Goal: Transaction & Acquisition: Purchase product/service

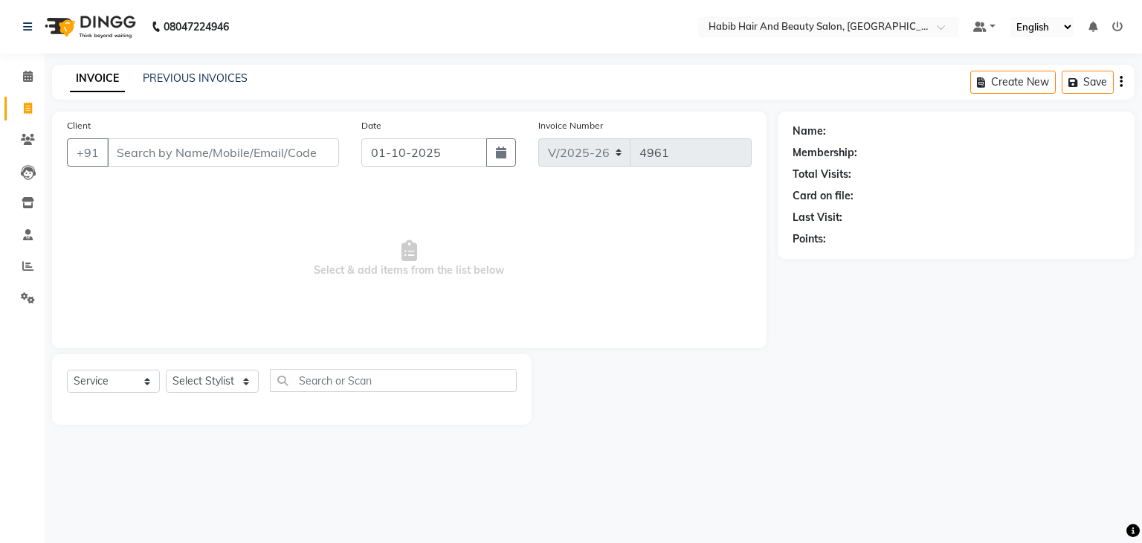
select select "8362"
select select "service"
click at [297, 150] on input "Client" at bounding box center [223, 152] width 232 height 28
type input "7499897041"
click at [297, 150] on span "Add Client" at bounding box center [300, 152] width 59 height 15
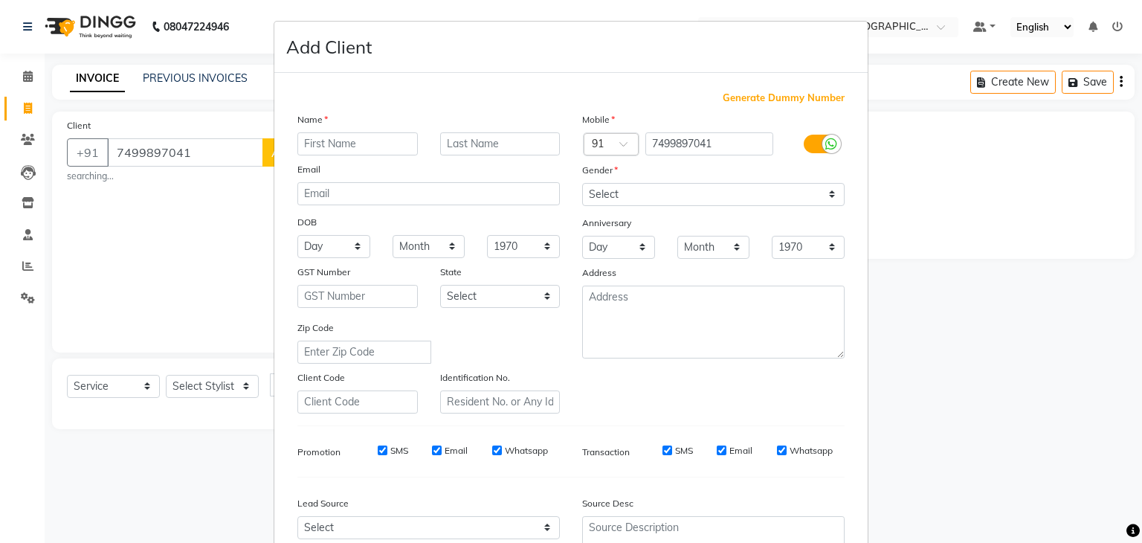
click at [314, 144] on input "text" at bounding box center [357, 143] width 120 height 23
type input "[PERSON_NAME]"
click at [611, 194] on select "Select [DEMOGRAPHIC_DATA] [DEMOGRAPHIC_DATA] Other Prefer Not To Say" at bounding box center [713, 194] width 263 height 23
select select "[DEMOGRAPHIC_DATA]"
click at [582, 184] on select "Select [DEMOGRAPHIC_DATA] [DEMOGRAPHIC_DATA] Other Prefer Not To Say" at bounding box center [713, 194] width 263 height 23
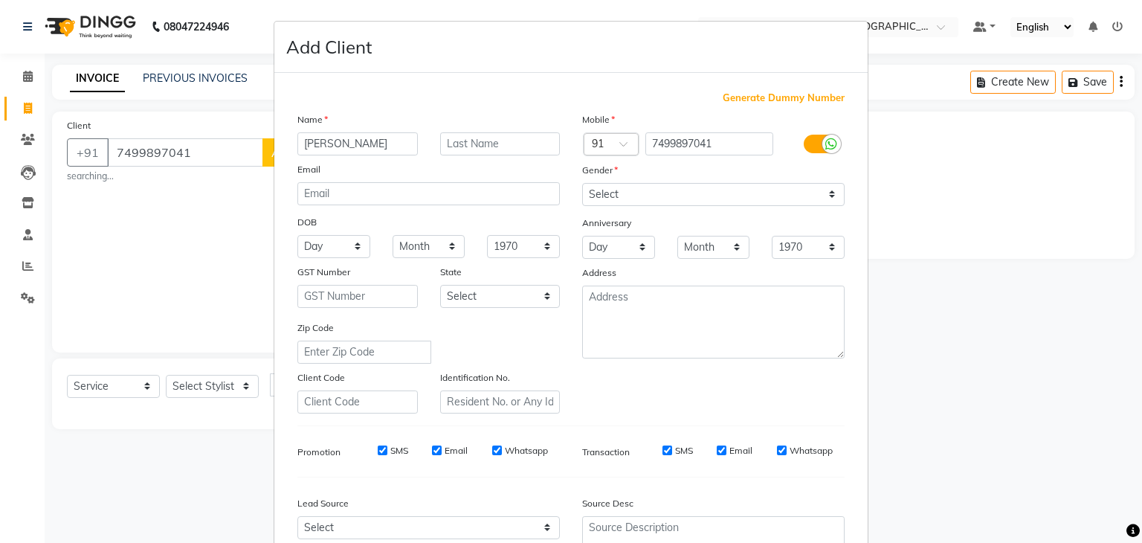
click at [558, 356] on div "Zip Code" at bounding box center [428, 342] width 285 height 44
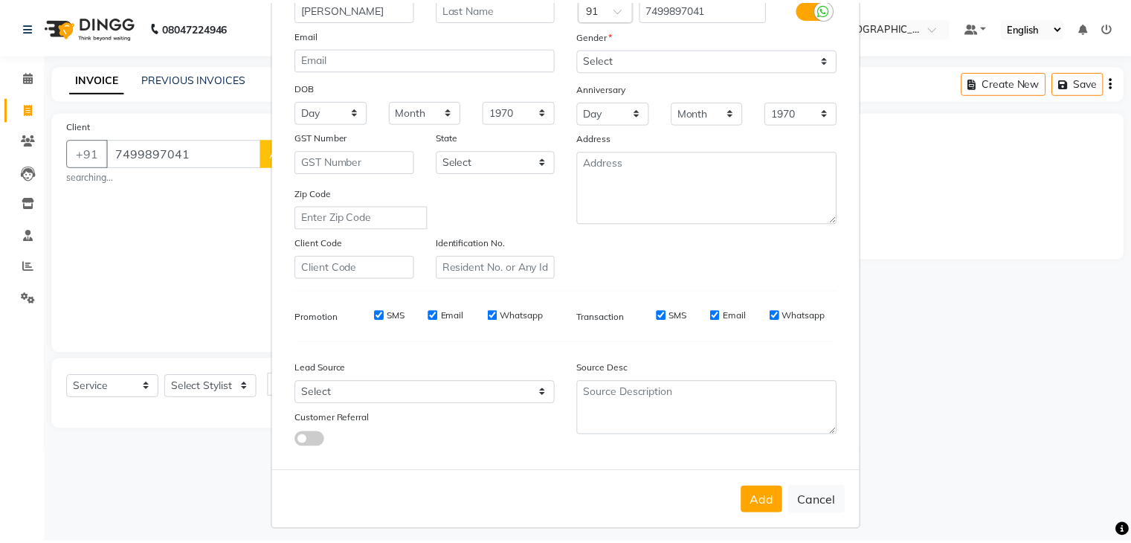
scroll to position [151, 0]
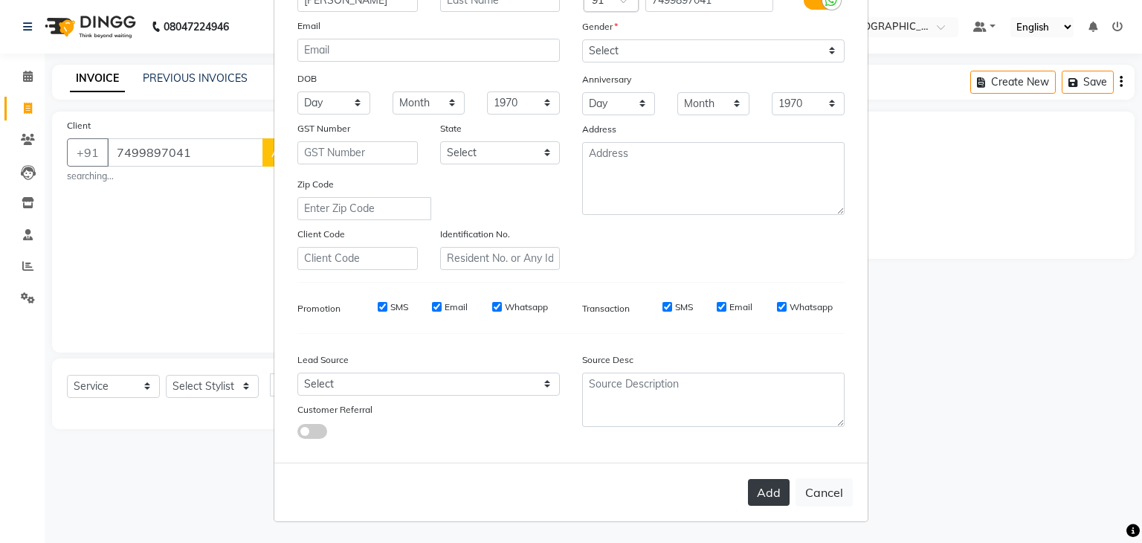
click at [773, 489] on button "Add" at bounding box center [769, 492] width 42 height 27
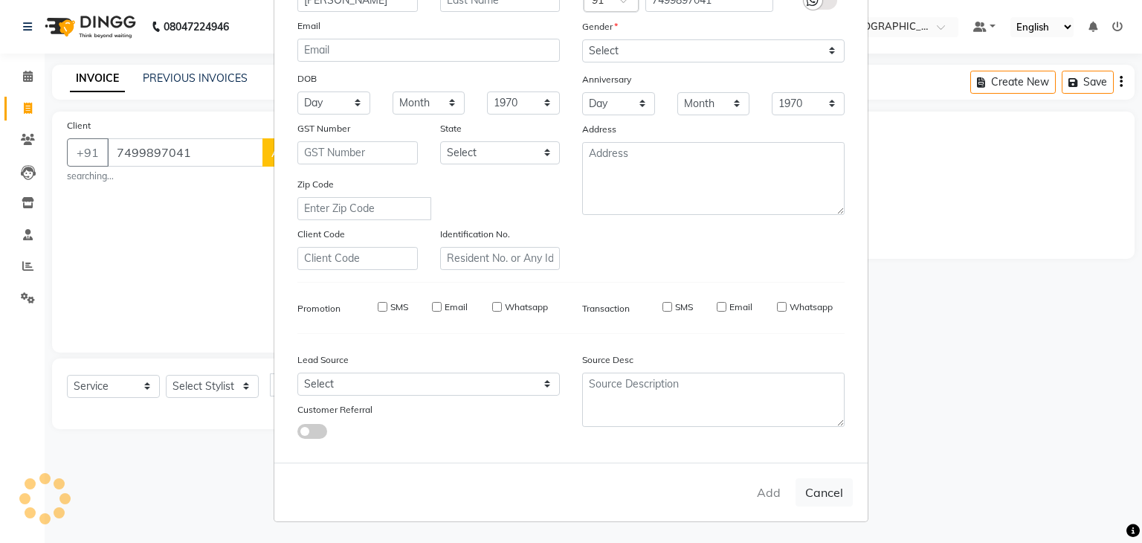
type input "74******41"
select select
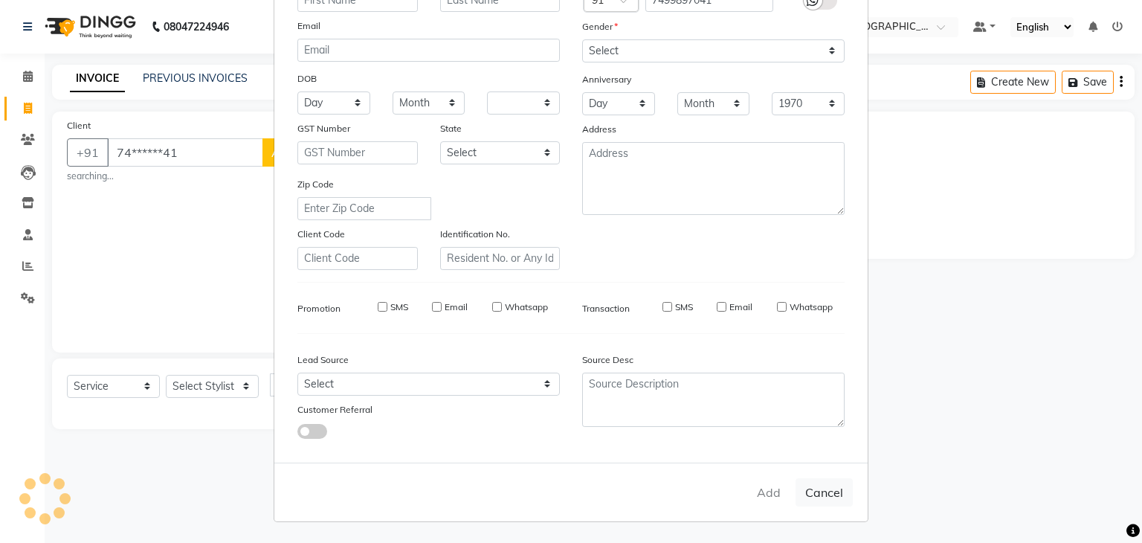
select select
checkbox input "false"
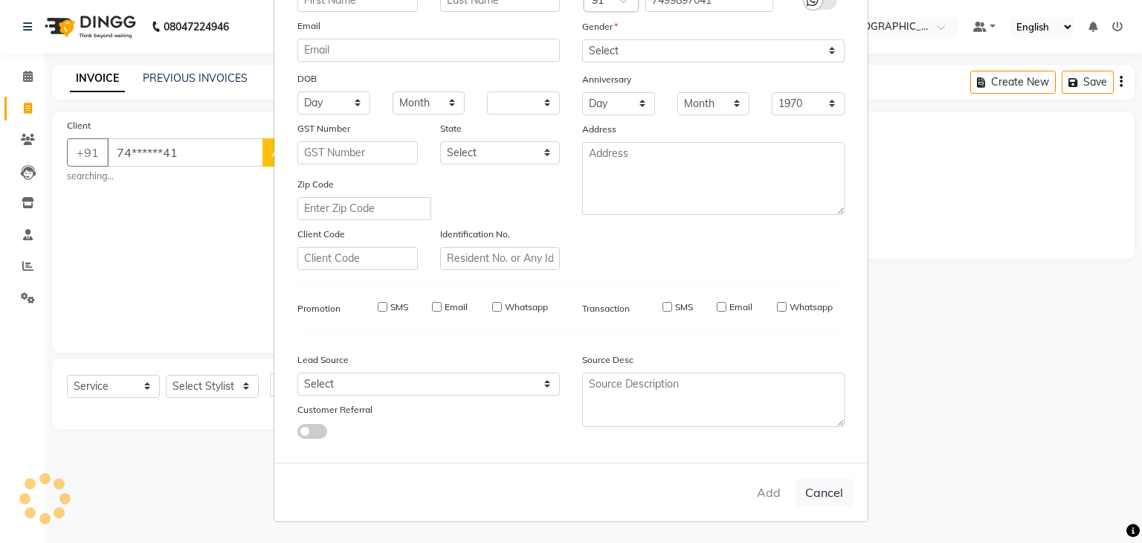
checkbox input "false"
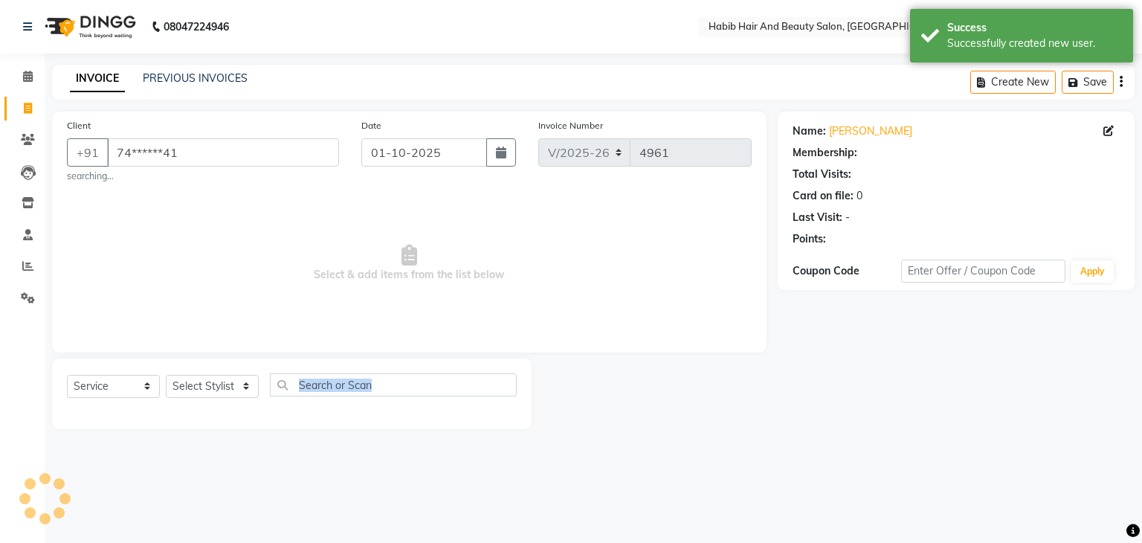
drag, startPoint x: 773, startPoint y: 489, endPoint x: 495, endPoint y: 367, distance: 304.4
click at [495, 367] on div "08047224946 Select Location × Habib Hair And Beauty Salon, Sgs Mall Camp Defaul…" at bounding box center [571, 271] width 1142 height 543
click at [250, 388] on select "Select Stylist akshay [PERSON_NAME] [PERSON_NAME] Manager [PERSON_NAME] [PERSON…" at bounding box center [212, 386] width 93 height 23
select select "81158"
click at [166, 376] on select "Select Stylist akshay [PERSON_NAME] [PERSON_NAME] Manager [PERSON_NAME] [PERSON…" at bounding box center [212, 386] width 93 height 23
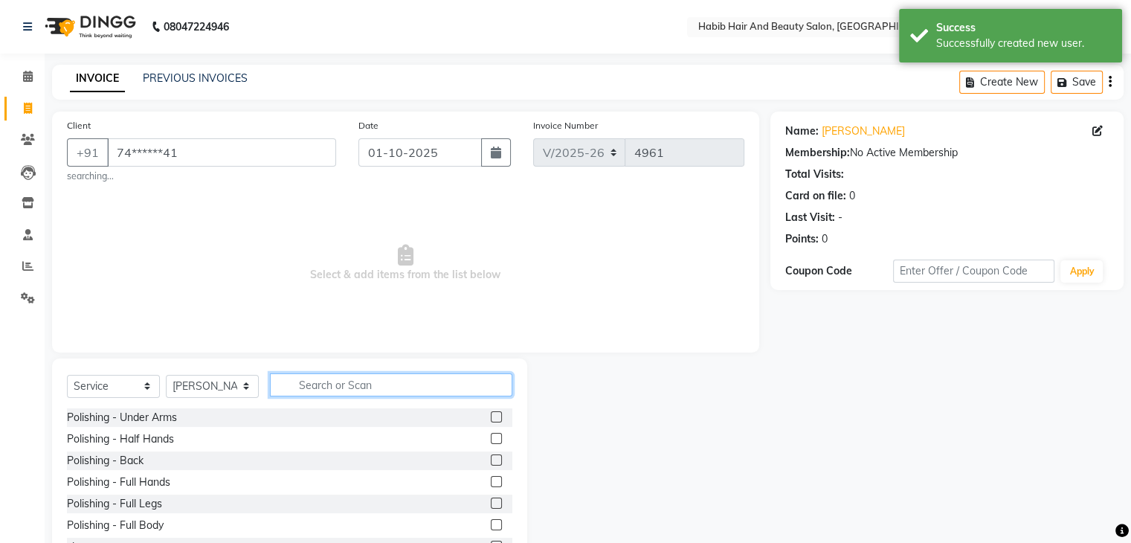
click at [334, 378] on input "text" at bounding box center [391, 384] width 242 height 23
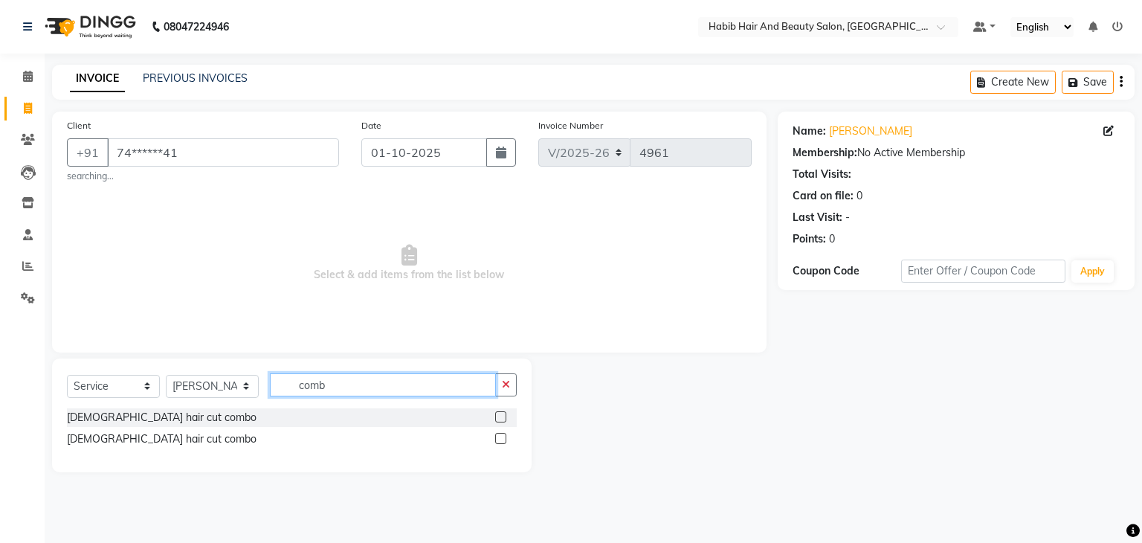
type input "comb"
click at [501, 440] on label at bounding box center [500, 438] width 11 height 11
click at [501, 440] on input "checkbox" at bounding box center [500, 439] width 10 height 10
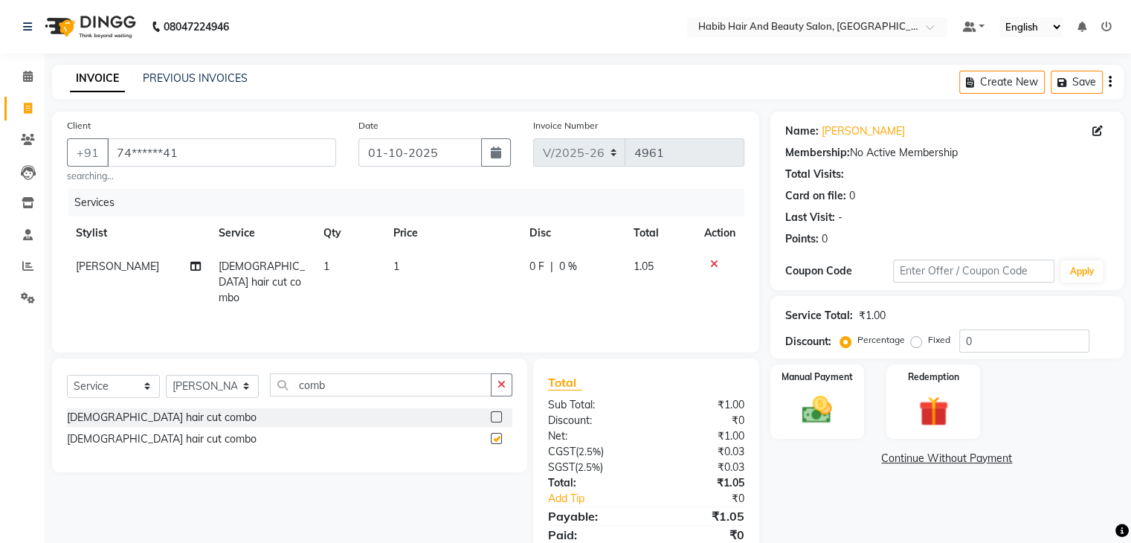
checkbox input "false"
click at [451, 274] on td "1" at bounding box center [452, 282] width 136 height 65
select select "81158"
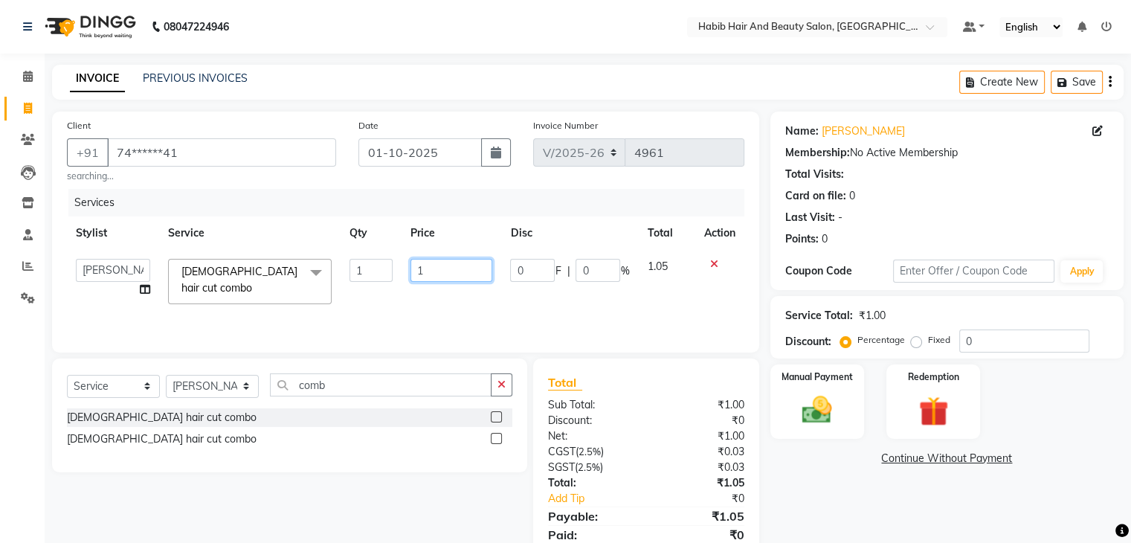
click at [451, 274] on input "1" at bounding box center [452, 270] width 82 height 23
type input "500"
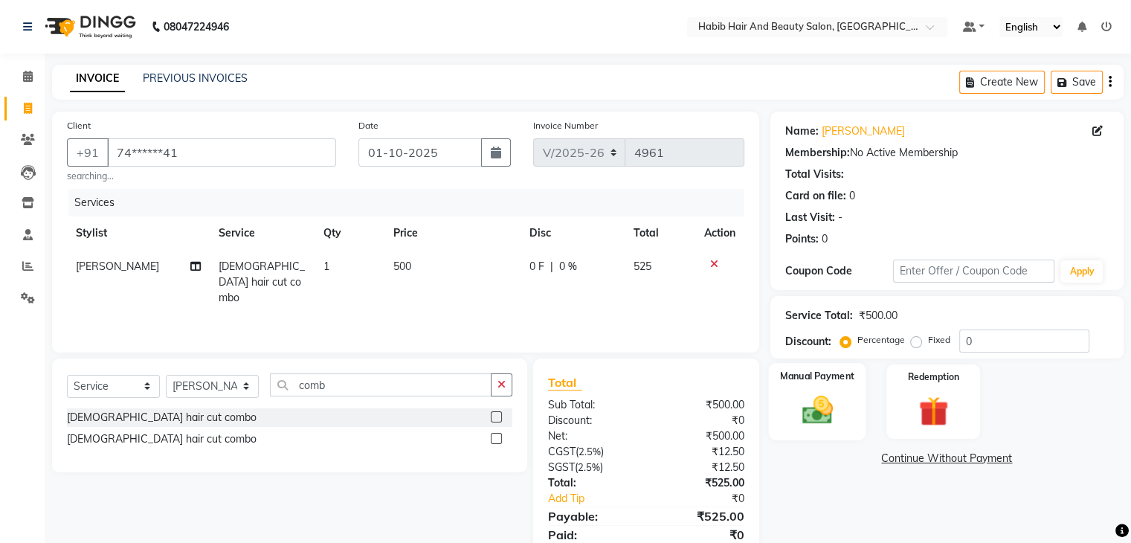
click at [821, 428] on div "Manual Payment" at bounding box center [816, 401] width 97 height 77
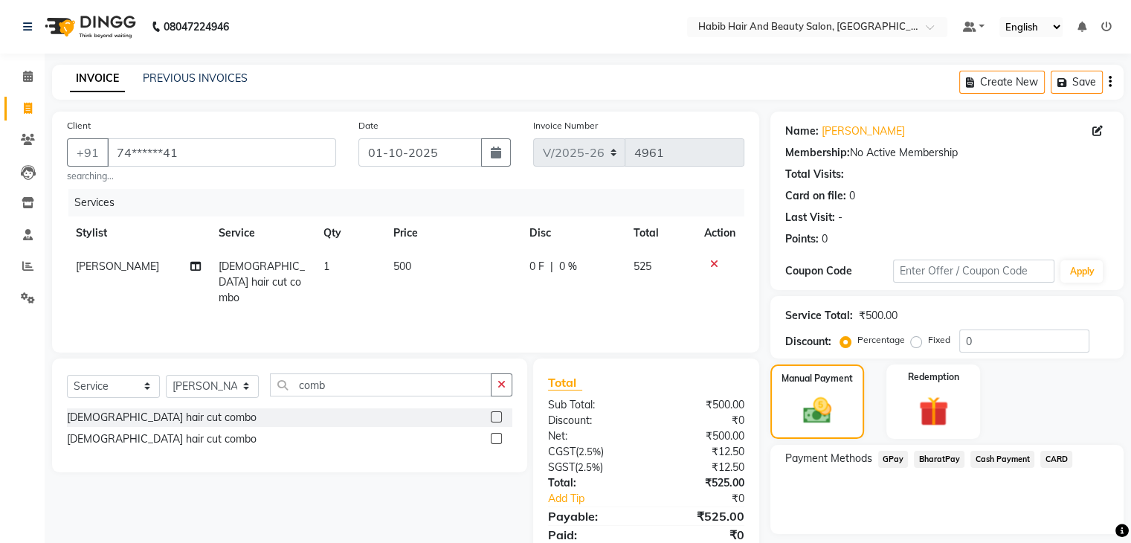
click at [948, 460] on span "BharatPay" at bounding box center [939, 459] width 51 height 17
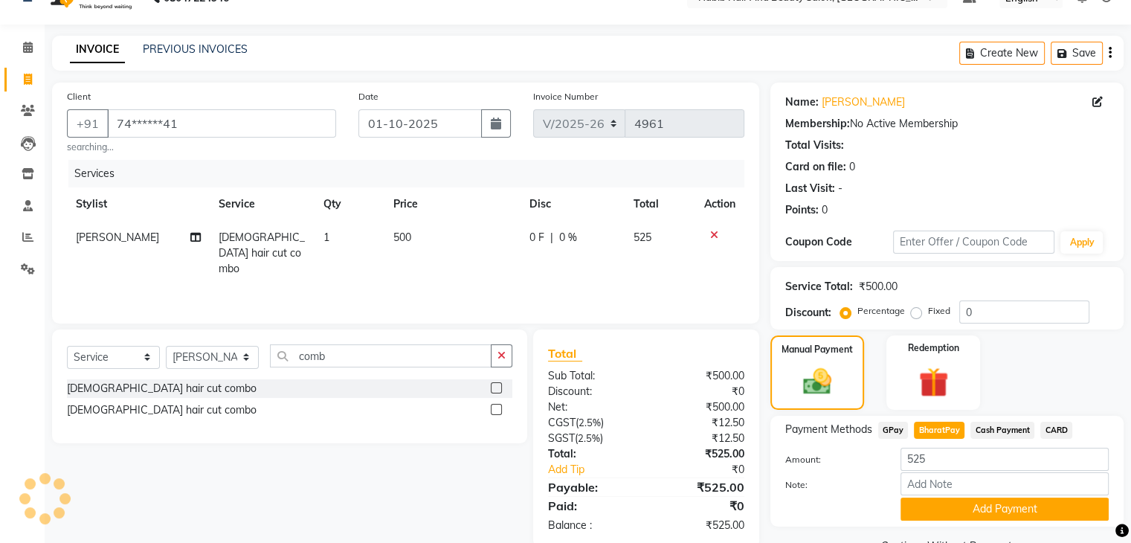
scroll to position [66, 0]
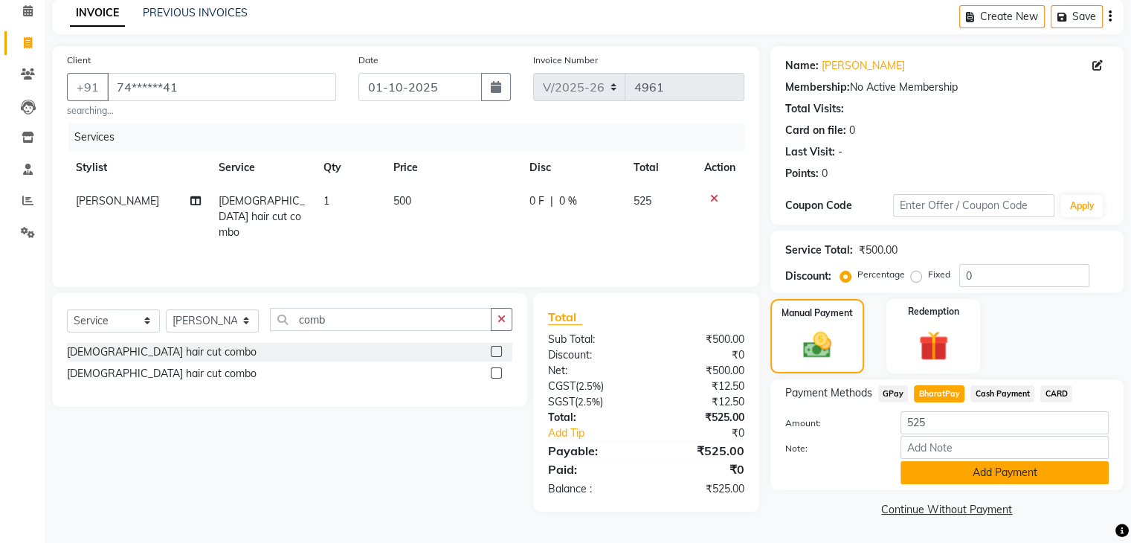
click at [1043, 469] on button "Add Payment" at bounding box center [1005, 472] width 208 height 23
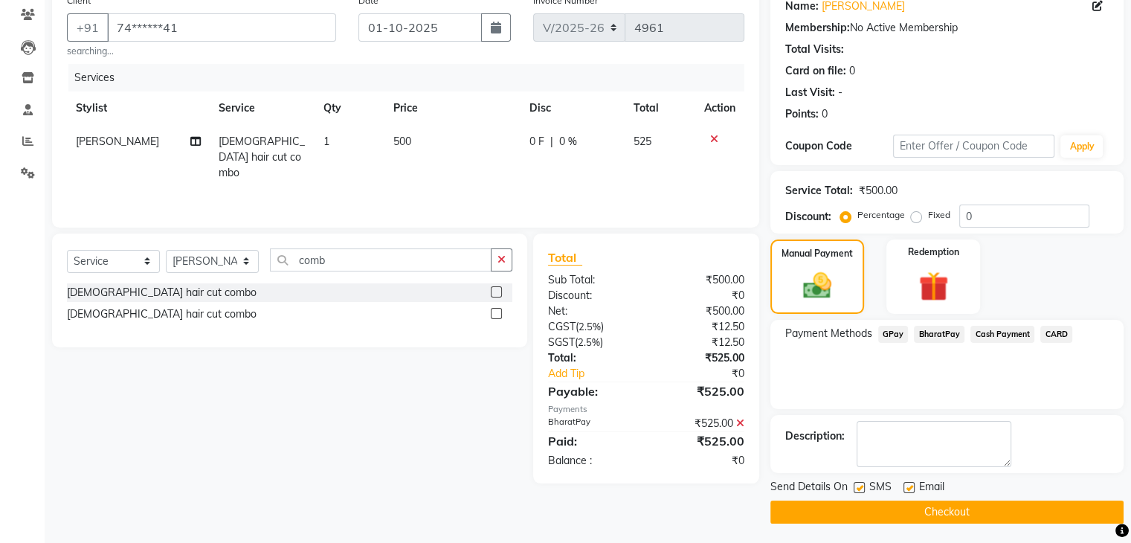
scroll to position [127, 0]
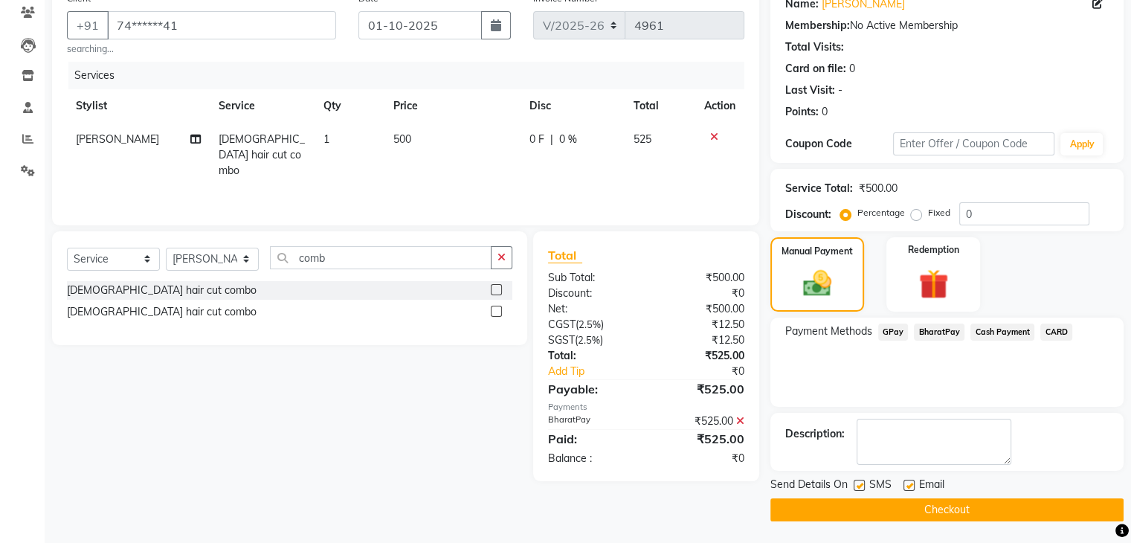
click at [1011, 506] on button "Checkout" at bounding box center [946, 509] width 353 height 23
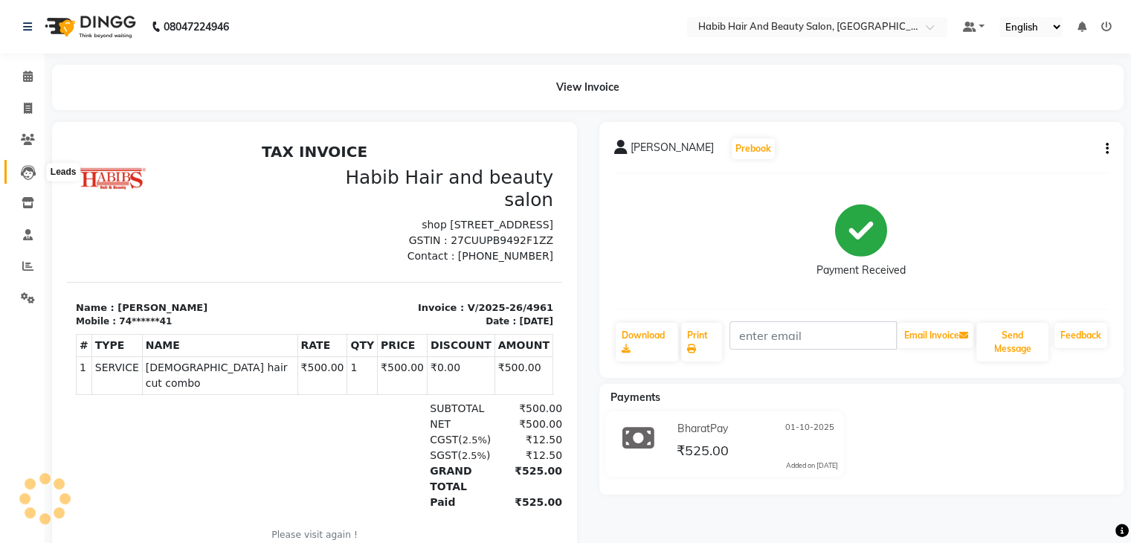
click at [27, 171] on icon at bounding box center [28, 172] width 15 height 15
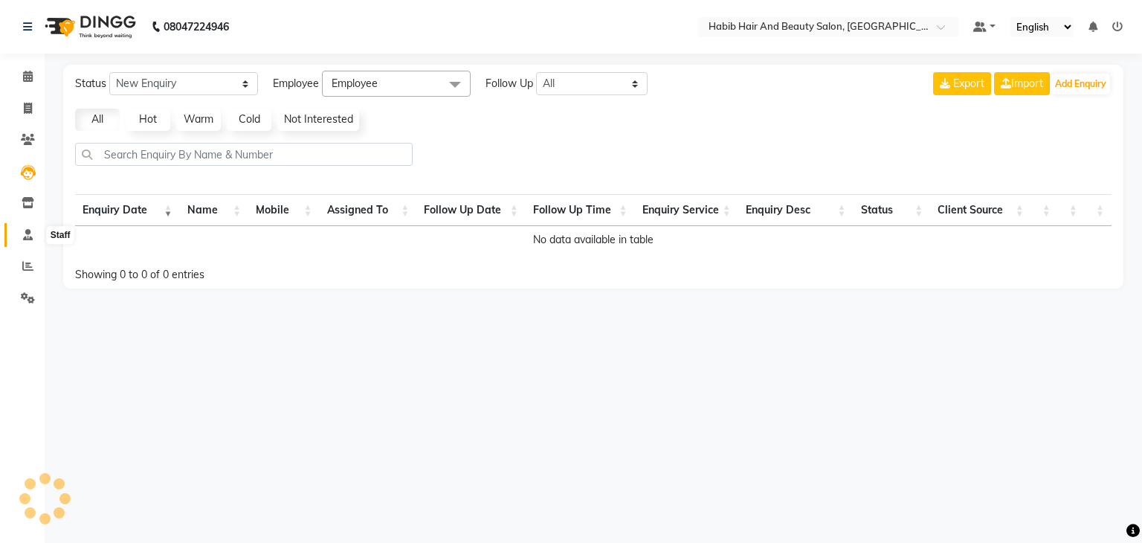
click at [30, 238] on icon at bounding box center [28, 234] width 10 height 11
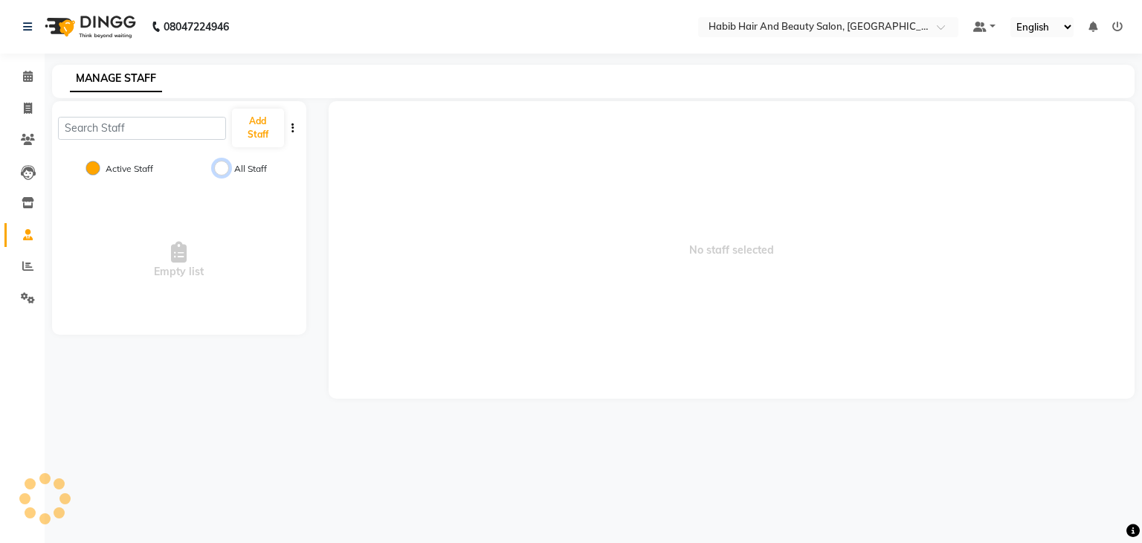
click at [222, 164] on input "All Staff" at bounding box center [221, 168] width 15 height 15
radio input "true"
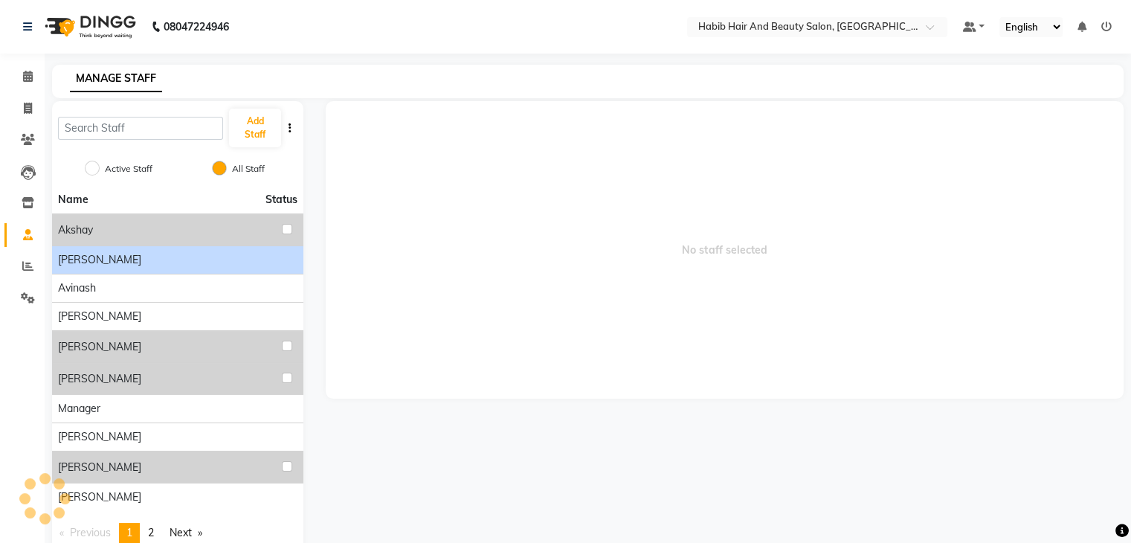
click at [236, 256] on div "[PERSON_NAME]" at bounding box center [177, 260] width 239 height 16
click at [260, 266] on div "[PERSON_NAME]" at bounding box center [177, 260] width 239 height 16
click at [87, 170] on input "Active Staff" at bounding box center [92, 168] width 15 height 15
radio input "true"
radio input "false"
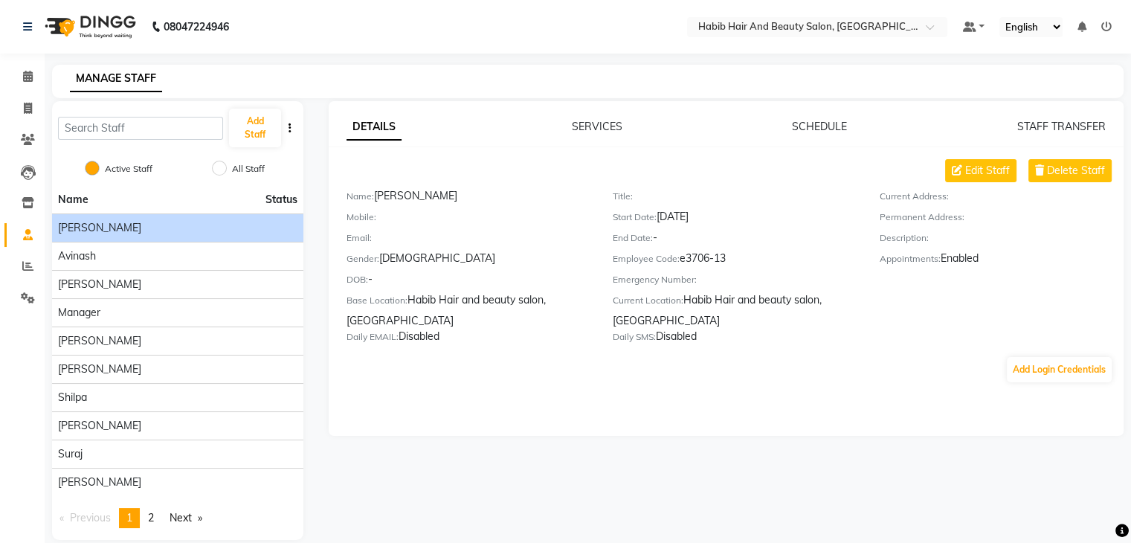
click at [467, 209] on div "Mobile:" at bounding box center [469, 219] width 244 height 21
click at [473, 194] on div "Name: [PERSON_NAME]" at bounding box center [469, 198] width 244 height 21
click at [956, 167] on icon at bounding box center [957, 170] width 10 height 10
select select "[DEMOGRAPHIC_DATA]"
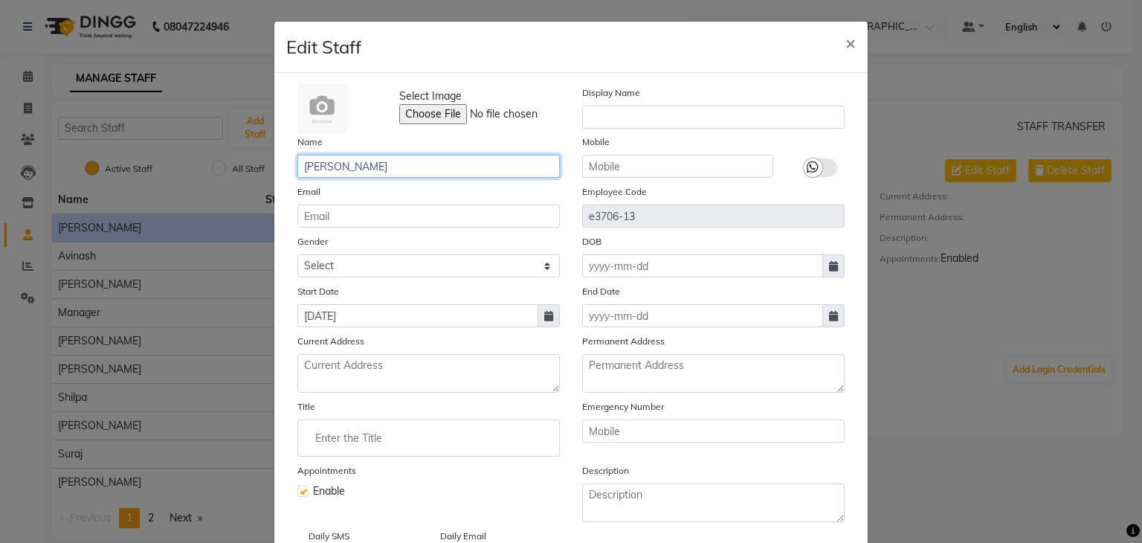
click at [419, 168] on input "[PERSON_NAME]" at bounding box center [428, 166] width 263 height 23
type input "akshay"
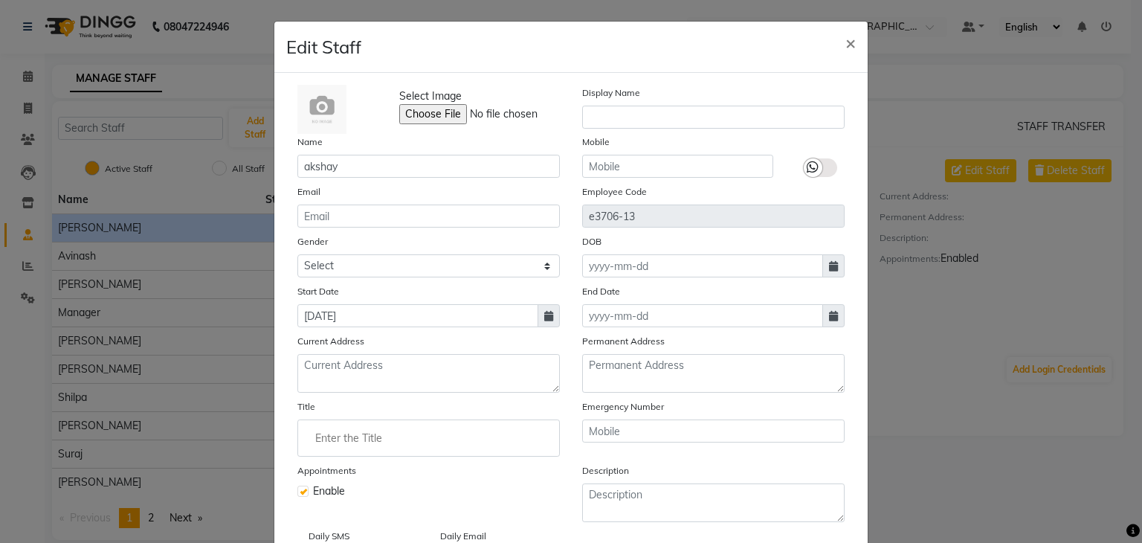
click at [562, 445] on div "Title" at bounding box center [428, 428] width 285 height 58
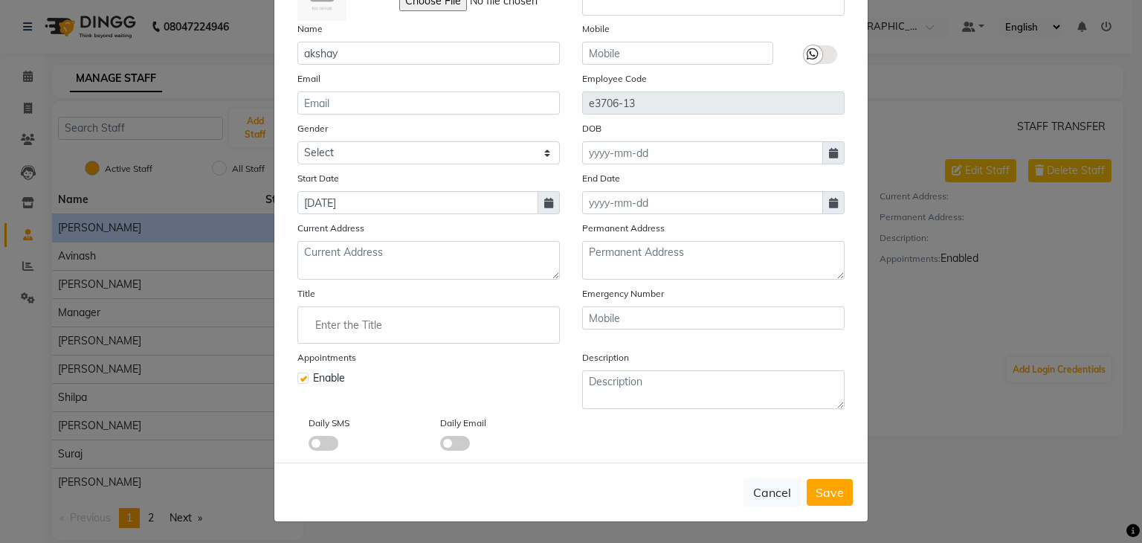
scroll to position [119, 0]
click at [824, 488] on span "Save" at bounding box center [830, 492] width 28 height 15
select select
checkbox input "false"
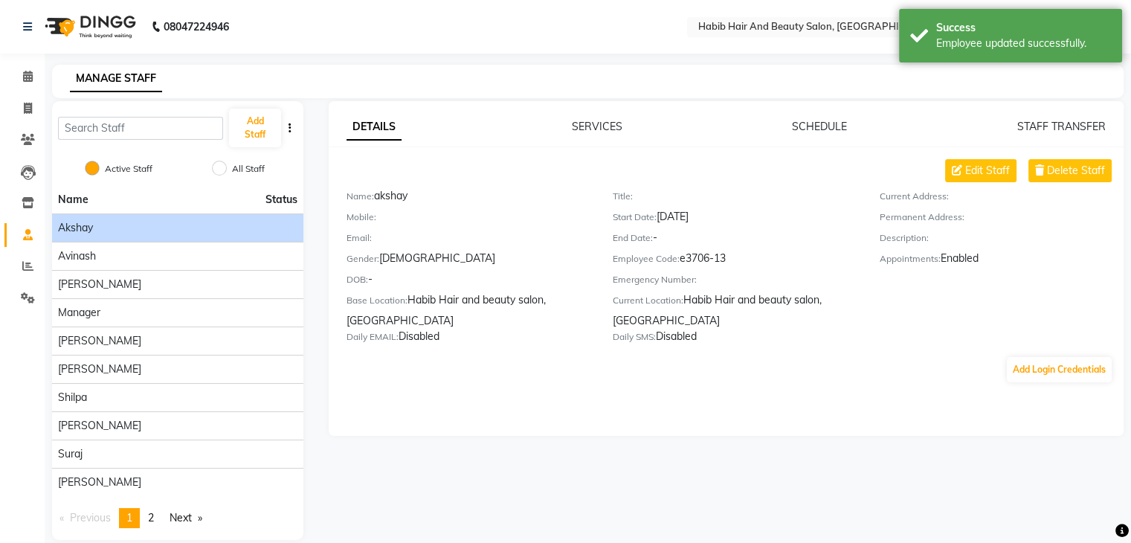
click at [33, 402] on div "Calendar Invoice Clients Leads Inventory Staff Reports Settings Completed InPro…" at bounding box center [100, 291] width 201 height 498
click at [24, 109] on icon at bounding box center [28, 108] width 8 height 11
select select "service"
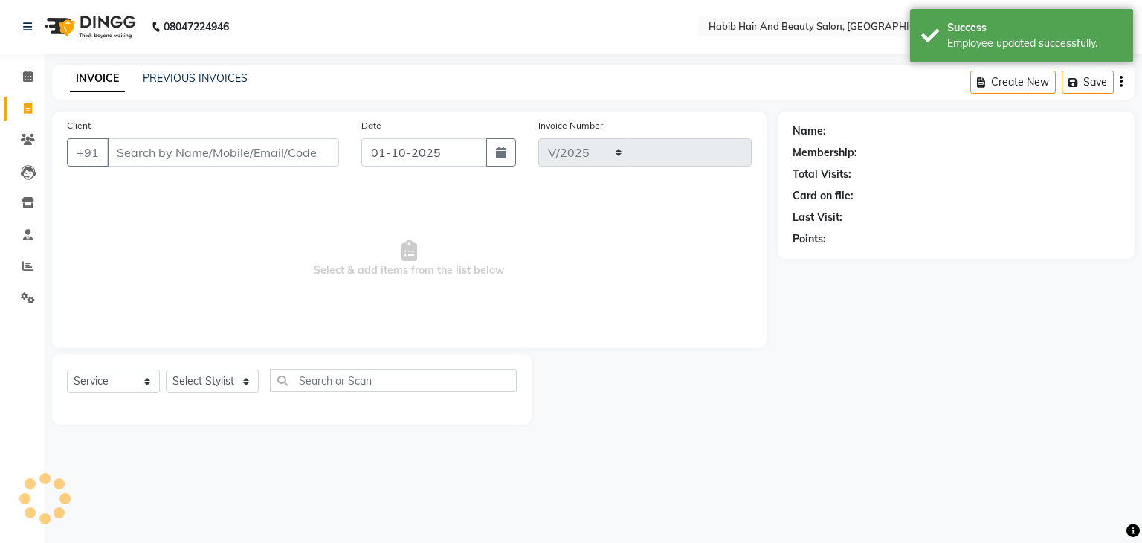
select select "8362"
type input "4962"
click at [173, 158] on input "Client" at bounding box center [223, 152] width 232 height 28
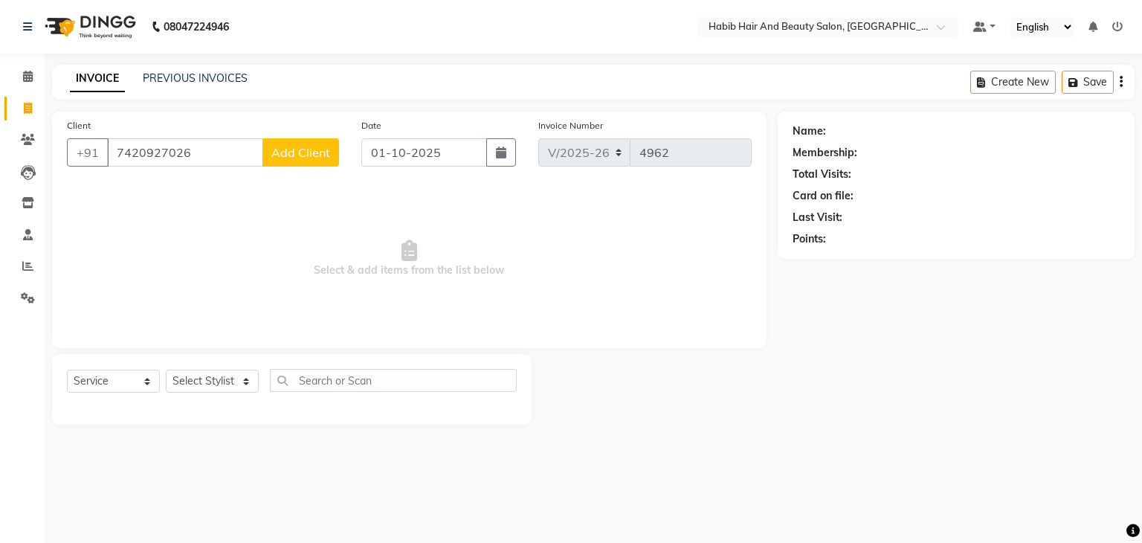
type input "7420927026"
click at [325, 158] on span "Add Client" at bounding box center [300, 152] width 59 height 15
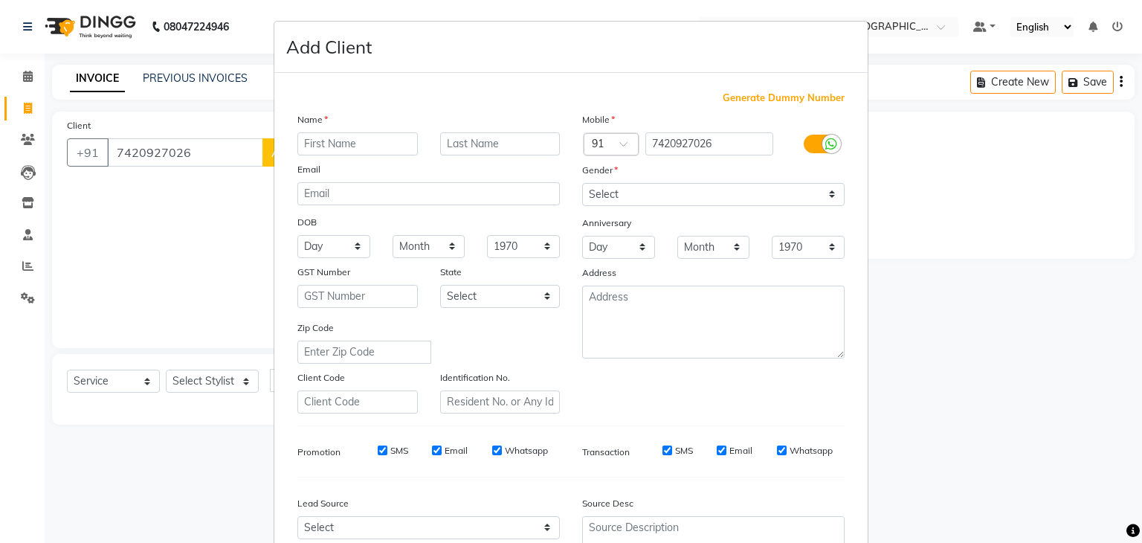
click at [354, 149] on input "text" at bounding box center [357, 143] width 120 height 23
type input "[PERSON_NAME]"
click at [628, 196] on select "Select [DEMOGRAPHIC_DATA] [DEMOGRAPHIC_DATA] Other Prefer Not To Say" at bounding box center [713, 194] width 263 height 23
select select "[DEMOGRAPHIC_DATA]"
click at [582, 184] on select "Select [DEMOGRAPHIC_DATA] [DEMOGRAPHIC_DATA] Other Prefer Not To Say" at bounding box center [713, 194] width 263 height 23
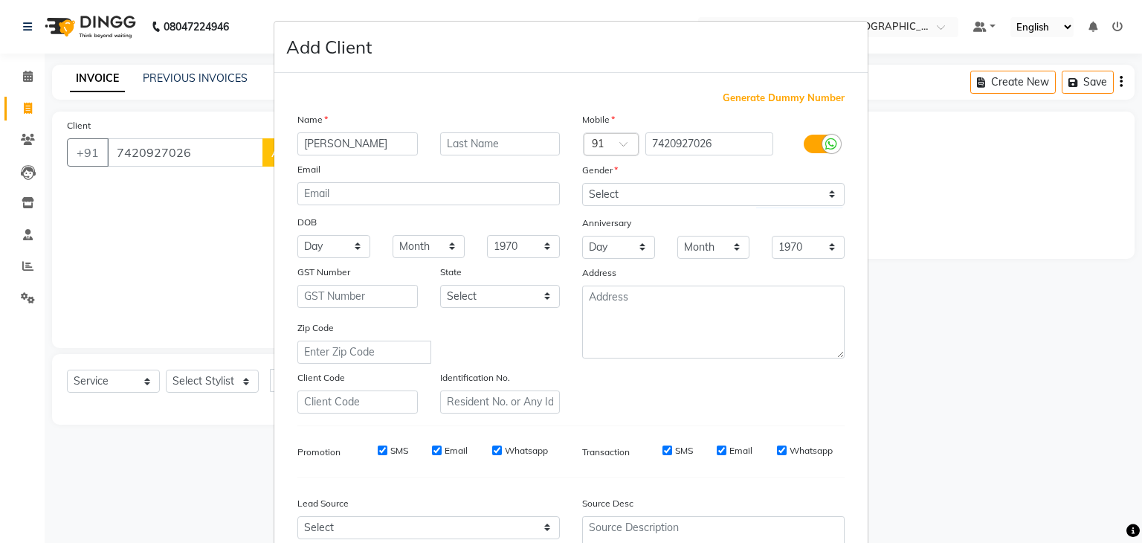
click at [561, 358] on div "Zip Code" at bounding box center [428, 342] width 285 height 44
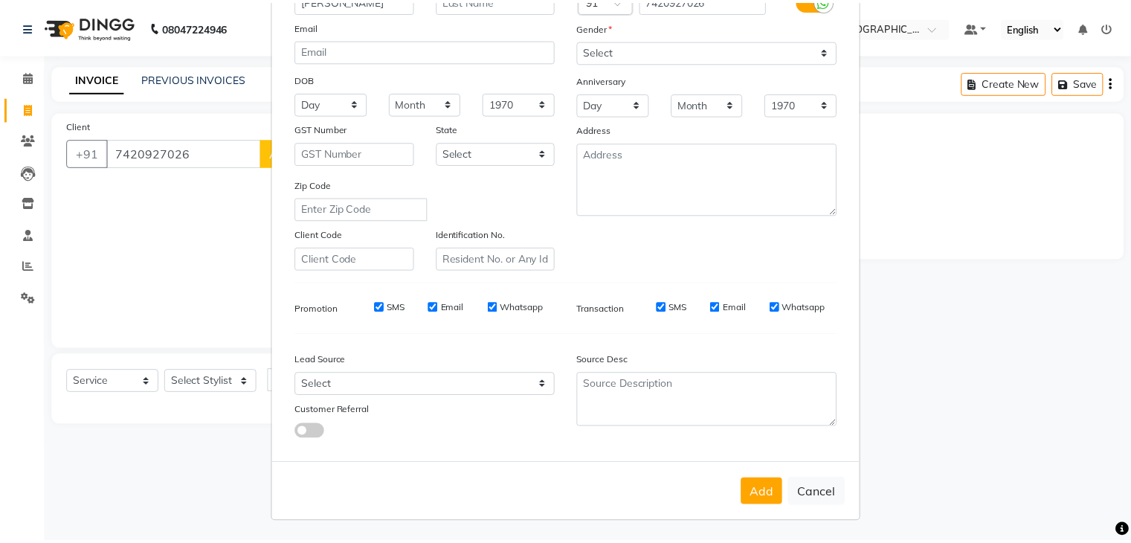
scroll to position [151, 0]
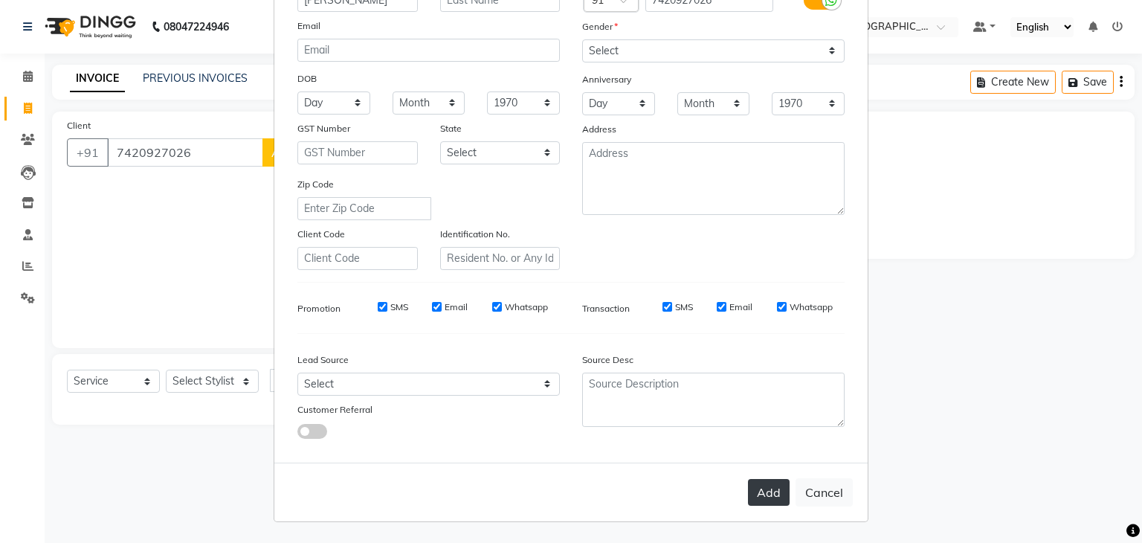
click at [753, 485] on button "Add" at bounding box center [769, 492] width 42 height 27
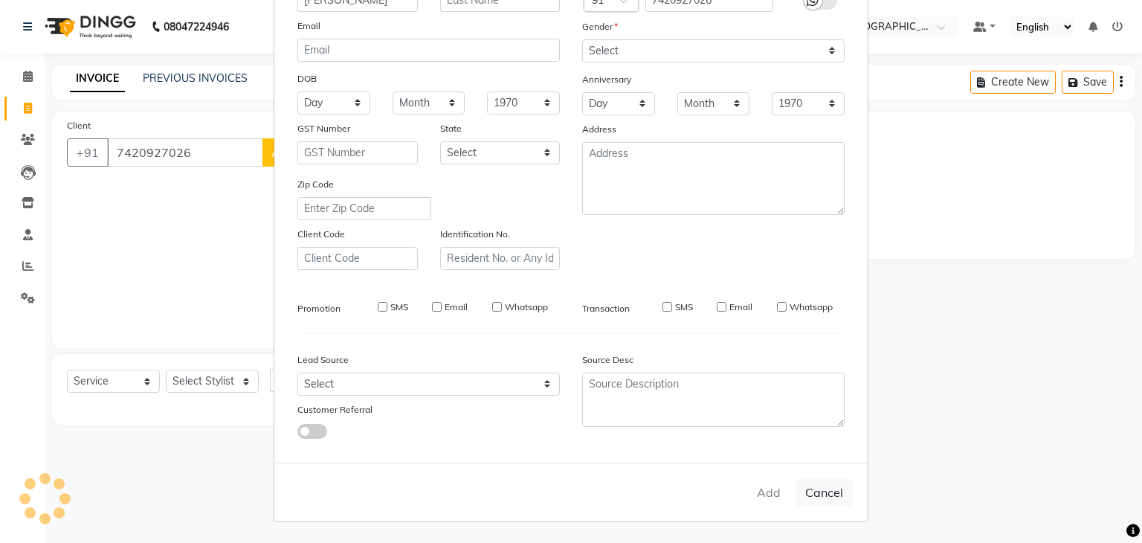
type input "74******26"
select select
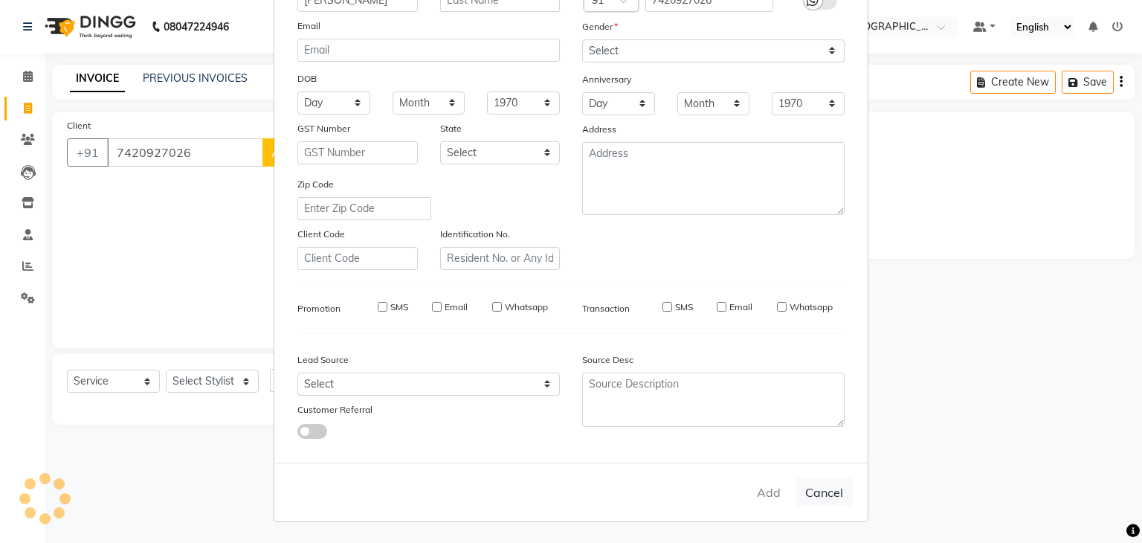
select select
checkbox input "false"
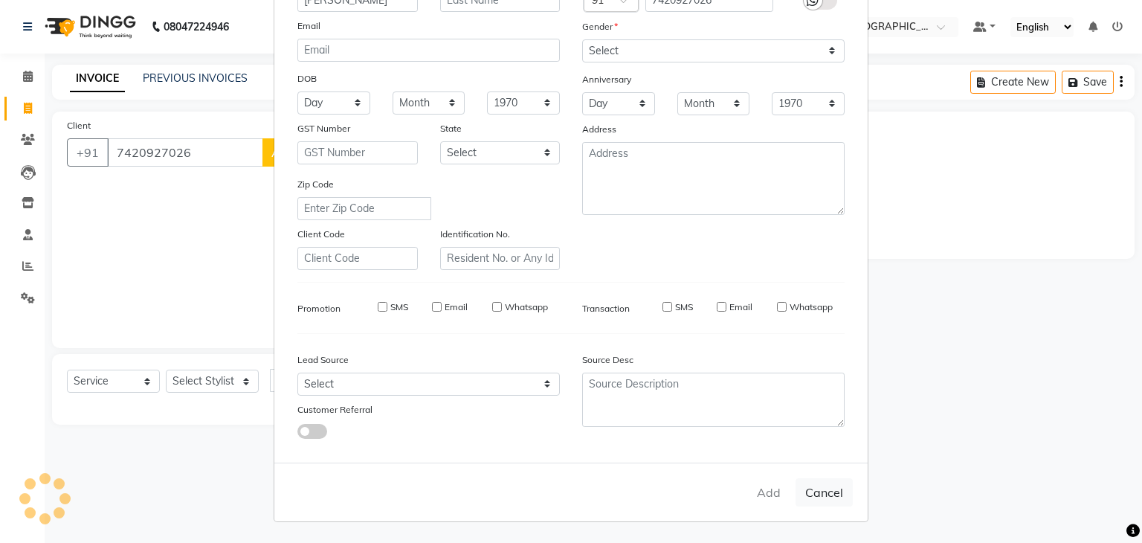
checkbox input "false"
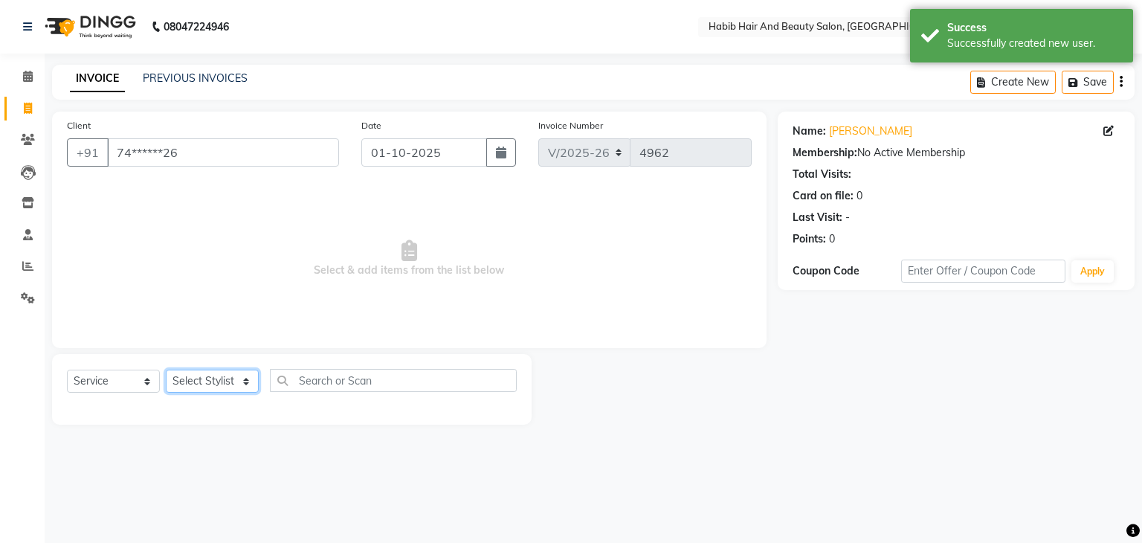
click at [241, 379] on select "Select Stylist [PERSON_NAME] Manager [PERSON_NAME] [PERSON_NAME] Suraj [PERSON_…" at bounding box center [212, 381] width 93 height 23
select select "81153"
click at [166, 370] on select "Select Stylist [PERSON_NAME] Manager [PERSON_NAME] [PERSON_NAME] Suraj [PERSON_…" at bounding box center [212, 381] width 93 height 23
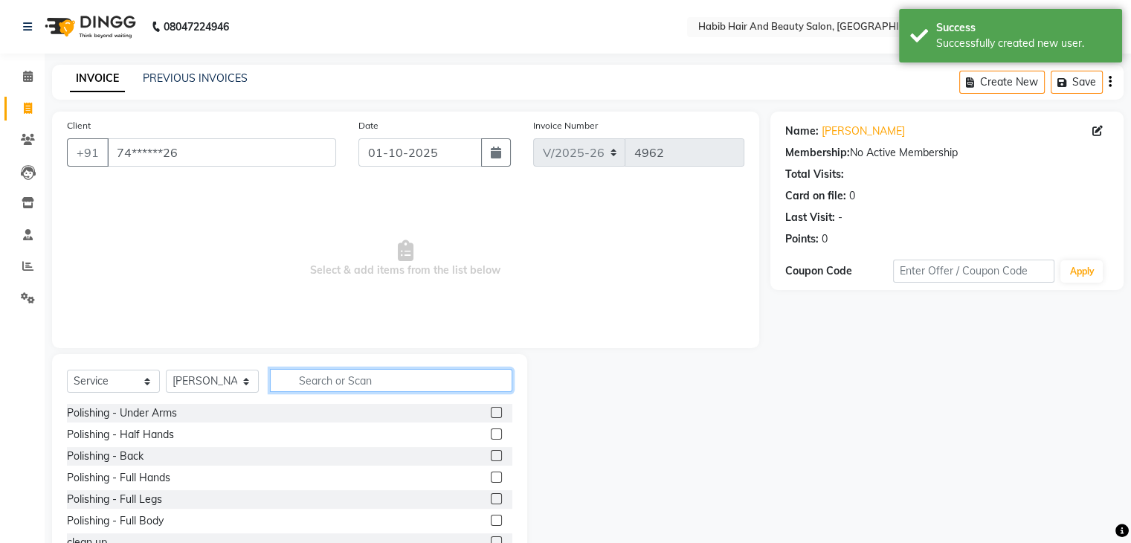
click at [309, 382] on input "text" at bounding box center [391, 380] width 242 height 23
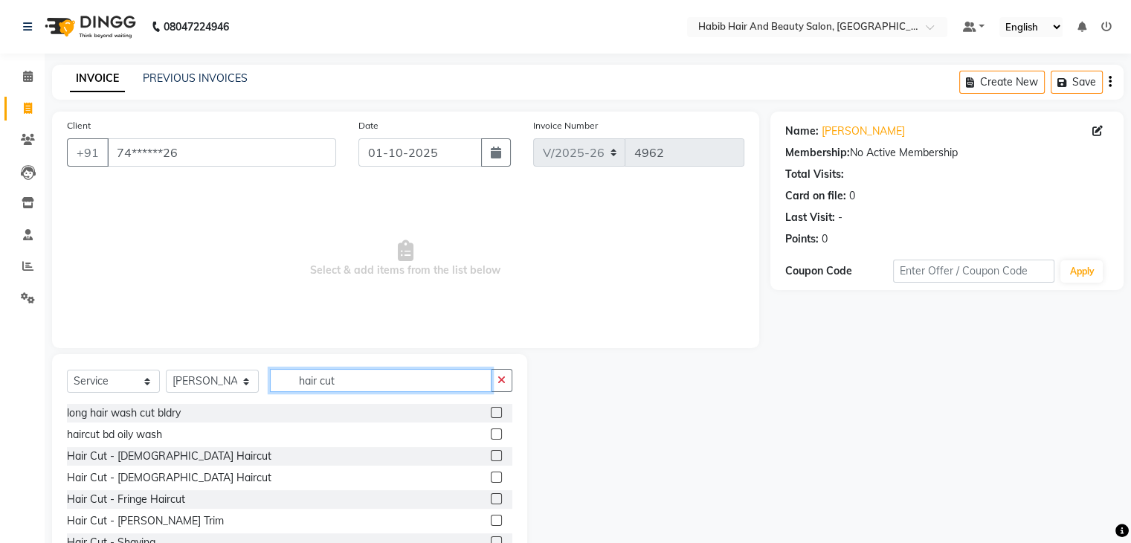
type input "hair cut"
click at [491, 475] on label at bounding box center [496, 476] width 11 height 11
click at [491, 475] on input "checkbox" at bounding box center [496, 478] width 10 height 10
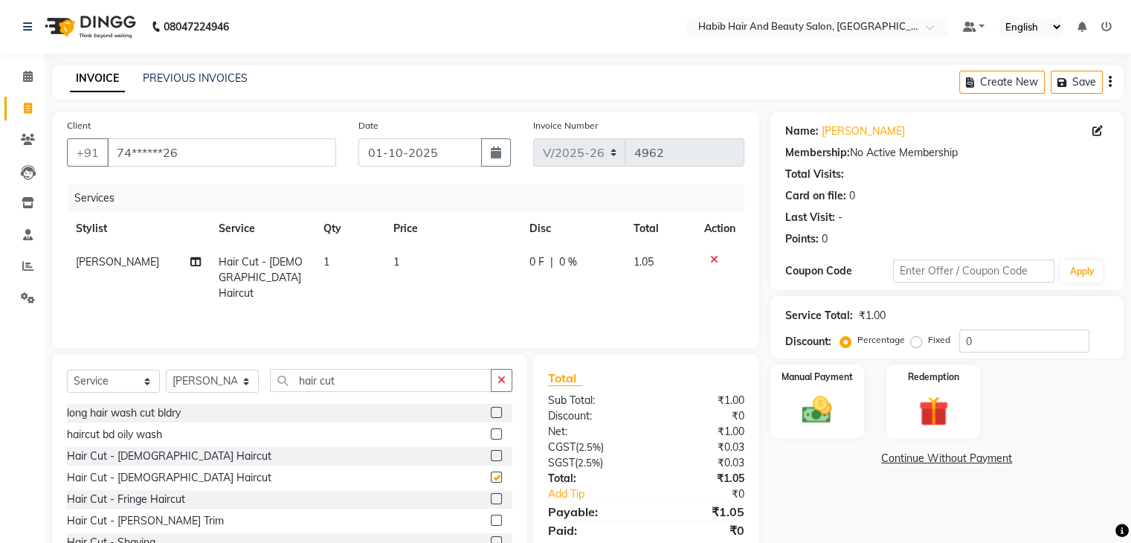
checkbox input "false"
click at [437, 268] on td "1" at bounding box center [452, 277] width 136 height 65
select select "81153"
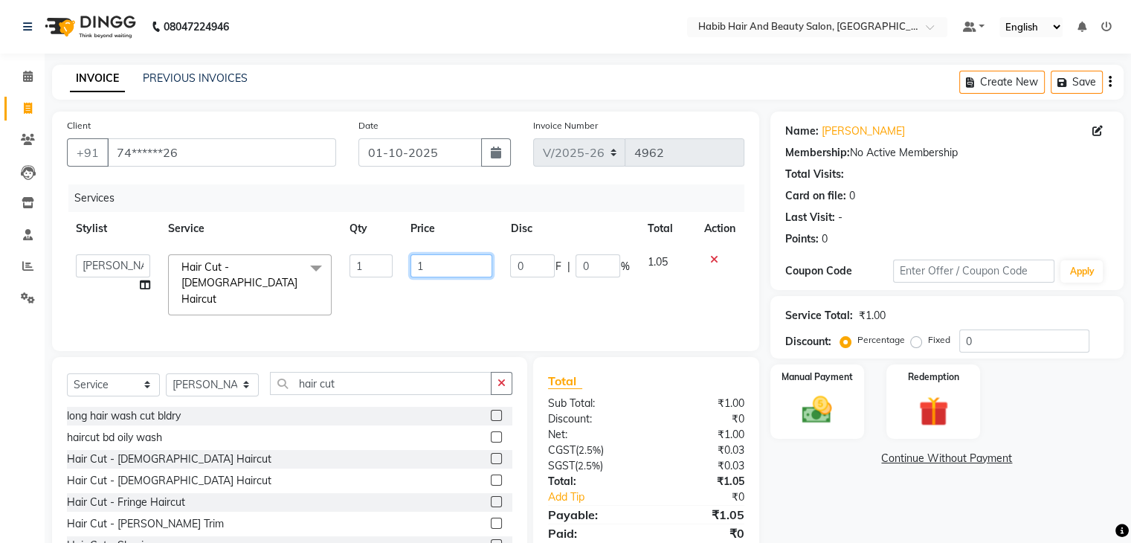
click at [437, 268] on input "1" at bounding box center [452, 265] width 82 height 23
type input "200"
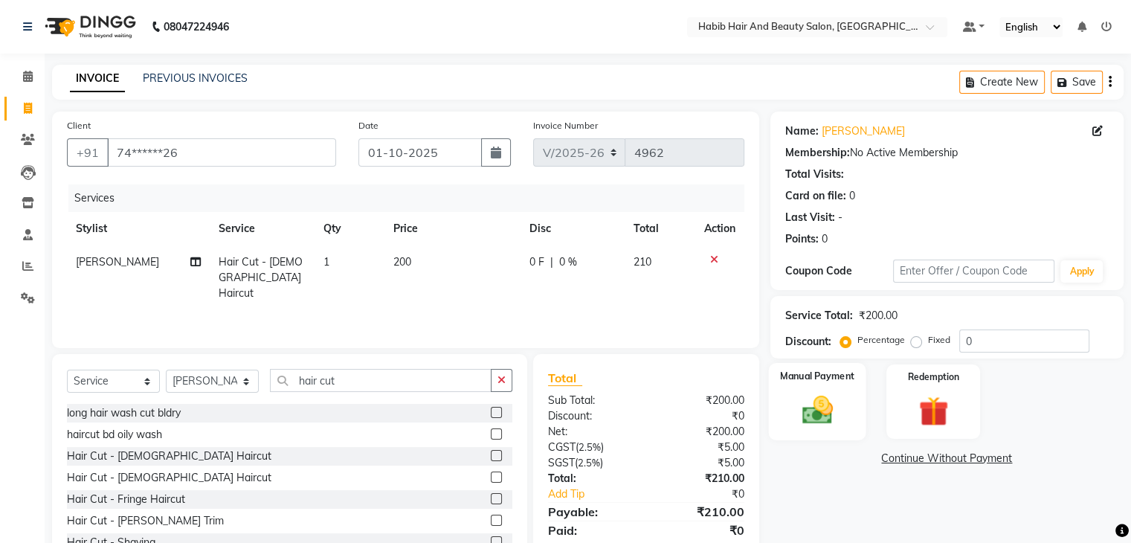
click at [797, 393] on img at bounding box center [817, 411] width 50 height 36
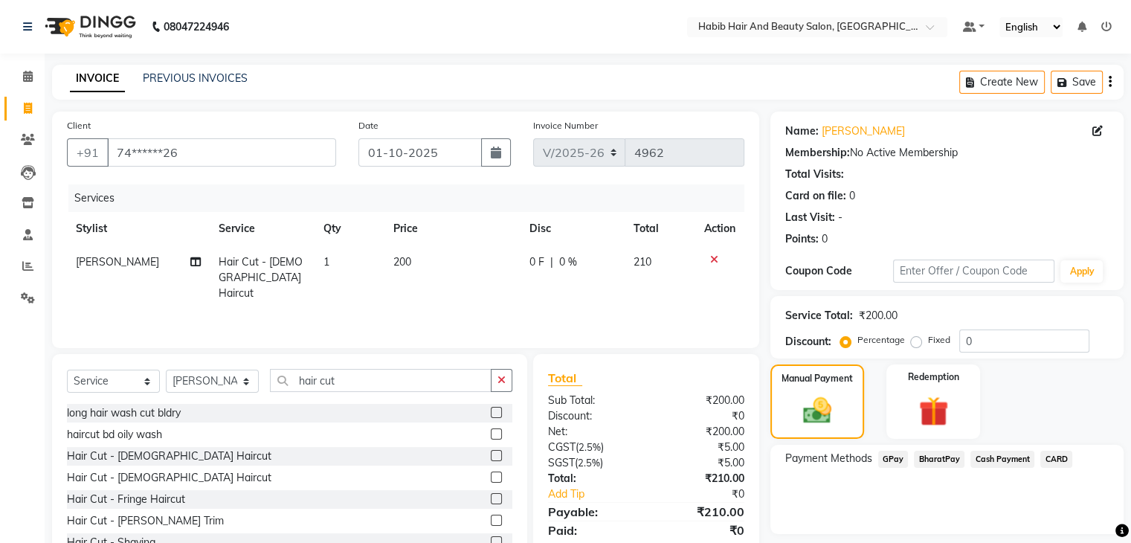
click at [945, 453] on span "BharatPay" at bounding box center [939, 459] width 51 height 17
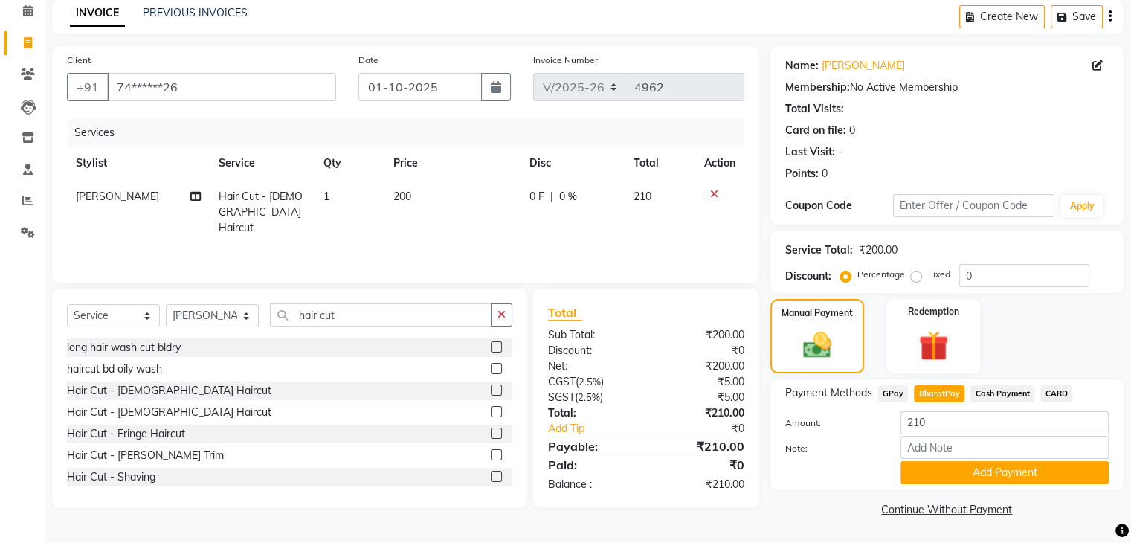
scroll to position [66, 0]
click at [1005, 480] on button "Add Payment" at bounding box center [1005, 472] width 208 height 23
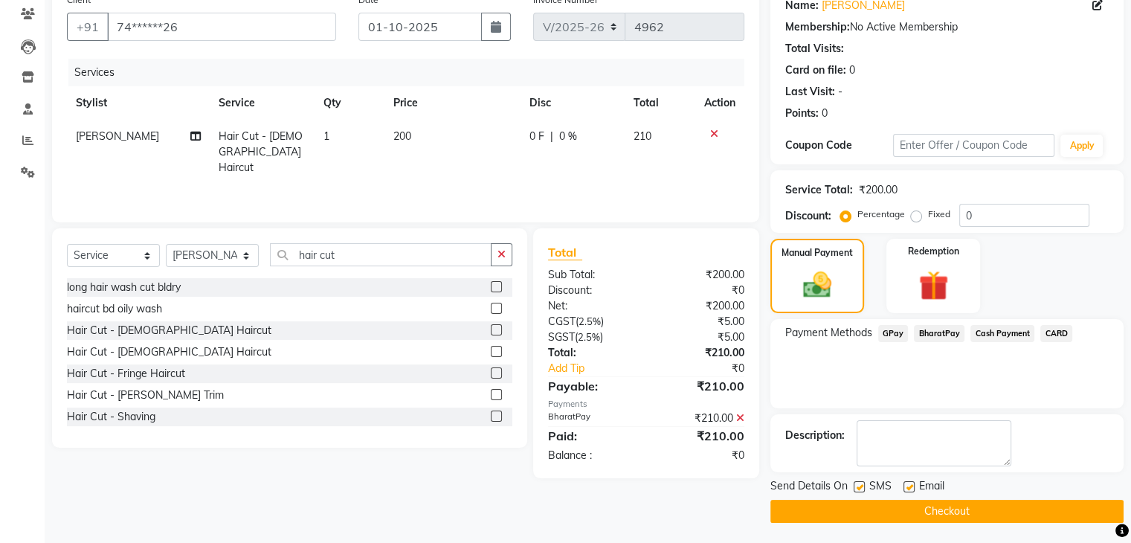
scroll to position [127, 0]
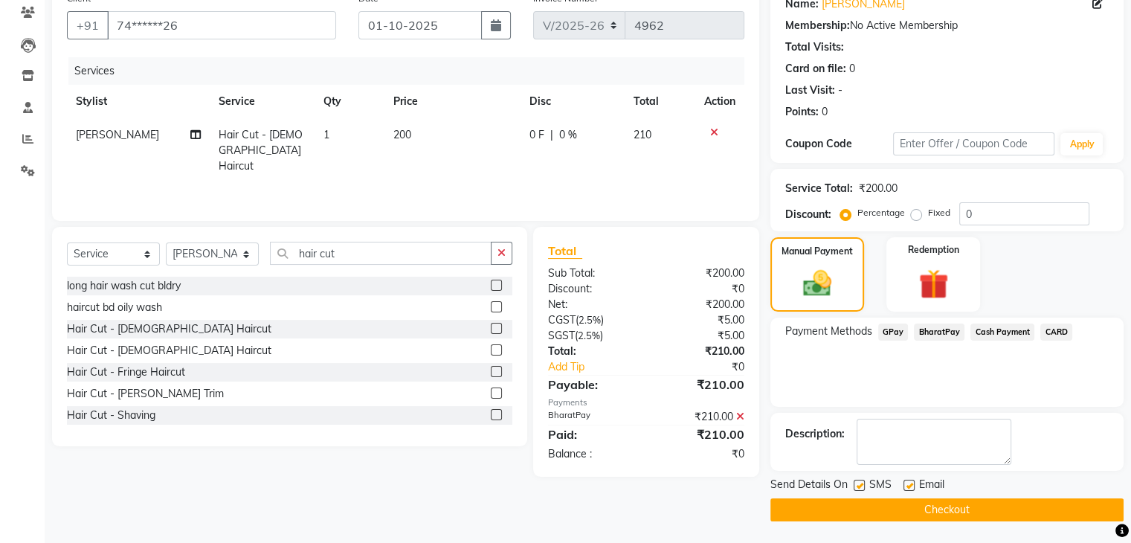
click at [1002, 512] on button "Checkout" at bounding box center [946, 509] width 353 height 23
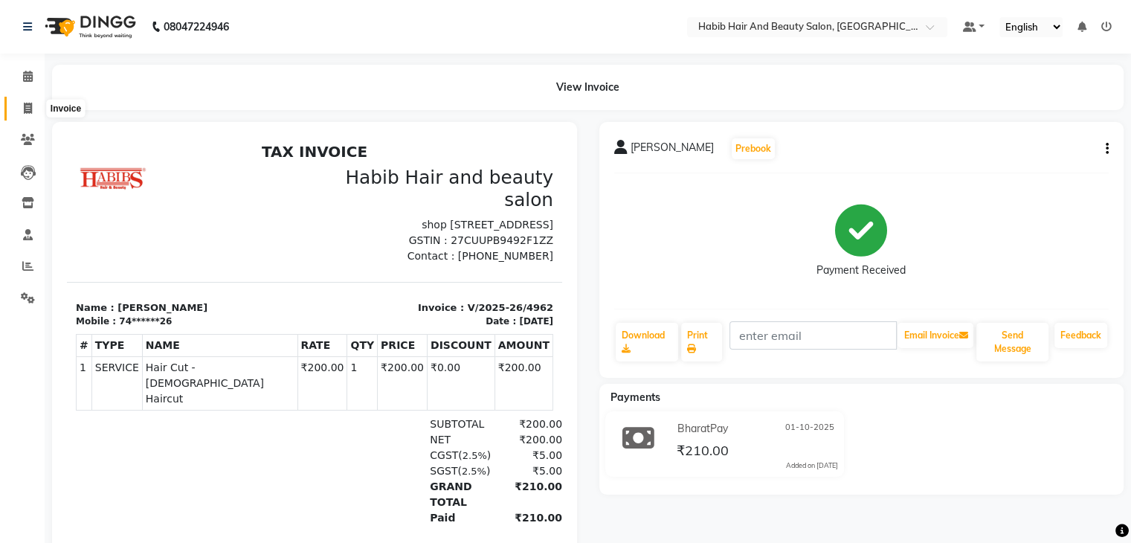
click at [22, 109] on span at bounding box center [28, 108] width 26 height 17
select select "service"
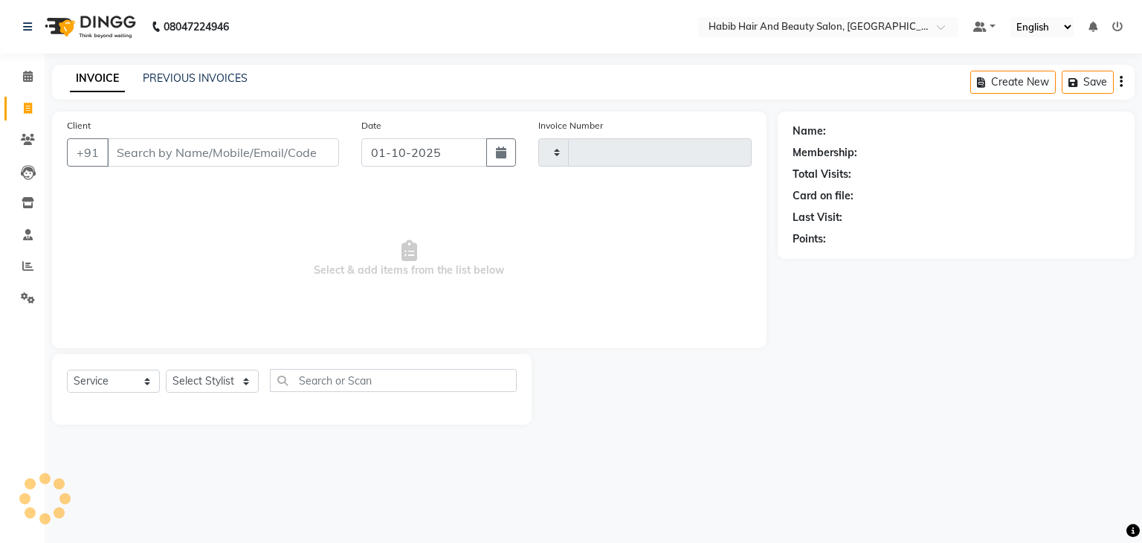
type input "4963"
select select "8362"
click at [231, 158] on input "Client" at bounding box center [223, 152] width 232 height 28
click at [235, 161] on input "Client" at bounding box center [223, 152] width 232 height 28
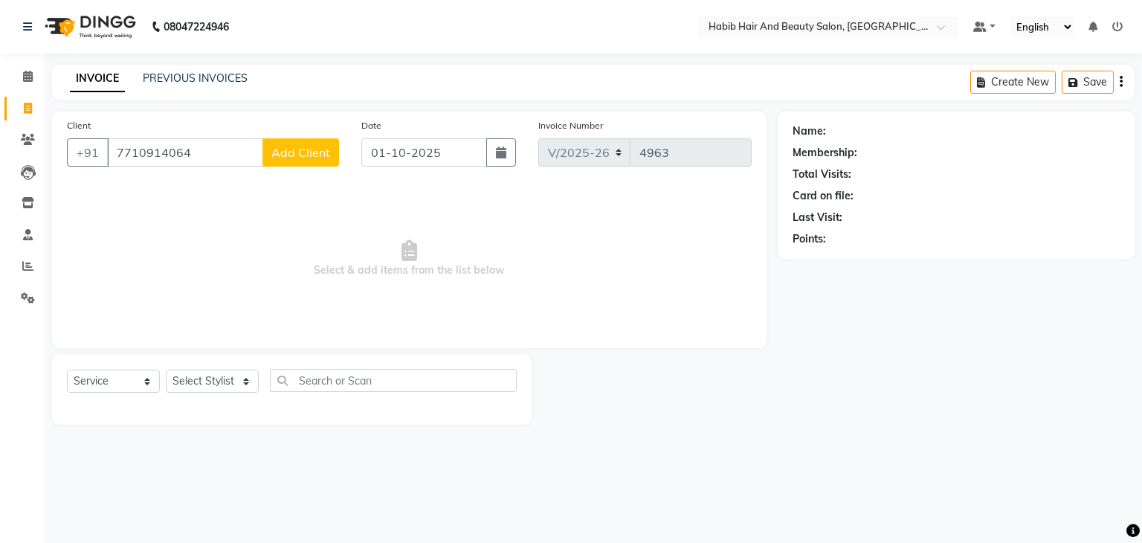
type input "7710914064"
click at [296, 157] on span "Add Client" at bounding box center [300, 152] width 59 height 15
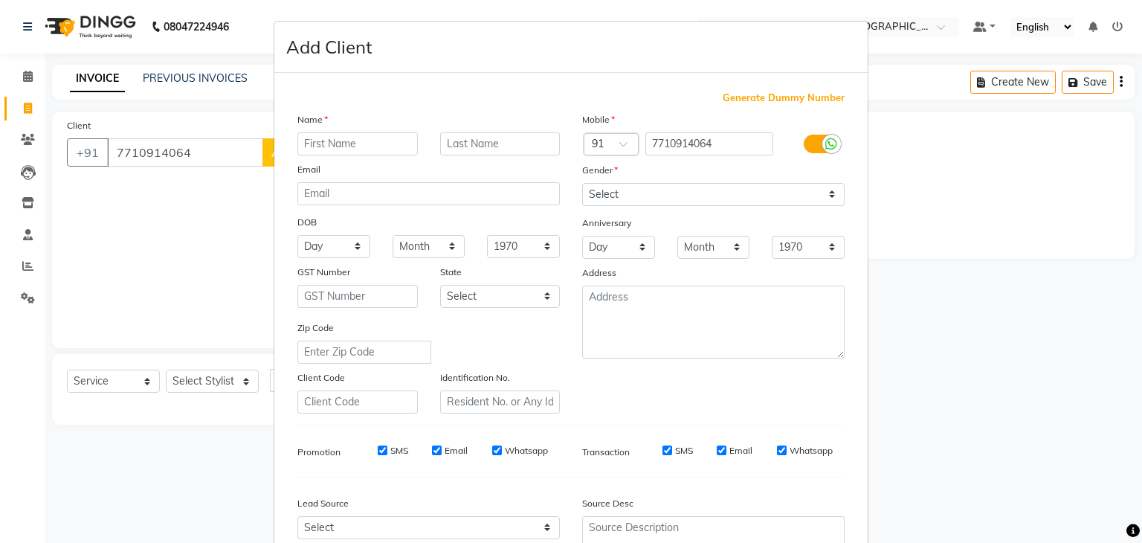
click at [383, 138] on input "text" at bounding box center [357, 143] width 120 height 23
type input "karan"
click at [637, 191] on select "Select [DEMOGRAPHIC_DATA] [DEMOGRAPHIC_DATA] Other Prefer Not To Say" at bounding box center [713, 194] width 263 height 23
select select "[DEMOGRAPHIC_DATA]"
click at [582, 184] on select "Select [DEMOGRAPHIC_DATA] [DEMOGRAPHIC_DATA] Other Prefer Not To Say" at bounding box center [713, 194] width 263 height 23
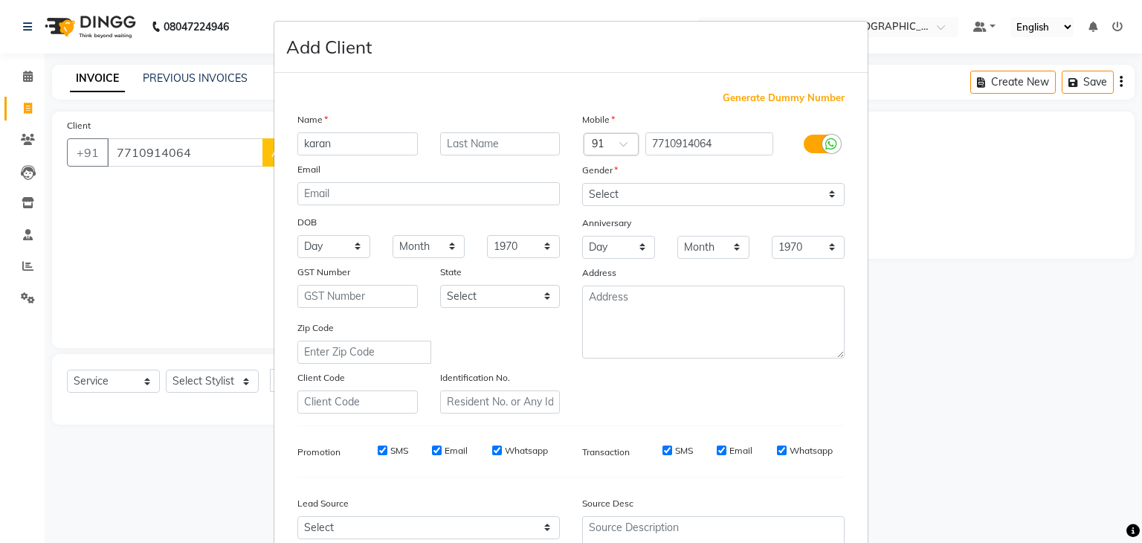
click at [559, 340] on div "Zip Code" at bounding box center [428, 342] width 285 height 44
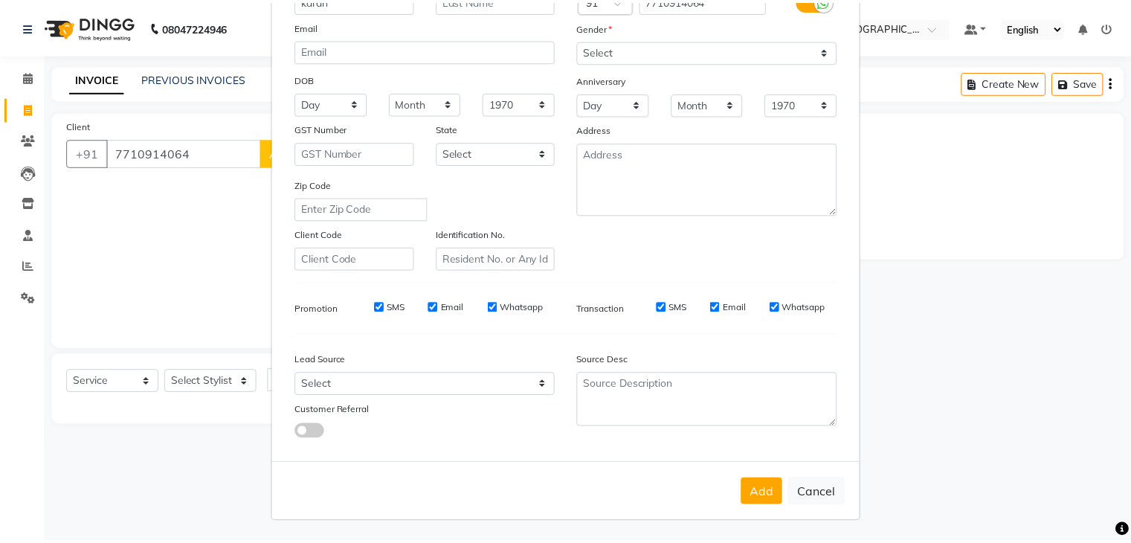
scroll to position [151, 0]
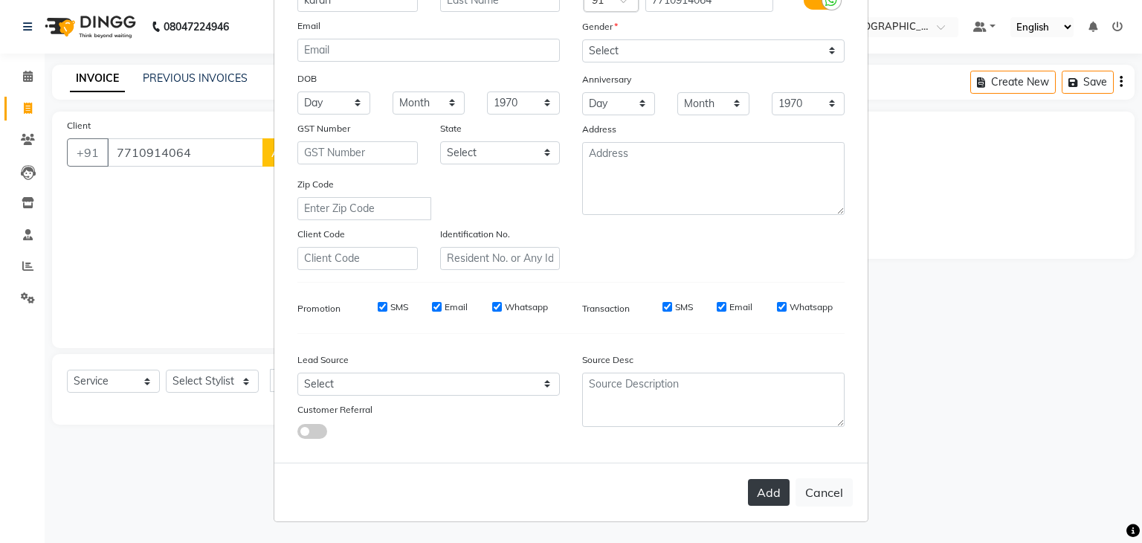
click at [767, 489] on button "Add" at bounding box center [769, 492] width 42 height 27
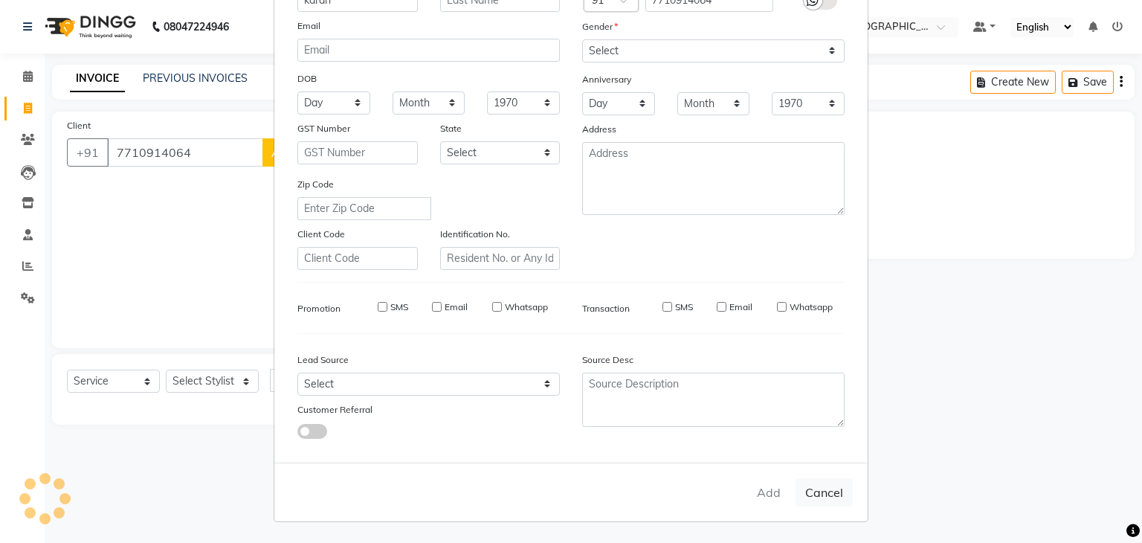
type input "77******64"
select select
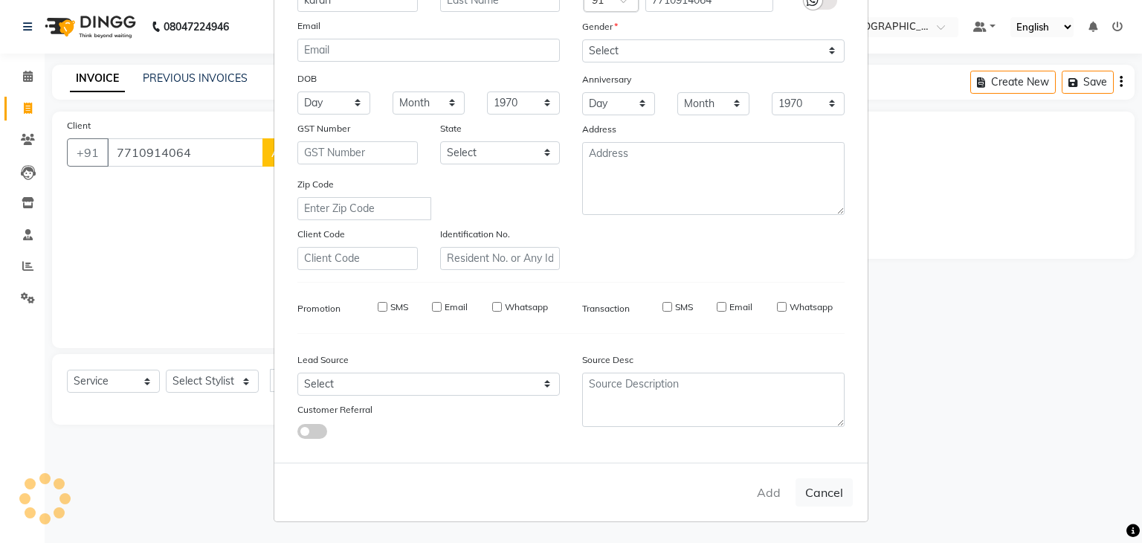
select select
checkbox input "false"
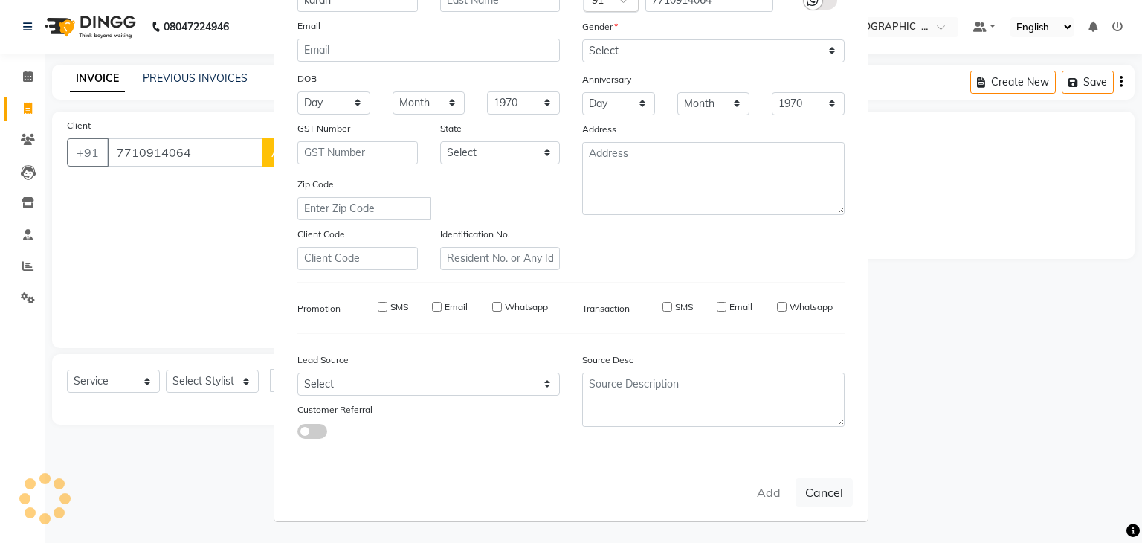
checkbox input "false"
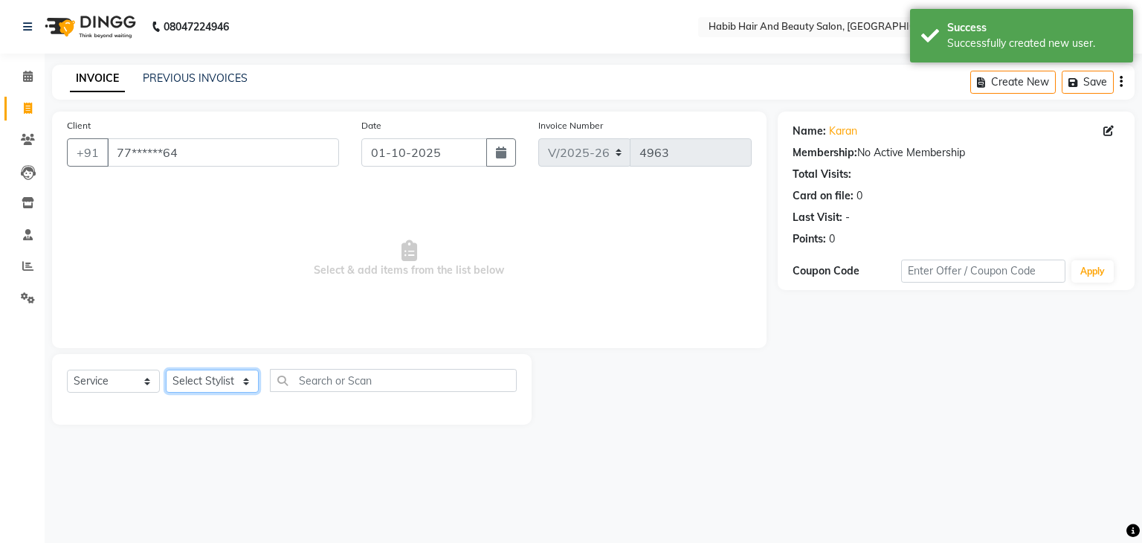
click at [248, 379] on select "Select Stylist [PERSON_NAME] Manager [PERSON_NAME] [PERSON_NAME] Suraj [PERSON_…" at bounding box center [212, 381] width 93 height 23
select select "87131"
click at [166, 370] on select "Select Stylist [PERSON_NAME] Manager [PERSON_NAME] [PERSON_NAME] Suraj [PERSON_…" at bounding box center [212, 381] width 93 height 23
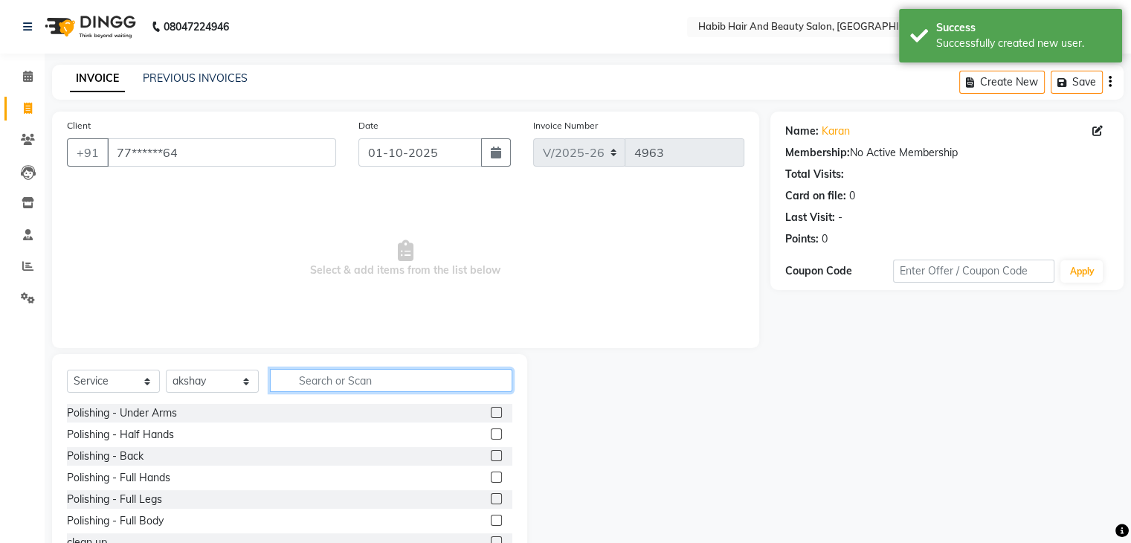
click at [345, 382] on input "text" at bounding box center [391, 380] width 242 height 23
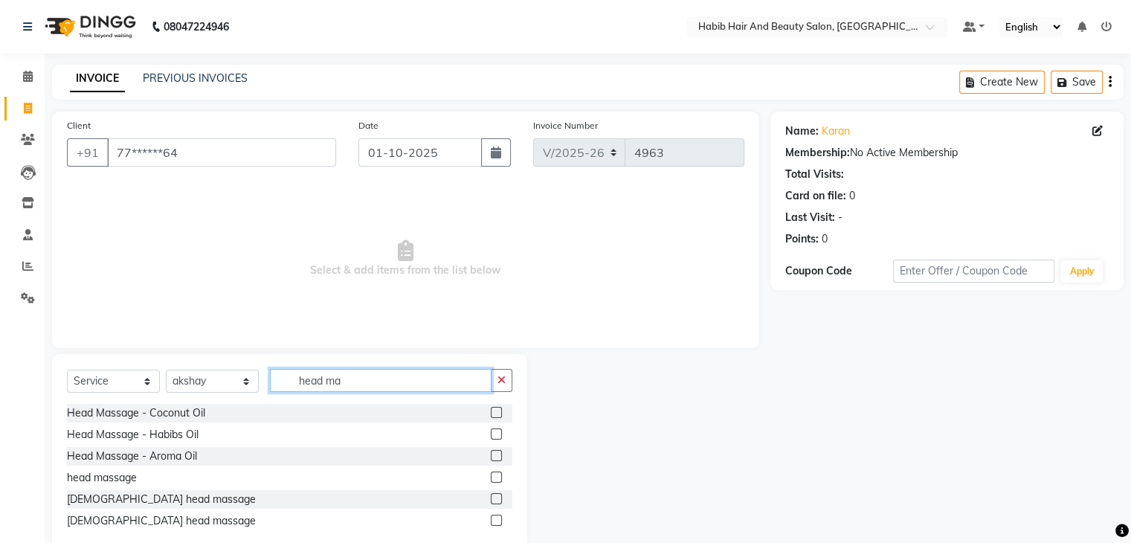
click at [345, 382] on input "head ma" at bounding box center [381, 380] width 222 height 23
type input "head mass"
click at [497, 454] on label at bounding box center [496, 455] width 11 height 11
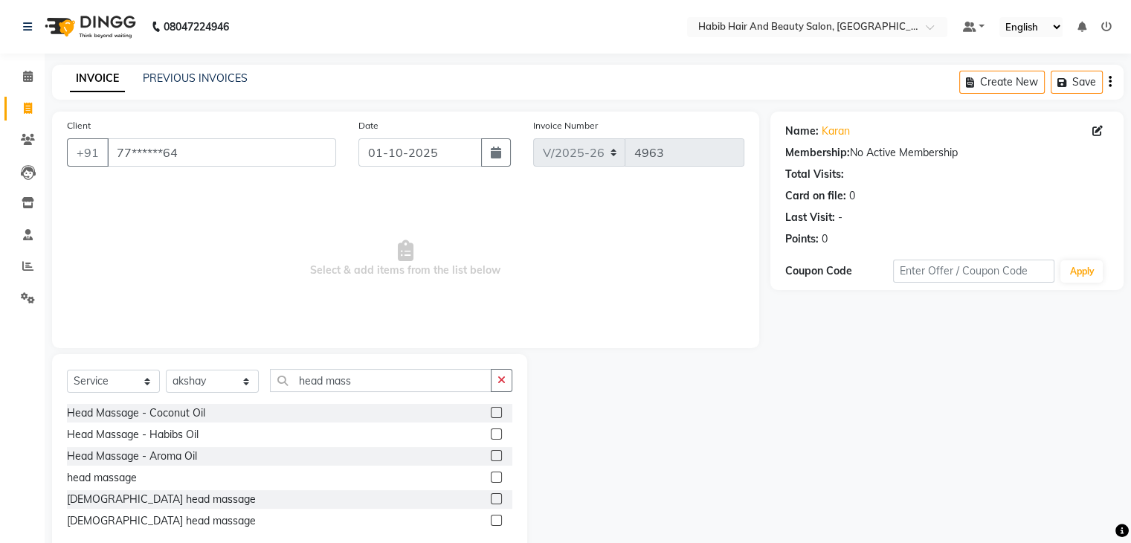
click at [497, 454] on input "checkbox" at bounding box center [496, 456] width 10 height 10
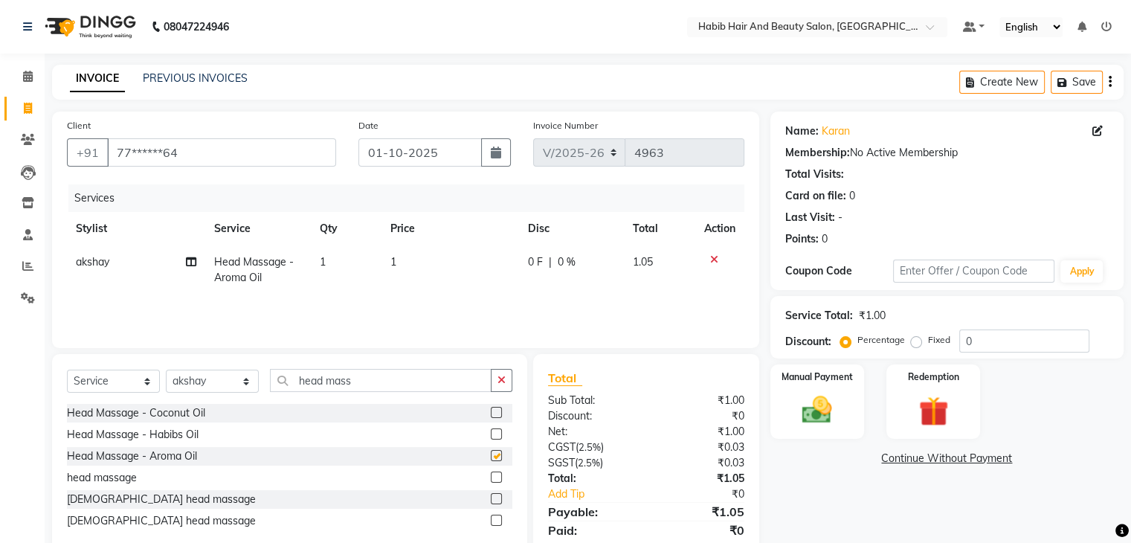
checkbox input "false"
click at [496, 479] on label at bounding box center [496, 476] width 11 height 11
click at [496, 479] on input "checkbox" at bounding box center [496, 478] width 10 height 10
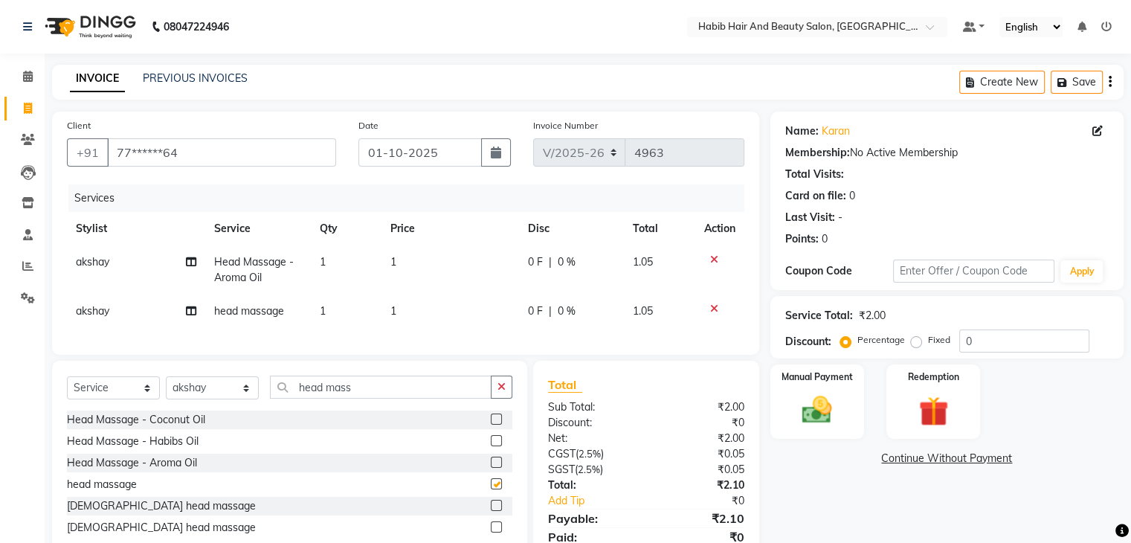
checkbox input "false"
click at [714, 263] on icon at bounding box center [714, 259] width 8 height 10
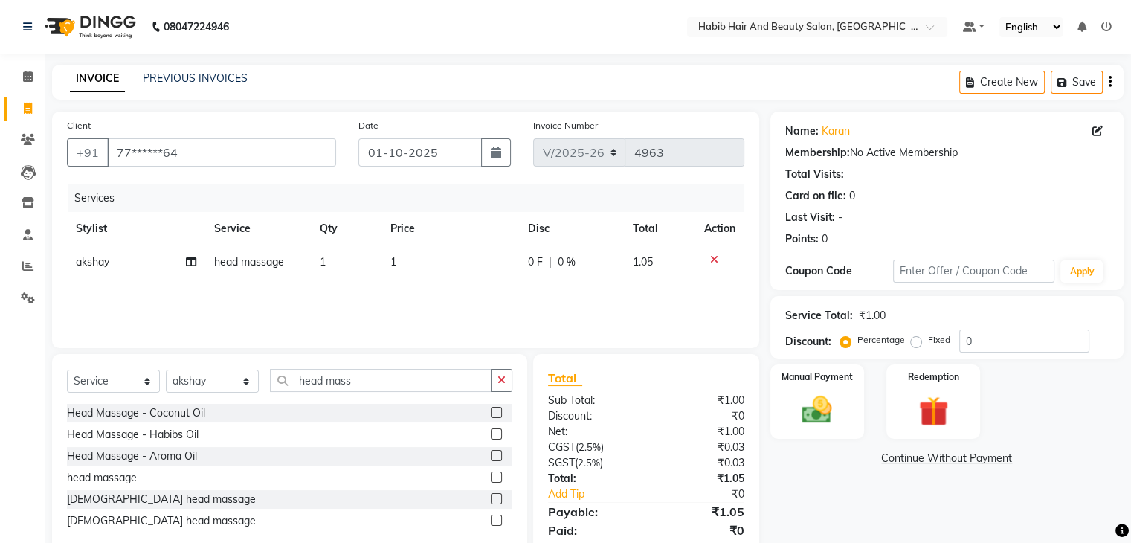
click at [425, 258] on td "1" at bounding box center [451, 261] width 138 height 33
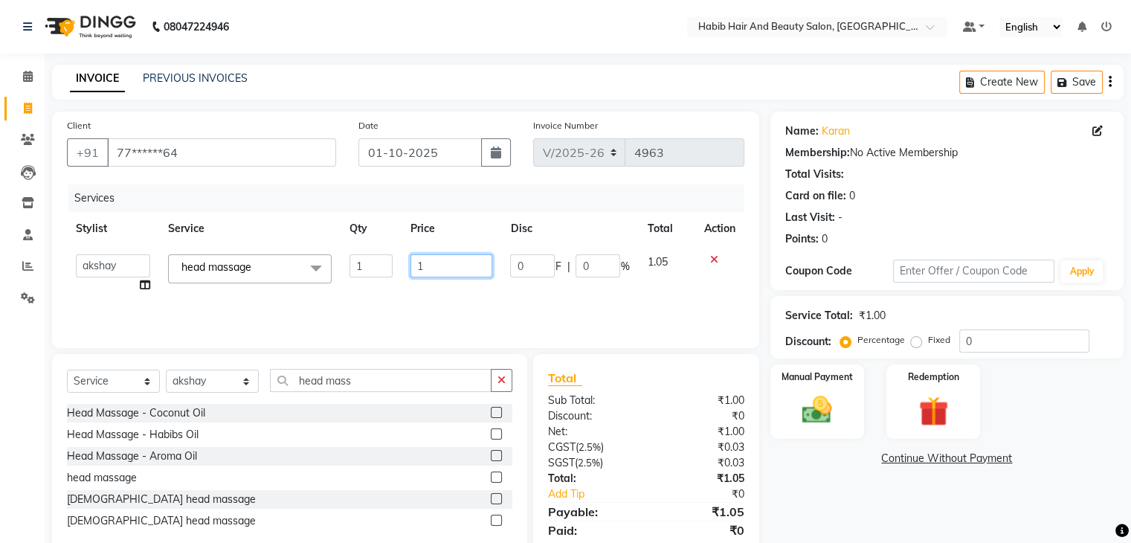
click at [425, 258] on input "1" at bounding box center [452, 265] width 82 height 23
type input "900"
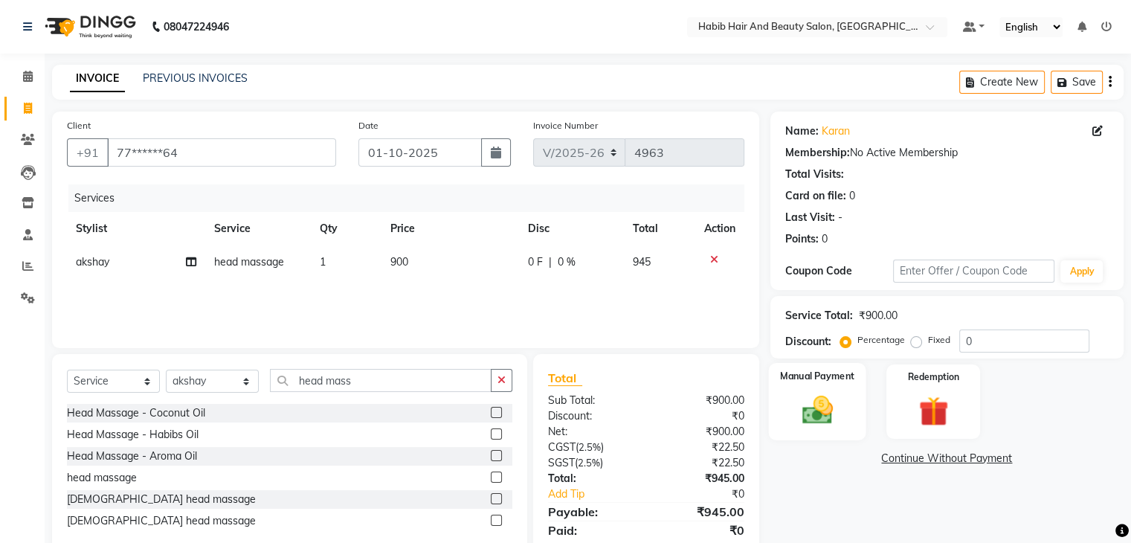
click at [824, 394] on img at bounding box center [817, 411] width 50 height 36
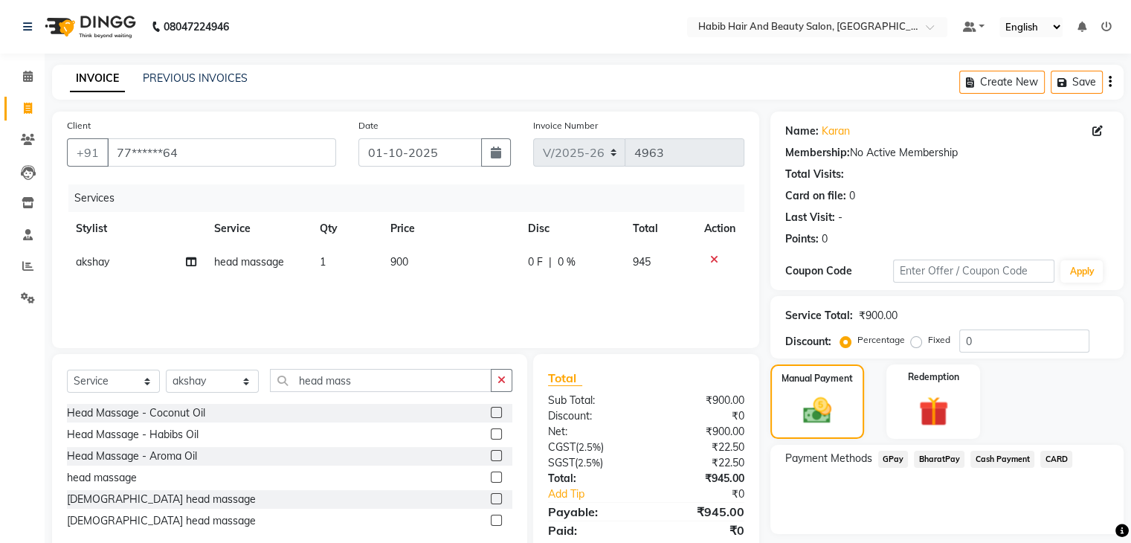
click at [1059, 451] on span "CARD" at bounding box center [1056, 459] width 32 height 17
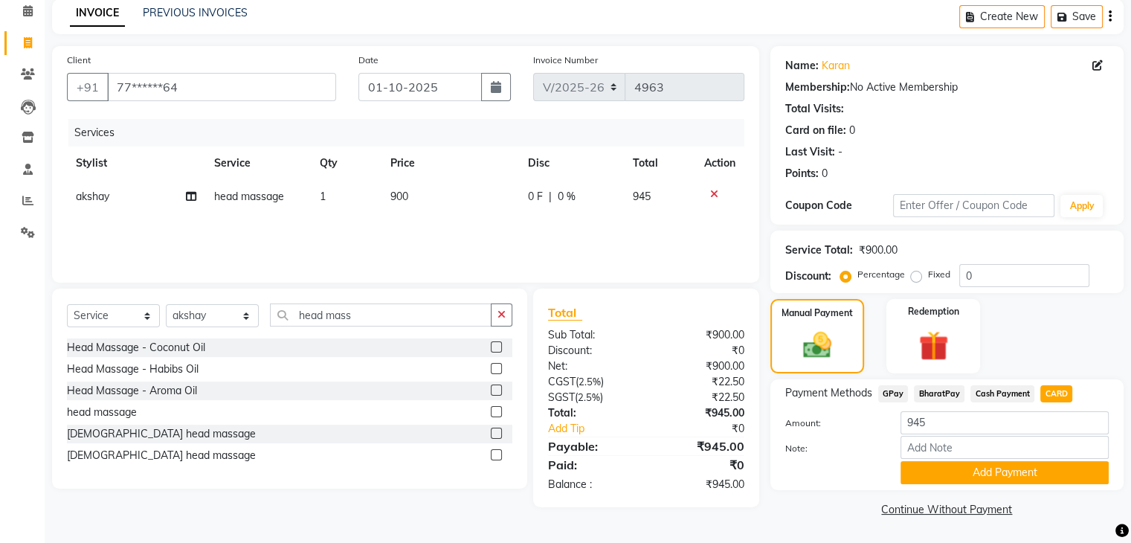
scroll to position [66, 0]
click at [978, 477] on button "Add Payment" at bounding box center [1005, 472] width 208 height 23
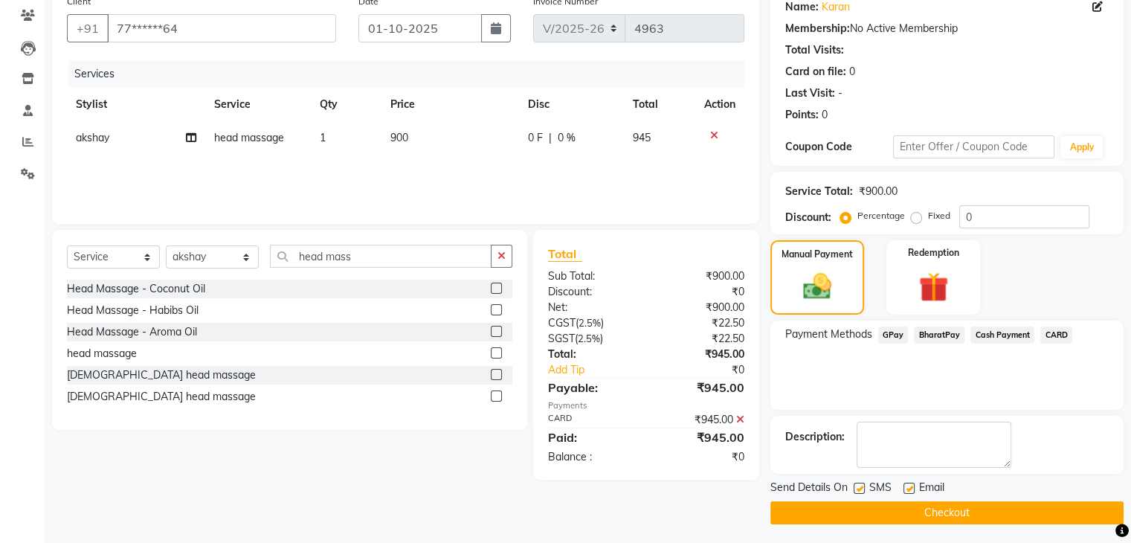
scroll to position [127, 0]
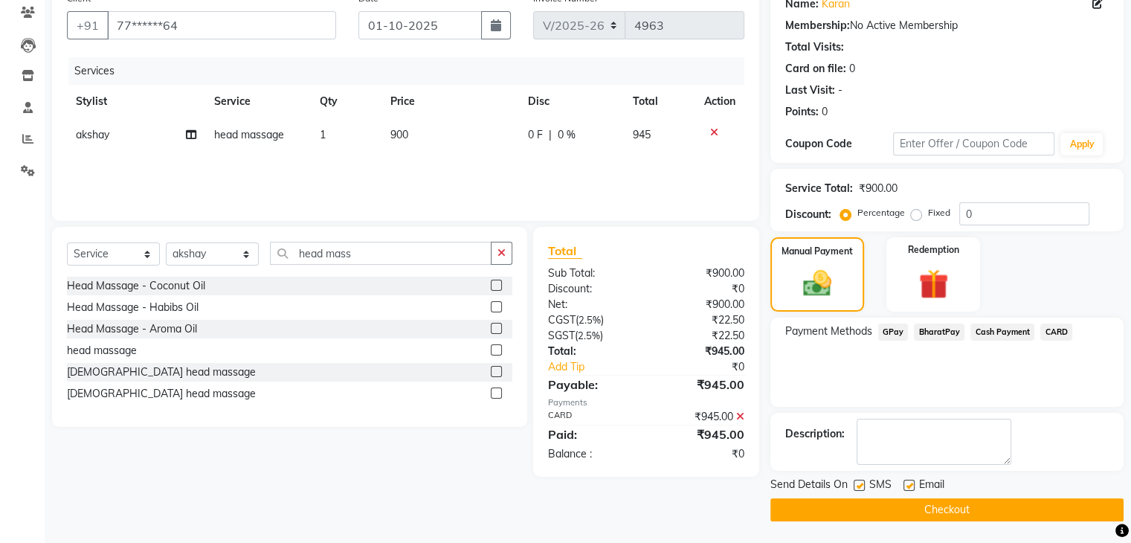
click at [962, 503] on button "Checkout" at bounding box center [946, 509] width 353 height 23
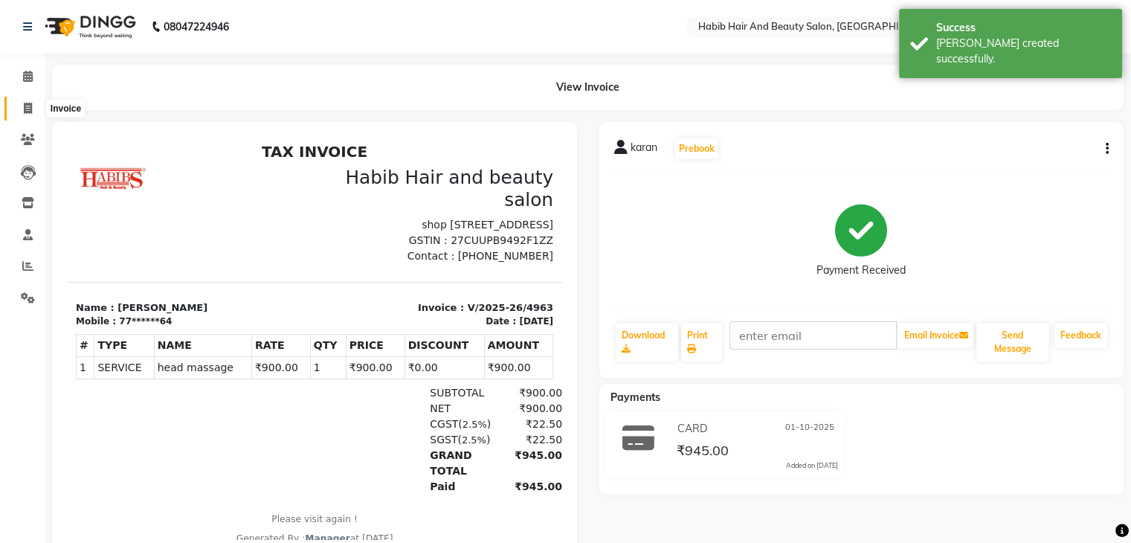
click at [21, 105] on span at bounding box center [28, 108] width 26 height 17
select select "8362"
select select "service"
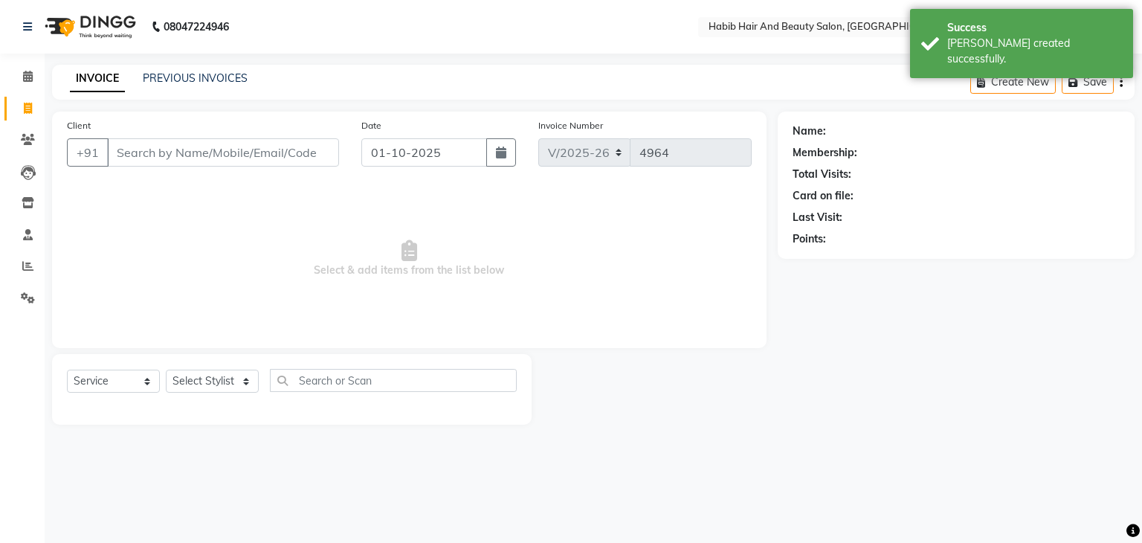
click at [197, 155] on input "Client" at bounding box center [223, 152] width 232 height 28
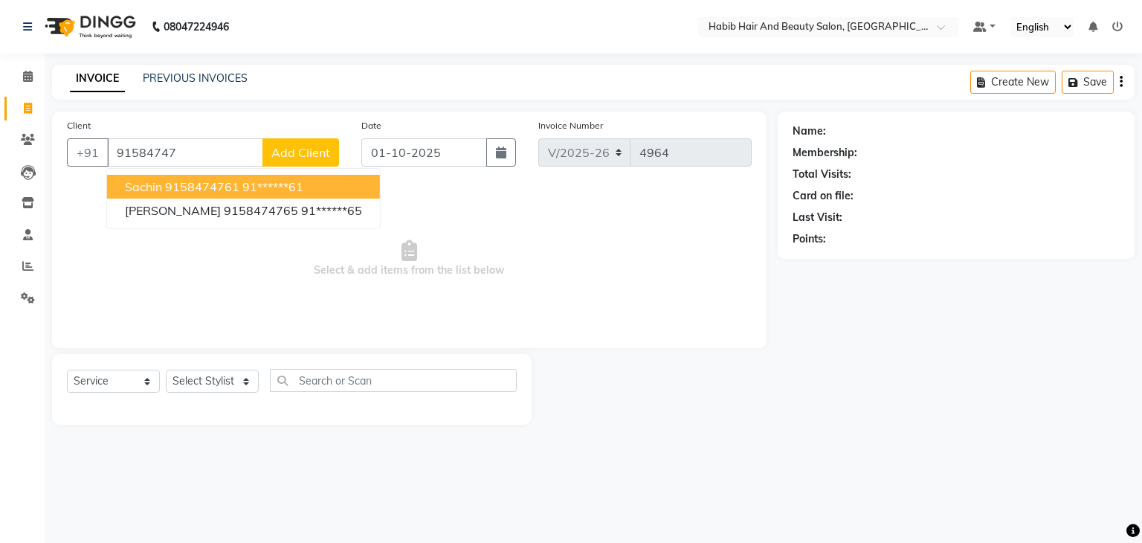
click at [242, 180] on ngb-highlight "91******61" at bounding box center [272, 186] width 61 height 15
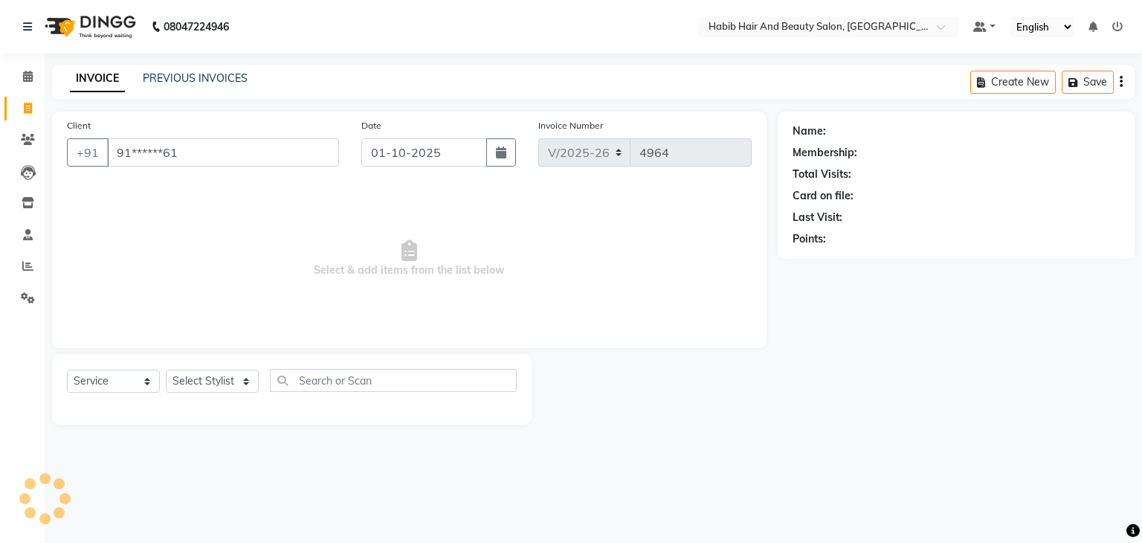
type input "91******61"
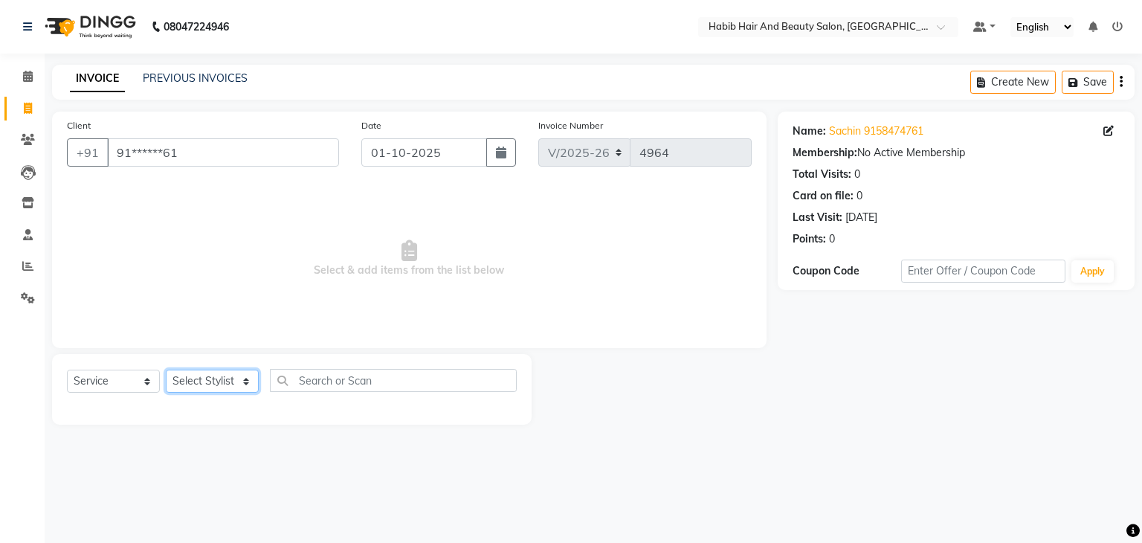
click at [243, 379] on select "Select Stylist [PERSON_NAME] Manager [PERSON_NAME] [PERSON_NAME] Suraj [PERSON_…" at bounding box center [212, 381] width 93 height 23
select select "81159"
click at [166, 370] on select "Select Stylist [PERSON_NAME] Manager [PERSON_NAME] [PERSON_NAME] Suraj [PERSON_…" at bounding box center [212, 381] width 93 height 23
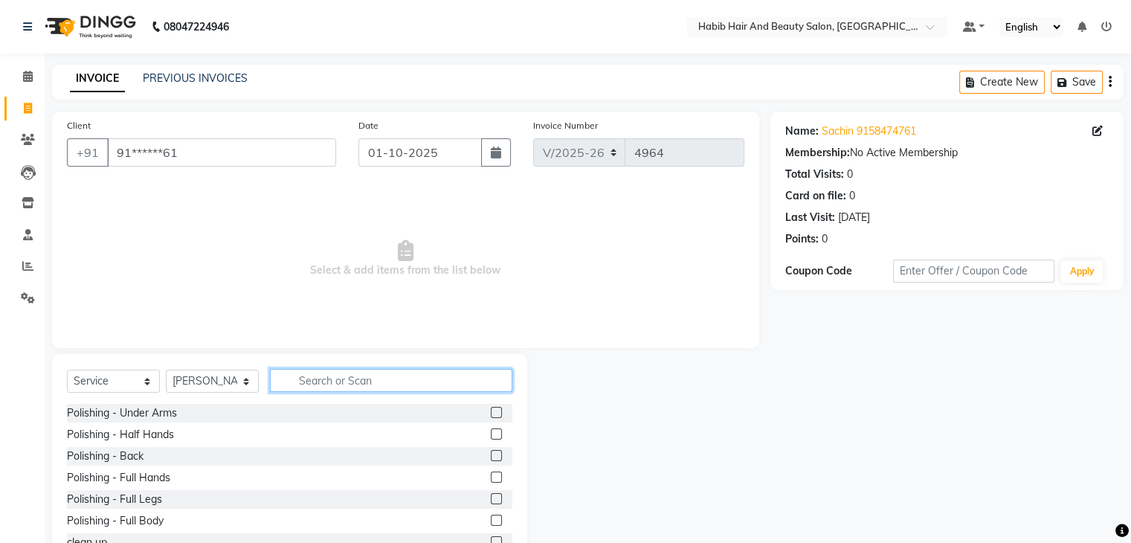
click at [326, 375] on input "text" at bounding box center [391, 380] width 242 height 23
type input "hair cut"
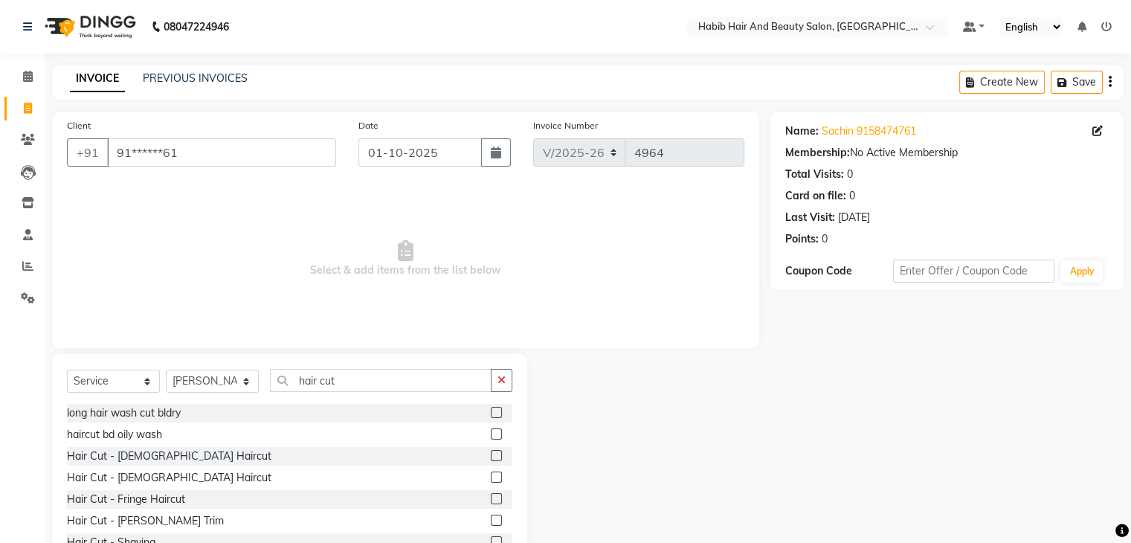
click at [491, 453] on label at bounding box center [496, 455] width 11 height 11
click at [491, 453] on input "checkbox" at bounding box center [496, 456] width 10 height 10
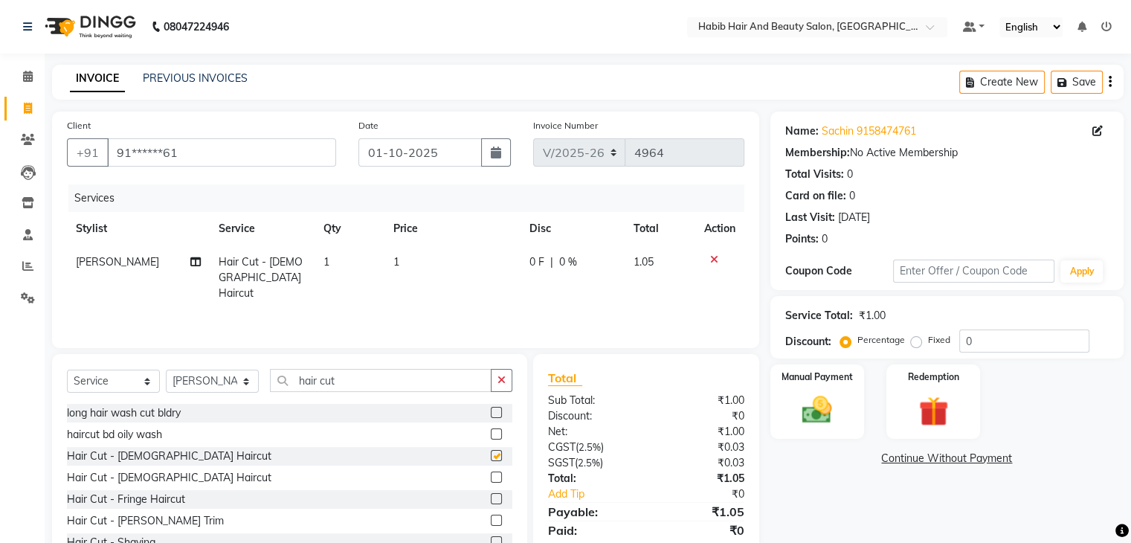
checkbox input "false"
click at [431, 271] on td "1" at bounding box center [452, 277] width 136 height 65
select select "81159"
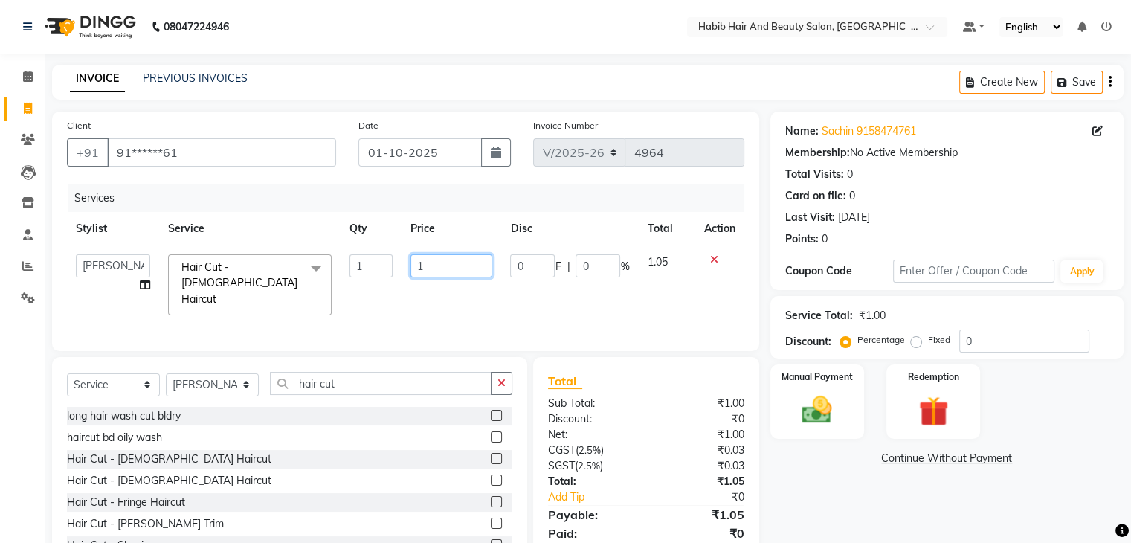
click at [431, 271] on input "1" at bounding box center [452, 265] width 82 height 23
type input "200"
click at [824, 408] on img at bounding box center [817, 411] width 50 height 36
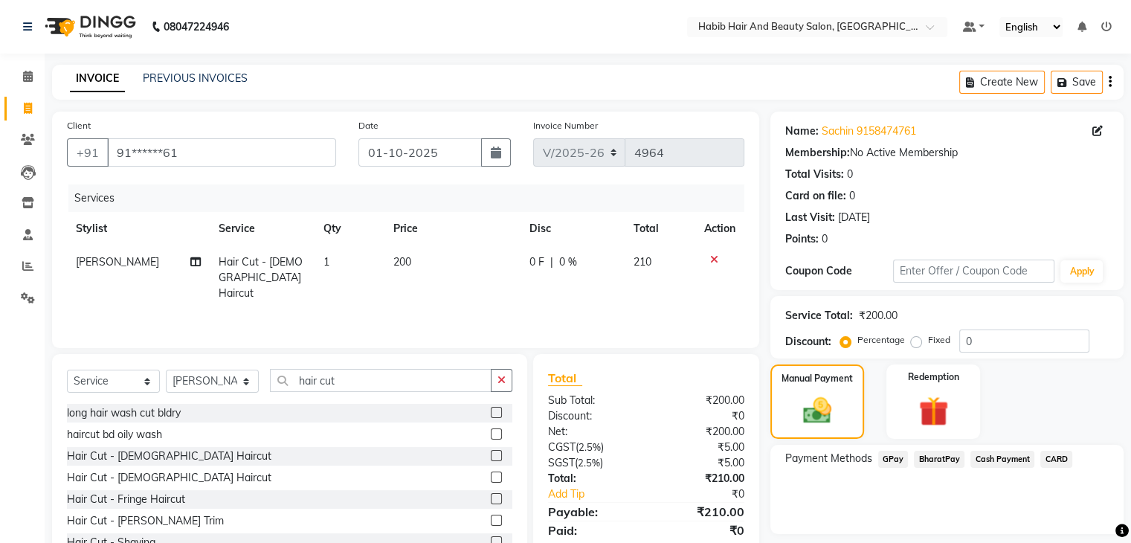
click at [994, 458] on span "Cash Payment" at bounding box center [1003, 459] width 64 height 17
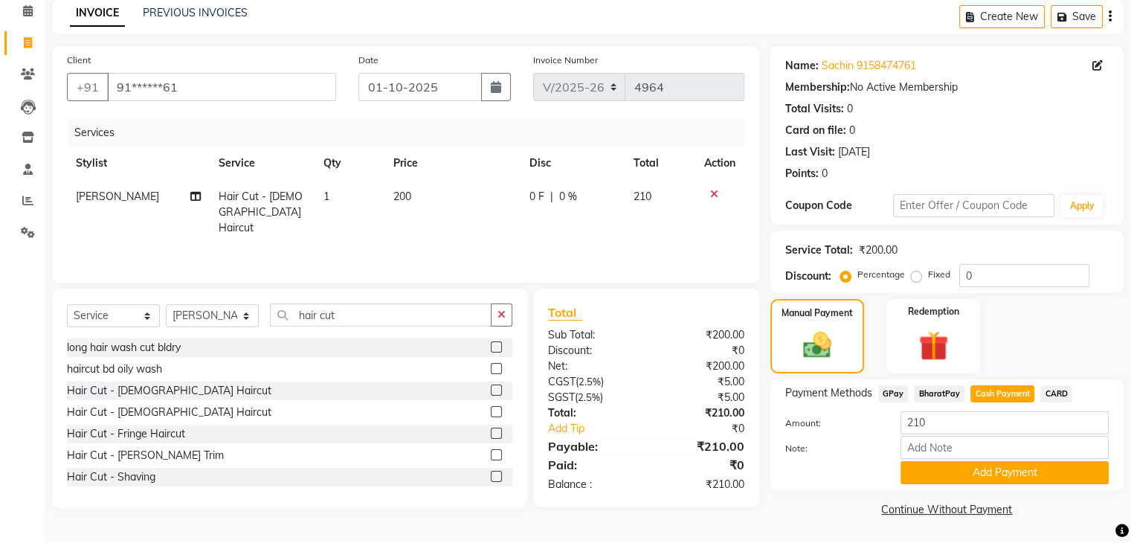
scroll to position [66, 0]
click at [982, 474] on button "Add Payment" at bounding box center [1005, 472] width 208 height 23
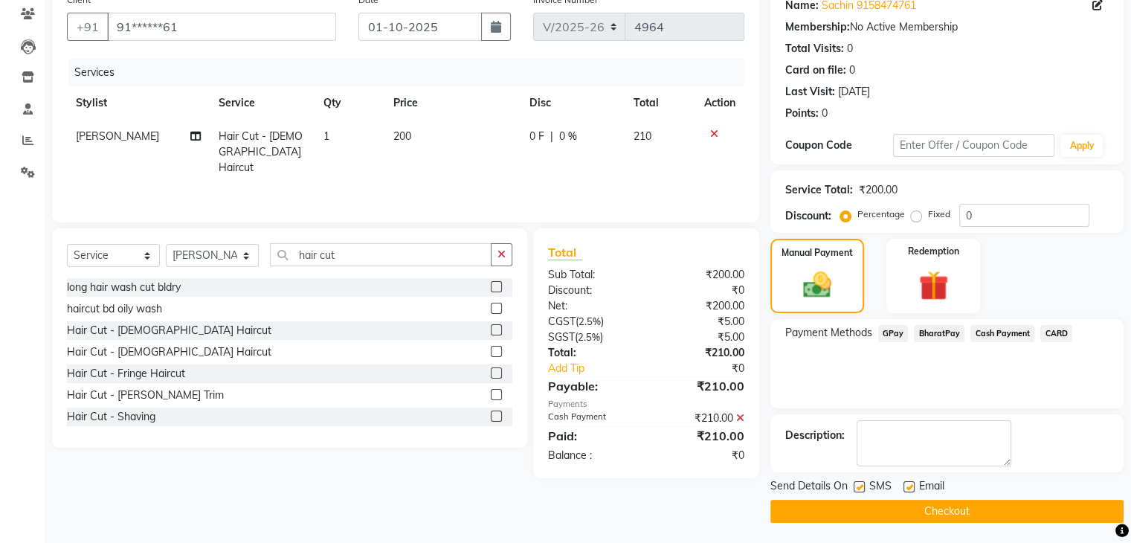
scroll to position [127, 0]
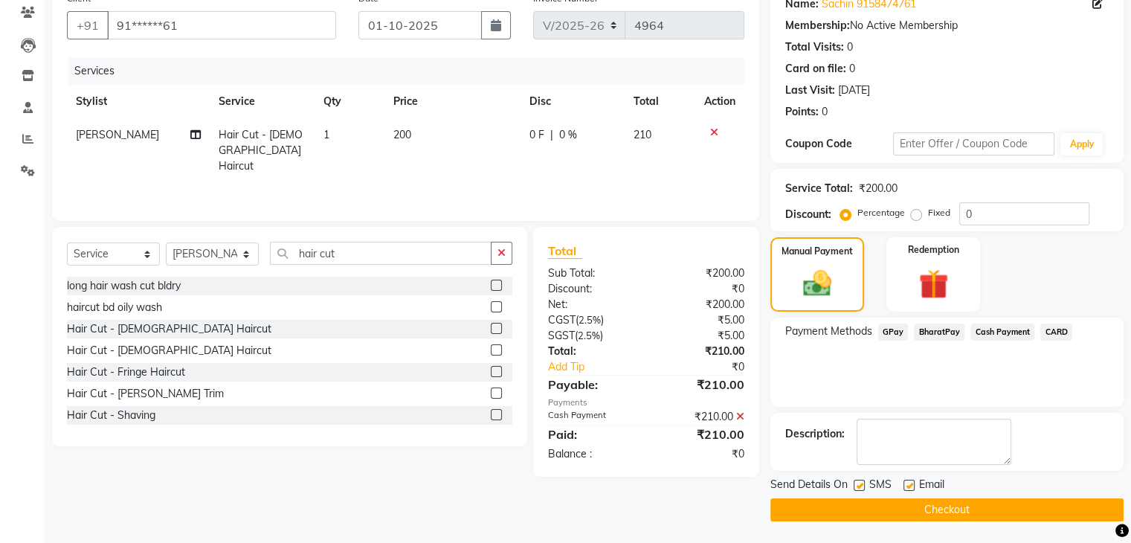
click at [939, 507] on button "Checkout" at bounding box center [946, 509] width 353 height 23
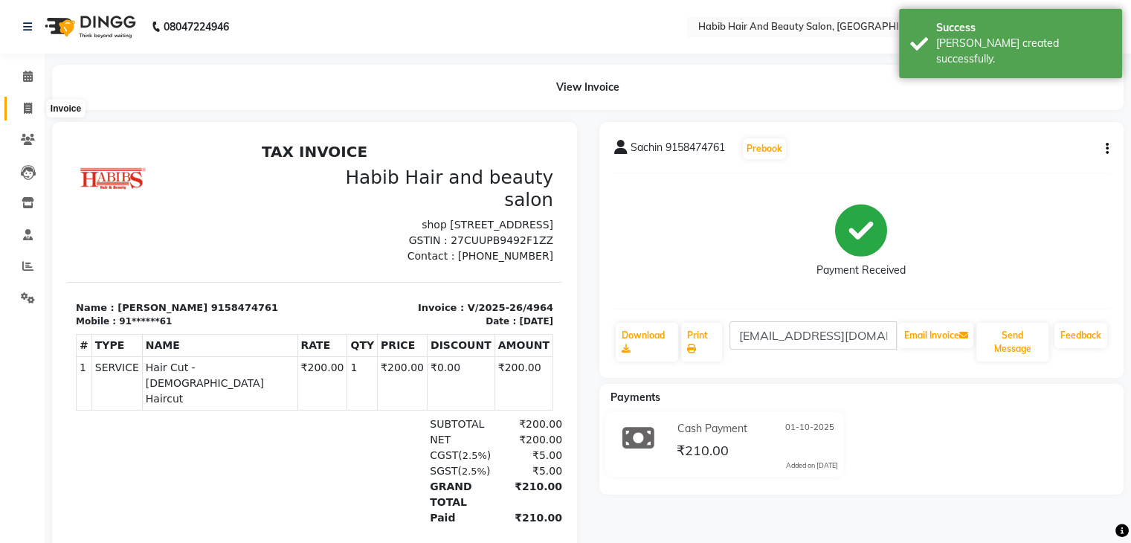
click at [22, 109] on span at bounding box center [28, 108] width 26 height 17
select select "8362"
select select "service"
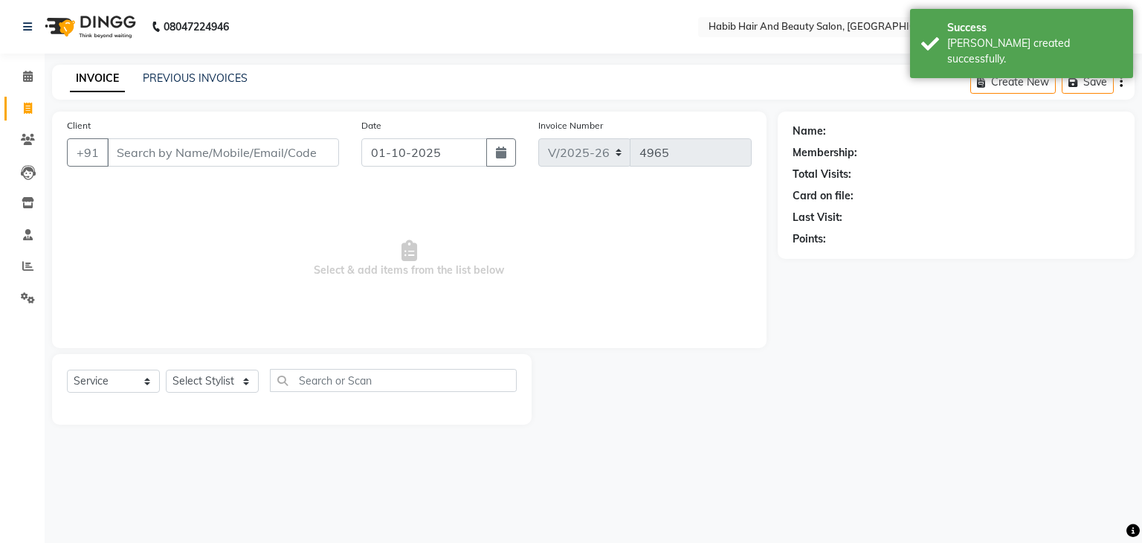
click at [173, 147] on input "Client" at bounding box center [223, 152] width 232 height 28
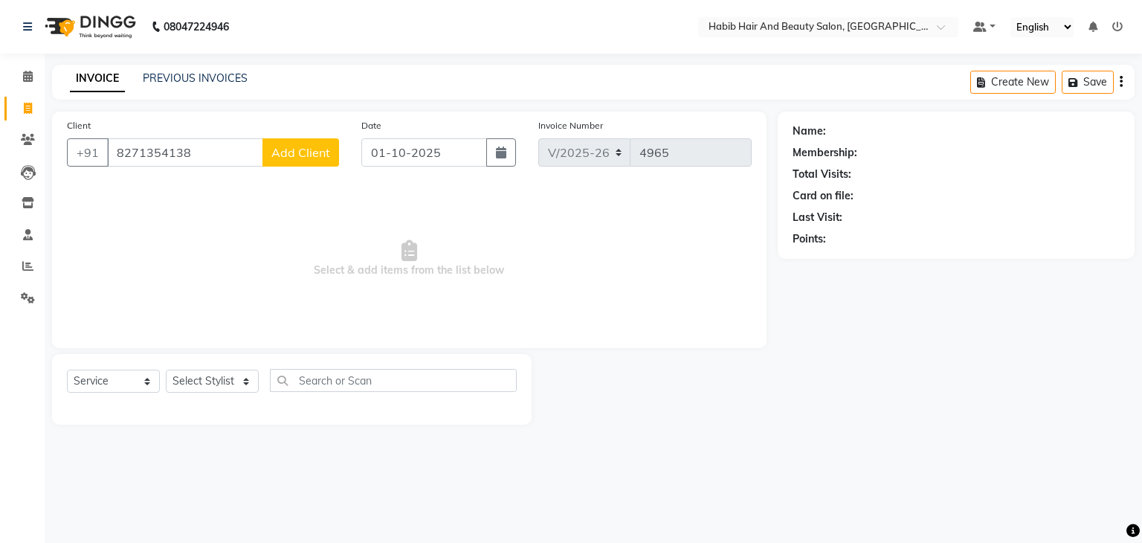
type input "8271354138"
click at [309, 150] on span "Add Client" at bounding box center [300, 152] width 59 height 15
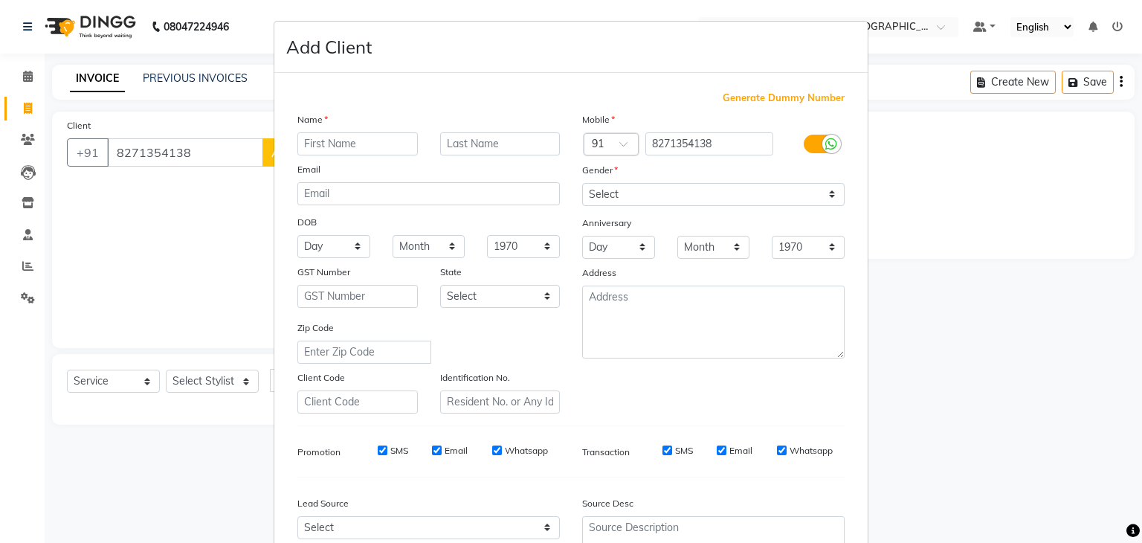
click at [318, 149] on input "text" at bounding box center [357, 143] width 120 height 23
type input "meheroon"
click at [608, 202] on select "Select [DEMOGRAPHIC_DATA] [DEMOGRAPHIC_DATA] Other Prefer Not To Say" at bounding box center [713, 194] width 263 height 23
select select "[DEMOGRAPHIC_DATA]"
click at [582, 184] on select "Select [DEMOGRAPHIC_DATA] [DEMOGRAPHIC_DATA] Other Prefer Not To Say" at bounding box center [713, 194] width 263 height 23
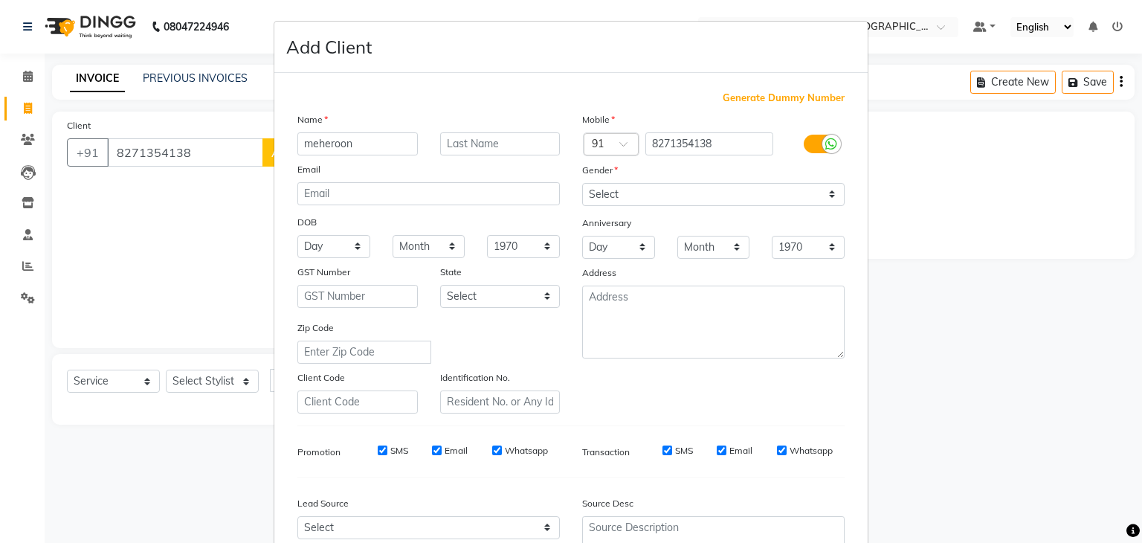
click at [571, 376] on div "Mobile Country Code × 91 8271354138 Gender Select [DEMOGRAPHIC_DATA] [DEMOGRAPH…" at bounding box center [713, 263] width 285 height 302
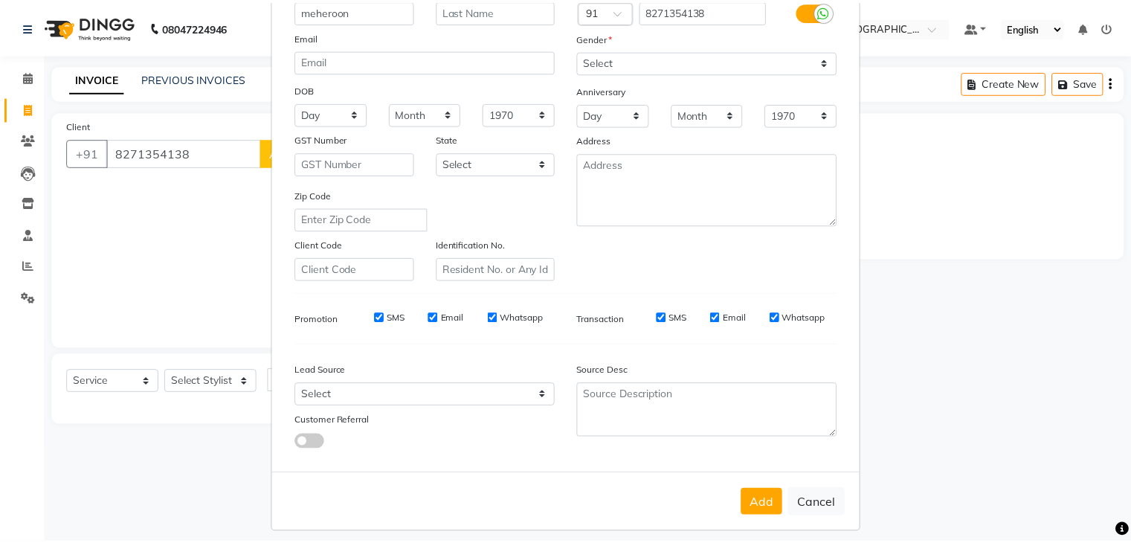
scroll to position [151, 0]
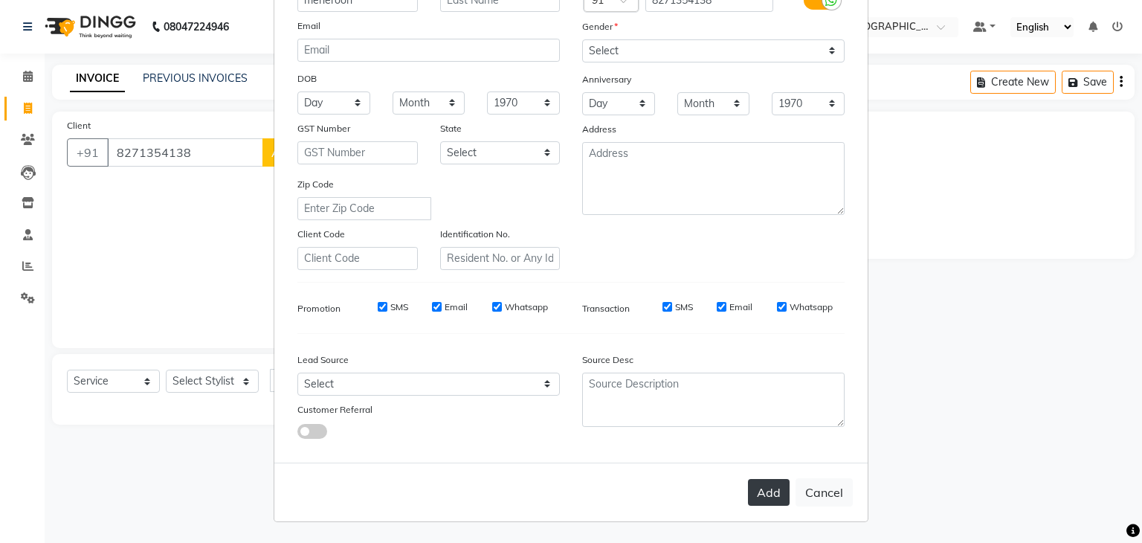
click at [774, 484] on button "Add" at bounding box center [769, 492] width 42 height 27
type input "82******38"
select select
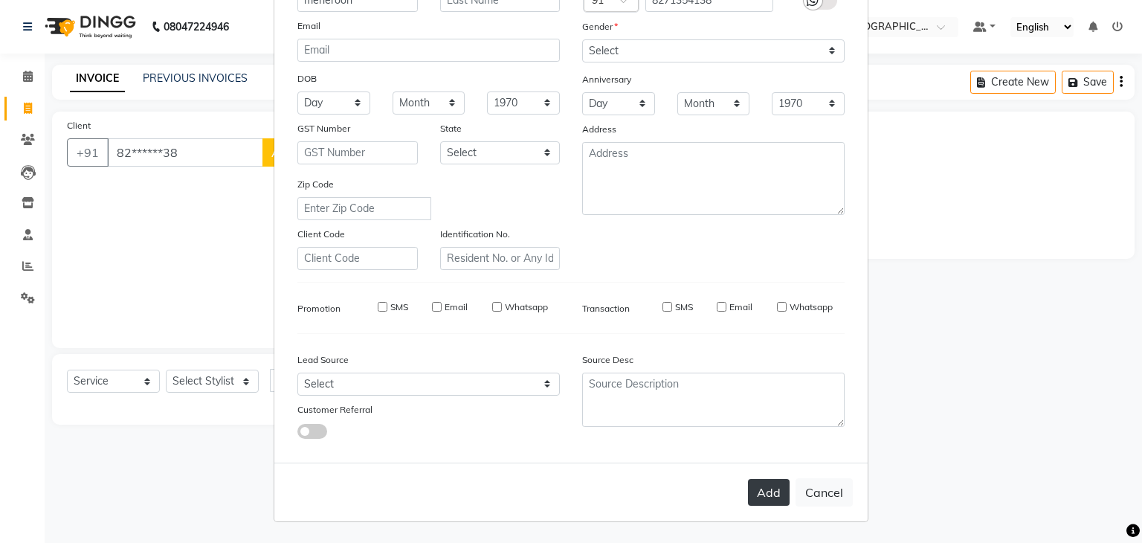
select select
checkbox input "false"
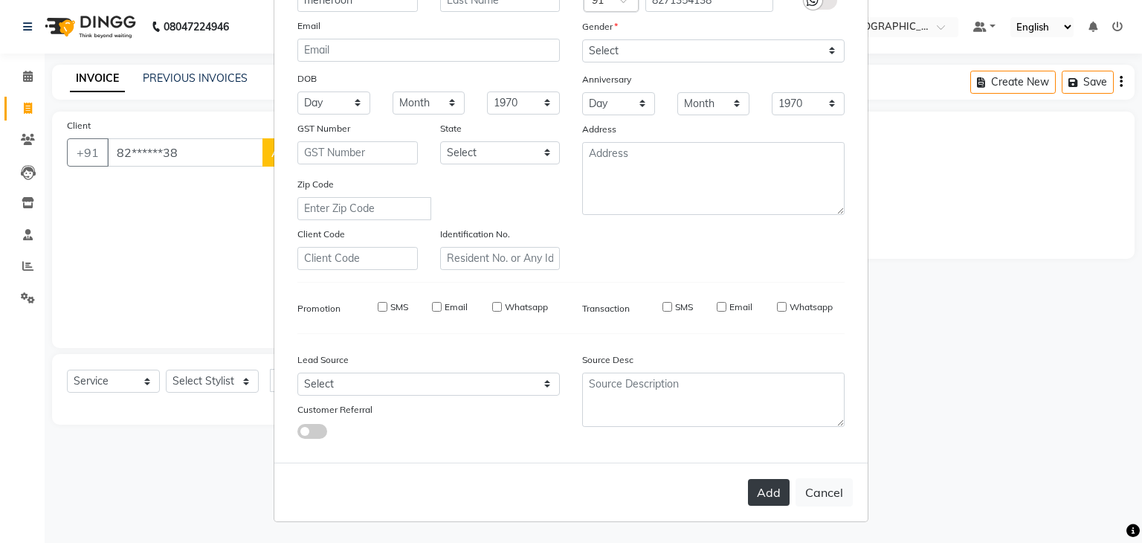
checkbox input "false"
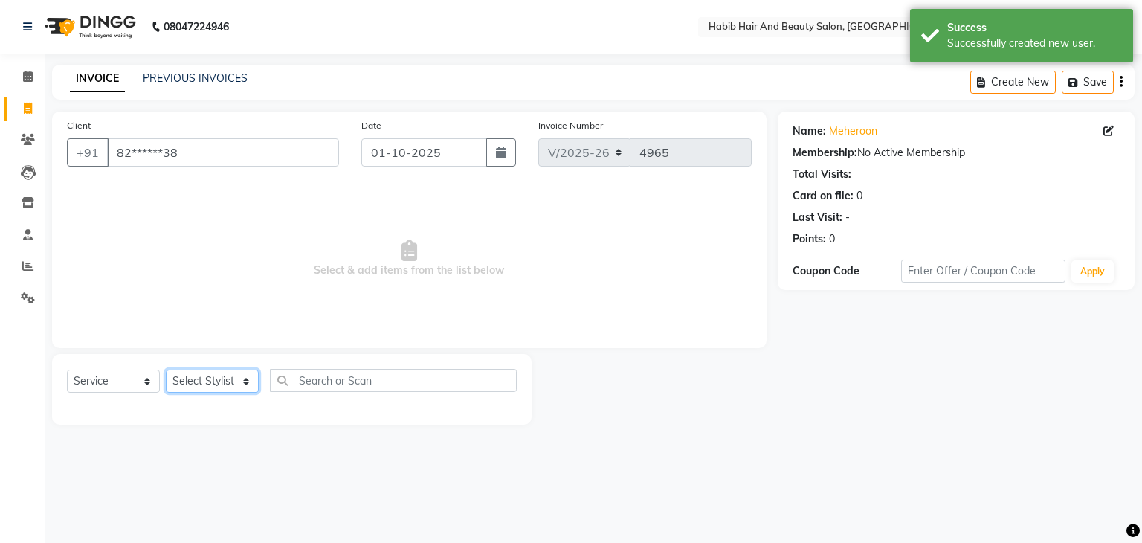
click at [244, 379] on select "Select Stylist [PERSON_NAME] Manager [PERSON_NAME] [PERSON_NAME] Suraj [PERSON_…" at bounding box center [212, 381] width 93 height 23
select select "81153"
click at [166, 370] on select "Select Stylist [PERSON_NAME] Manager [PERSON_NAME] [PERSON_NAME] Suraj [PERSON_…" at bounding box center [212, 381] width 93 height 23
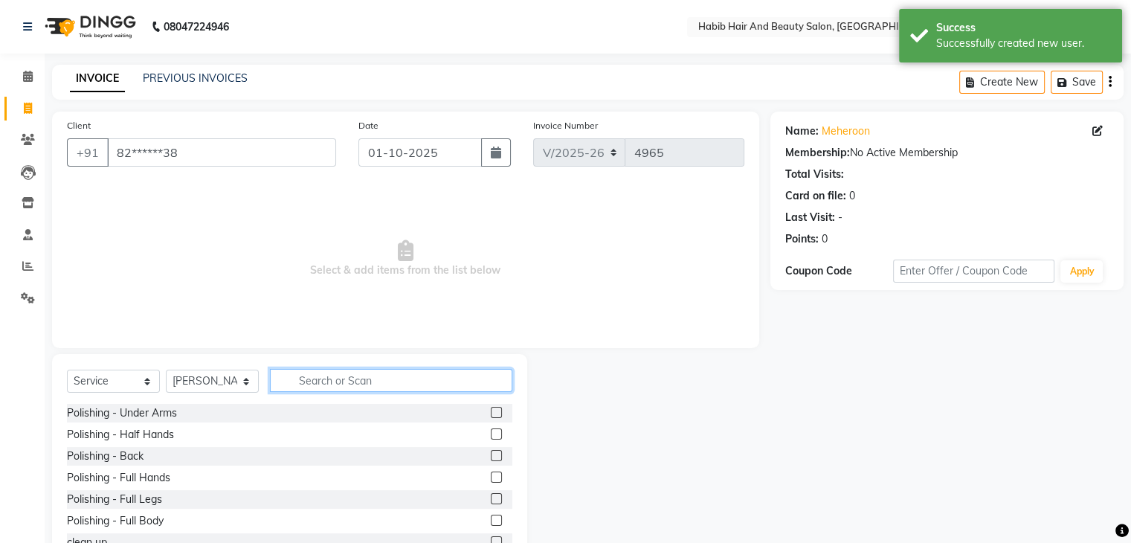
click at [314, 380] on input "text" at bounding box center [391, 380] width 242 height 23
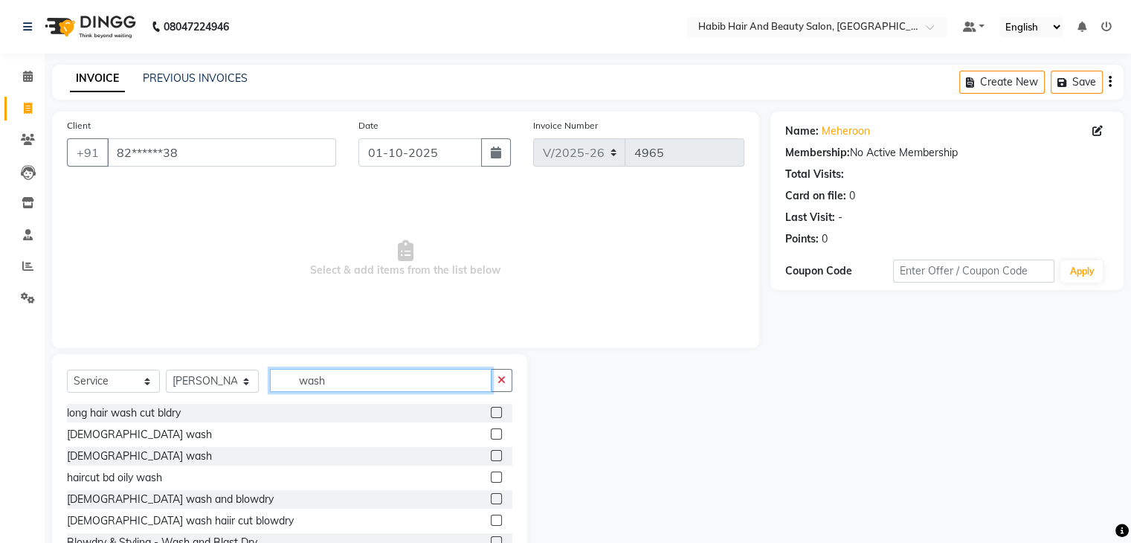
type input "wash"
click at [491, 456] on label at bounding box center [496, 455] width 11 height 11
click at [491, 456] on input "checkbox" at bounding box center [496, 456] width 10 height 10
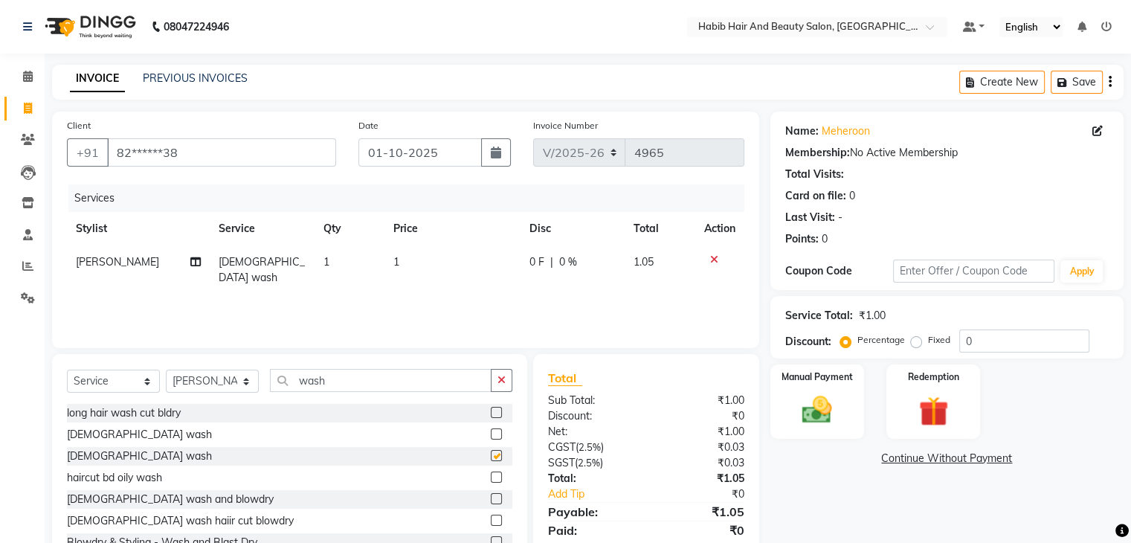
checkbox input "false"
click at [425, 271] on td "1" at bounding box center [452, 269] width 136 height 49
select select "81153"
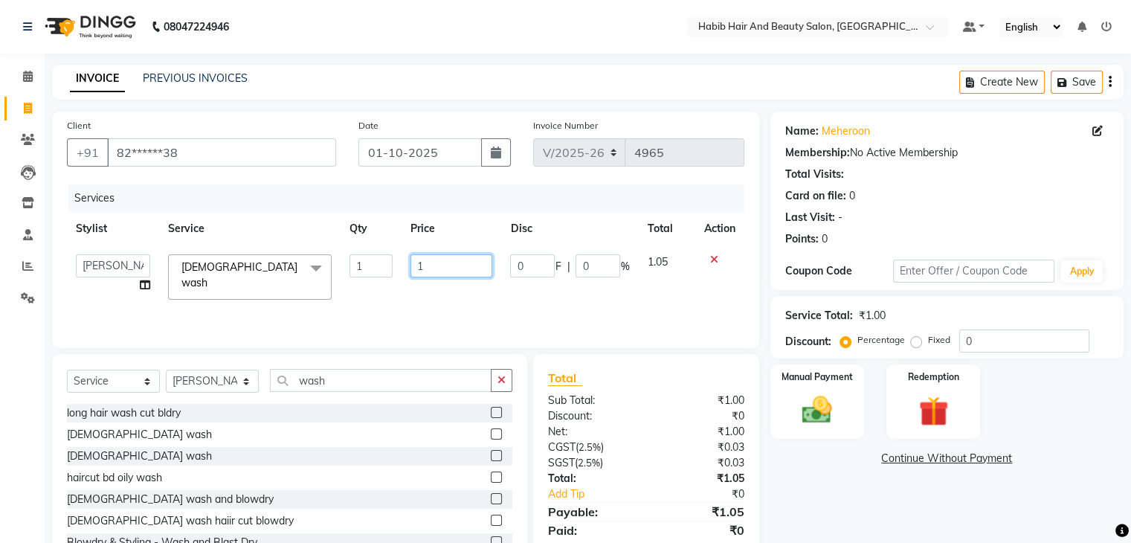
click at [425, 271] on input "1" at bounding box center [452, 265] width 82 height 23
type input "500"
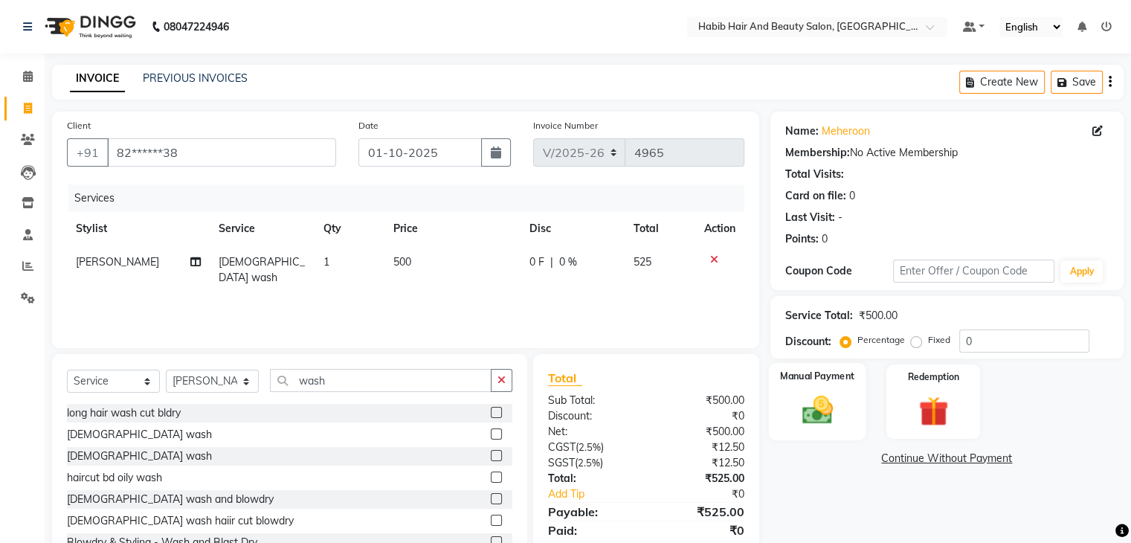
click at [843, 402] on div "Manual Payment" at bounding box center [816, 401] width 97 height 77
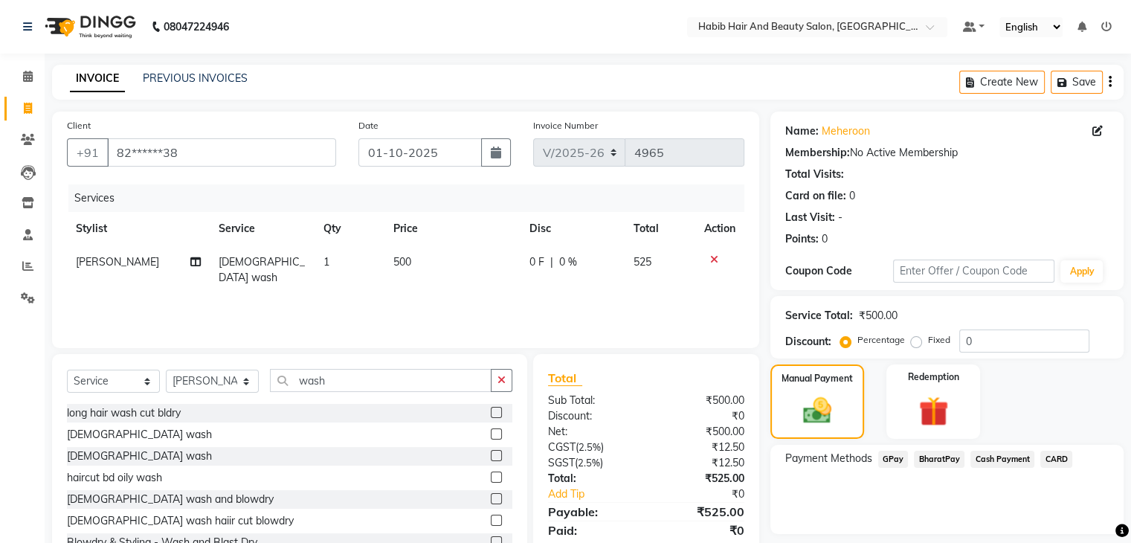
click at [931, 459] on span "BharatPay" at bounding box center [939, 459] width 51 height 17
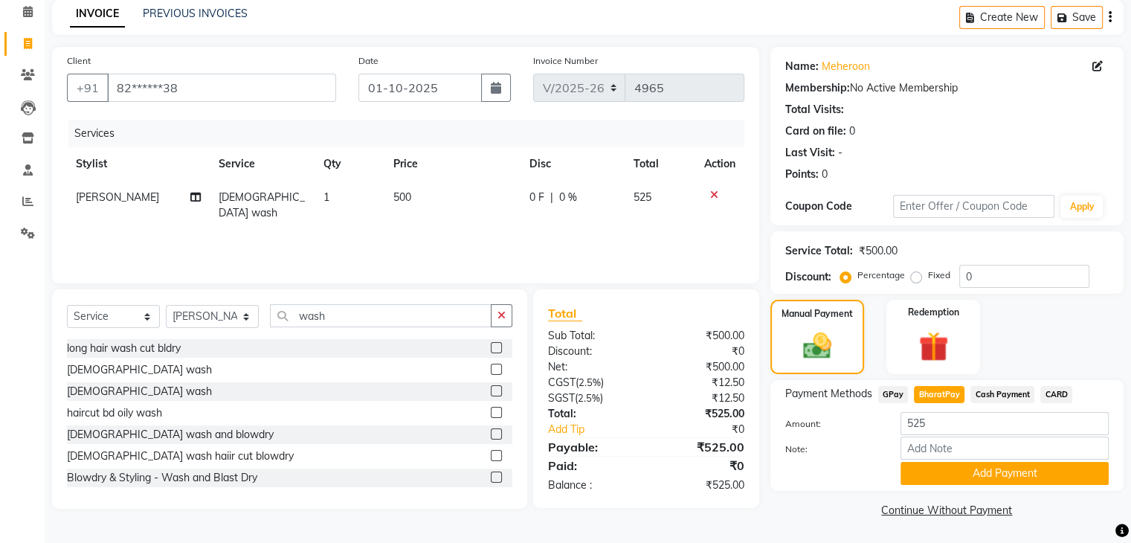
scroll to position [66, 0]
click at [1019, 470] on button "Add Payment" at bounding box center [1005, 472] width 208 height 23
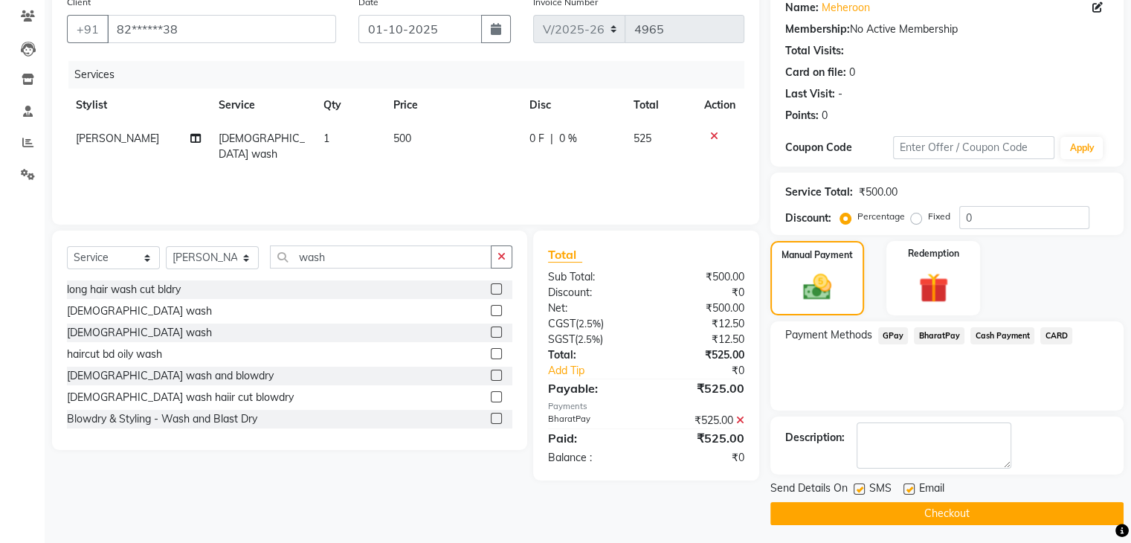
scroll to position [127, 0]
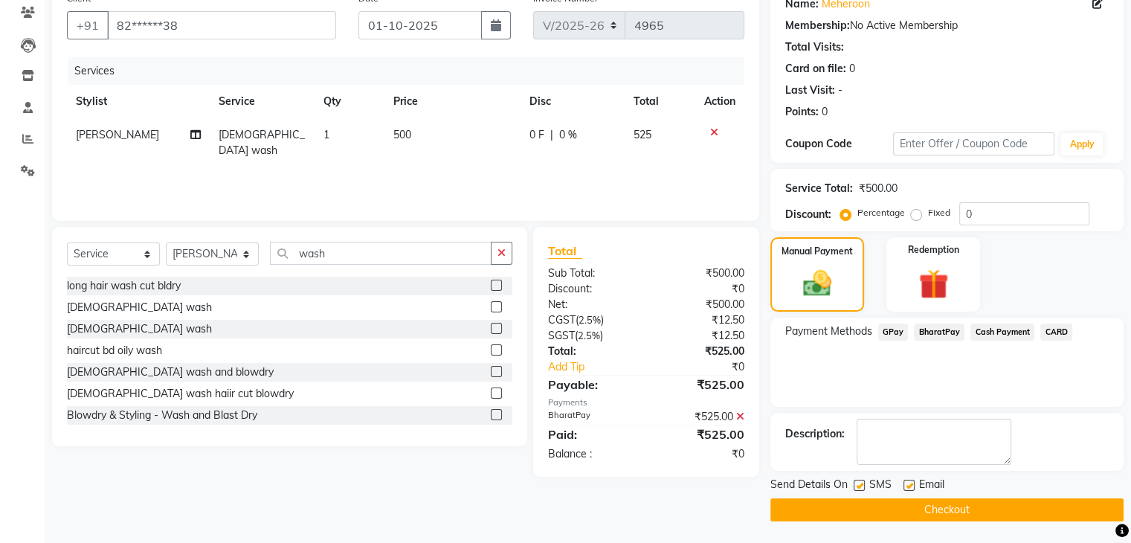
click at [1011, 506] on button "Checkout" at bounding box center [946, 509] width 353 height 23
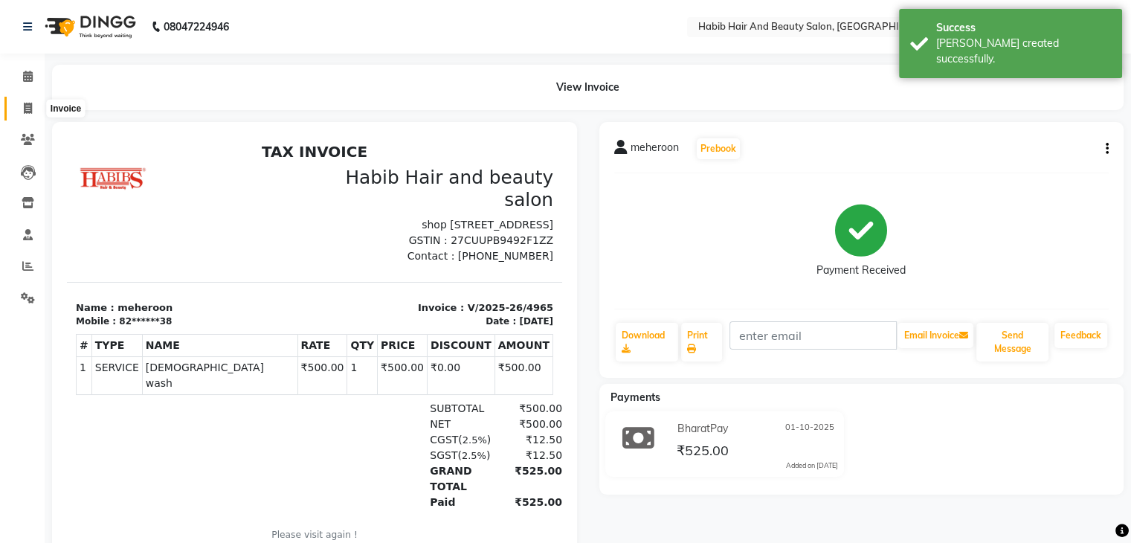
click at [25, 114] on span at bounding box center [28, 108] width 26 height 17
select select "service"
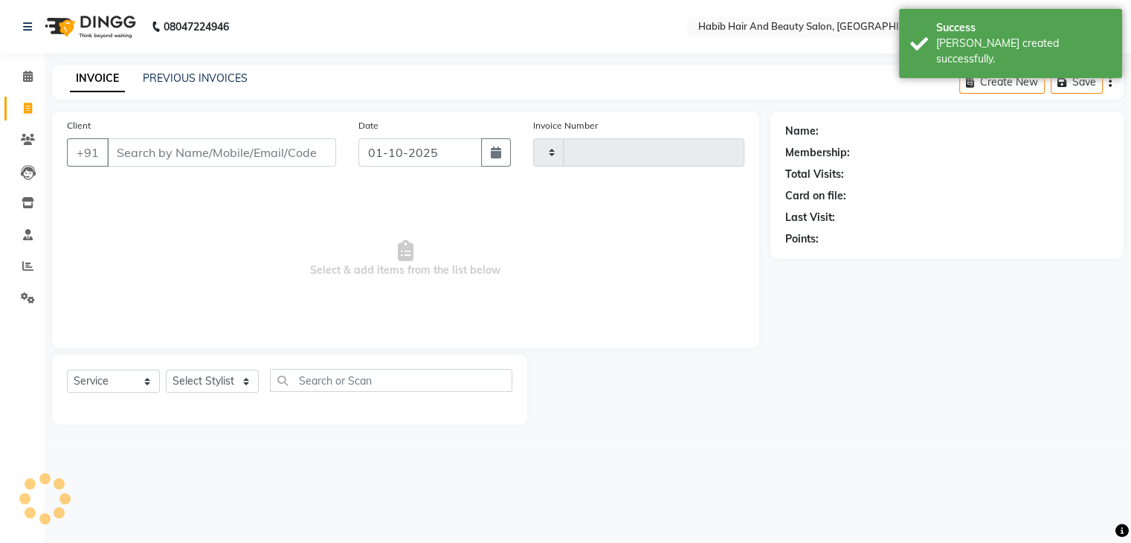
type input "4966"
select select "8362"
click at [156, 157] on input "Client" at bounding box center [223, 152] width 232 height 28
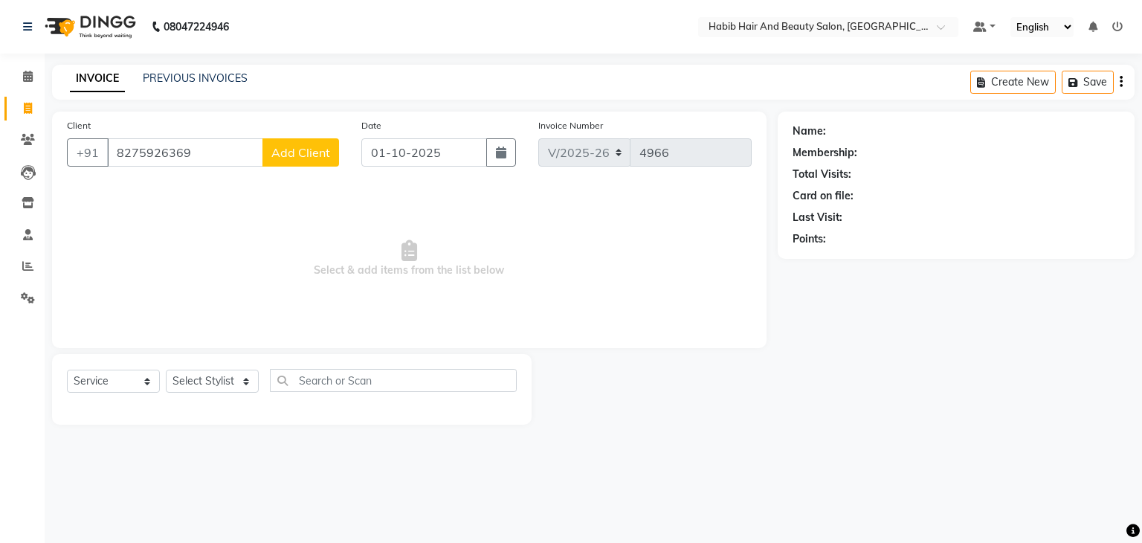
type input "8275926369"
click at [309, 152] on span "Add Client" at bounding box center [300, 152] width 59 height 15
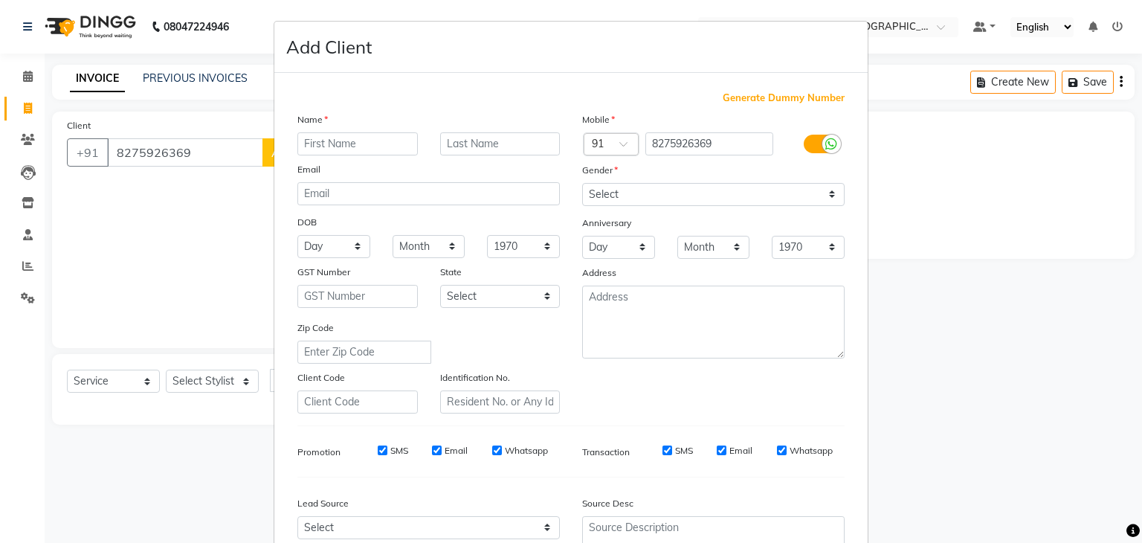
click at [322, 141] on input "text" at bounding box center [357, 143] width 120 height 23
type input "bhupali"
click at [678, 197] on select "Select [DEMOGRAPHIC_DATA] [DEMOGRAPHIC_DATA] Other Prefer Not To Say" at bounding box center [713, 194] width 263 height 23
select select "[DEMOGRAPHIC_DATA]"
click at [582, 184] on select "Select [DEMOGRAPHIC_DATA] [DEMOGRAPHIC_DATA] Other Prefer Not To Say" at bounding box center [713, 194] width 263 height 23
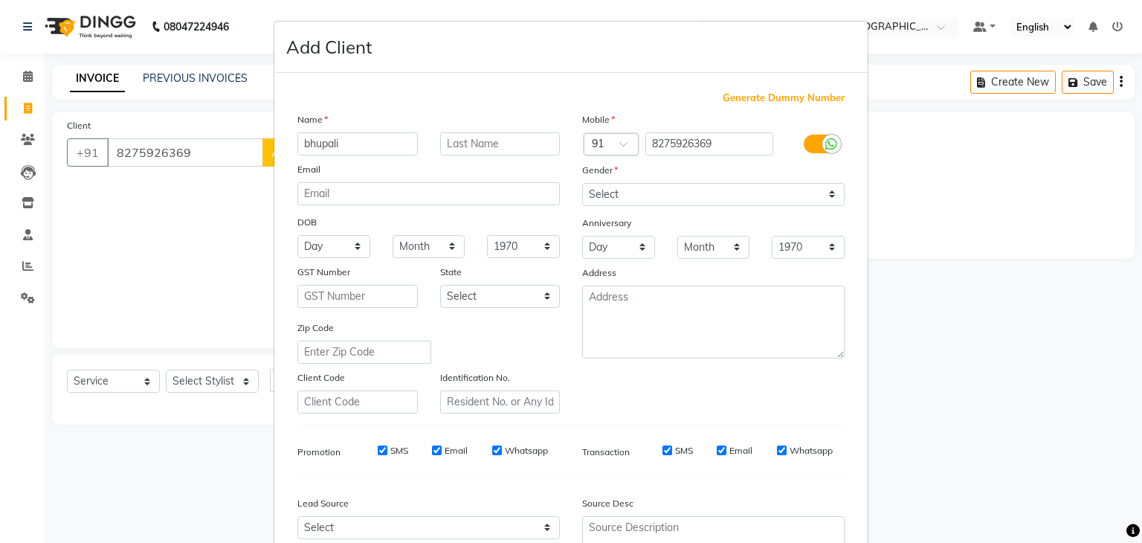
click at [537, 340] on div "Zip Code" at bounding box center [428, 342] width 285 height 44
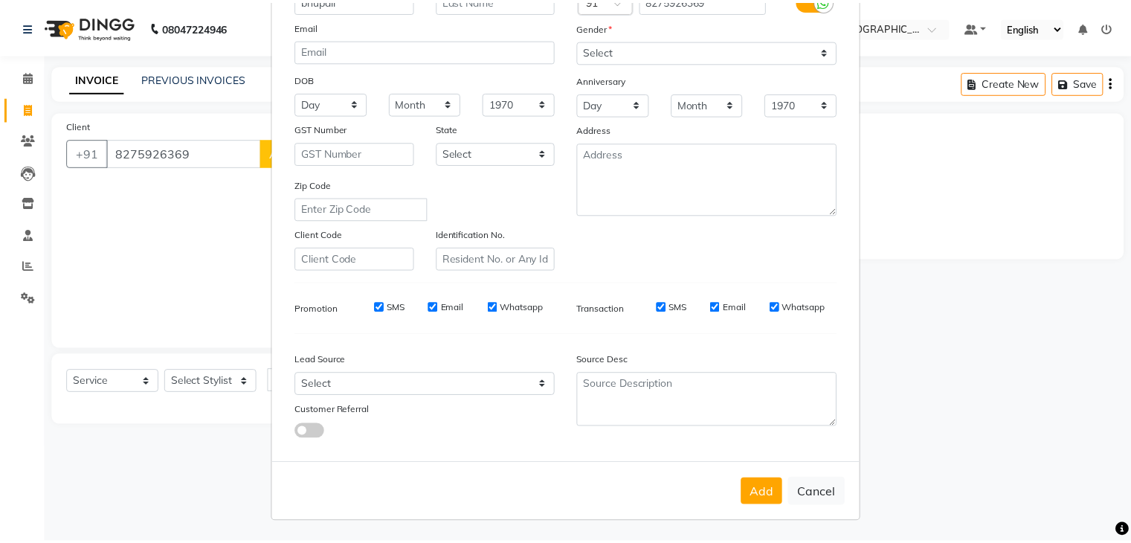
scroll to position [151, 0]
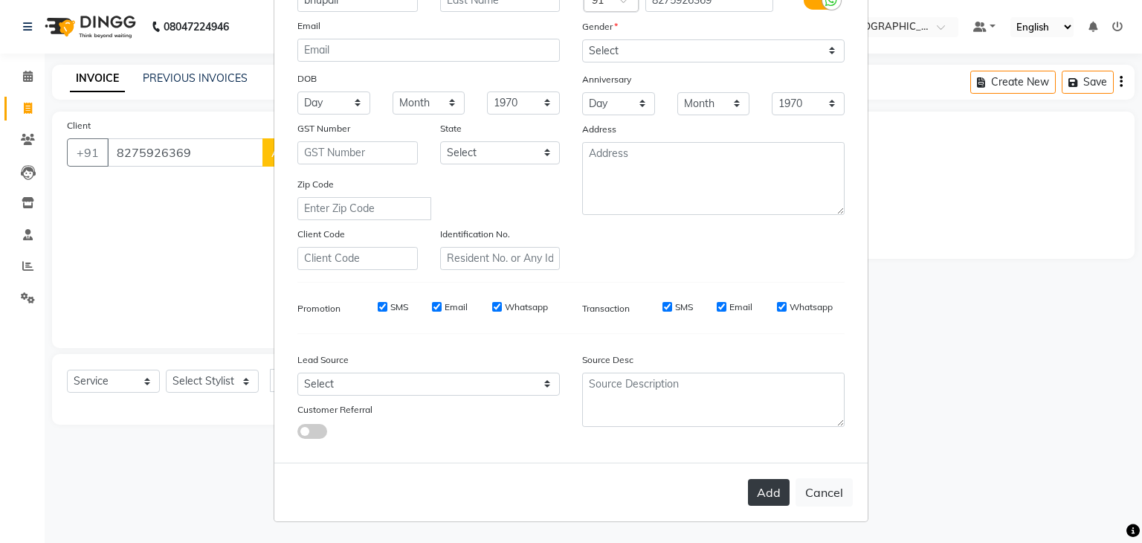
click at [767, 497] on button "Add" at bounding box center [769, 492] width 42 height 27
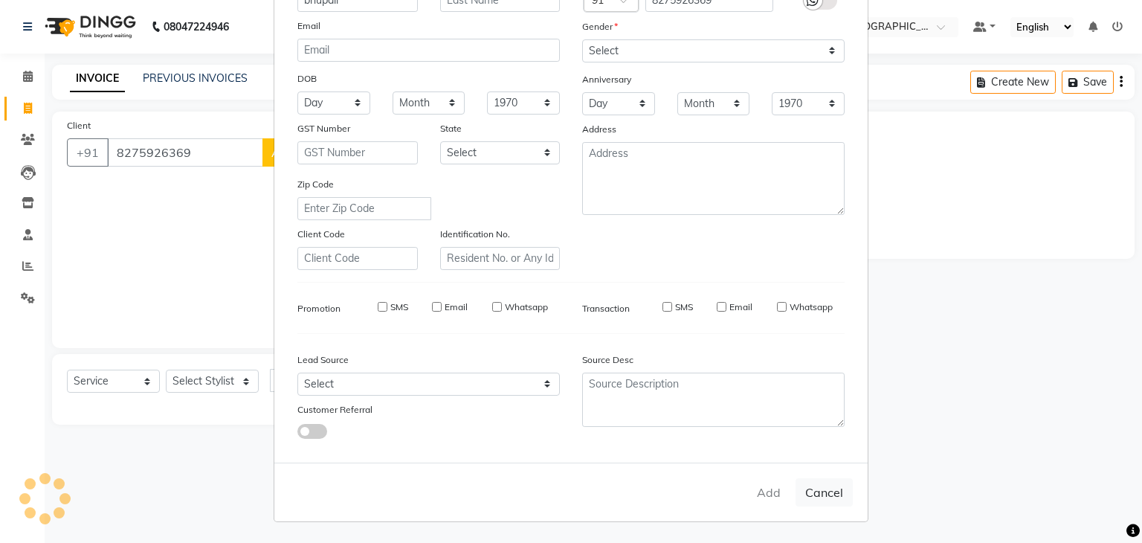
type input "82******69"
select select
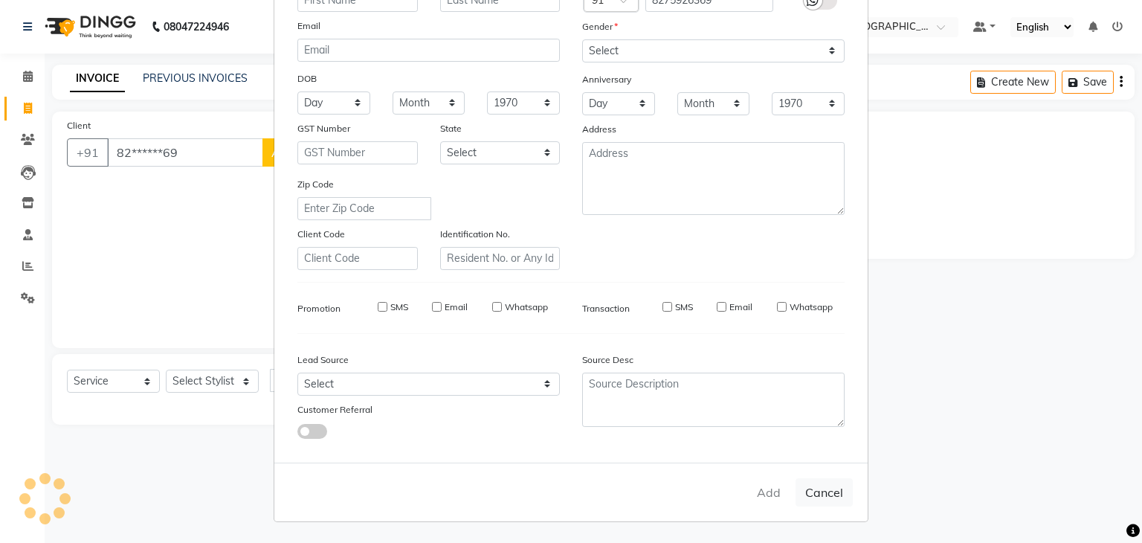
select select
checkbox input "false"
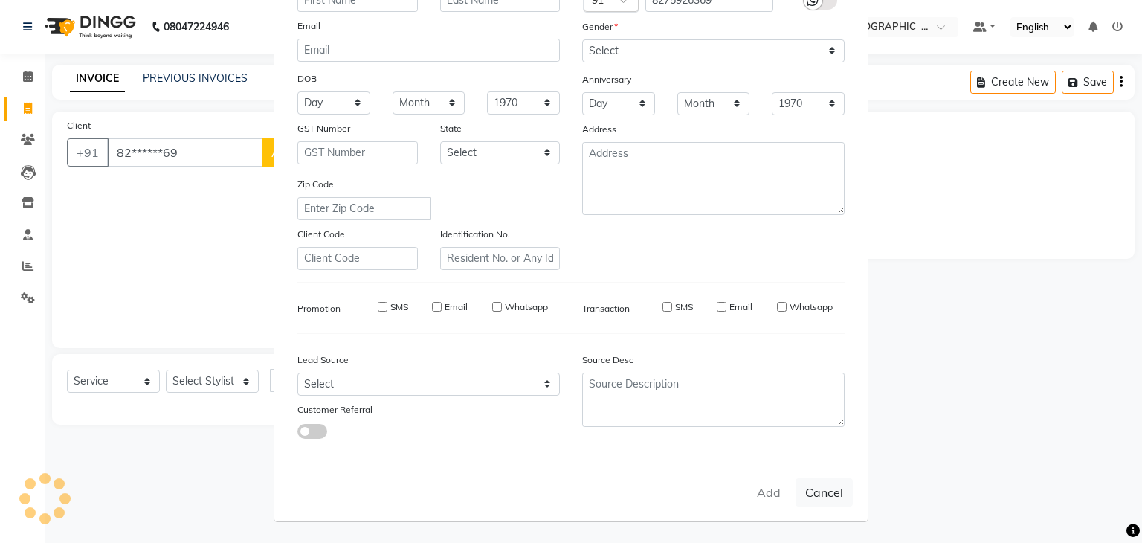
checkbox input "false"
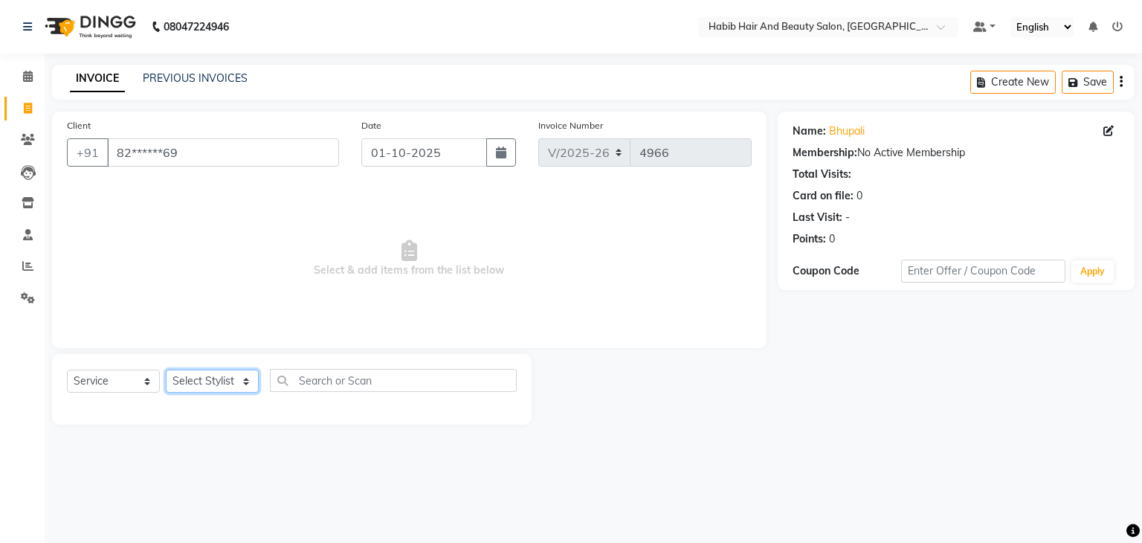
click at [245, 376] on select "Select Stylist [PERSON_NAME] Manager [PERSON_NAME] [PERSON_NAME] Suraj [PERSON_…" at bounding box center [212, 381] width 93 height 23
select select "81158"
click at [166, 370] on select "Select Stylist [PERSON_NAME] Manager [PERSON_NAME] [PERSON_NAME] Suraj [PERSON_…" at bounding box center [212, 381] width 93 height 23
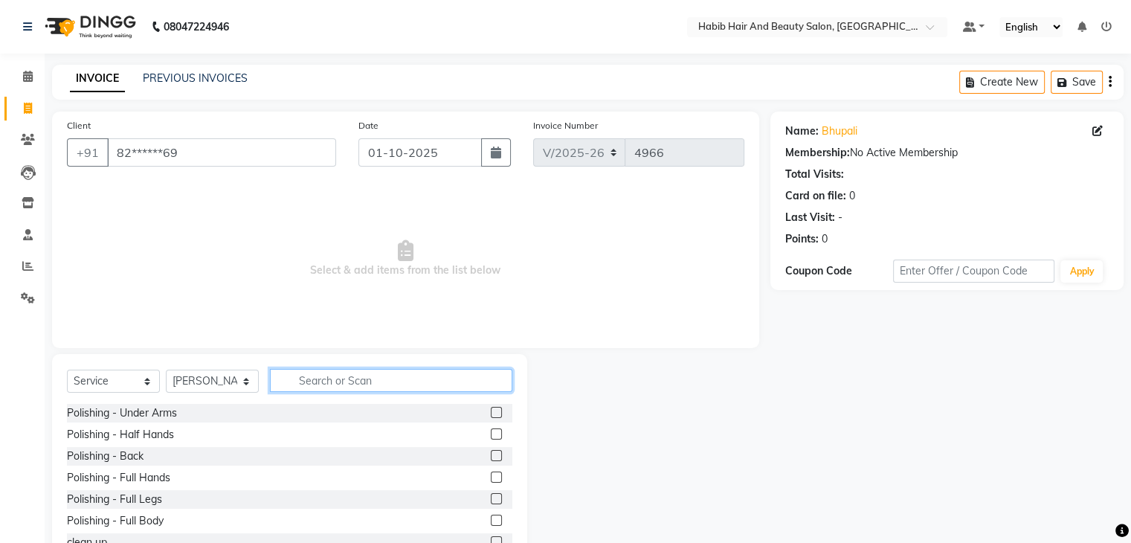
click at [312, 376] on input "text" at bounding box center [391, 380] width 242 height 23
type input "hair cut"
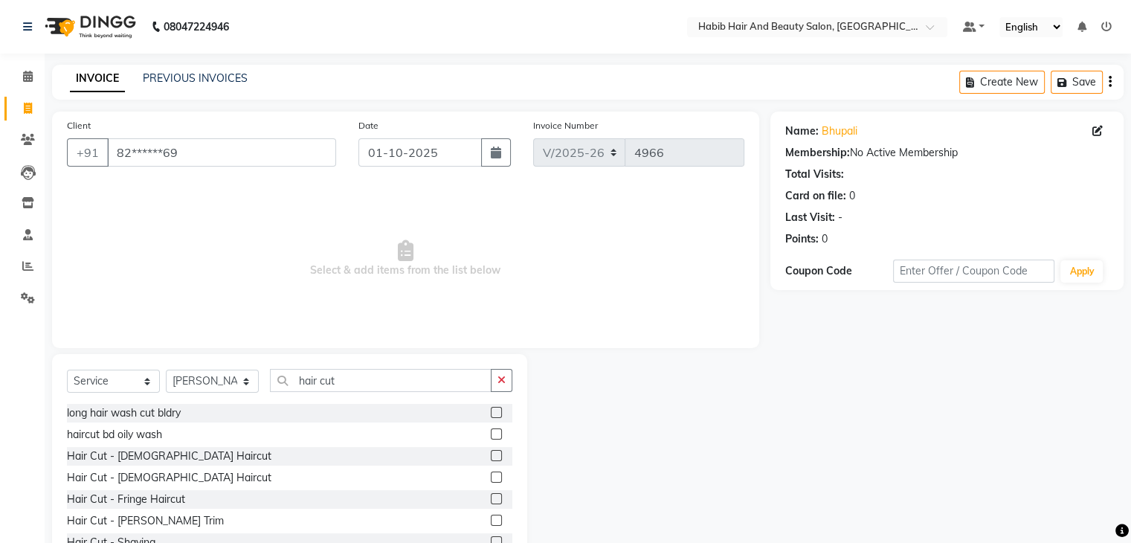
click at [491, 476] on label at bounding box center [496, 476] width 11 height 11
click at [491, 476] on input "checkbox" at bounding box center [496, 478] width 10 height 10
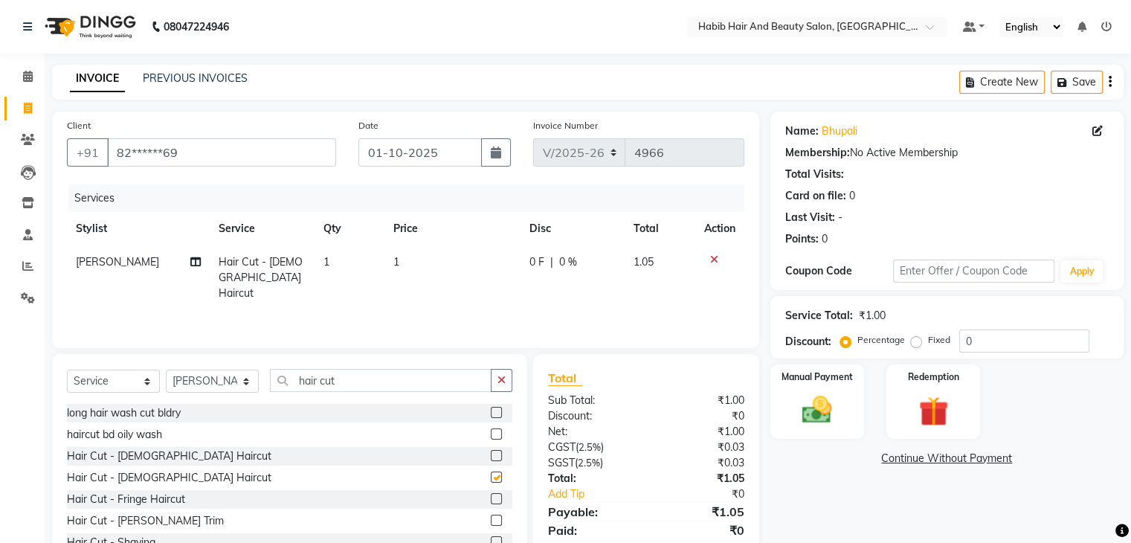
checkbox input "false"
click at [429, 268] on td "1" at bounding box center [452, 277] width 136 height 65
select select "81158"
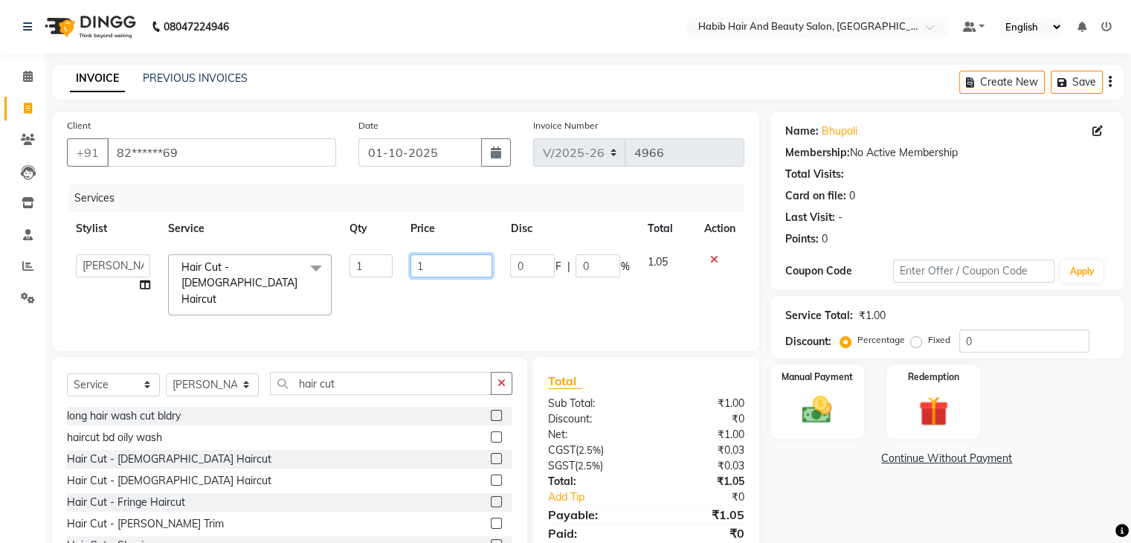
click at [429, 268] on input "1" at bounding box center [452, 265] width 82 height 23
type input "200"
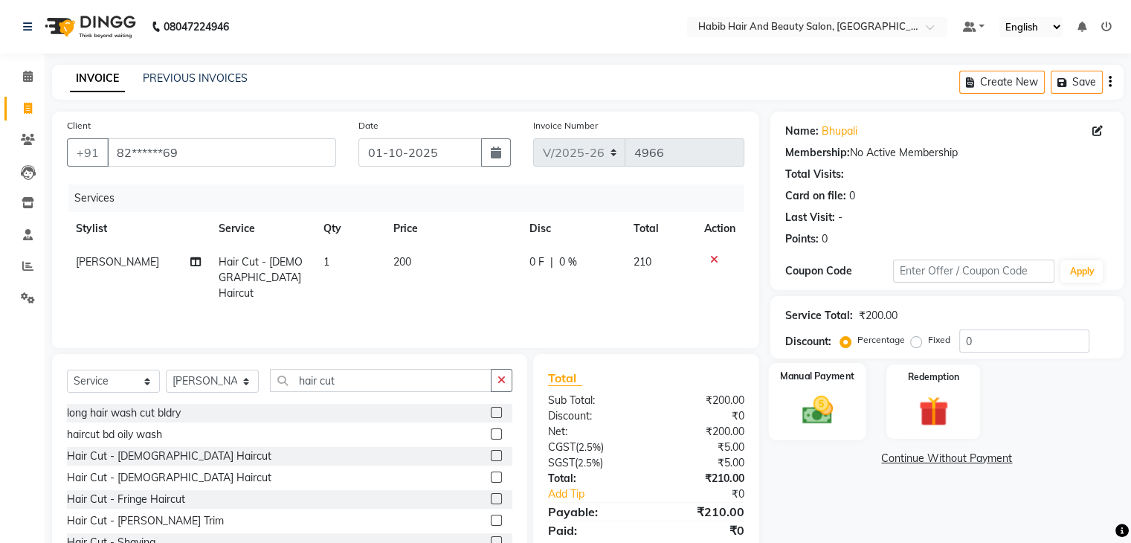
click at [826, 401] on img at bounding box center [817, 411] width 50 height 36
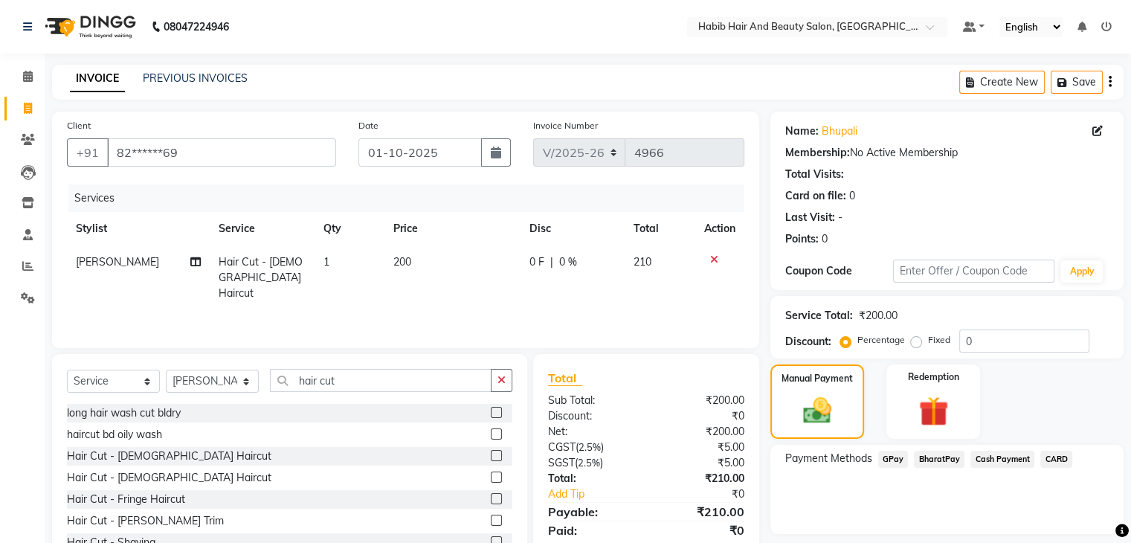
click at [990, 452] on span "Cash Payment" at bounding box center [1003, 459] width 64 height 17
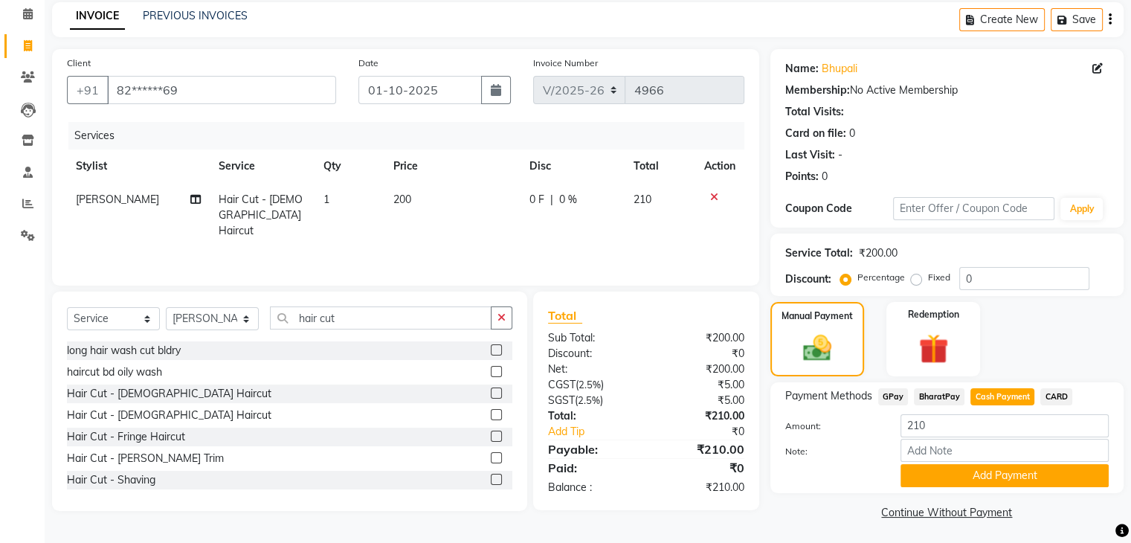
scroll to position [66, 0]
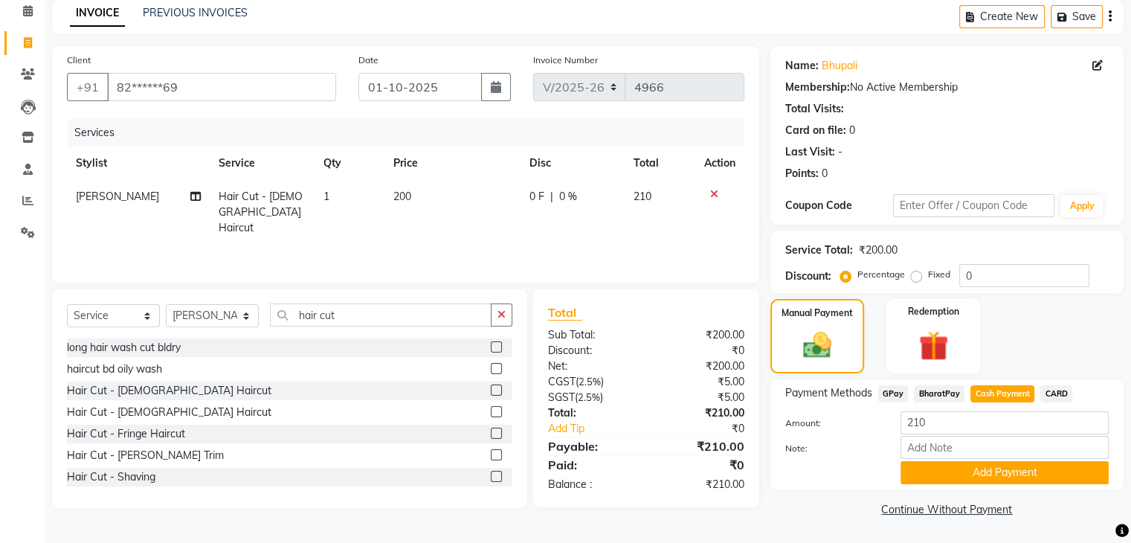
drag, startPoint x: 1000, startPoint y: 473, endPoint x: 1142, endPoint y: 524, distance: 150.3
click at [1131, 477] on html "08047224946 Select Location × Habib Hair And Beauty Salon, Sgs Mall Camp Defaul…" at bounding box center [565, 206] width 1131 height 543
click at [1043, 469] on button "Add Payment" at bounding box center [1005, 472] width 208 height 23
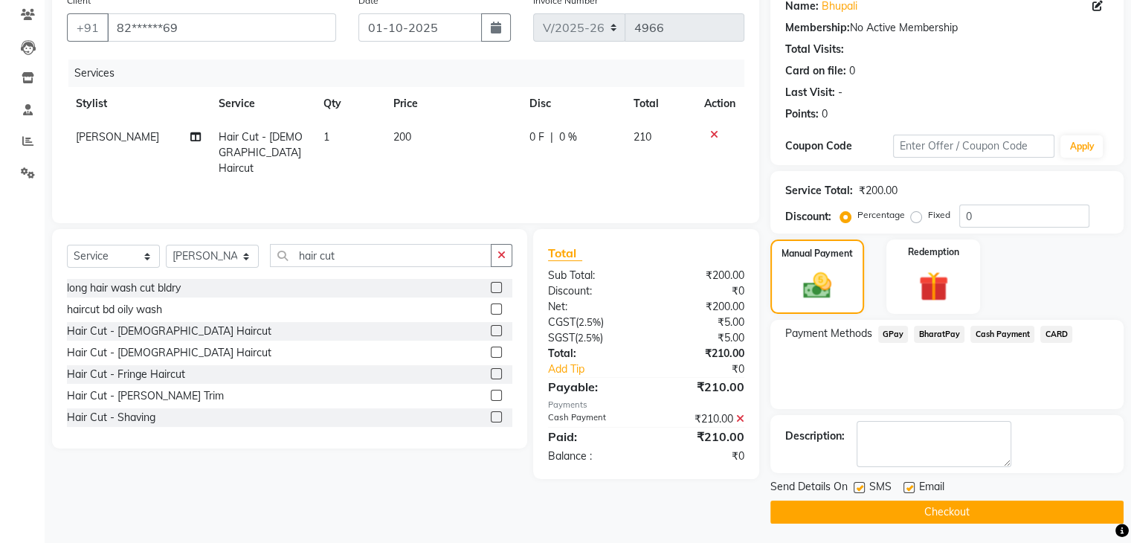
scroll to position [127, 0]
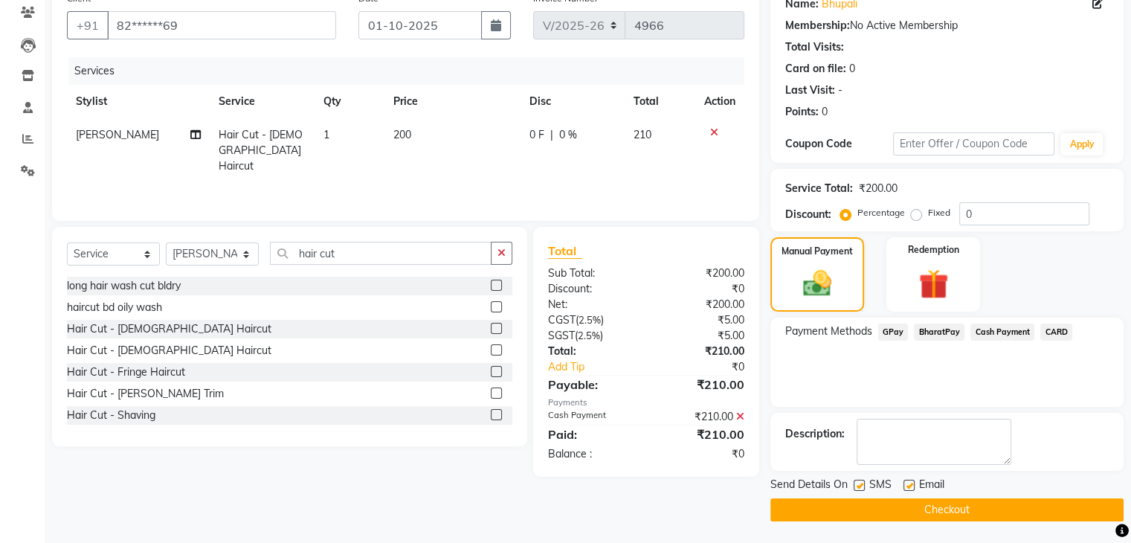
click at [939, 498] on button "Checkout" at bounding box center [946, 509] width 353 height 23
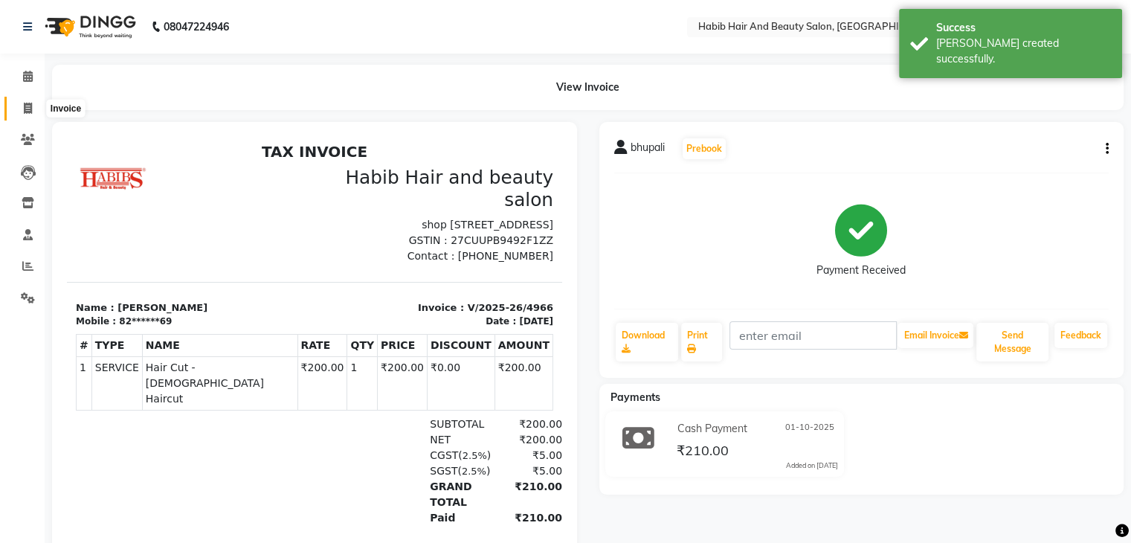
click at [24, 106] on icon at bounding box center [28, 108] width 8 height 11
select select "service"
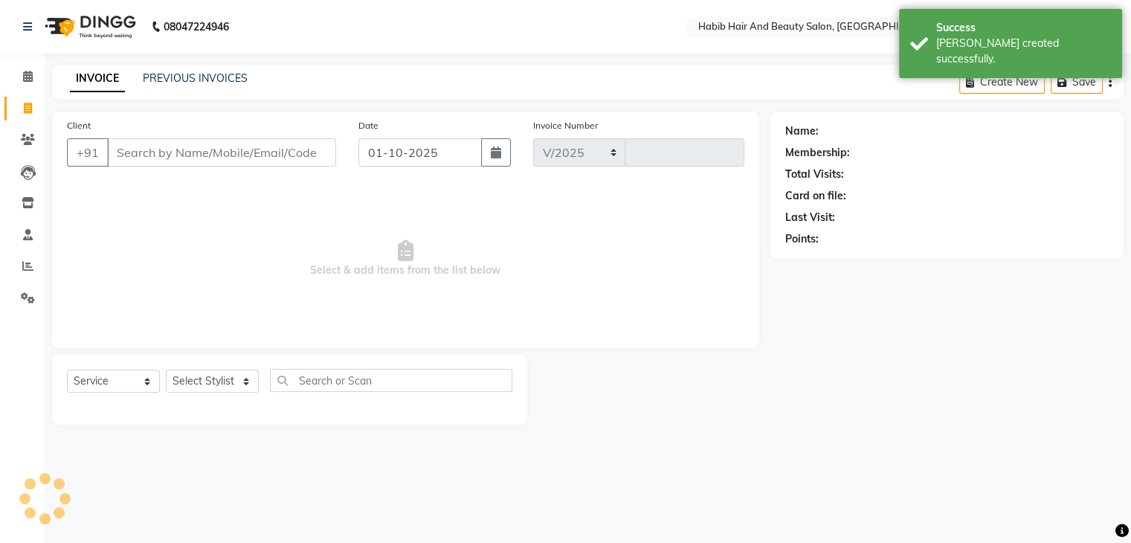
select select "8362"
type input "4967"
click at [231, 74] on link "PREVIOUS INVOICES" at bounding box center [195, 77] width 105 height 13
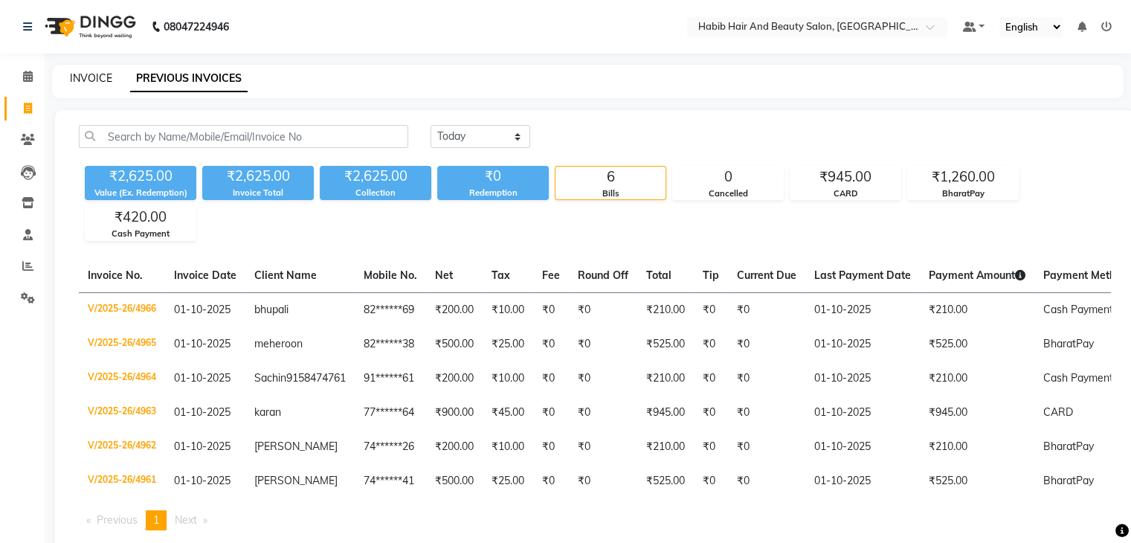
click at [77, 74] on link "INVOICE" at bounding box center [91, 77] width 42 height 13
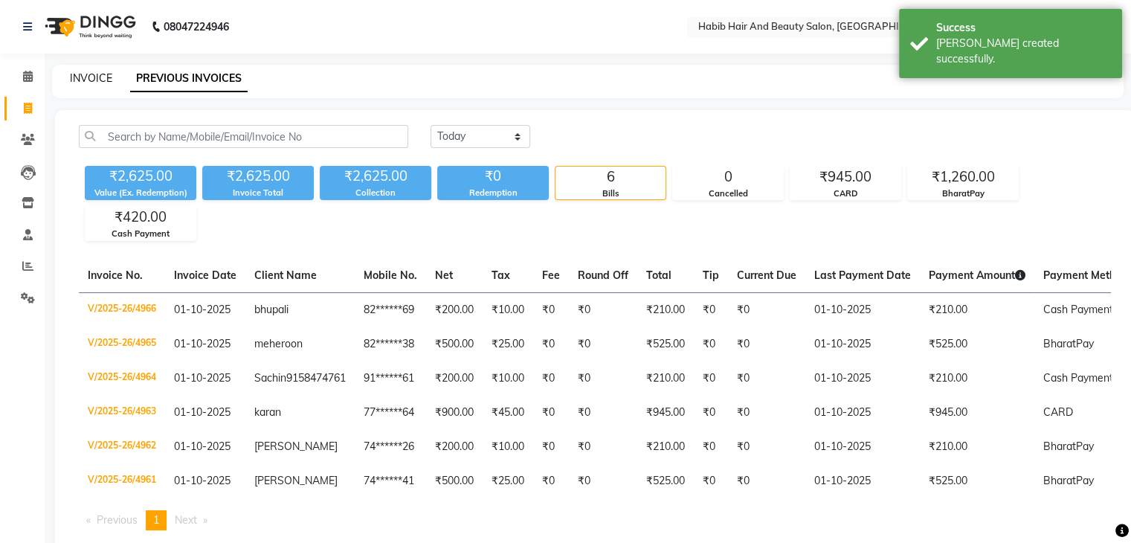
select select "8362"
select select "service"
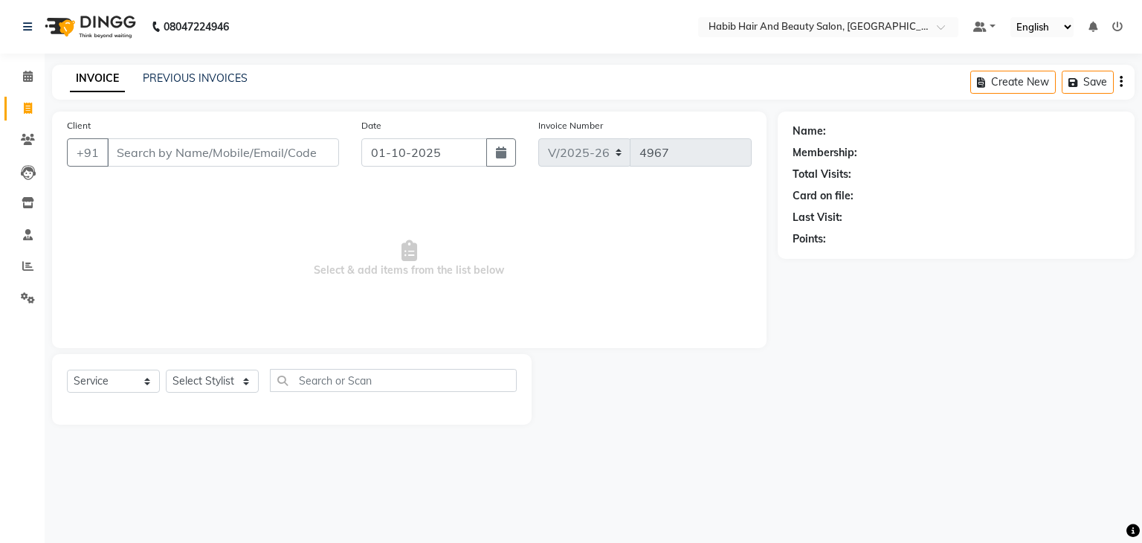
click at [165, 147] on input "Client" at bounding box center [223, 152] width 232 height 28
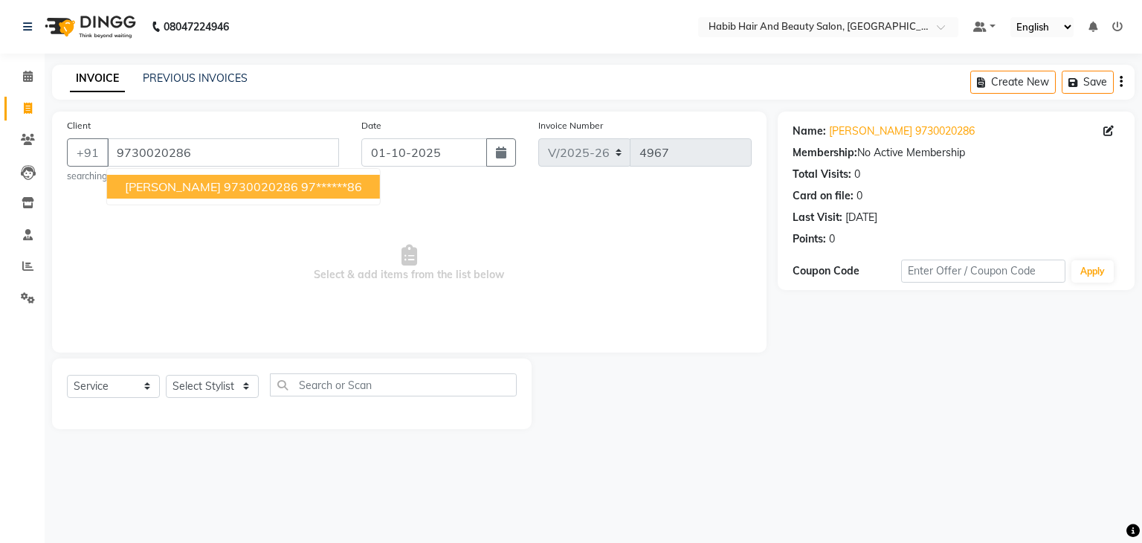
click at [205, 184] on span "[PERSON_NAME] 9730020286" at bounding box center [211, 186] width 173 height 15
type input "97******86"
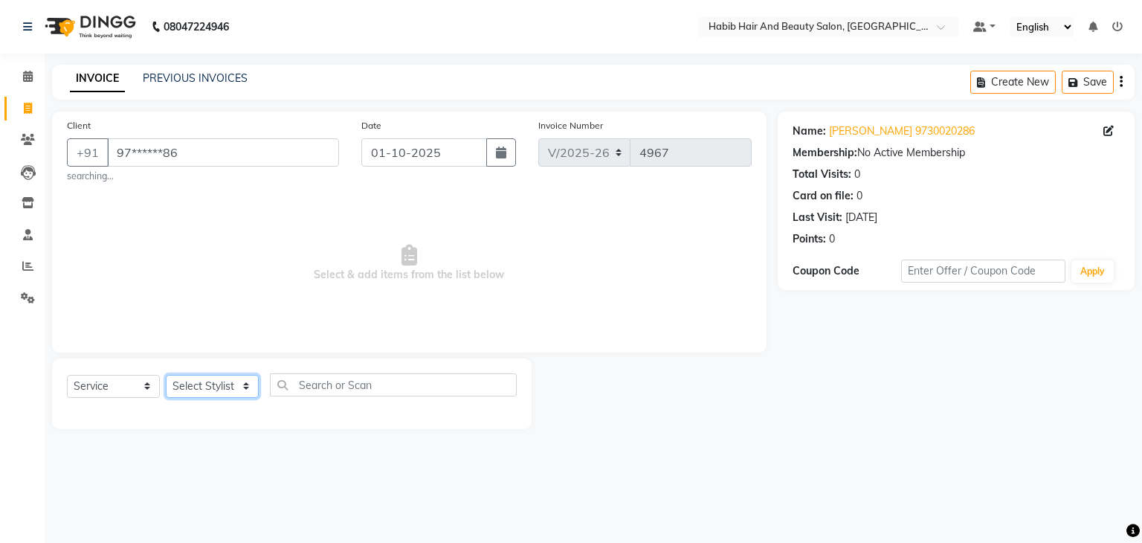
click at [242, 393] on select "Select Stylist [PERSON_NAME] Manager [PERSON_NAME] [PERSON_NAME] Suraj [PERSON_…" at bounding box center [212, 386] width 93 height 23
select select "81153"
click at [166, 376] on select "Select Stylist [PERSON_NAME] Manager [PERSON_NAME] [PERSON_NAME] Suraj [PERSON_…" at bounding box center [212, 386] width 93 height 23
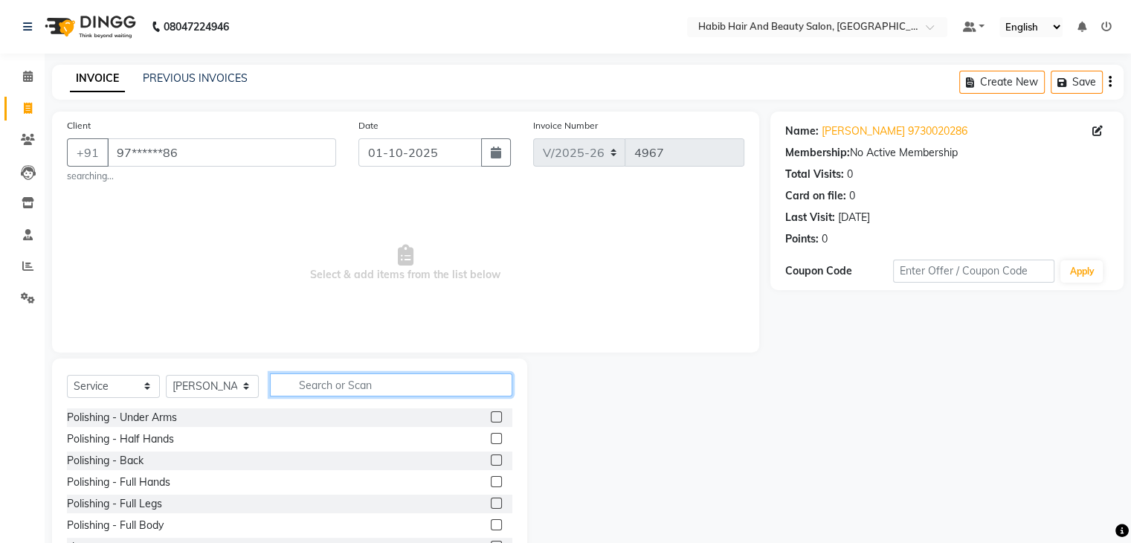
click at [312, 382] on input "text" at bounding box center [391, 384] width 242 height 23
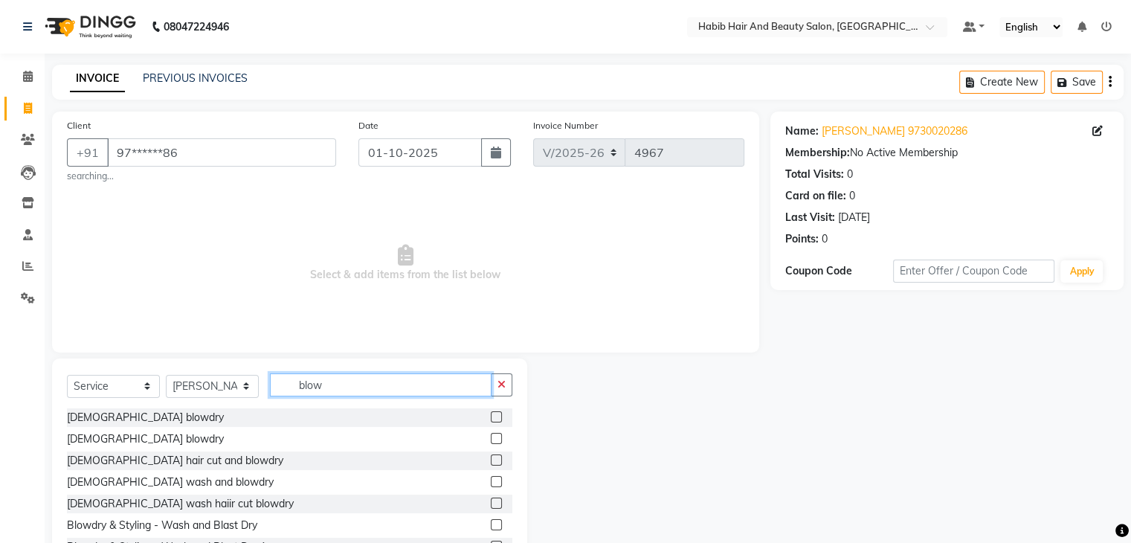
type input "blow"
click at [491, 456] on label at bounding box center [496, 459] width 11 height 11
click at [491, 456] on input "checkbox" at bounding box center [496, 461] width 10 height 10
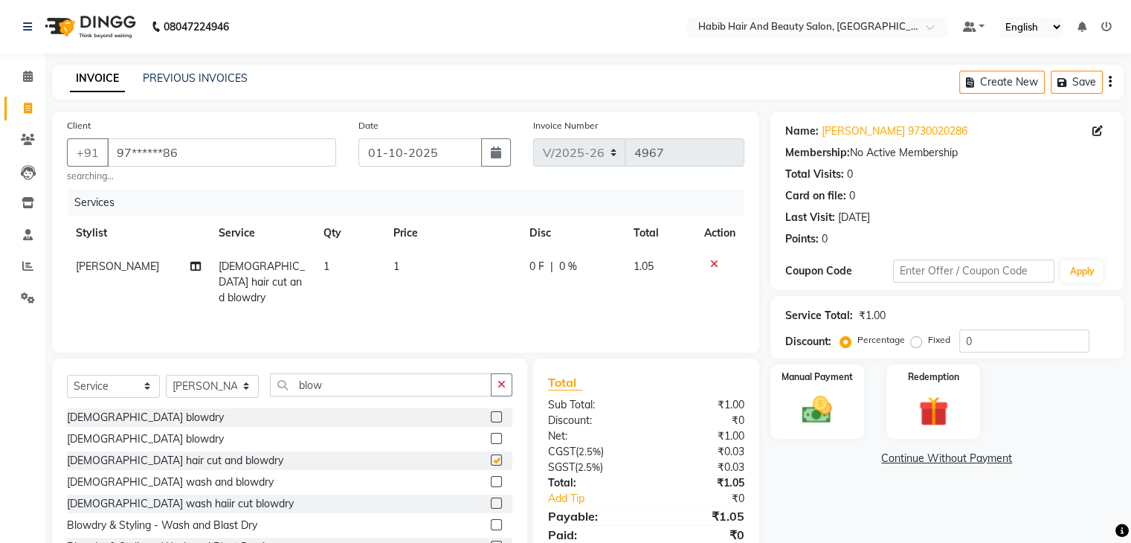
checkbox input "false"
click at [434, 262] on td "1" at bounding box center [452, 282] width 136 height 65
select select "81153"
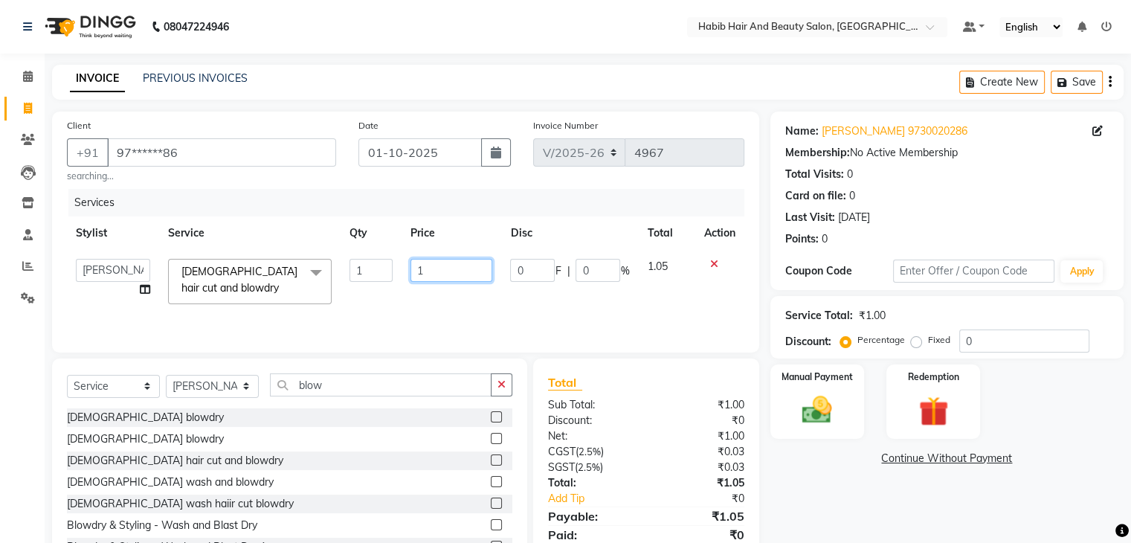
click at [434, 262] on input "1" at bounding box center [452, 270] width 82 height 23
type input "400"
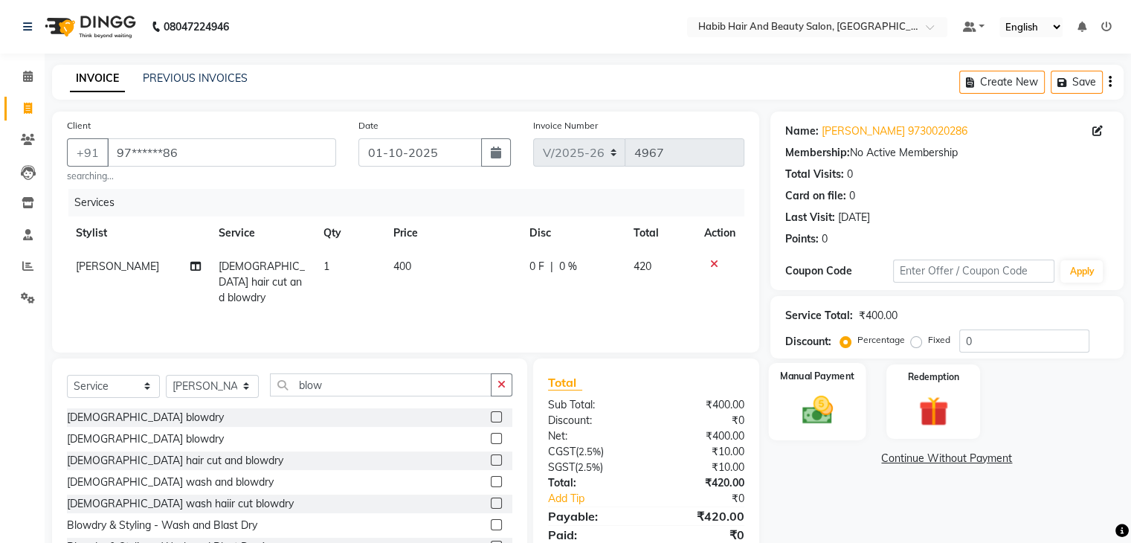
click at [833, 382] on label "Manual Payment" at bounding box center [817, 376] width 74 height 14
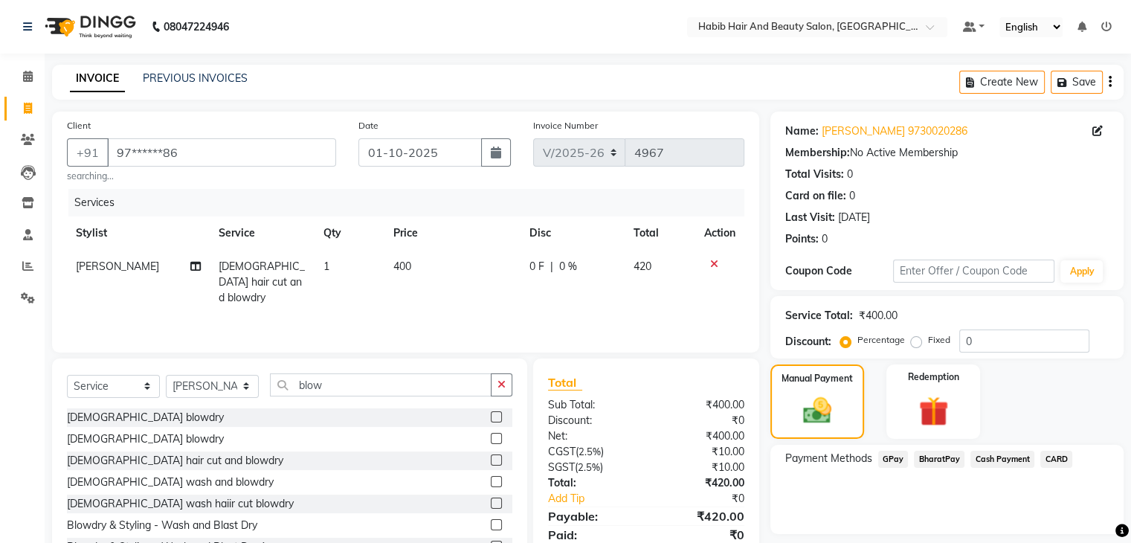
click at [998, 457] on span "Cash Payment" at bounding box center [1003, 459] width 64 height 17
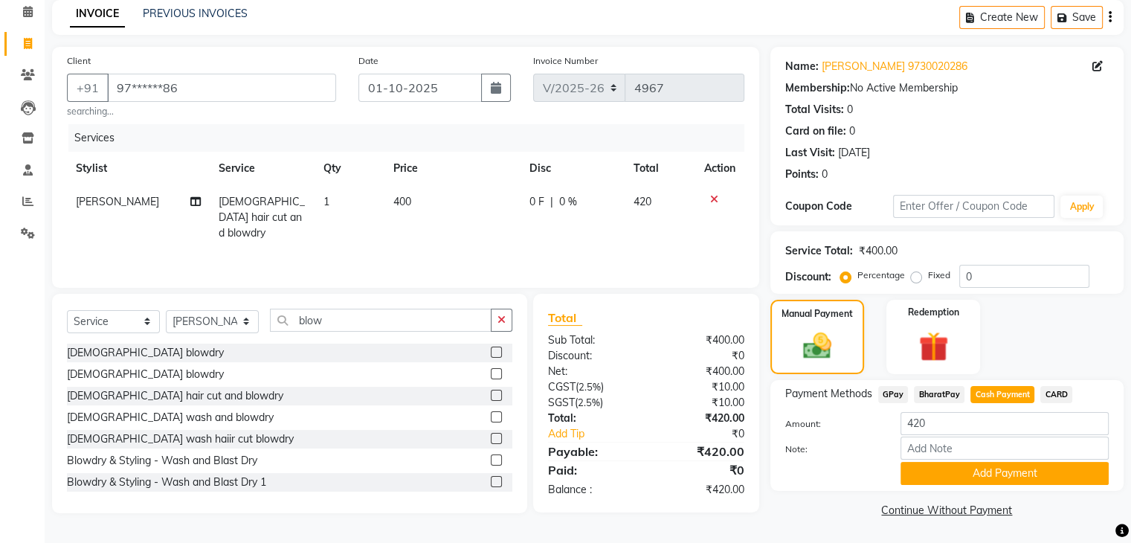
scroll to position [66, 0]
click at [999, 473] on button "Add Payment" at bounding box center [1005, 472] width 208 height 23
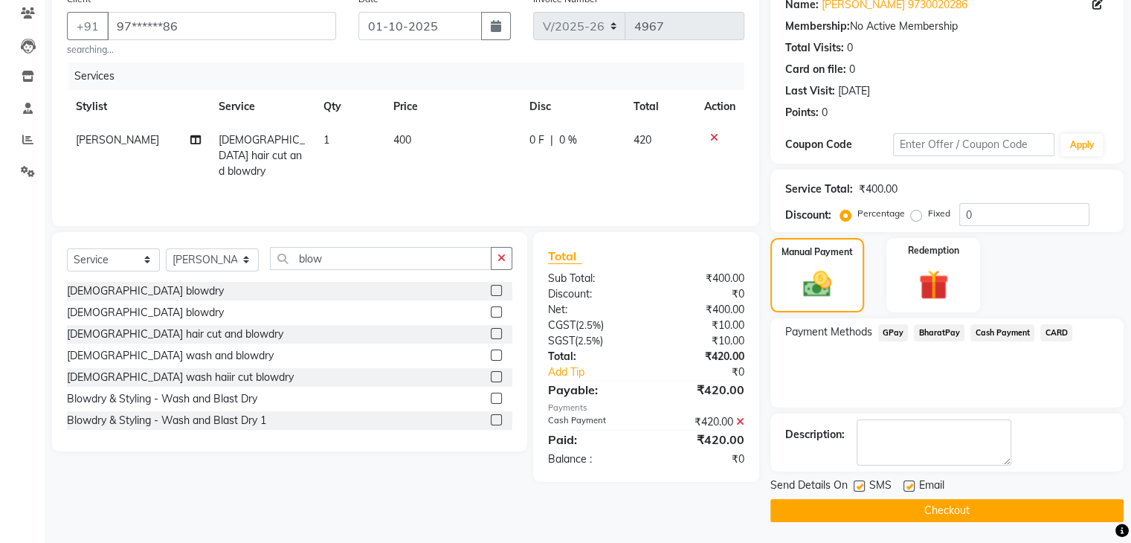
scroll to position [127, 0]
click at [964, 503] on button "Checkout" at bounding box center [946, 509] width 353 height 23
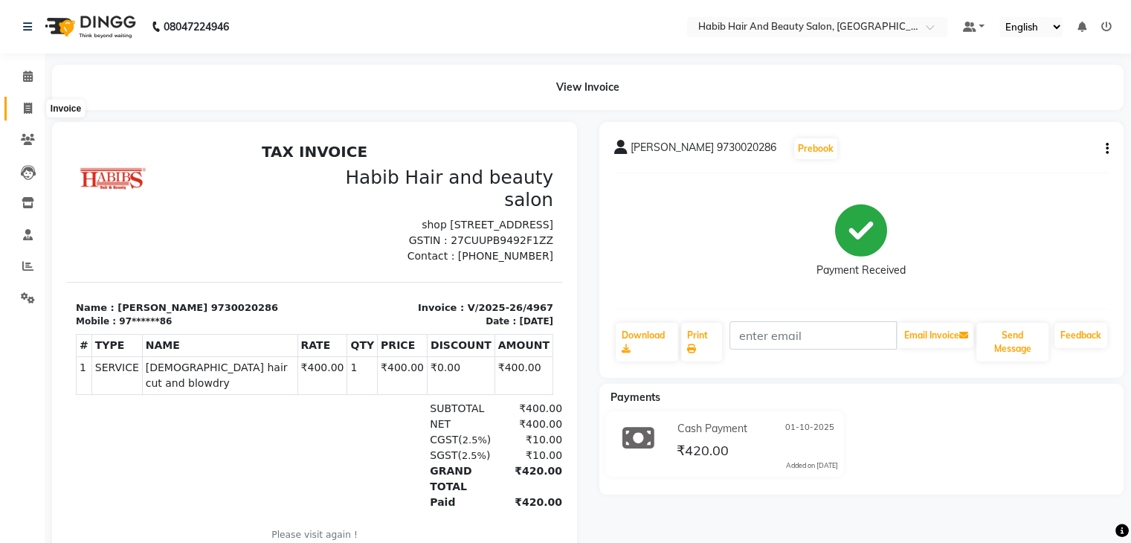
click at [22, 102] on span at bounding box center [28, 108] width 26 height 17
select select "8362"
select select "service"
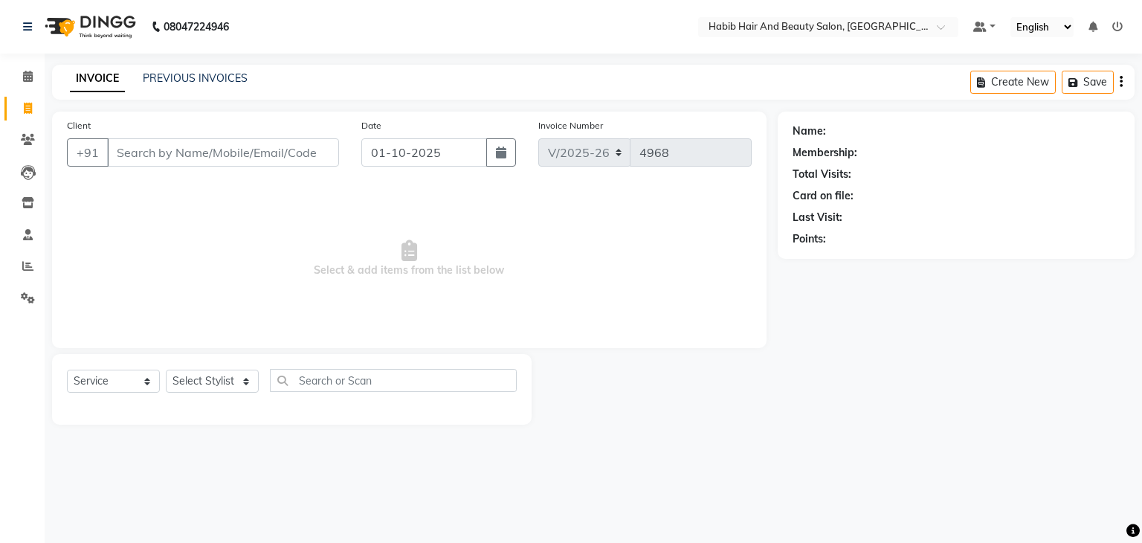
click at [157, 146] on input "Client" at bounding box center [223, 152] width 232 height 28
type input "8080456680"
click at [245, 379] on select "Select Stylist [PERSON_NAME] Manager [PERSON_NAME] [PERSON_NAME] Suraj [PERSON_…" at bounding box center [212, 381] width 93 height 23
select select "87131"
click at [166, 370] on select "Select Stylist [PERSON_NAME] Manager [PERSON_NAME] [PERSON_NAME] Suraj [PERSON_…" at bounding box center [212, 381] width 93 height 23
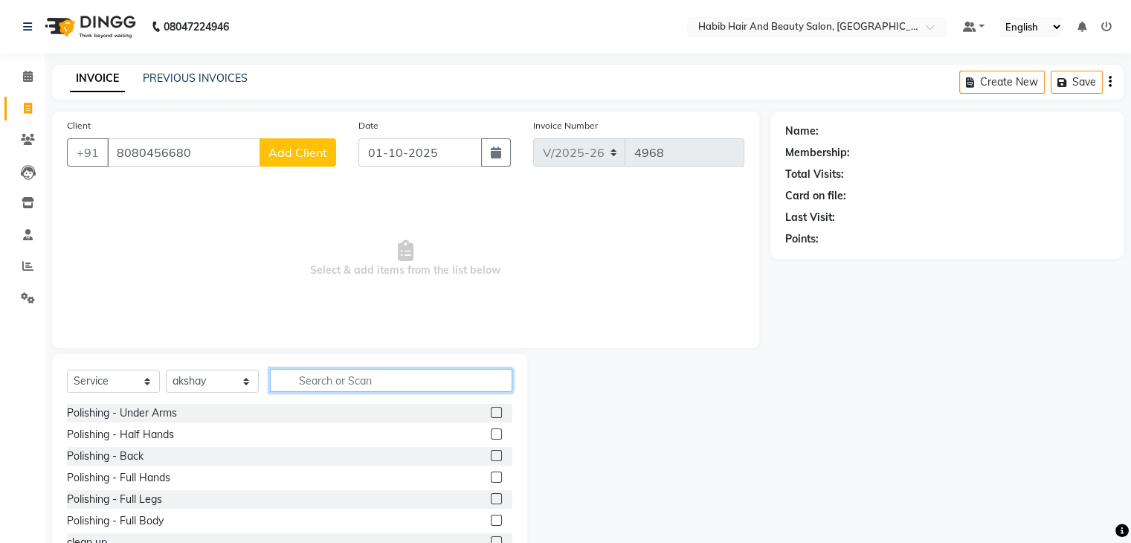
click at [324, 380] on input "text" at bounding box center [391, 380] width 242 height 23
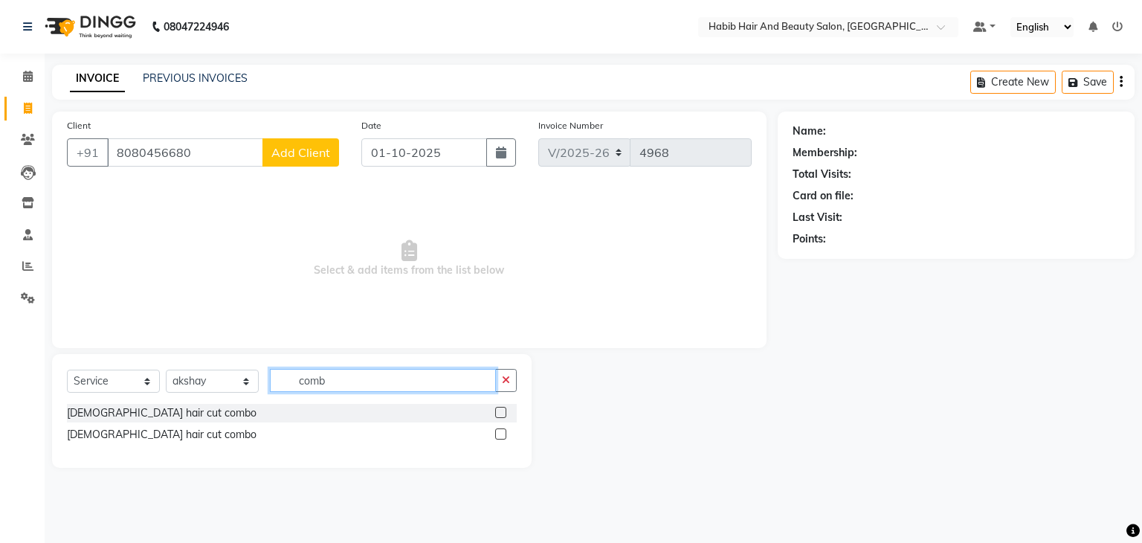
type input "comb"
click at [501, 411] on label at bounding box center [500, 412] width 11 height 11
click at [501, 411] on input "checkbox" at bounding box center [500, 413] width 10 height 10
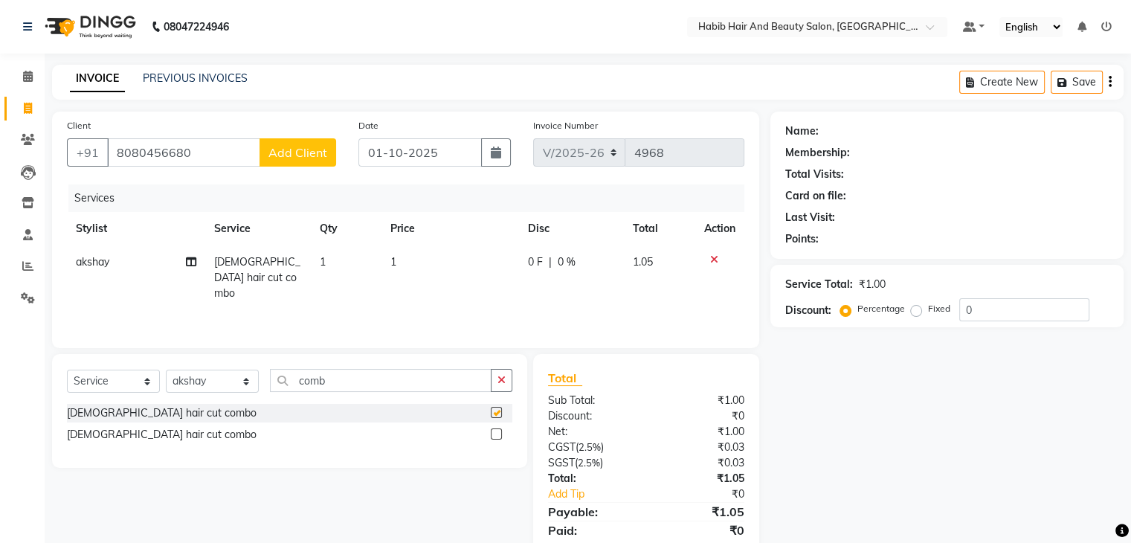
checkbox input "false"
click at [419, 267] on td "1" at bounding box center [451, 277] width 138 height 65
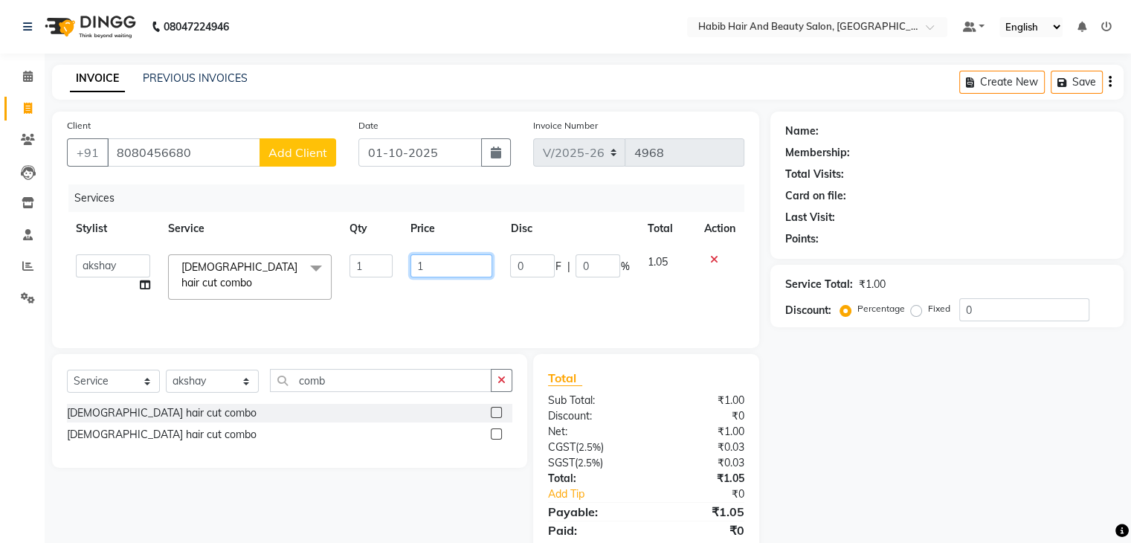
click at [419, 267] on input "1" at bounding box center [452, 265] width 82 height 23
click at [455, 272] on input "1" at bounding box center [452, 265] width 82 height 23
type input "300"
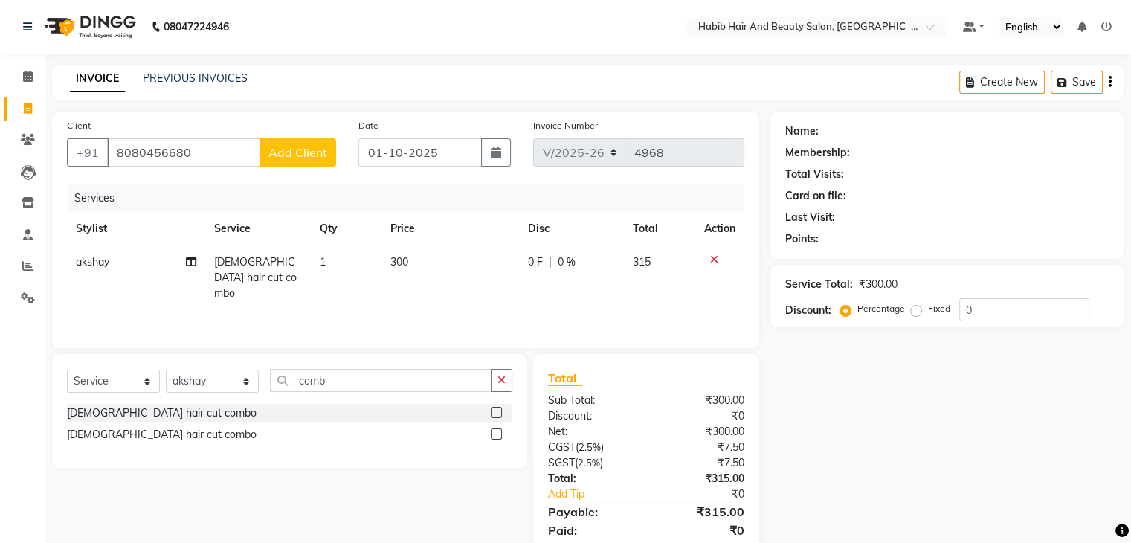
click at [319, 151] on span "Add Client" at bounding box center [297, 152] width 59 height 15
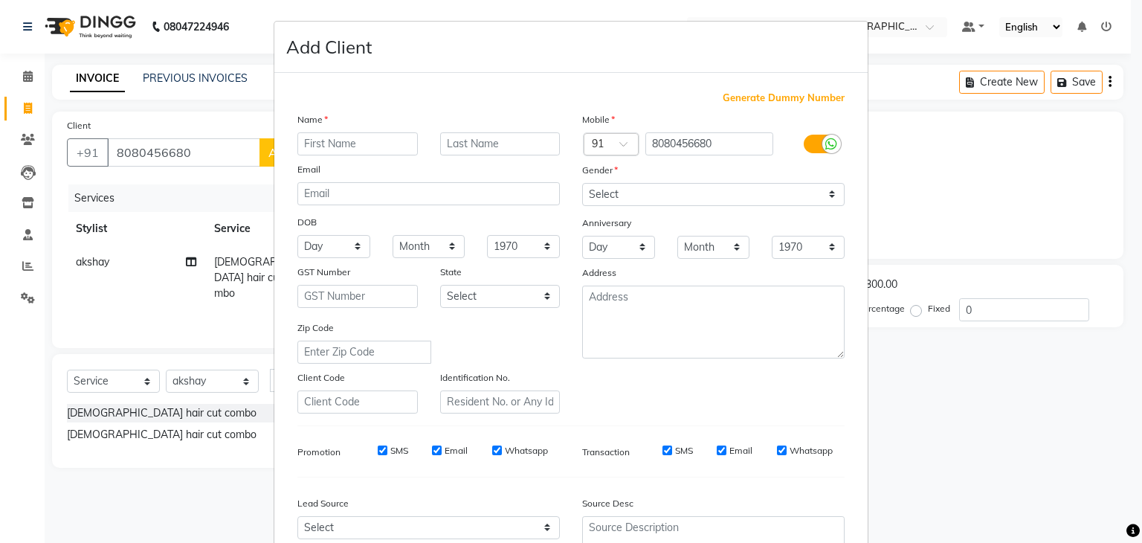
click at [355, 147] on input "text" at bounding box center [357, 143] width 120 height 23
type input "[PERSON_NAME]"
click at [687, 194] on select "Select [DEMOGRAPHIC_DATA] [DEMOGRAPHIC_DATA] Other Prefer Not To Say" at bounding box center [713, 194] width 263 height 23
select select "[DEMOGRAPHIC_DATA]"
click at [582, 184] on select "Select [DEMOGRAPHIC_DATA] [DEMOGRAPHIC_DATA] Other Prefer Not To Say" at bounding box center [713, 194] width 263 height 23
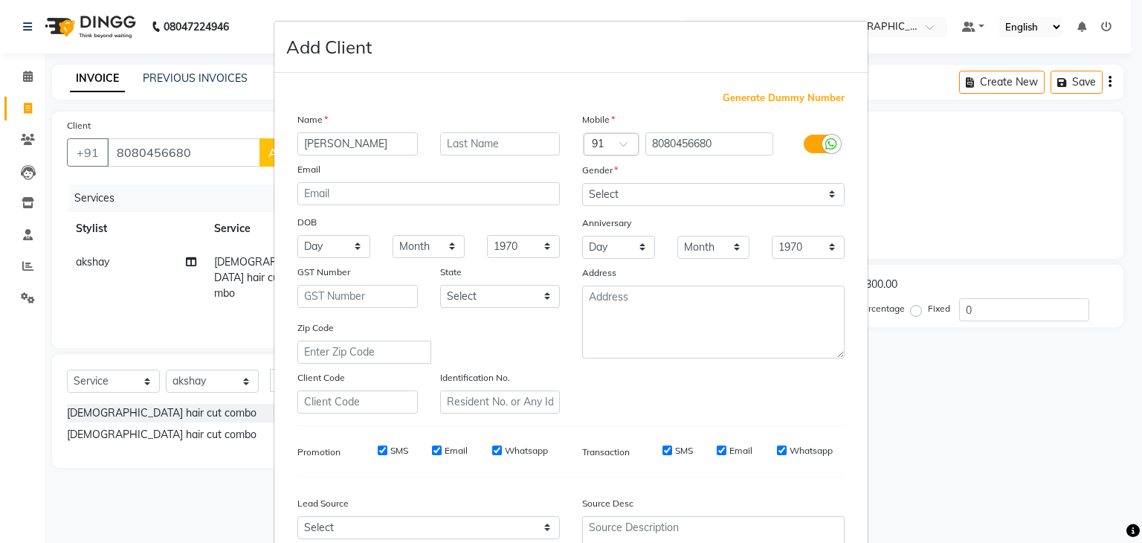
click at [571, 358] on div at bounding box center [713, 322] width 285 height 73
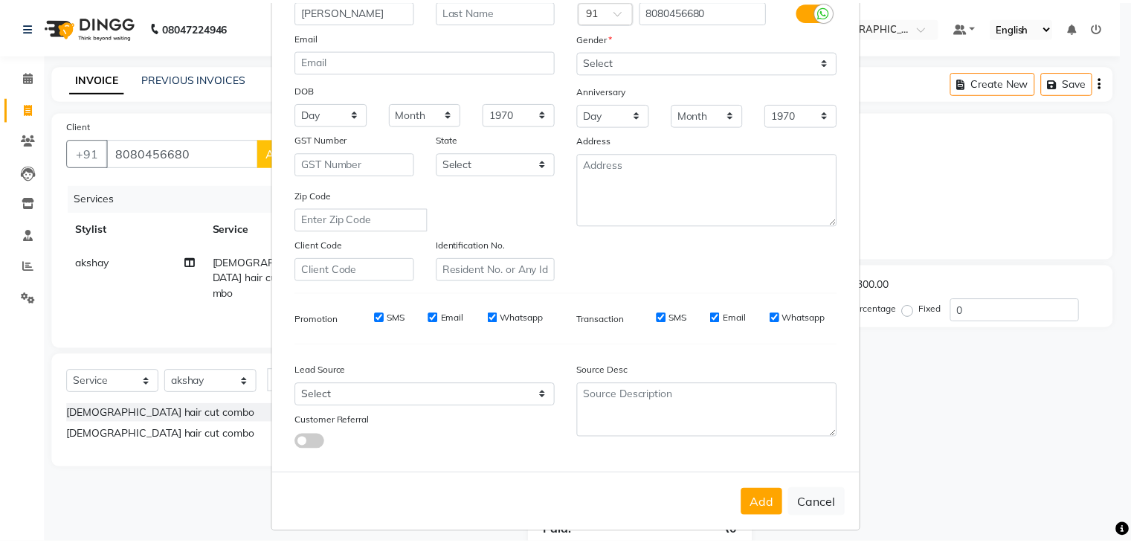
scroll to position [151, 0]
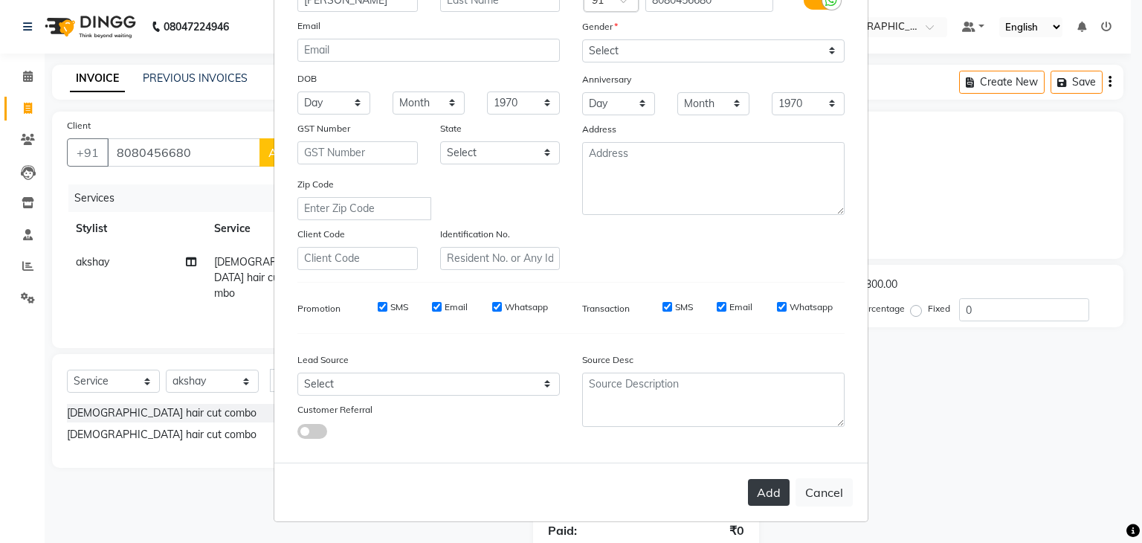
click at [759, 487] on button "Add" at bounding box center [769, 492] width 42 height 27
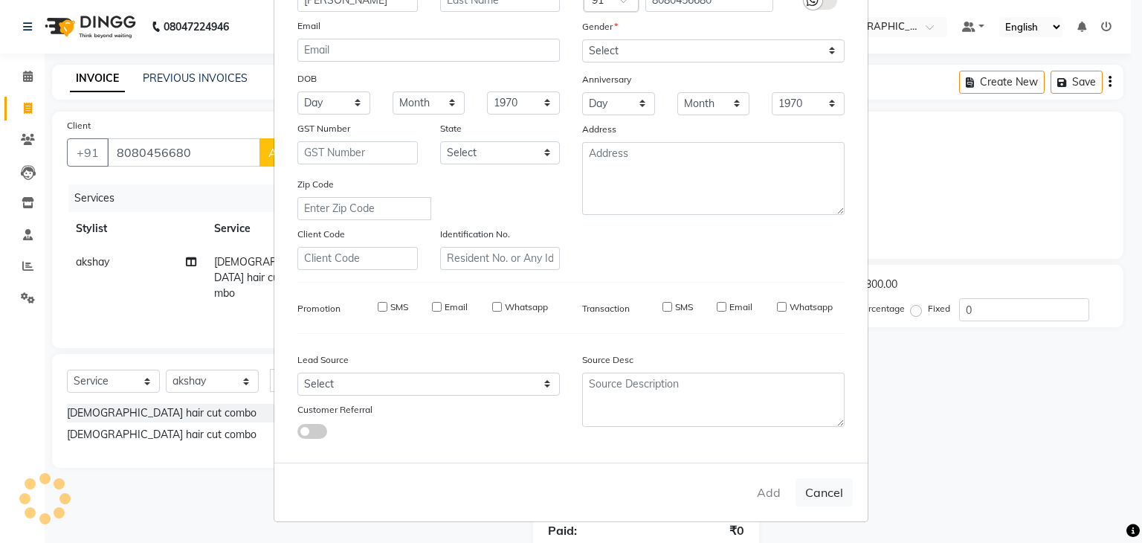
type input "80******80"
select select
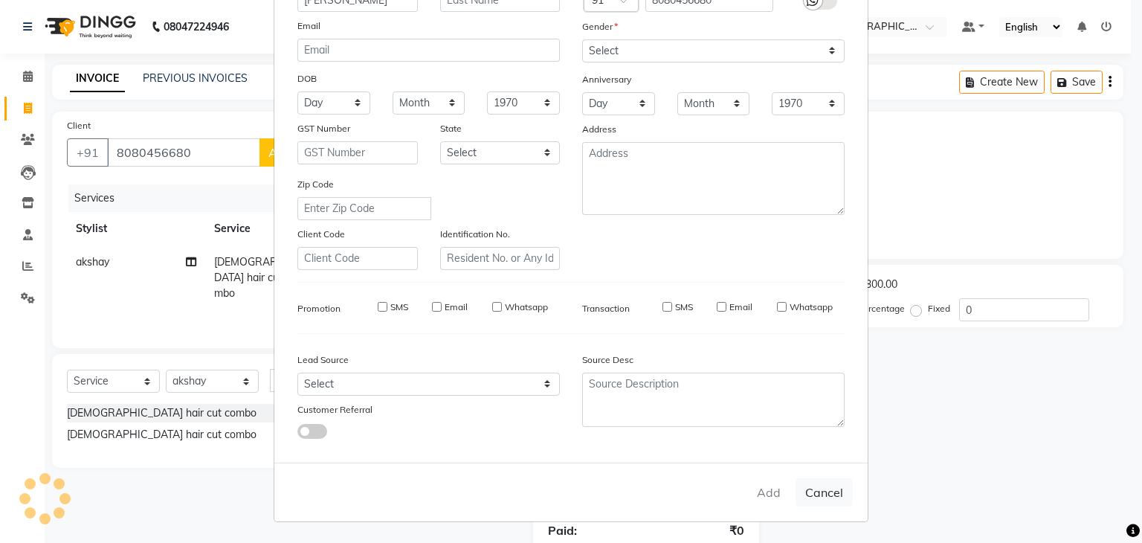
select select
checkbox input "false"
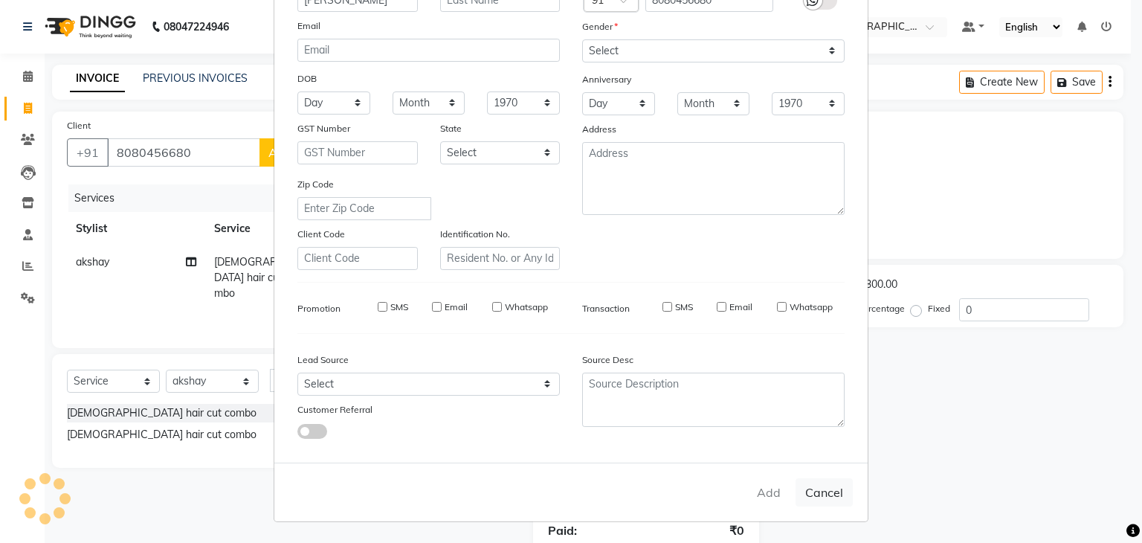
checkbox input "false"
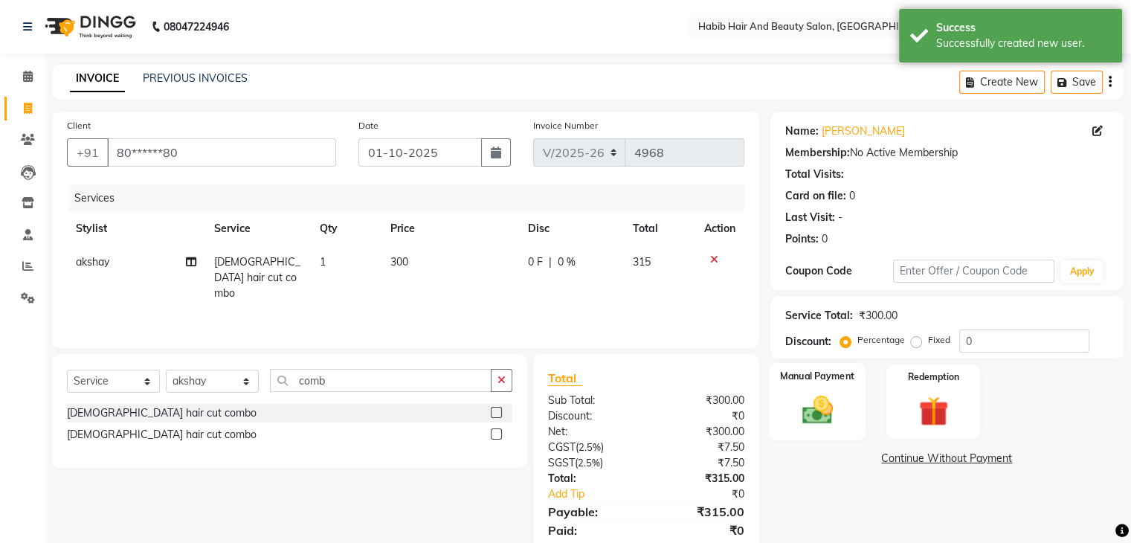
click at [831, 418] on img at bounding box center [817, 411] width 50 height 36
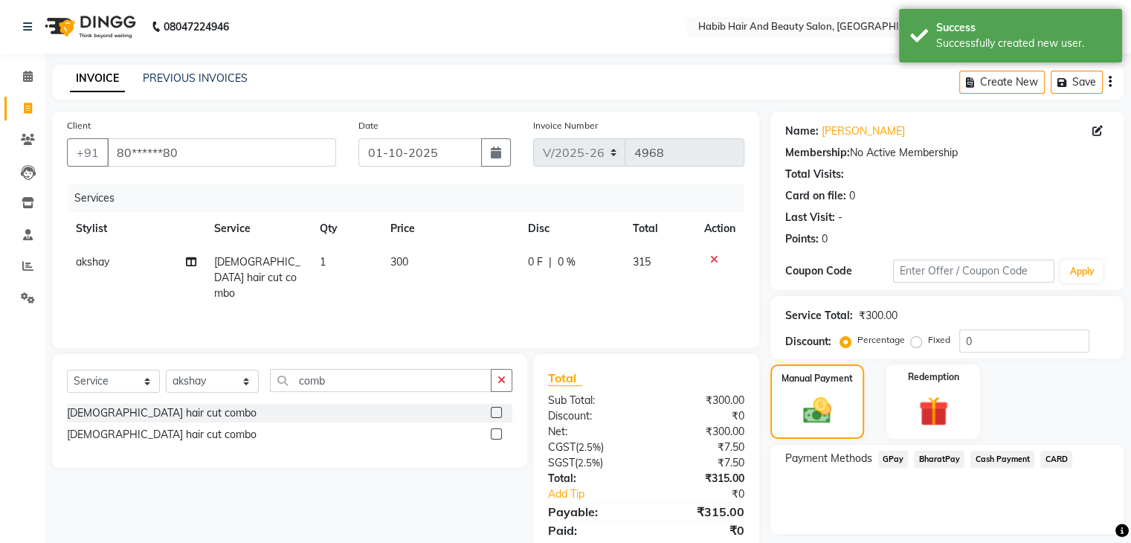
click at [1056, 455] on span "CARD" at bounding box center [1056, 459] width 32 height 17
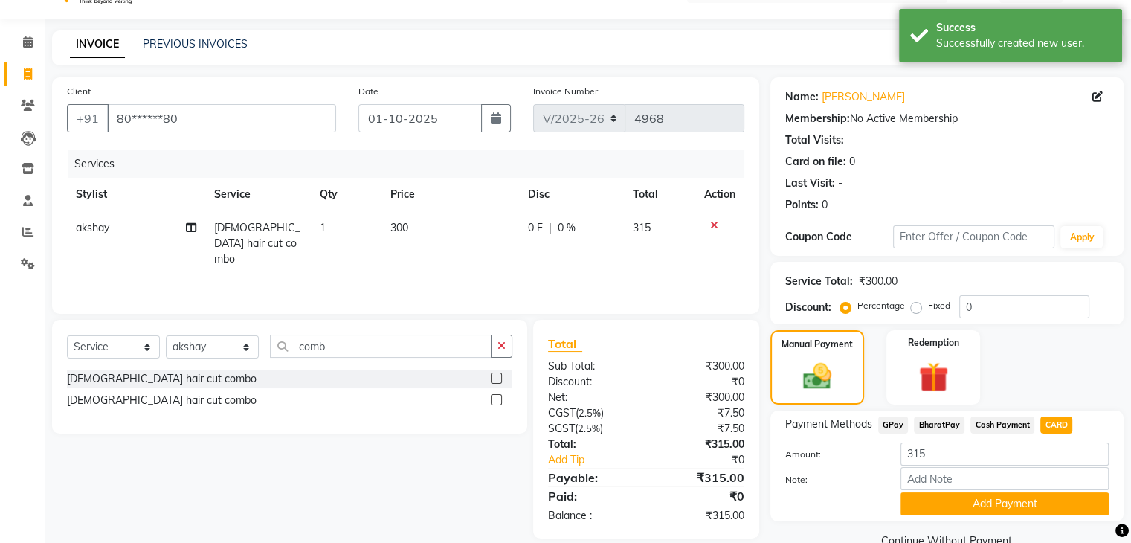
scroll to position [66, 0]
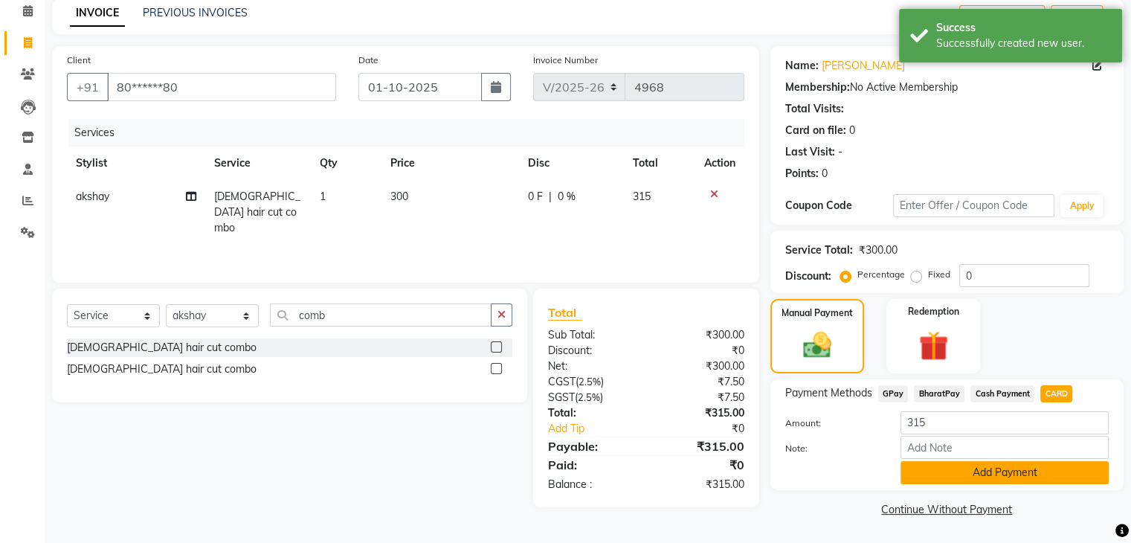
click at [982, 471] on button "Add Payment" at bounding box center [1005, 472] width 208 height 23
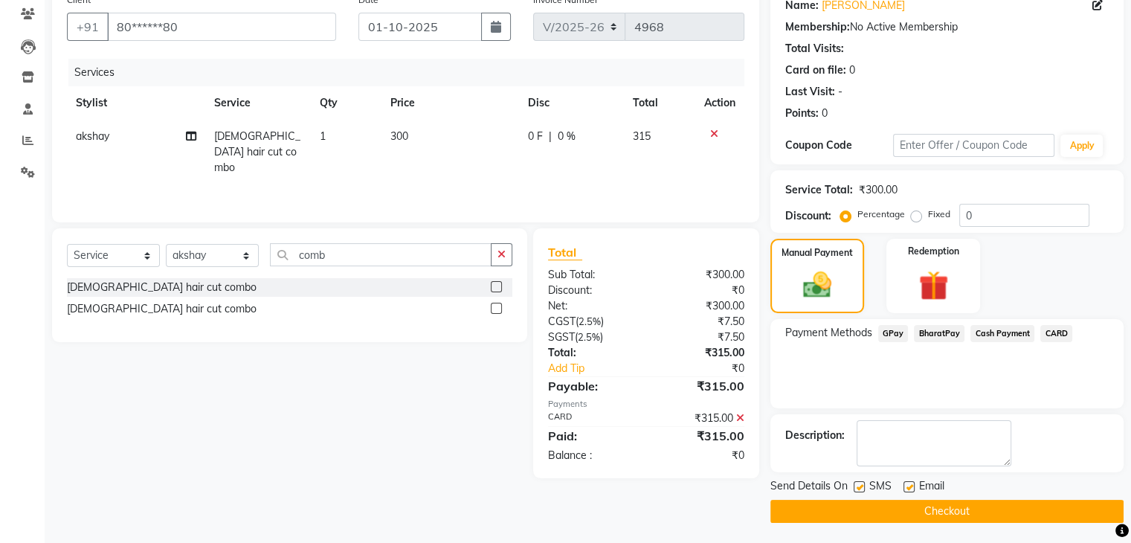
scroll to position [127, 0]
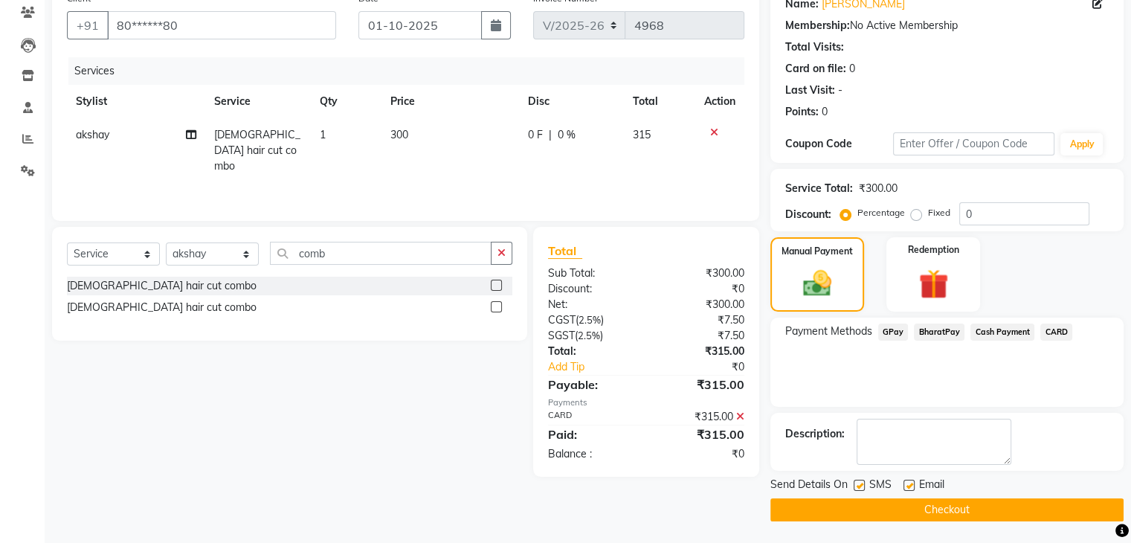
click at [933, 506] on button "Checkout" at bounding box center [946, 509] width 353 height 23
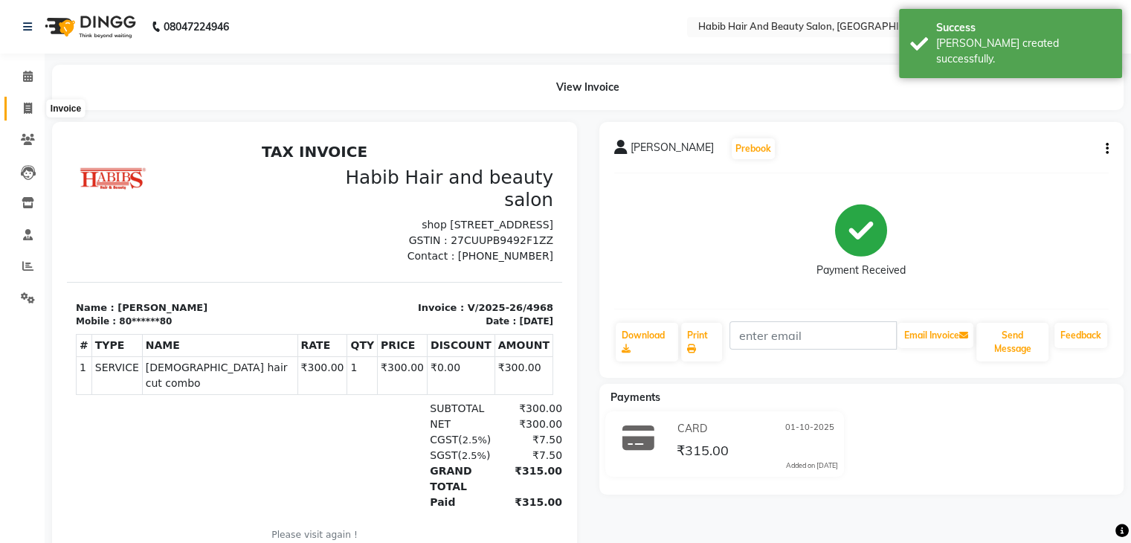
click at [30, 104] on icon at bounding box center [28, 108] width 8 height 11
select select "service"
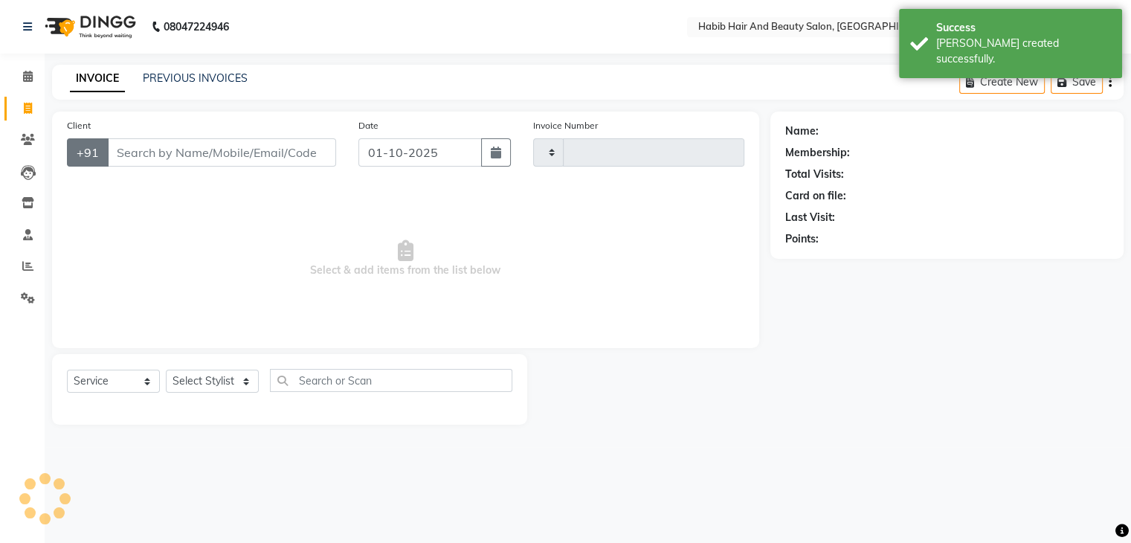
type input "4969"
select select "8362"
click at [149, 152] on input "Client" at bounding box center [223, 152] width 232 height 28
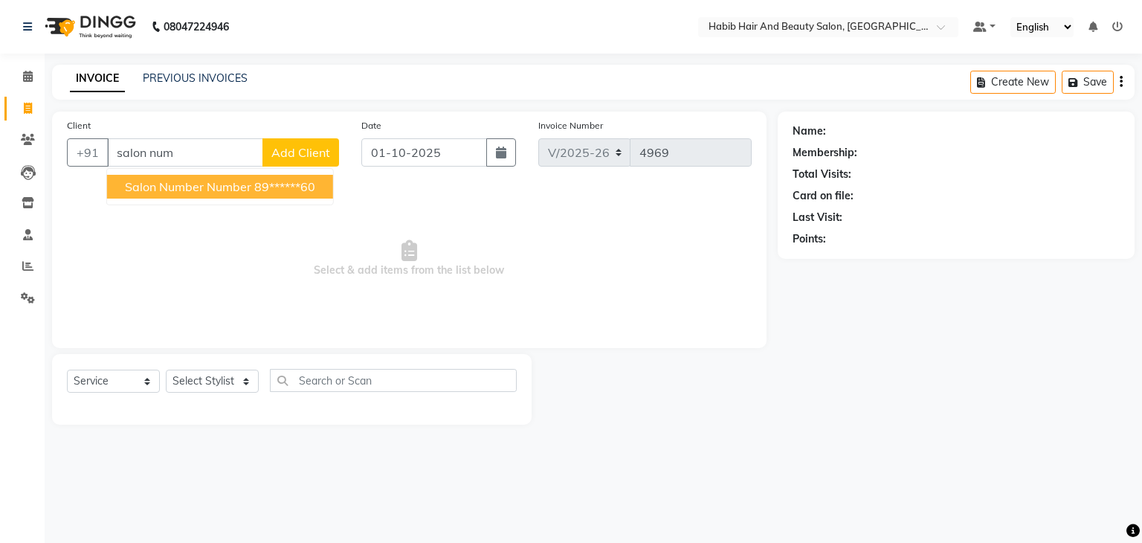
click at [156, 187] on span "salon number number" at bounding box center [188, 186] width 126 height 15
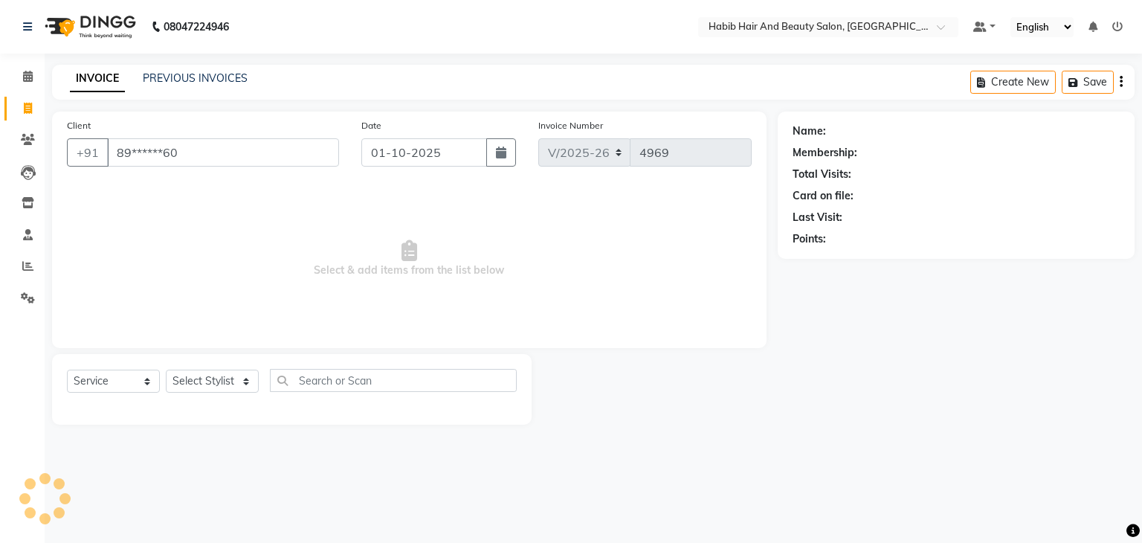
type input "89******60"
click at [248, 382] on select "Select Stylist [PERSON_NAME] Manager [PERSON_NAME] [PERSON_NAME] Suraj [PERSON_…" at bounding box center [212, 381] width 93 height 23
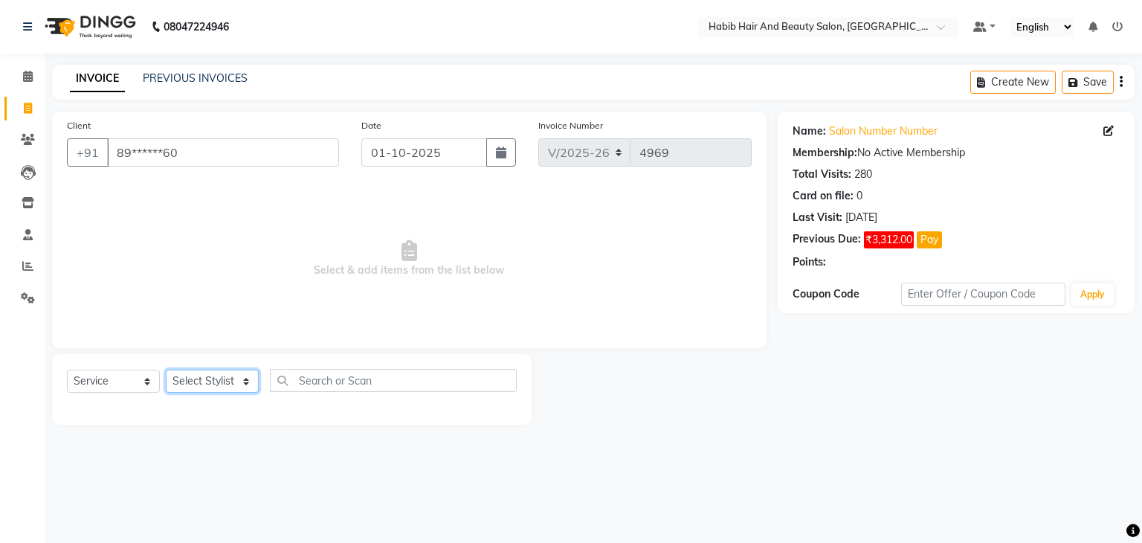
select select "81160"
click at [166, 370] on select "Select Stylist [PERSON_NAME] Manager [PERSON_NAME] [PERSON_NAME] Suraj [PERSON_…" at bounding box center [212, 381] width 93 height 23
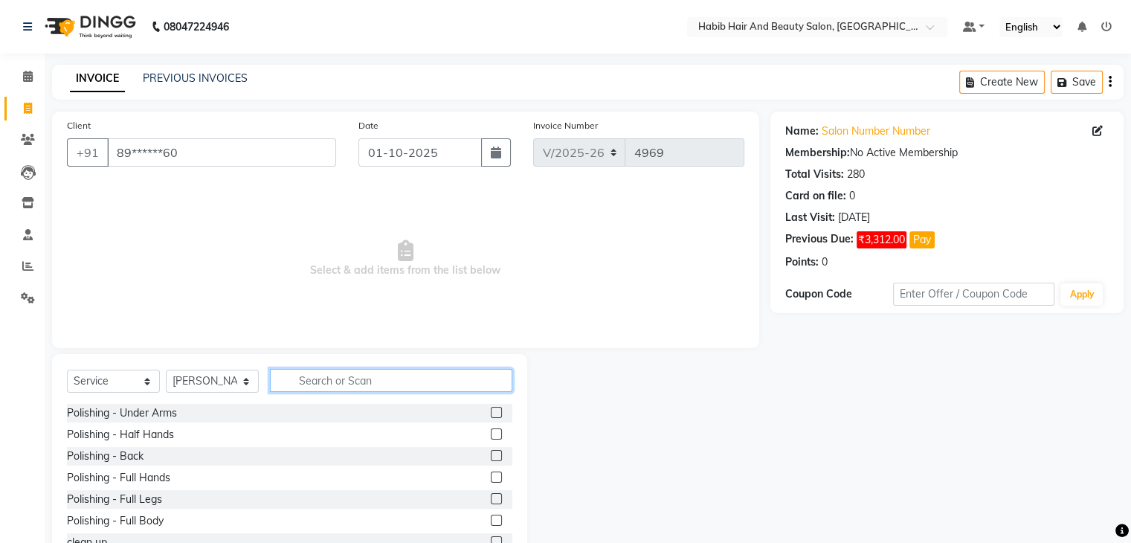
click at [314, 382] on input "text" at bounding box center [391, 380] width 242 height 23
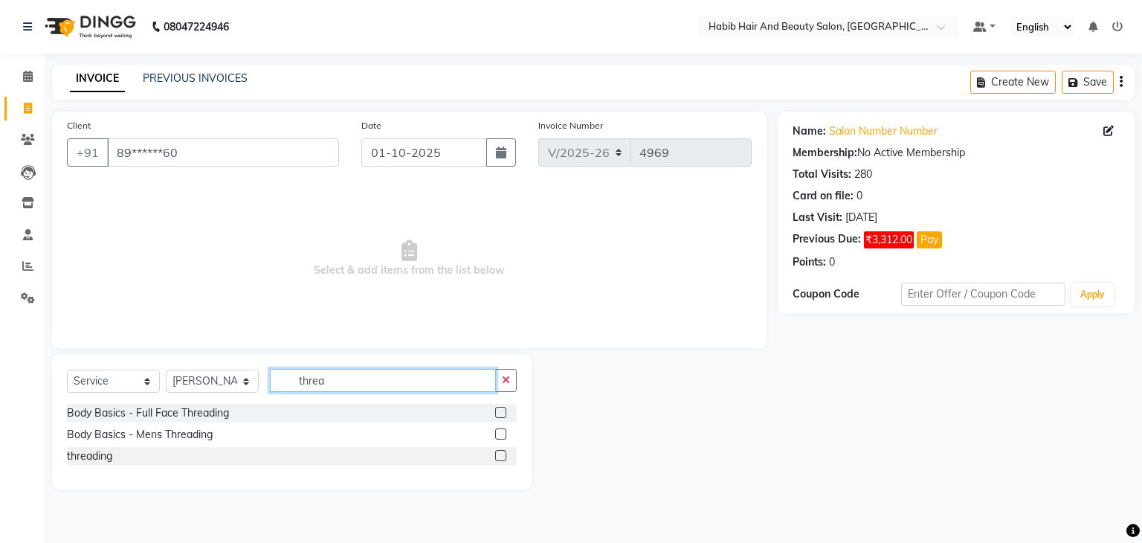
type input "threa"
click at [505, 457] on label at bounding box center [500, 455] width 11 height 11
click at [505, 457] on input "checkbox" at bounding box center [500, 456] width 10 height 10
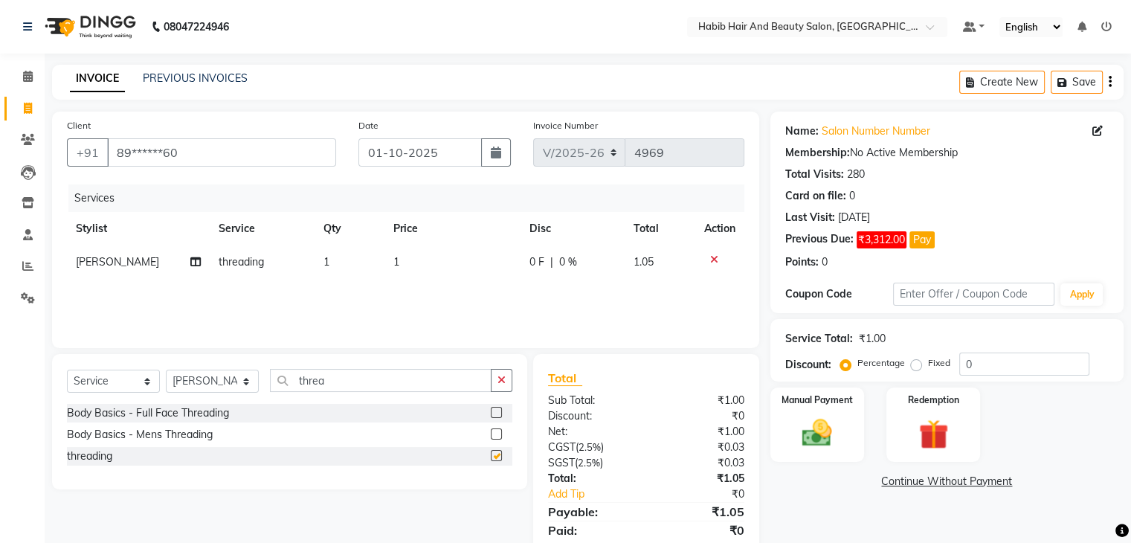
checkbox input "false"
click at [443, 253] on td "1" at bounding box center [452, 261] width 136 height 33
select select "81160"
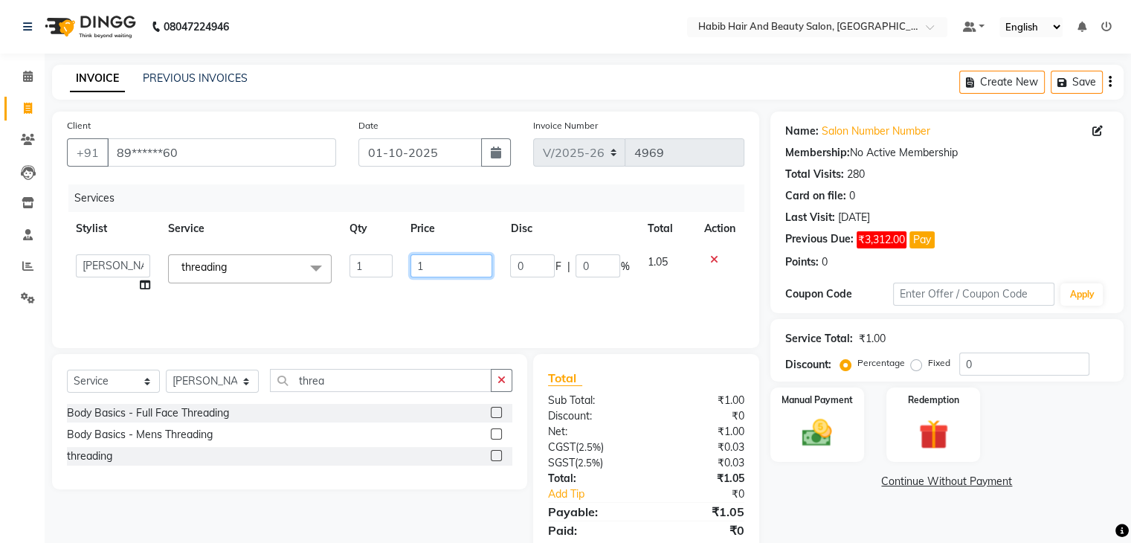
click at [442, 262] on input "1" at bounding box center [452, 265] width 82 height 23
type input "248"
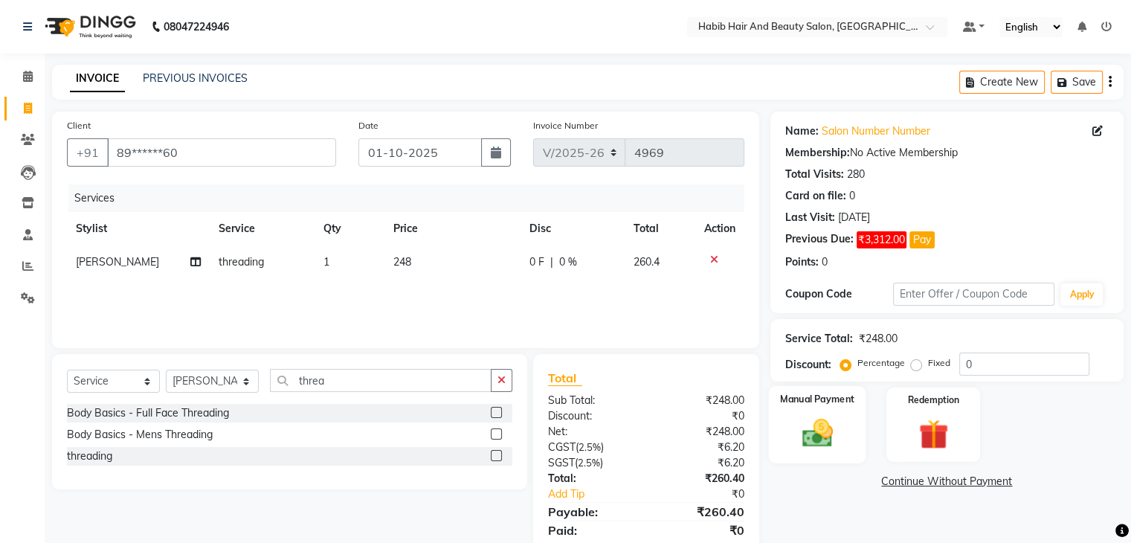
click at [809, 424] on img at bounding box center [817, 434] width 50 height 36
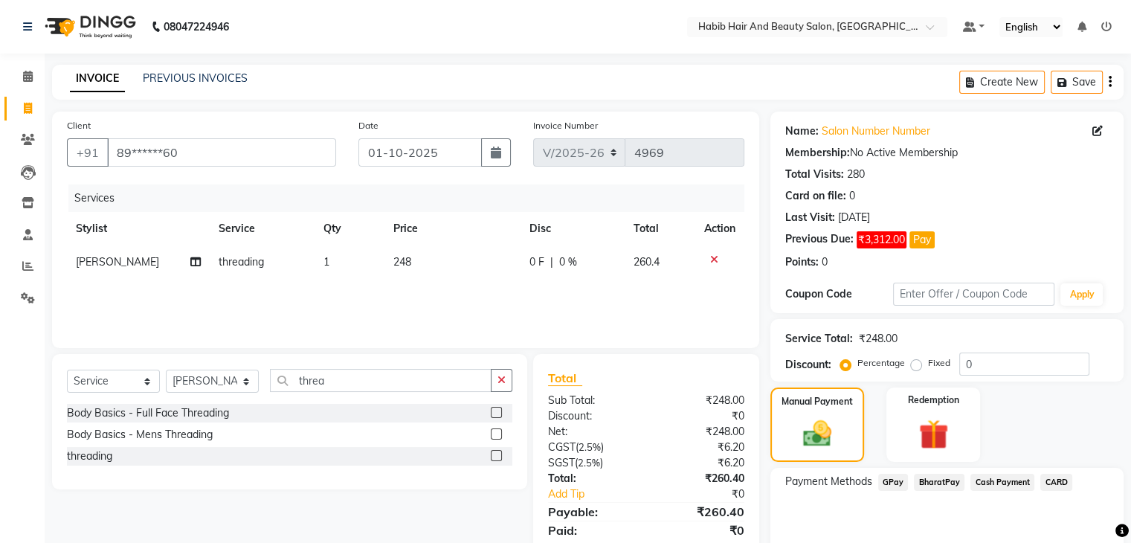
click at [1008, 486] on span "Cash Payment" at bounding box center [1003, 482] width 64 height 17
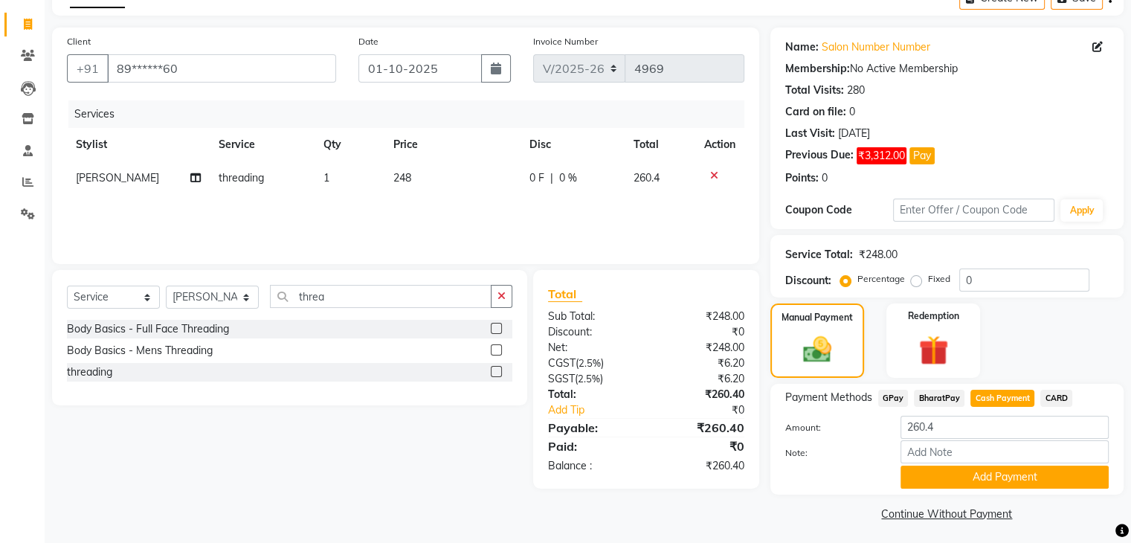
scroll to position [89, 0]
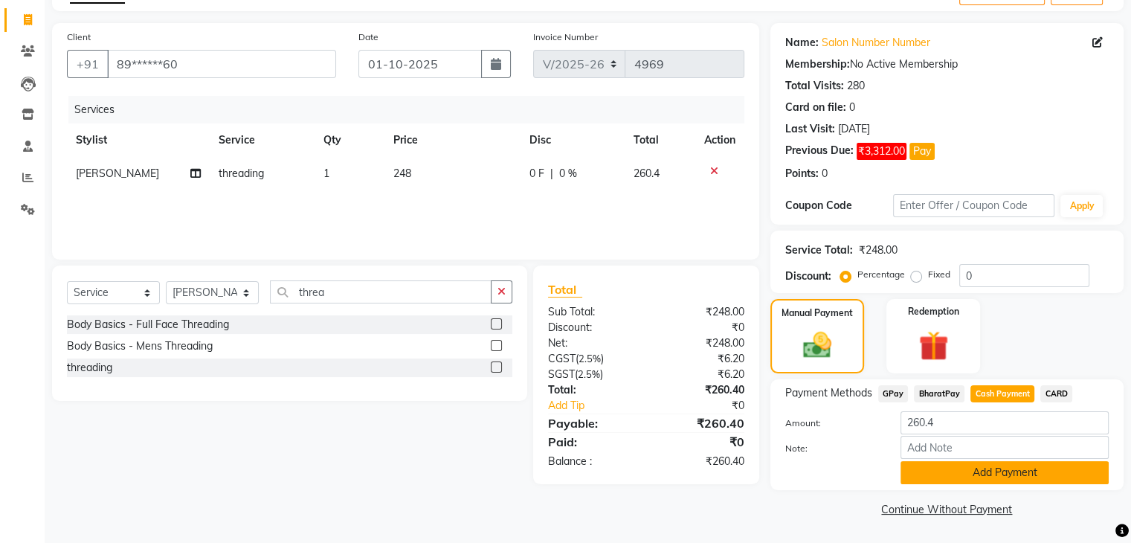
click at [978, 471] on button "Add Payment" at bounding box center [1005, 472] width 208 height 23
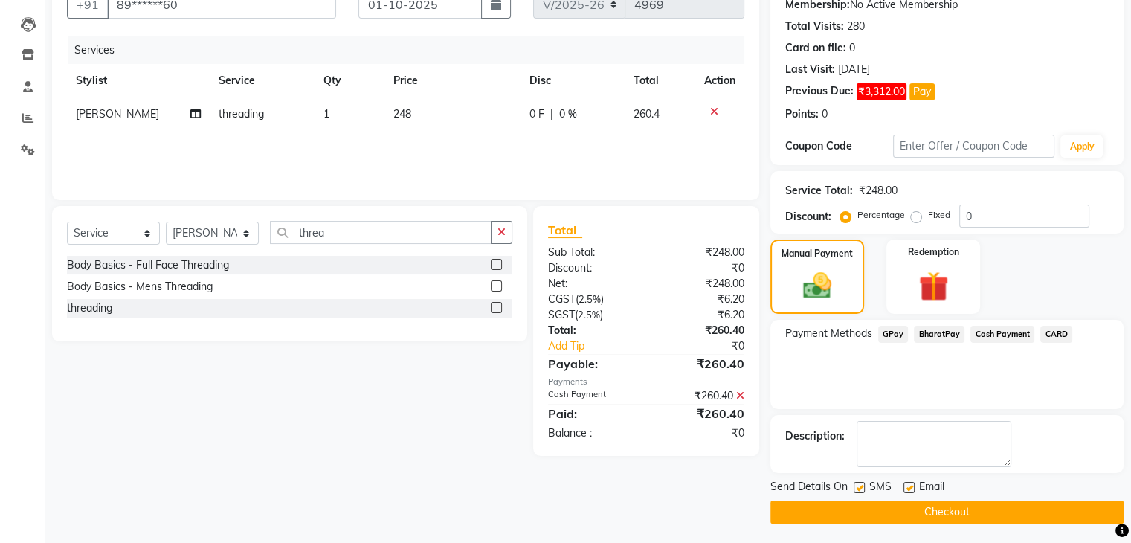
scroll to position [149, 0]
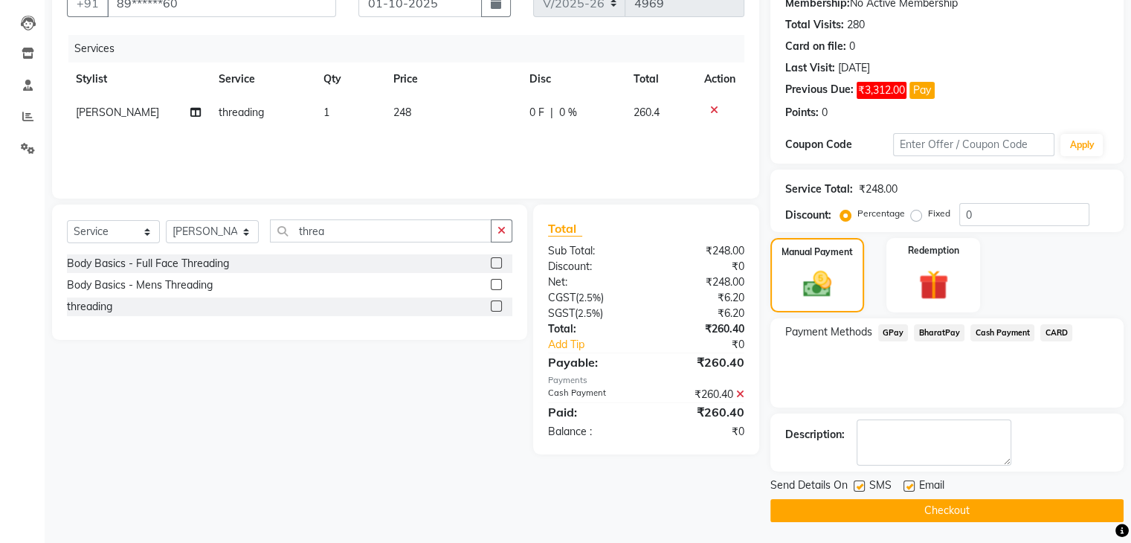
click at [945, 521] on main "INVOICE PREVIOUS INVOICES Create New Save Client +91 89******60 Date [DATE] Inv…" at bounding box center [588, 229] width 1087 height 629
click at [941, 507] on button "Checkout" at bounding box center [946, 510] width 353 height 23
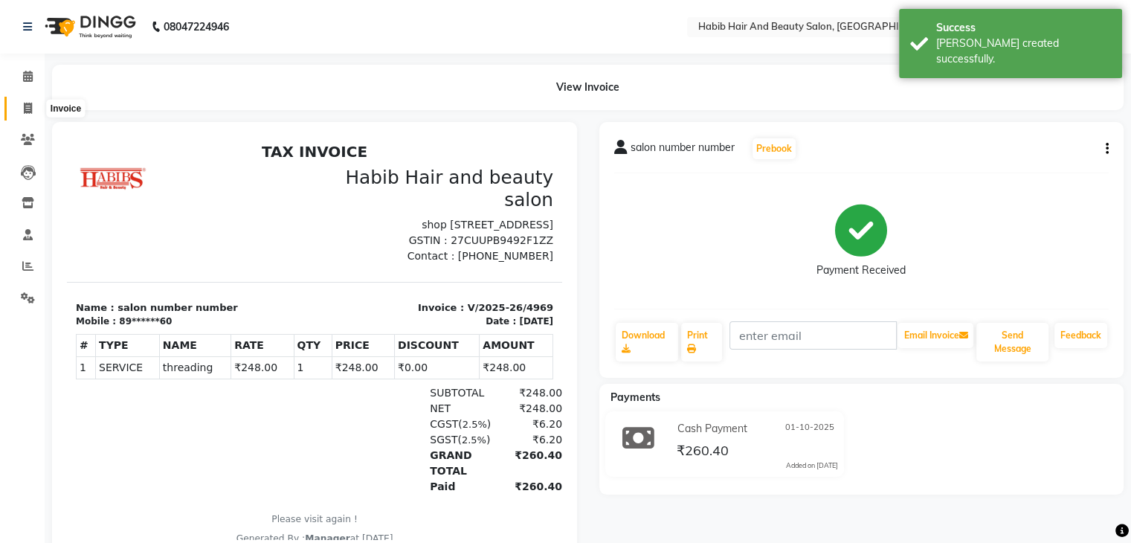
click at [24, 107] on icon at bounding box center [28, 108] width 8 height 11
select select "service"
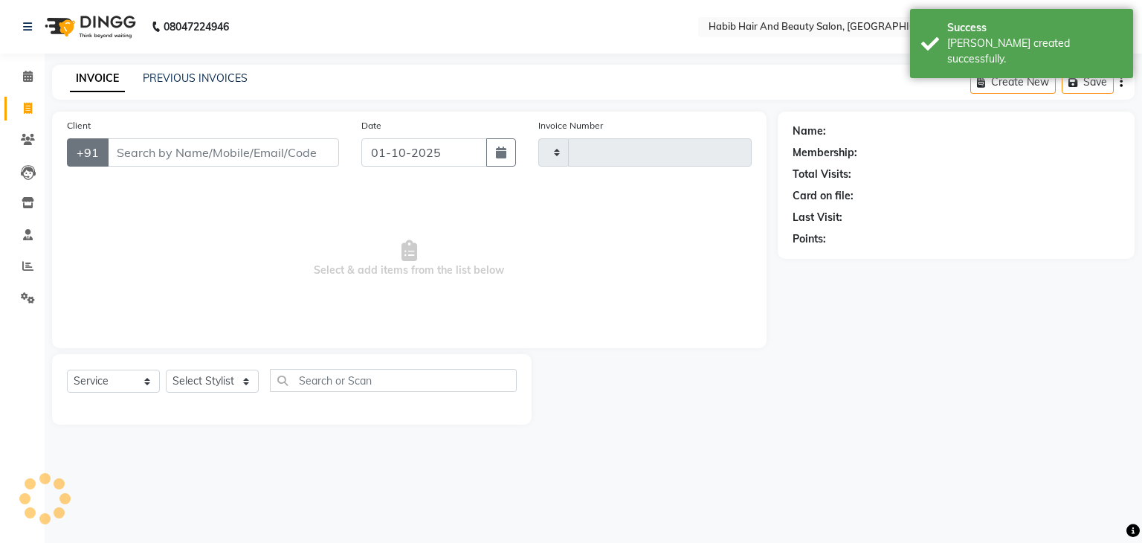
type input "4970"
select select "8362"
click at [167, 149] on input "Client" at bounding box center [223, 152] width 232 height 28
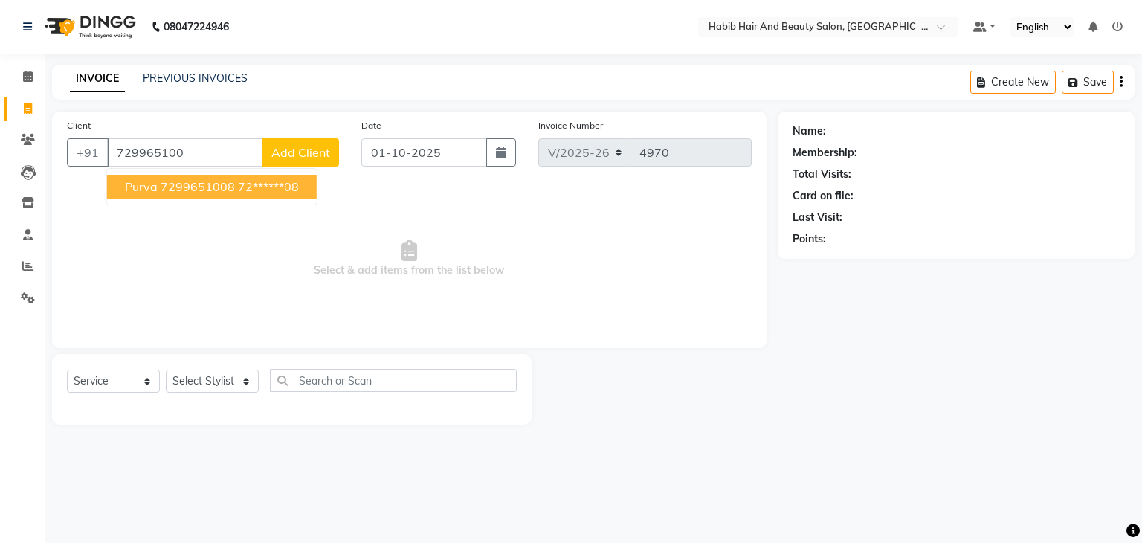
click at [193, 184] on span "Purva 7299651008" at bounding box center [180, 186] width 110 height 15
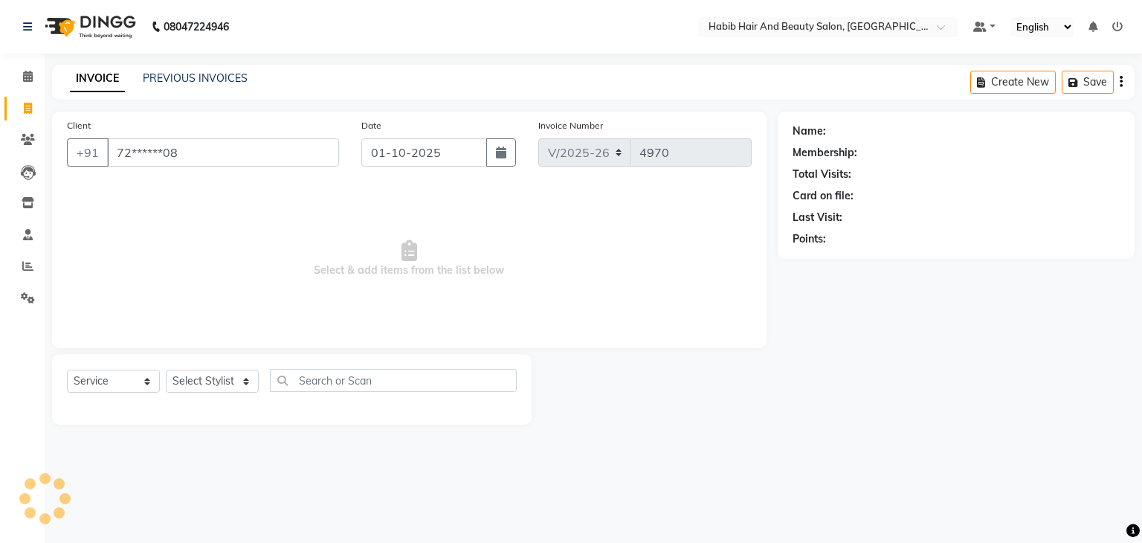
type input "72******08"
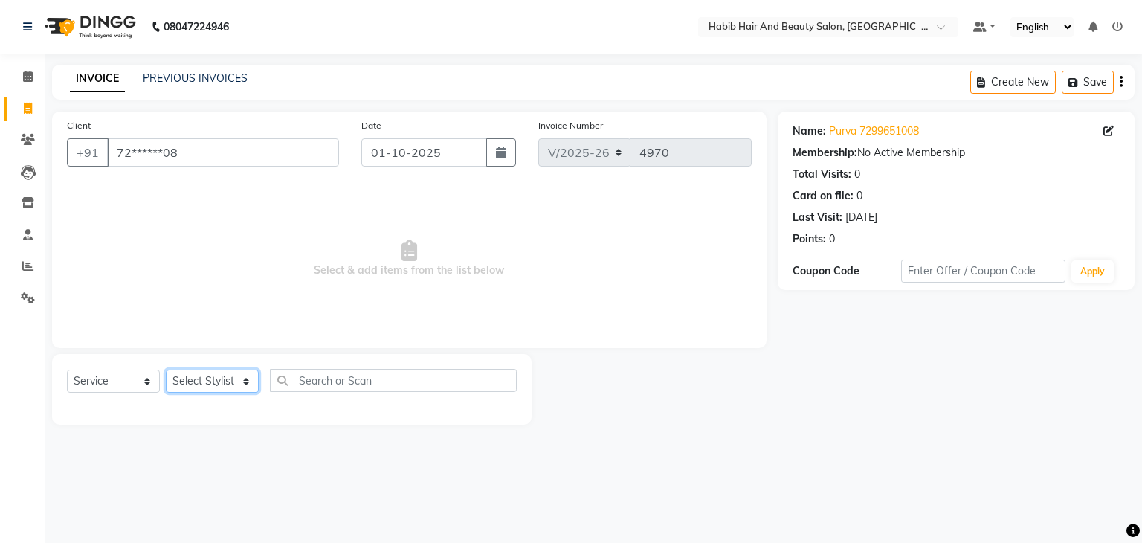
click at [255, 382] on select "Select Stylist [PERSON_NAME] Manager [PERSON_NAME] [PERSON_NAME] Suraj [PERSON_…" at bounding box center [212, 381] width 93 height 23
select select "81159"
click at [166, 370] on select "Select Stylist [PERSON_NAME] Manager [PERSON_NAME] [PERSON_NAME] Suraj [PERSON_…" at bounding box center [212, 381] width 93 height 23
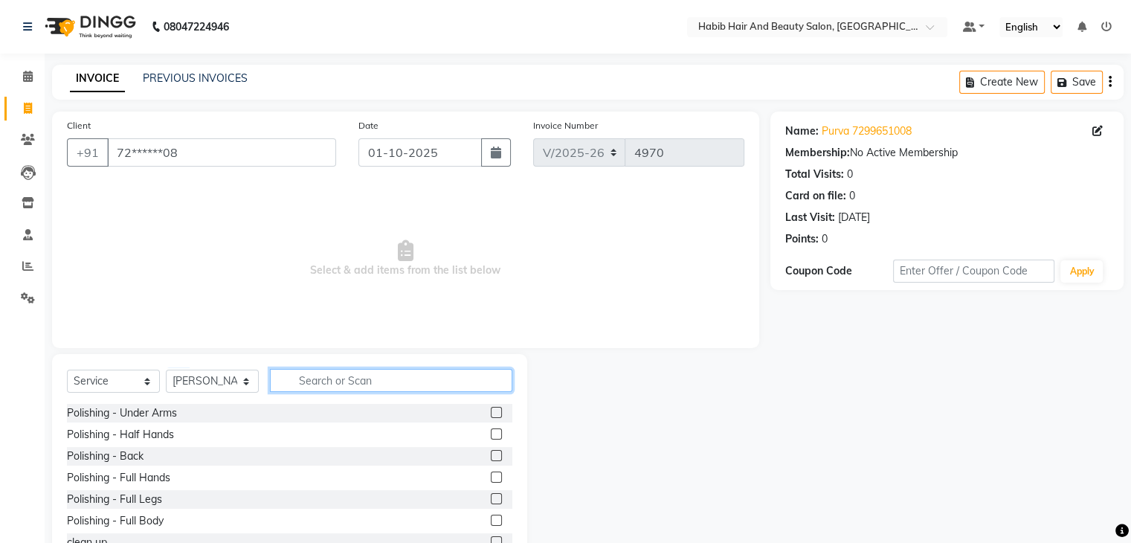
click at [324, 380] on input "text" at bounding box center [391, 380] width 242 height 23
type input "hair cut"
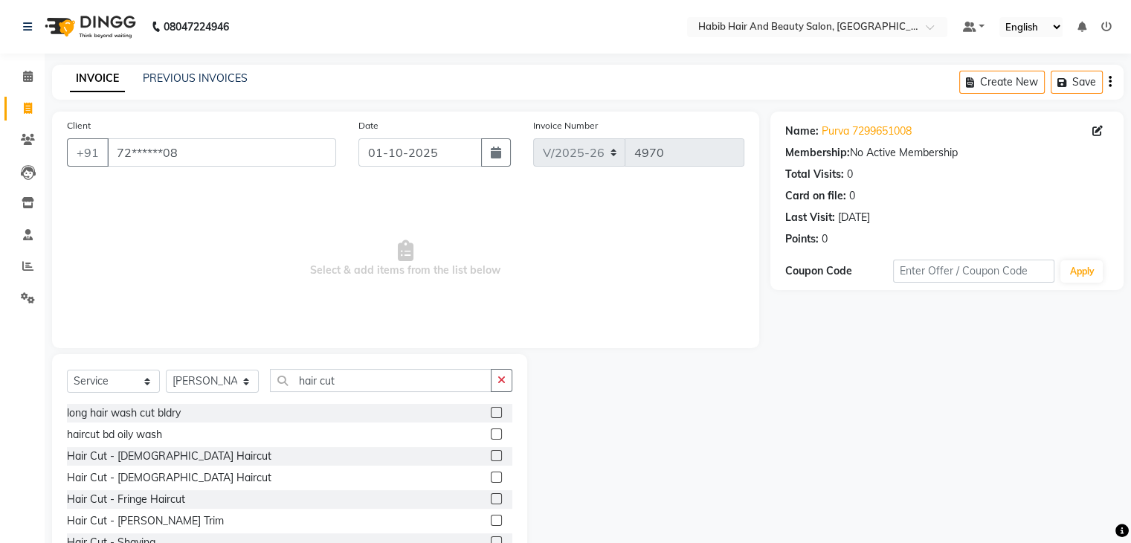
click at [491, 475] on label at bounding box center [496, 476] width 11 height 11
click at [491, 475] on input "checkbox" at bounding box center [496, 478] width 10 height 10
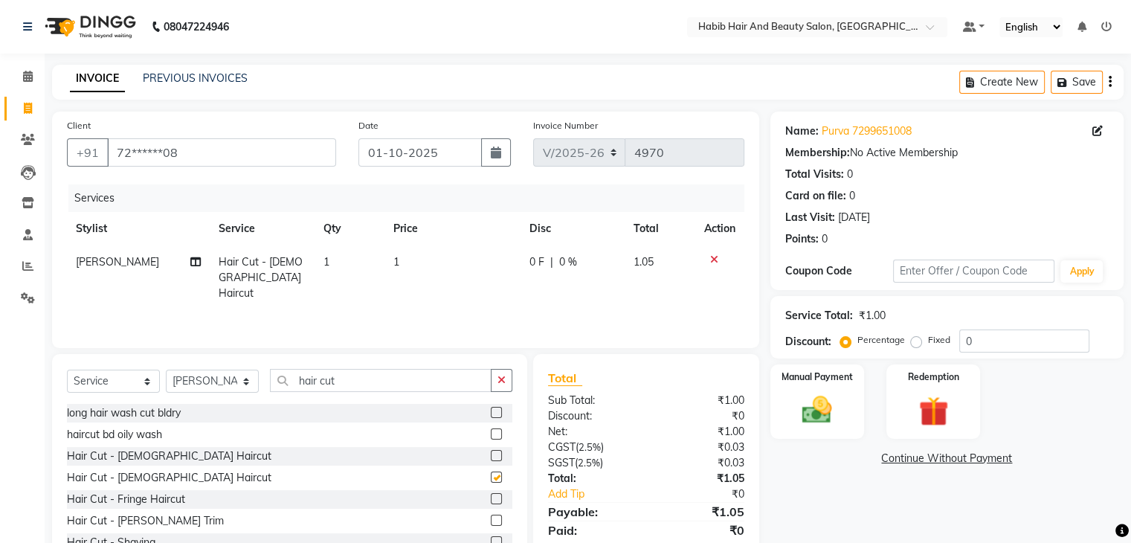
checkbox input "false"
click at [425, 270] on td "1" at bounding box center [452, 277] width 136 height 65
select select "81159"
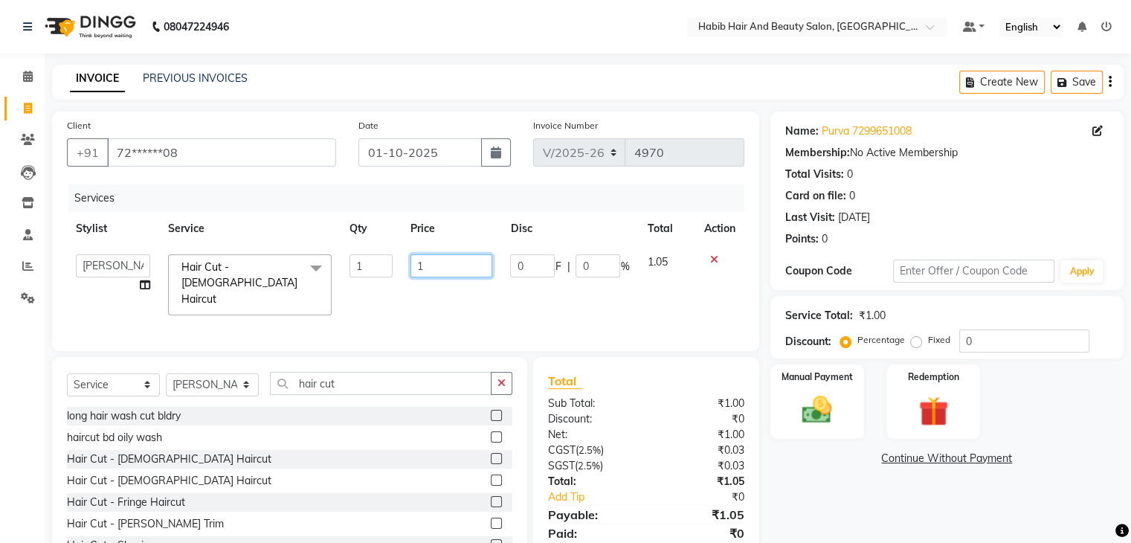
click at [425, 270] on input "1" at bounding box center [452, 265] width 82 height 23
type input "200"
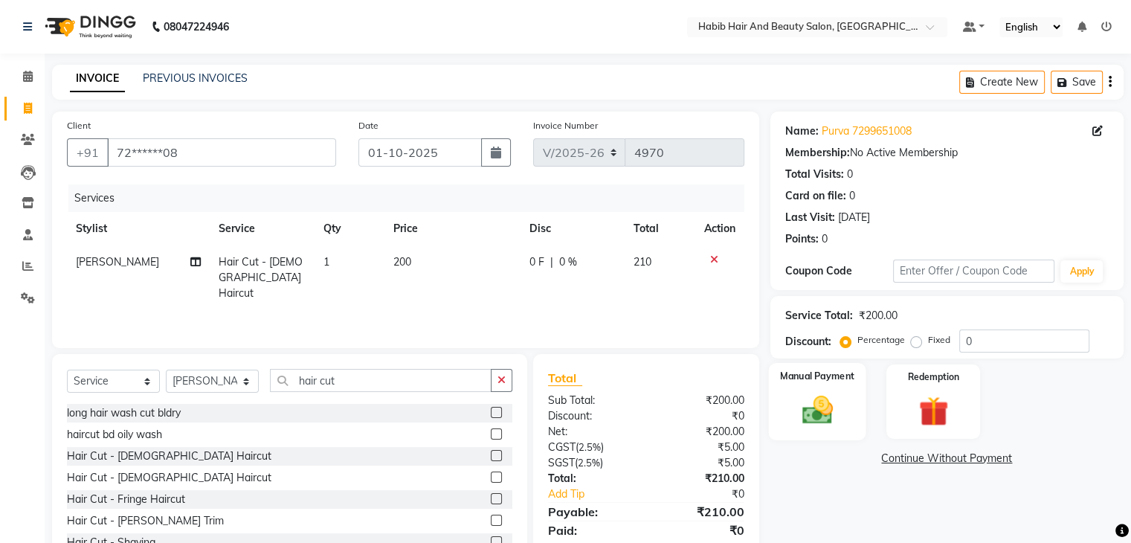
click at [846, 422] on div "Manual Payment" at bounding box center [816, 401] width 97 height 77
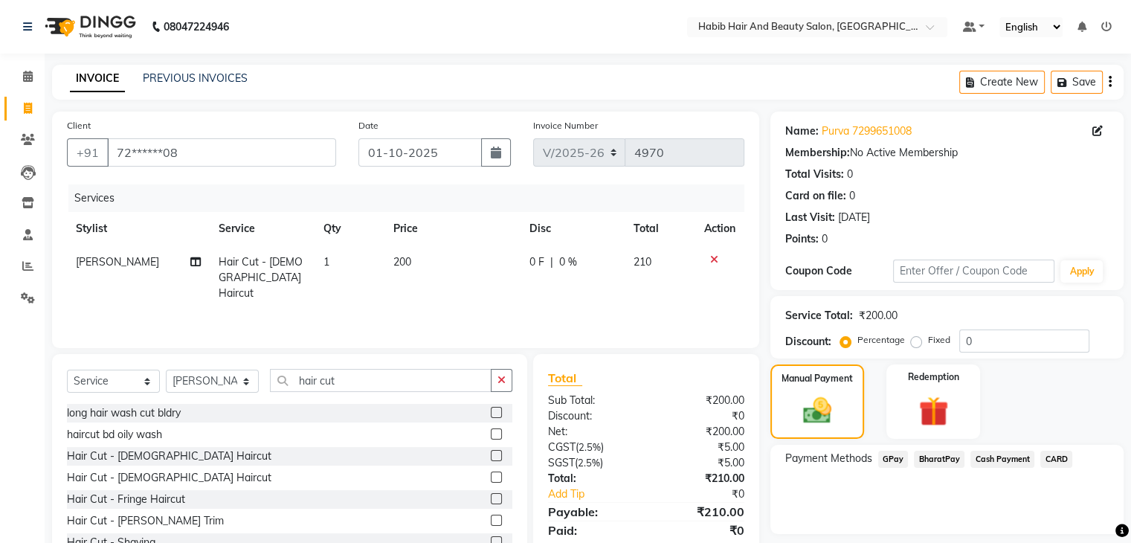
click at [940, 453] on span "BharatPay" at bounding box center [939, 459] width 51 height 17
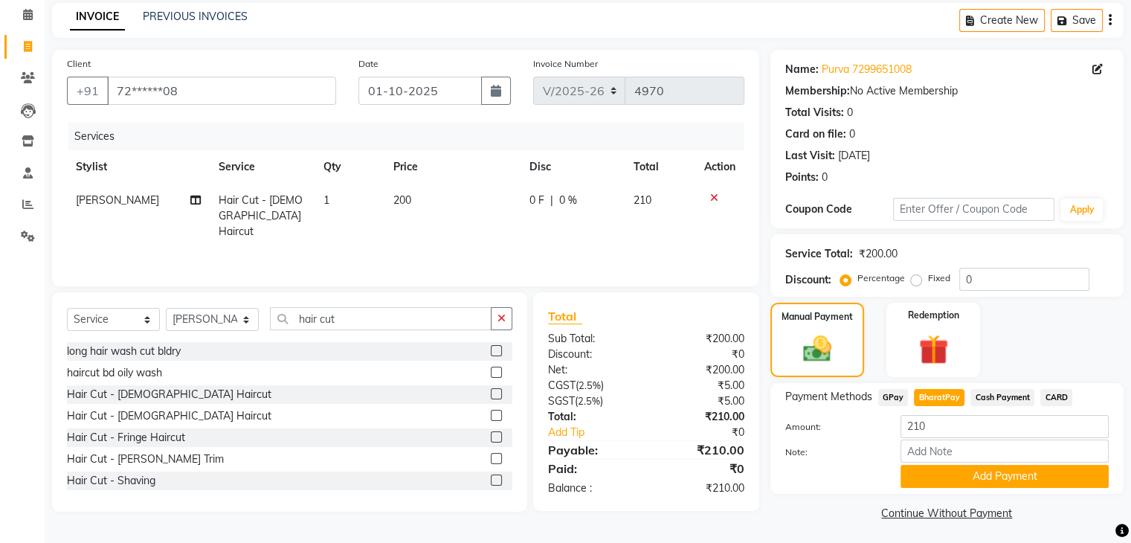
scroll to position [66, 0]
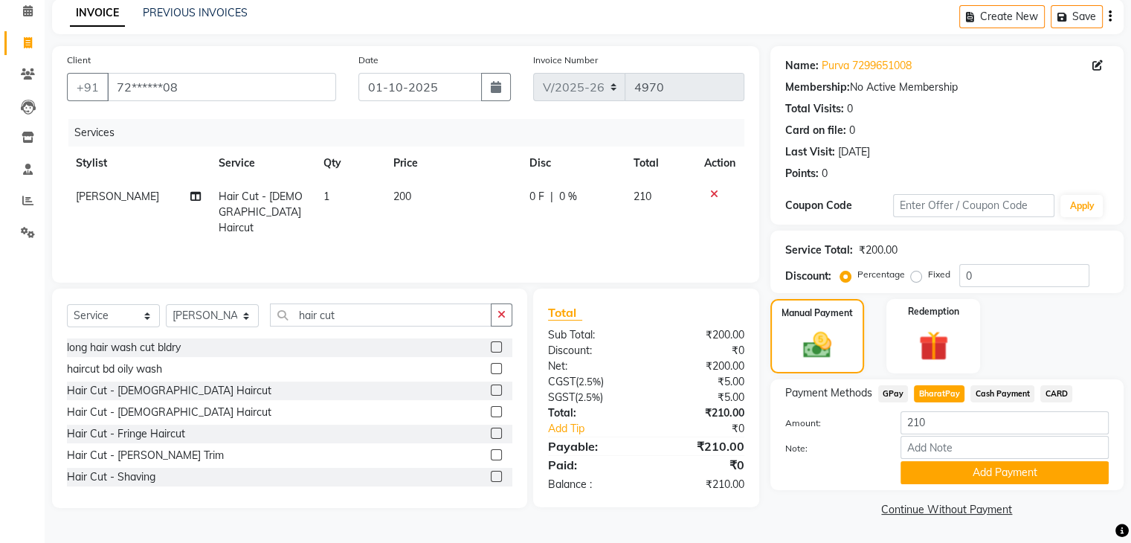
drag, startPoint x: 1008, startPoint y: 474, endPoint x: 1042, endPoint y: 469, distance: 34.6
click at [1042, 469] on button "Add Payment" at bounding box center [1005, 472] width 208 height 23
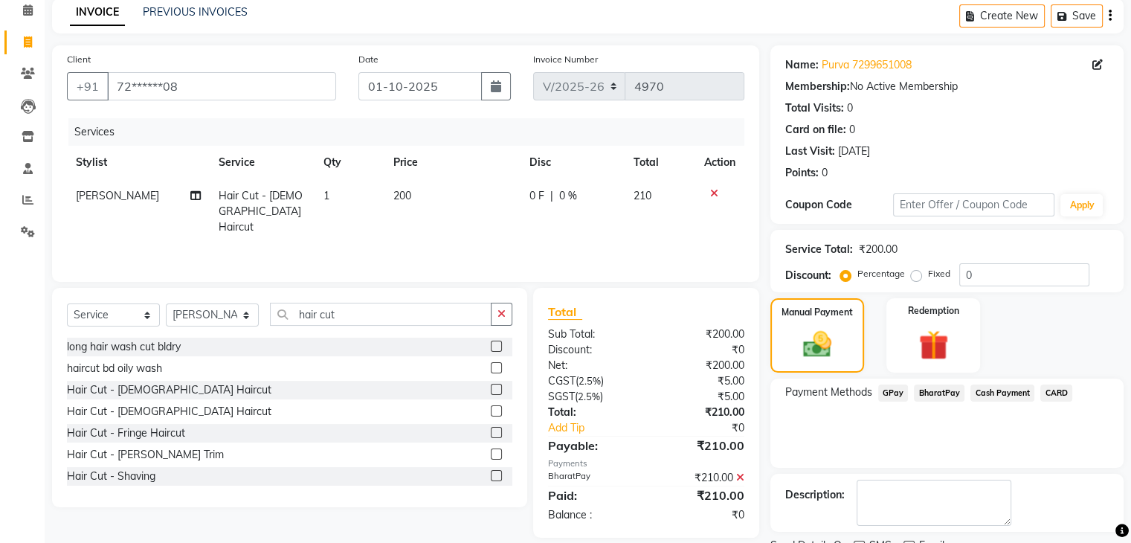
click at [1042, 469] on div "Name: Purva 7299651008 Membership: No Active Membership Total Visits: 0 Card on…" at bounding box center [952, 313] width 364 height 537
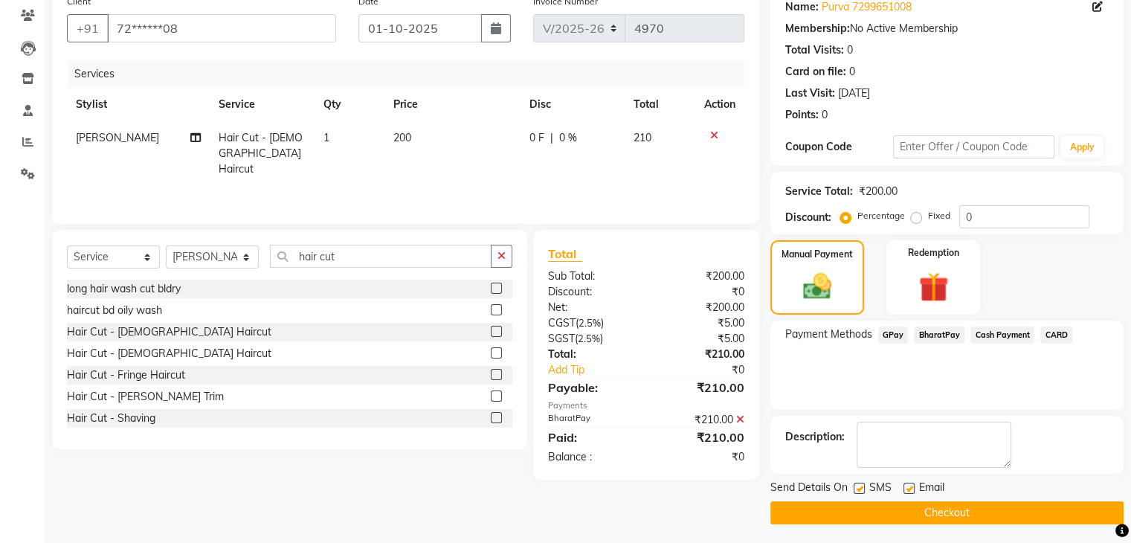
scroll to position [127, 0]
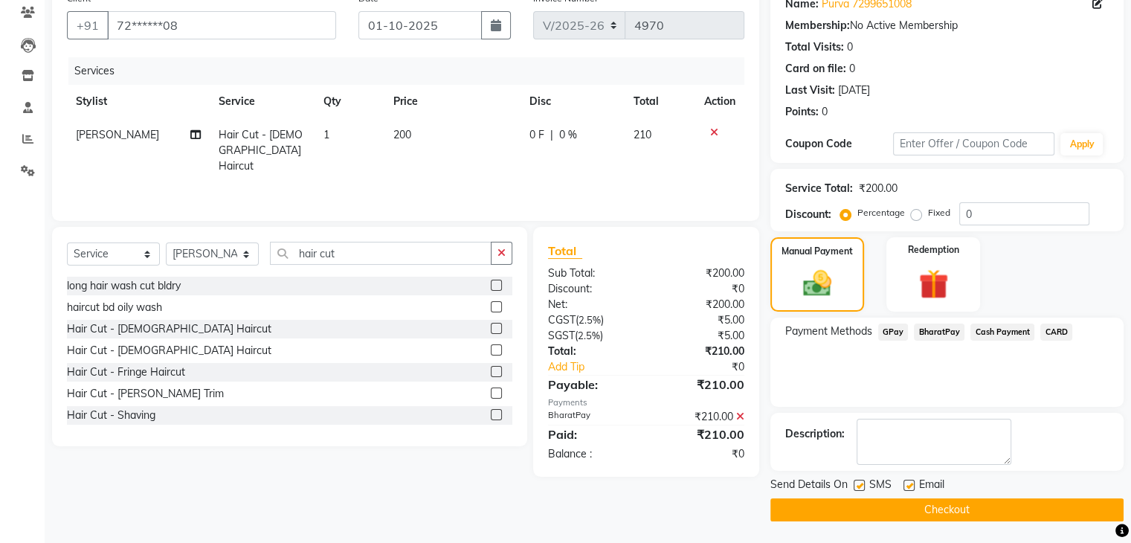
click at [978, 513] on button "Checkout" at bounding box center [946, 509] width 353 height 23
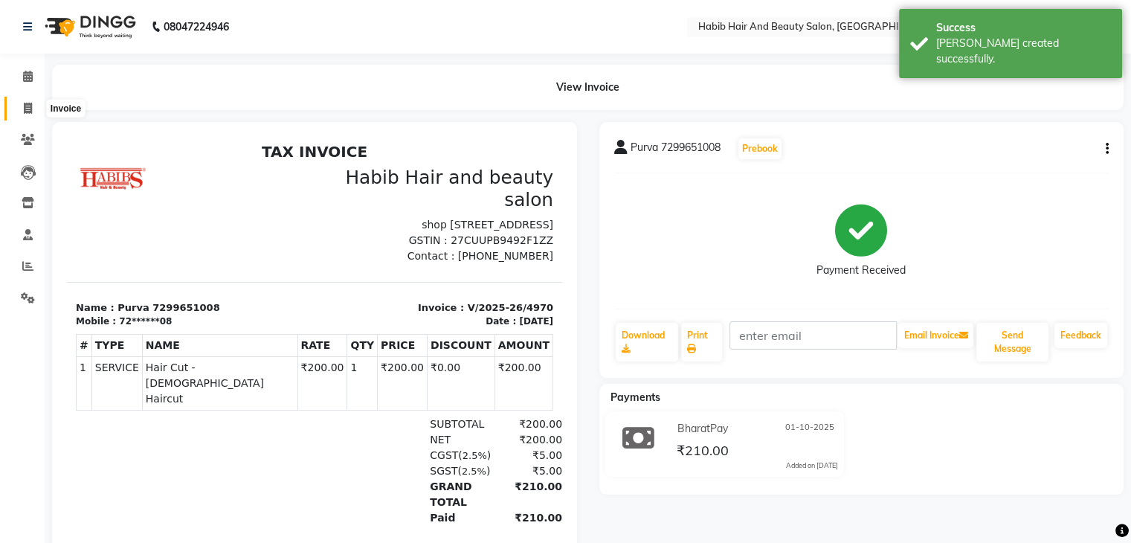
click at [30, 106] on icon at bounding box center [28, 108] width 8 height 11
select select "service"
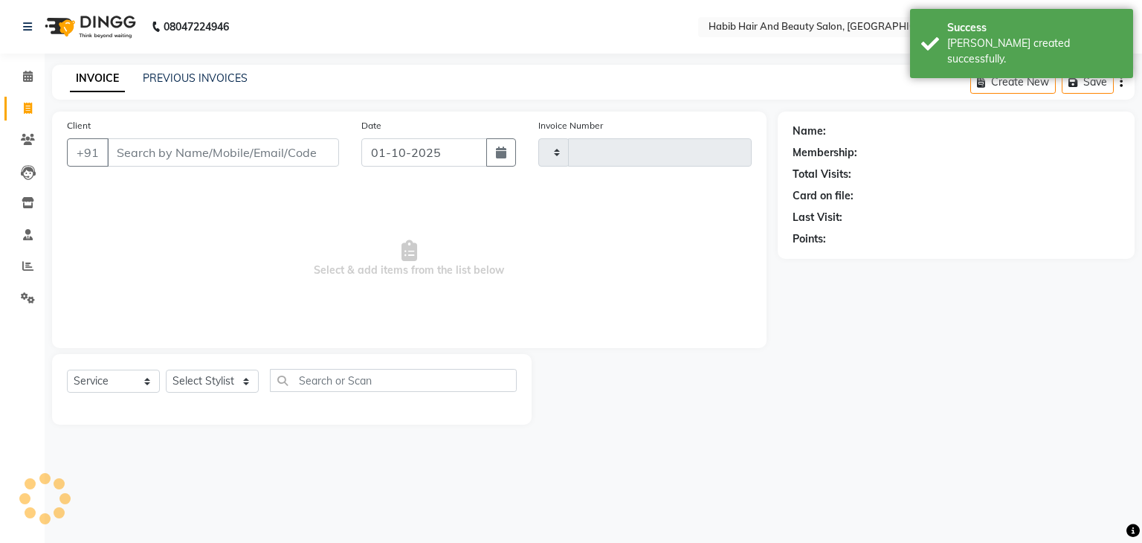
type input "4971"
select select "8362"
click at [179, 164] on input "Client" at bounding box center [223, 152] width 232 height 28
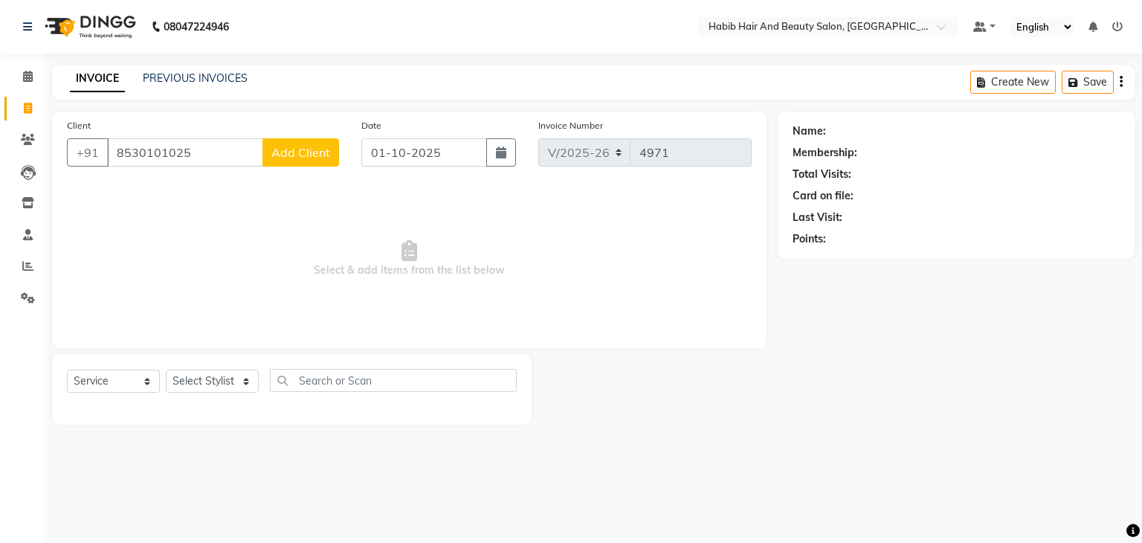
type input "8530101025"
click at [297, 155] on span "Add Client" at bounding box center [300, 152] width 59 height 15
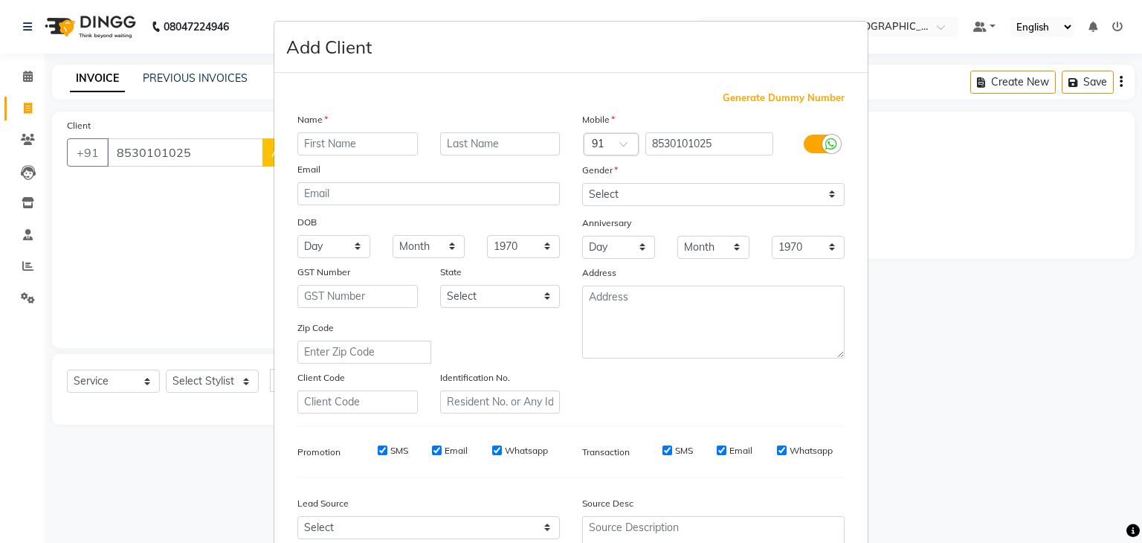
click at [548, 362] on div "Zip Code" at bounding box center [428, 342] width 285 height 44
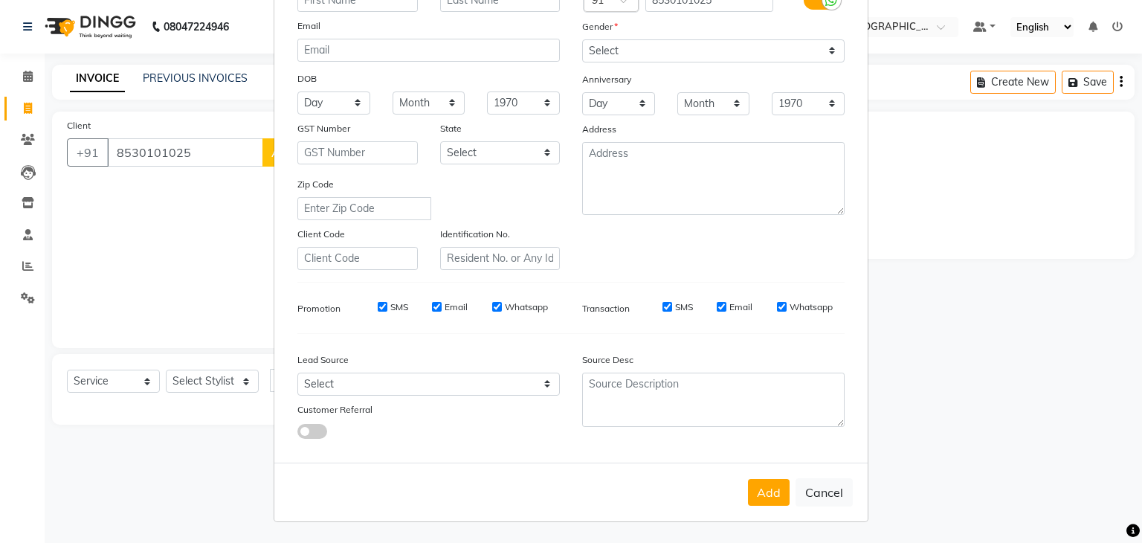
scroll to position [151, 0]
click at [824, 495] on button "Cancel" at bounding box center [824, 492] width 57 height 28
select select
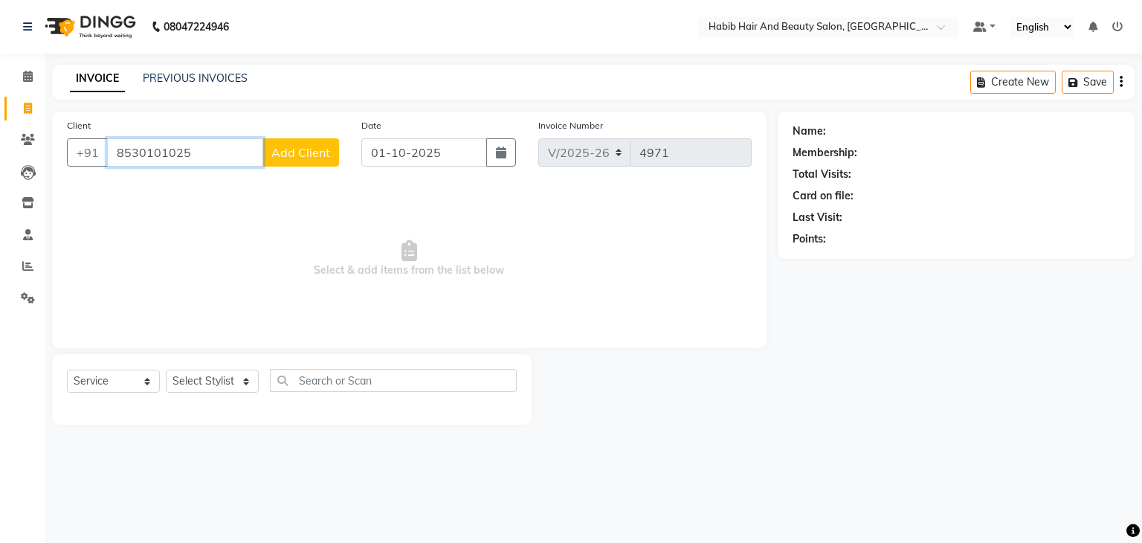
click at [230, 145] on input "8530101025" at bounding box center [185, 152] width 156 height 28
click at [334, 148] on button "Add Client" at bounding box center [301, 152] width 77 height 28
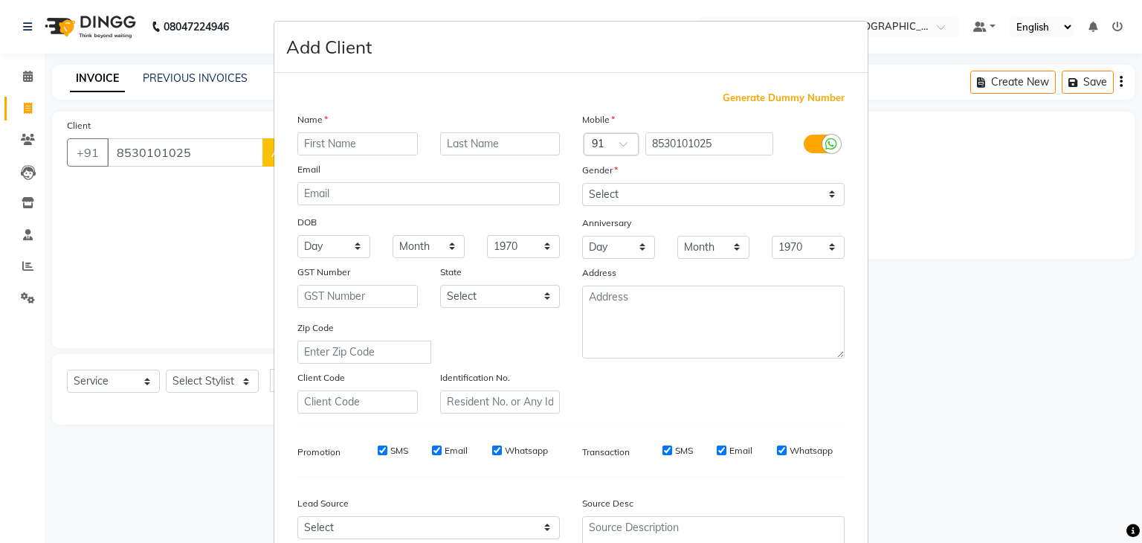
click at [345, 144] on input "text" at bounding box center [357, 143] width 120 height 23
drag, startPoint x: 613, startPoint y: 193, endPoint x: 614, endPoint y: 234, distance: 40.2
click at [614, 234] on div "Mobile Country Code × 91 8530101025 Gender Select [DEMOGRAPHIC_DATA] [DEMOGRAPH…" at bounding box center [713, 263] width 285 height 302
click at [582, 184] on select "Select [DEMOGRAPHIC_DATA] [DEMOGRAPHIC_DATA] Other Prefer Not To Say" at bounding box center [713, 194] width 263 height 23
click at [558, 355] on div "Zip Code" at bounding box center [428, 342] width 285 height 44
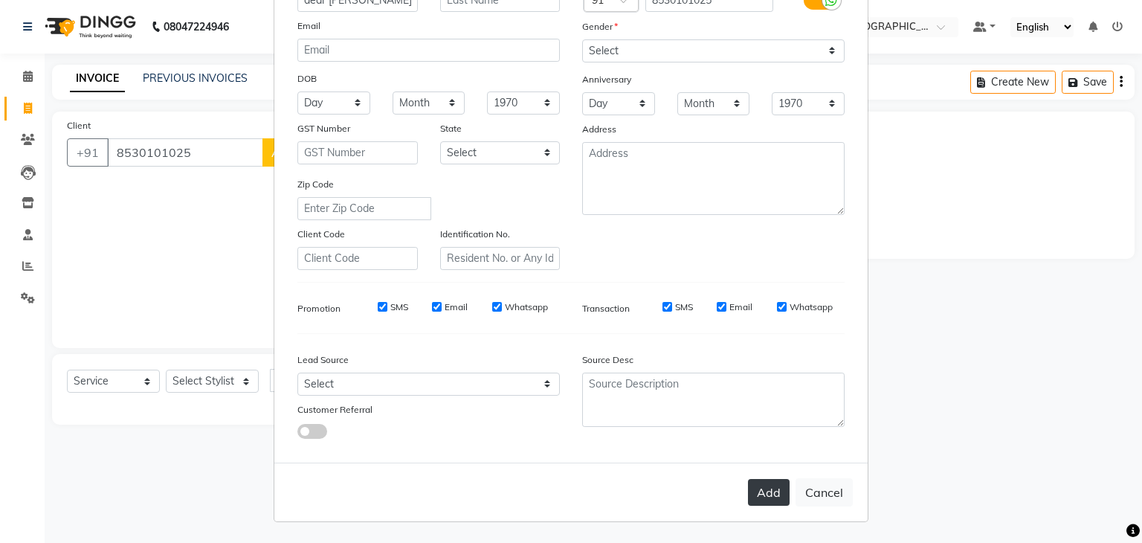
click at [756, 496] on button "Add" at bounding box center [769, 492] width 42 height 27
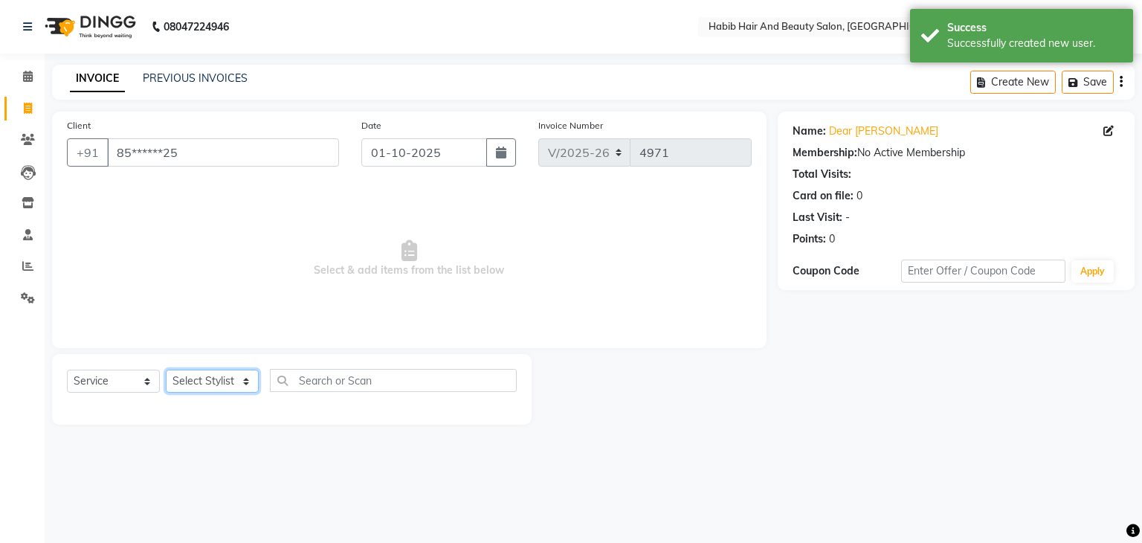
click at [240, 380] on select "Select Stylist [PERSON_NAME] Manager [PERSON_NAME] [PERSON_NAME] Suraj [PERSON_…" at bounding box center [212, 381] width 93 height 23
click at [166, 370] on select "Select Stylist [PERSON_NAME] Manager [PERSON_NAME] [PERSON_NAME] Suraj [PERSON_…" at bounding box center [212, 381] width 93 height 23
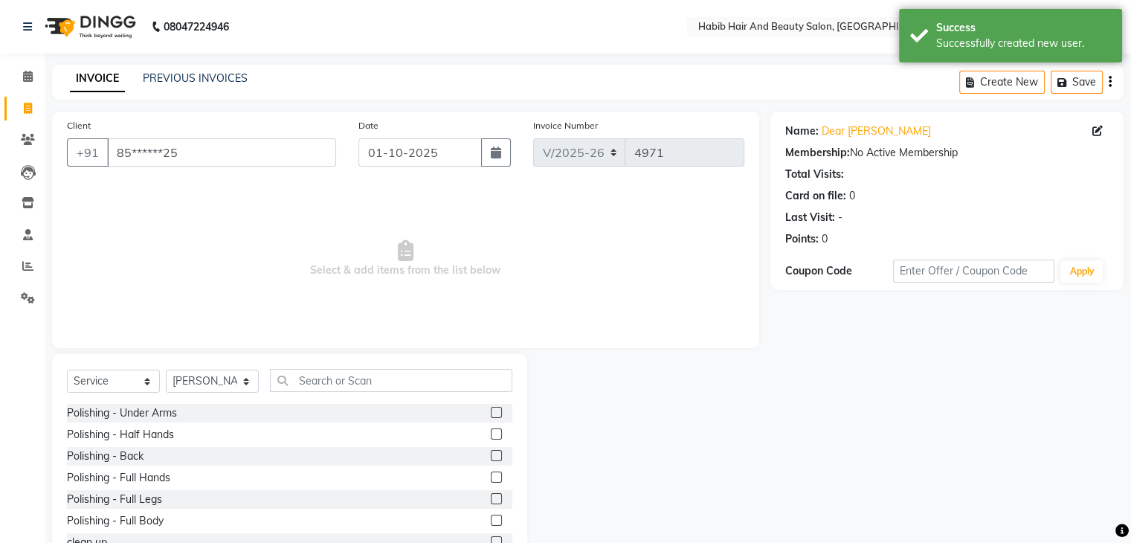
click at [318, 366] on div "Select Service Product Membership Package Voucher Prepaid Gift Card Select Styl…" at bounding box center [289, 463] width 475 height 219
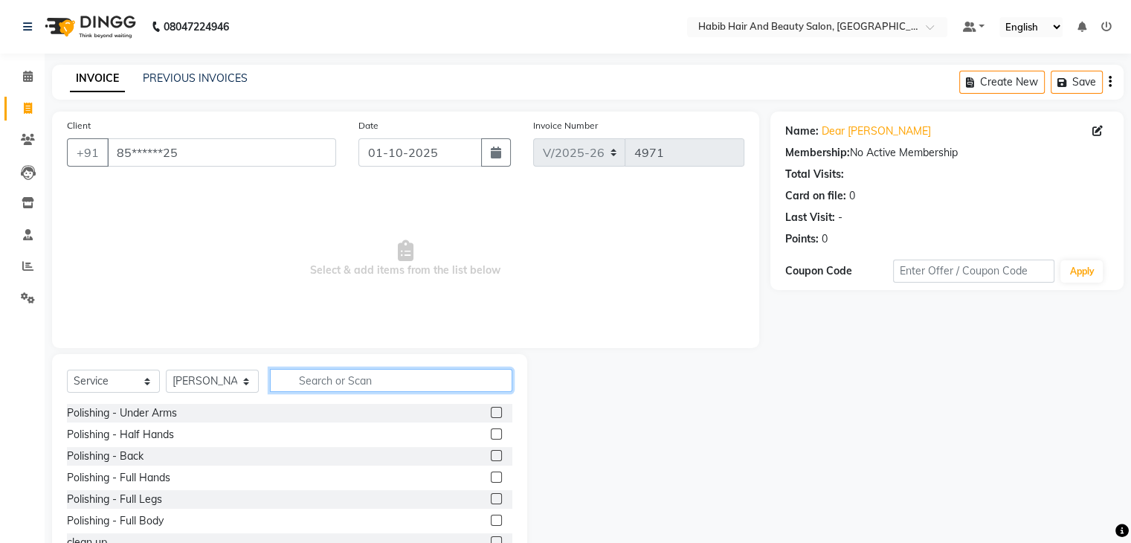
click at [318, 384] on input "text" at bounding box center [391, 380] width 242 height 23
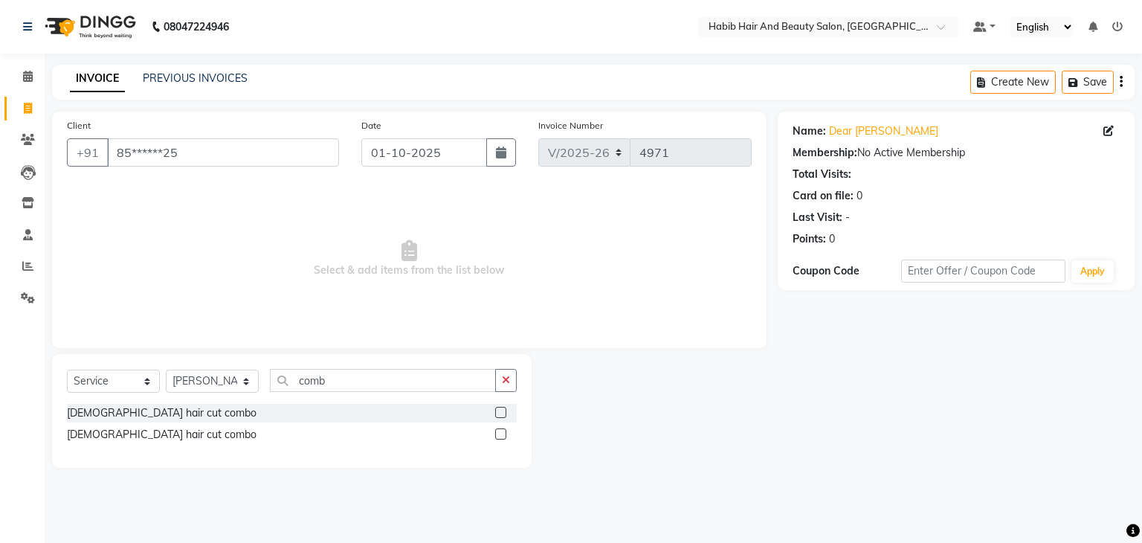
click at [504, 413] on label at bounding box center [500, 412] width 11 height 11
click at [504, 413] on input "checkbox" at bounding box center [500, 413] width 10 height 10
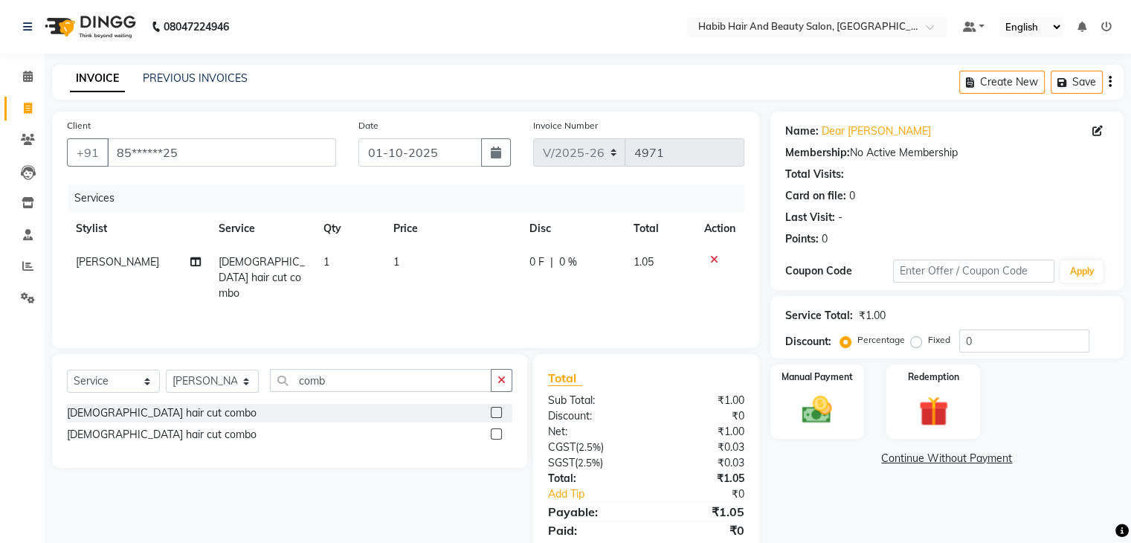
click at [431, 276] on td "1" at bounding box center [452, 277] width 136 height 65
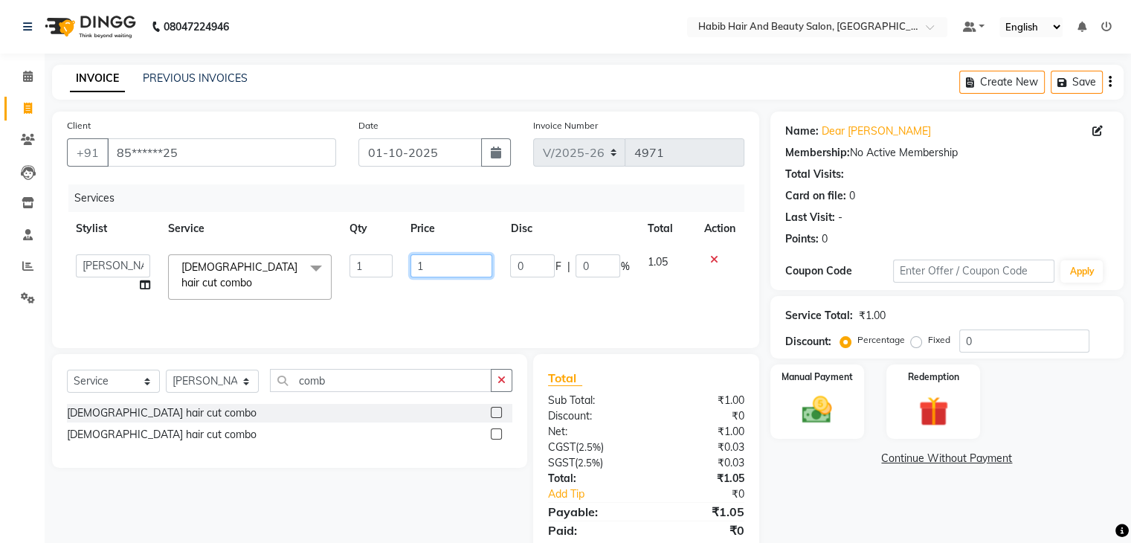
click at [431, 276] on input "1" at bounding box center [452, 265] width 82 height 23
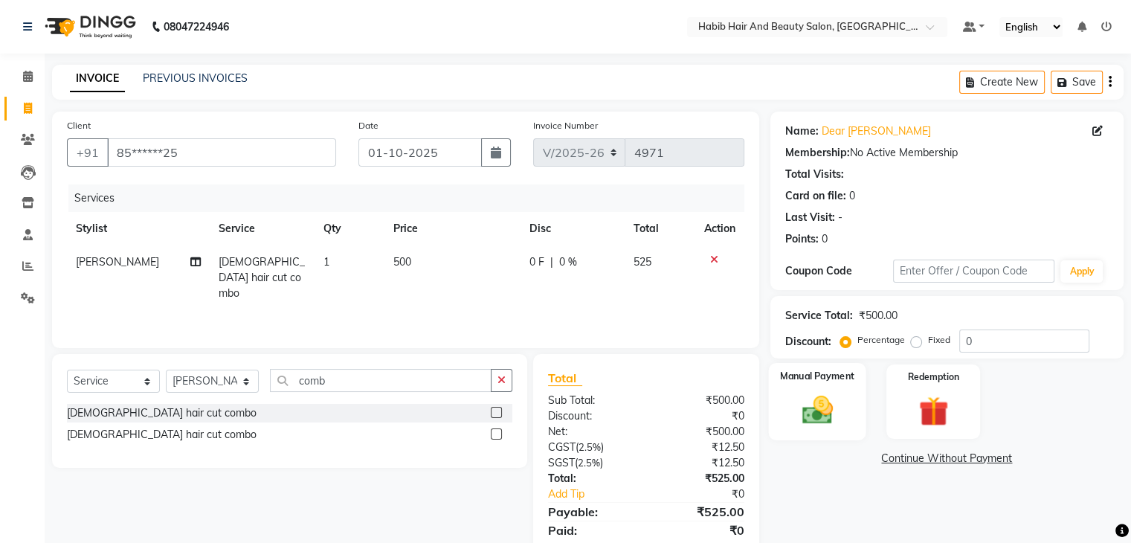
click at [828, 383] on div "Manual Payment" at bounding box center [816, 401] width 97 height 77
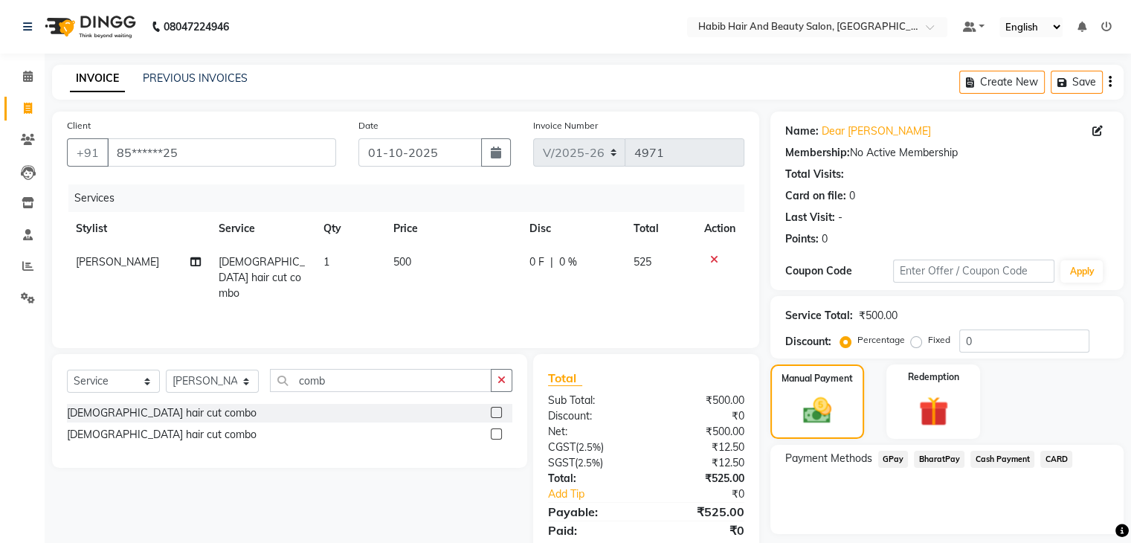
click at [997, 456] on span "Cash Payment" at bounding box center [1003, 459] width 64 height 17
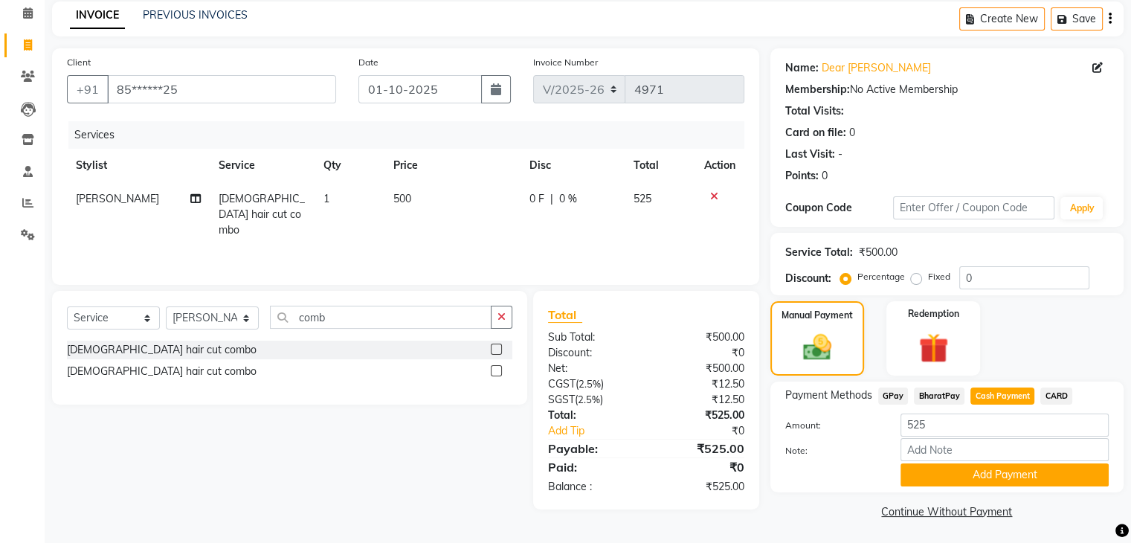
scroll to position [66, 0]
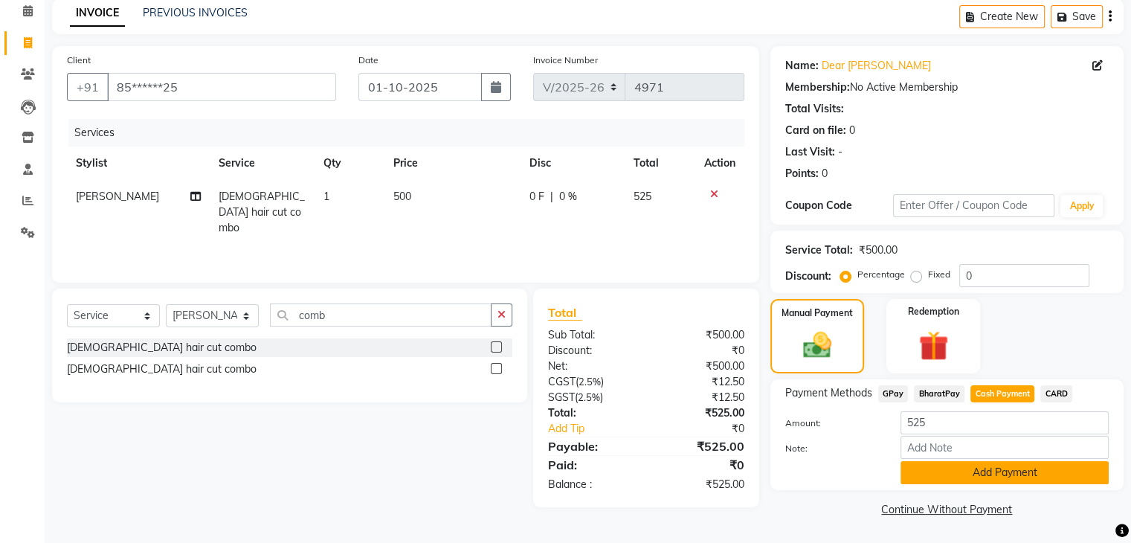
click at [976, 465] on button "Add Payment" at bounding box center [1005, 472] width 208 height 23
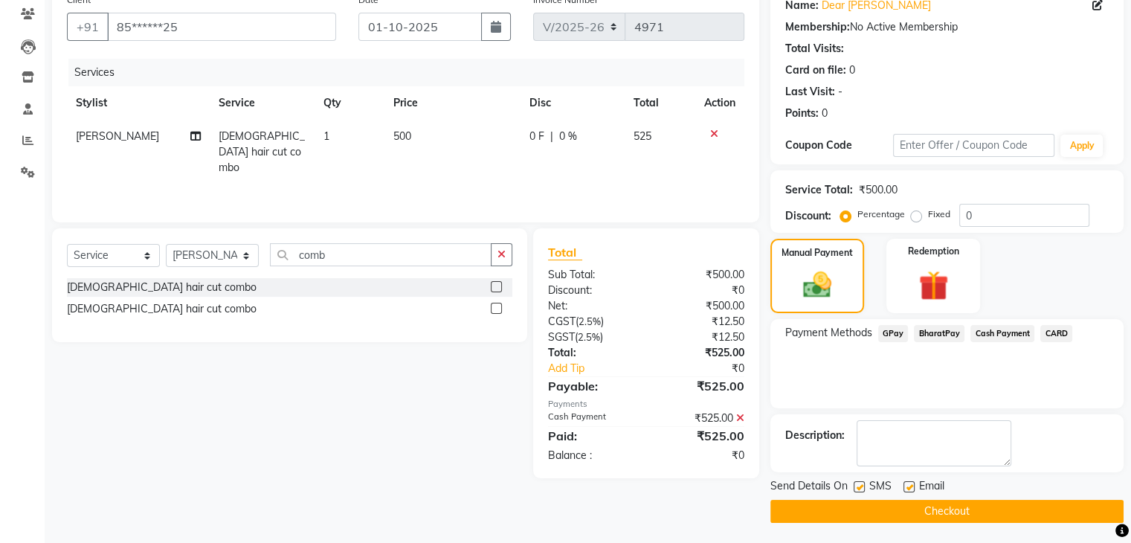
scroll to position [127, 0]
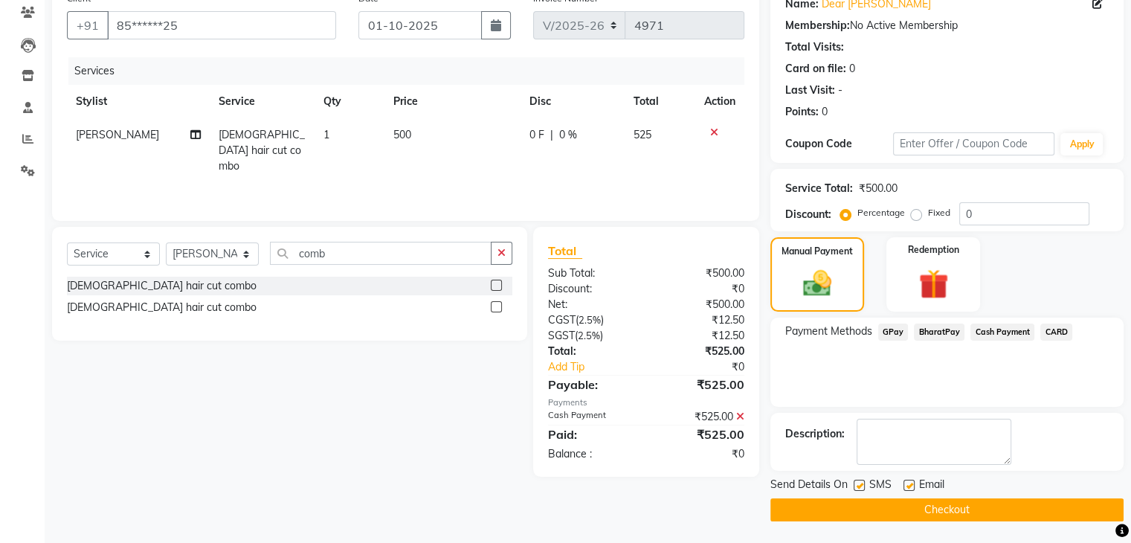
click at [944, 512] on button "Checkout" at bounding box center [946, 509] width 353 height 23
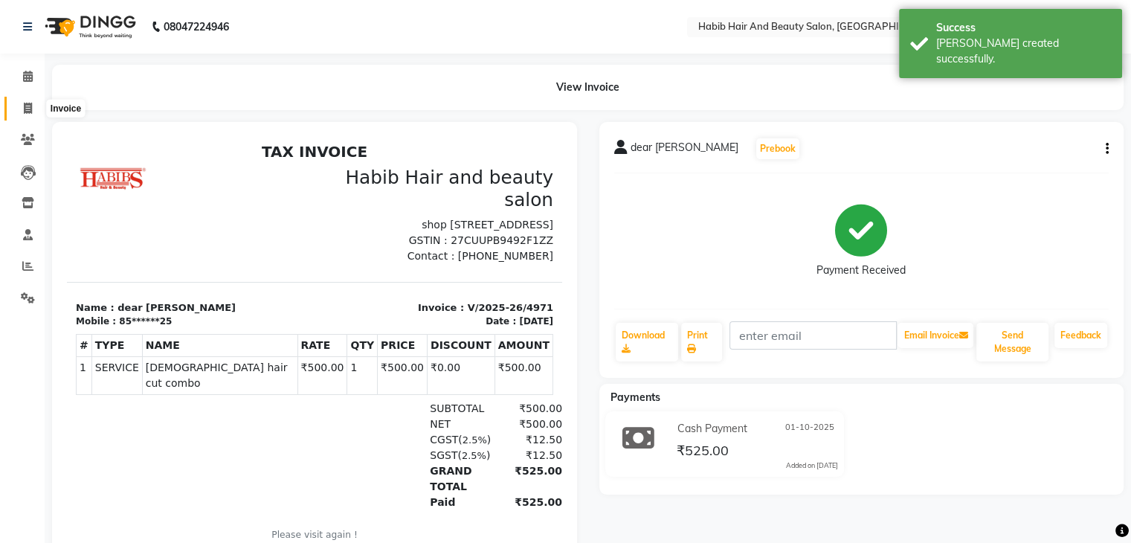
click at [22, 111] on span at bounding box center [28, 108] width 26 height 17
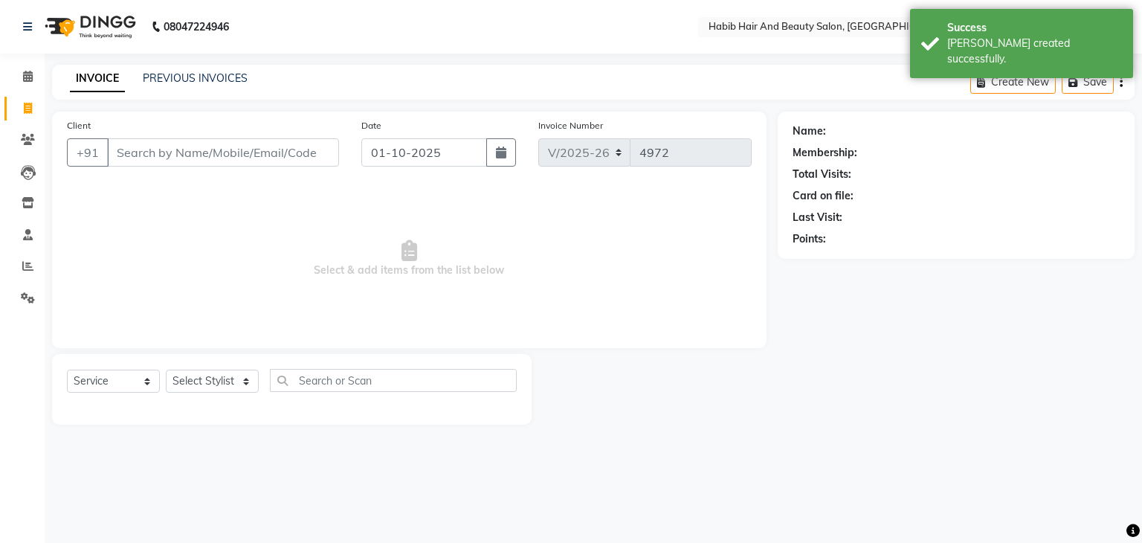
click at [148, 157] on input "Client" at bounding box center [223, 152] width 232 height 28
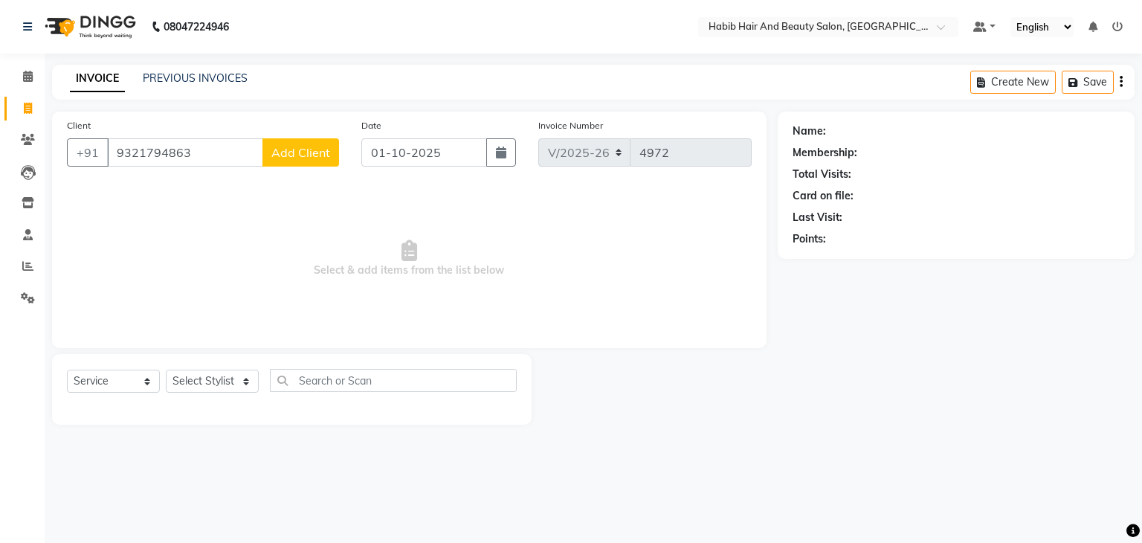
click at [315, 147] on span "Add Client" at bounding box center [300, 152] width 59 height 15
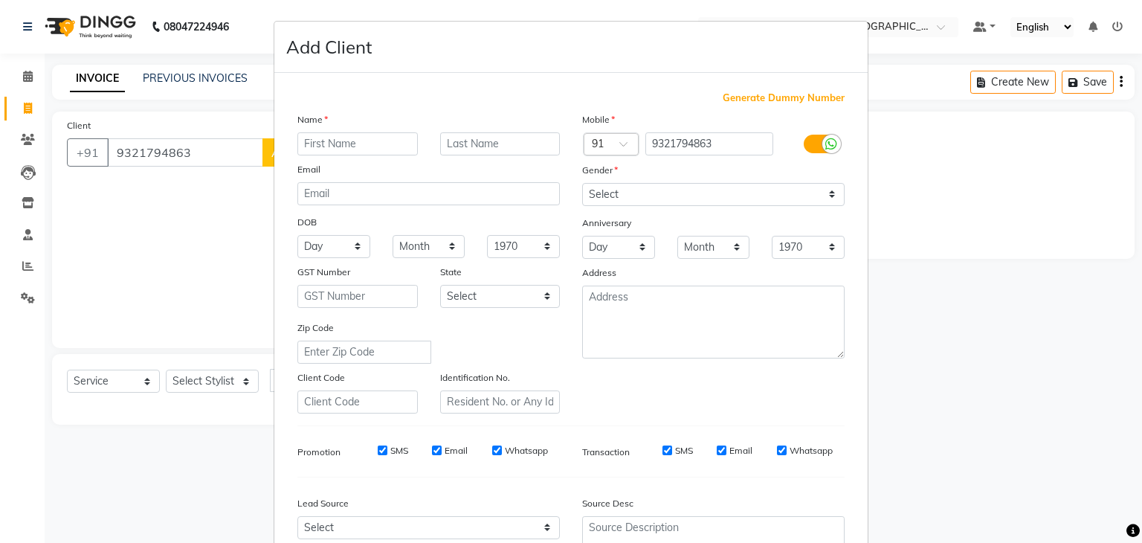
click at [324, 140] on input "text" at bounding box center [357, 143] width 120 height 23
click at [625, 194] on select "Select [DEMOGRAPHIC_DATA] [DEMOGRAPHIC_DATA] Other Prefer Not To Say" at bounding box center [713, 194] width 263 height 23
click at [582, 184] on select "Select [DEMOGRAPHIC_DATA] [DEMOGRAPHIC_DATA] Other Prefer Not To Say" at bounding box center [713, 194] width 263 height 23
click at [561, 376] on div "Identification No." at bounding box center [500, 392] width 143 height 44
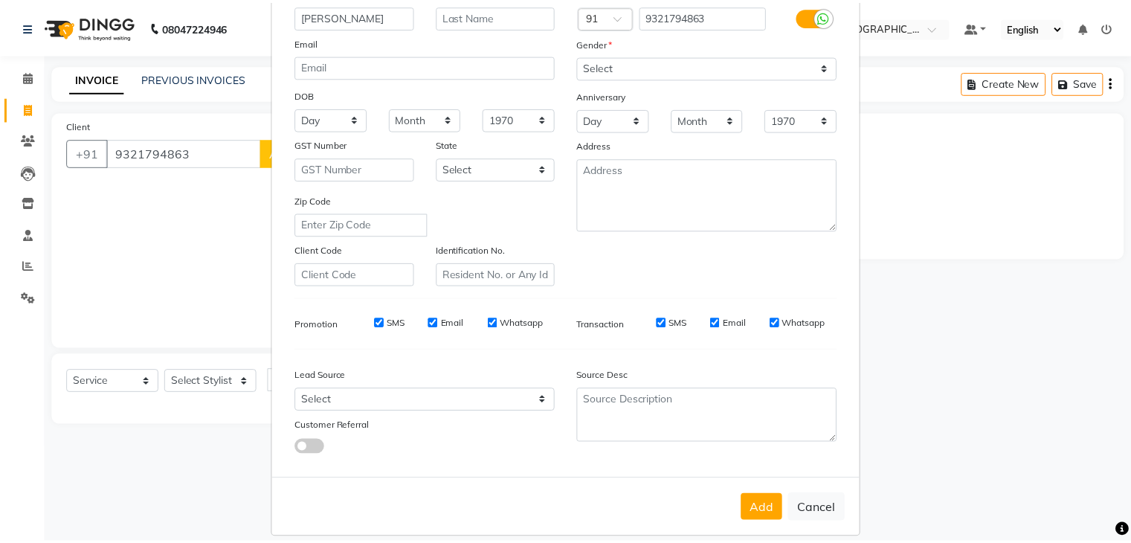
scroll to position [151, 0]
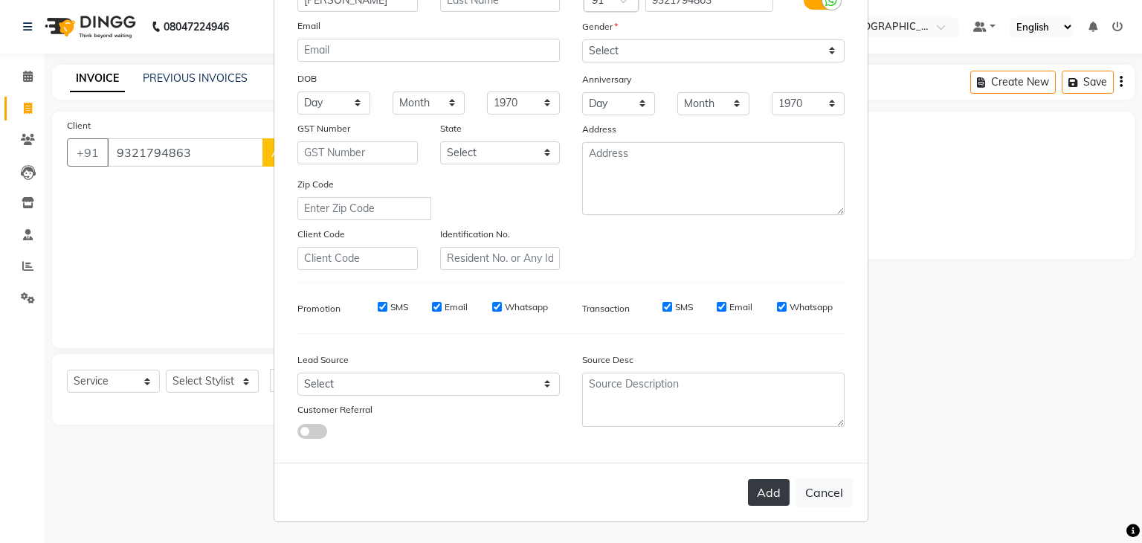
click at [760, 492] on button "Add" at bounding box center [769, 492] width 42 height 27
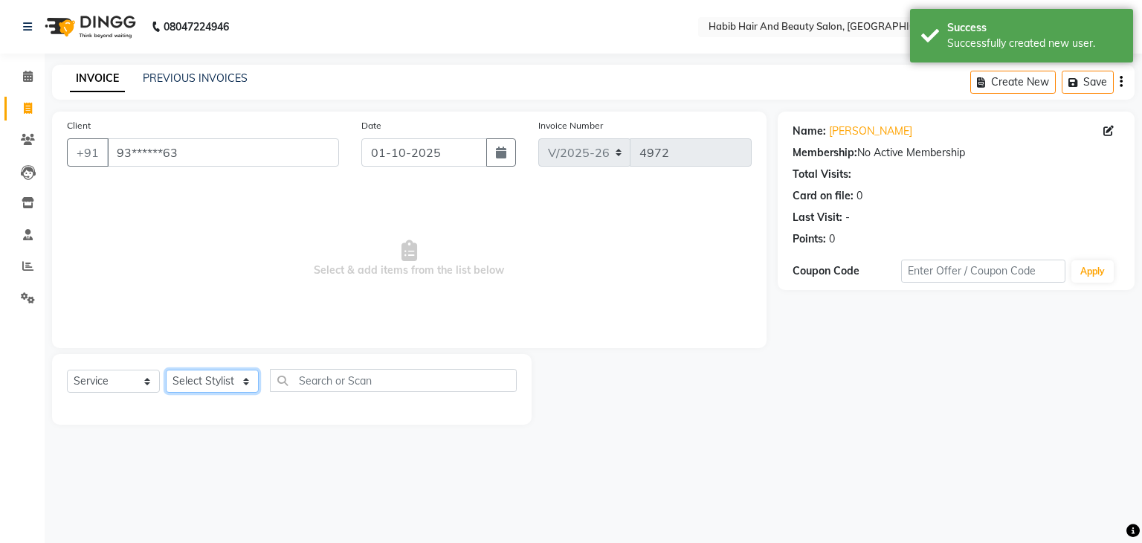
click at [244, 382] on select "Select Stylist [PERSON_NAME] Manager [PERSON_NAME] [PERSON_NAME] Suraj [PERSON_…" at bounding box center [212, 381] width 93 height 23
click at [166, 370] on select "Select Stylist [PERSON_NAME] Manager [PERSON_NAME] [PERSON_NAME] Suraj [PERSON_…" at bounding box center [212, 381] width 93 height 23
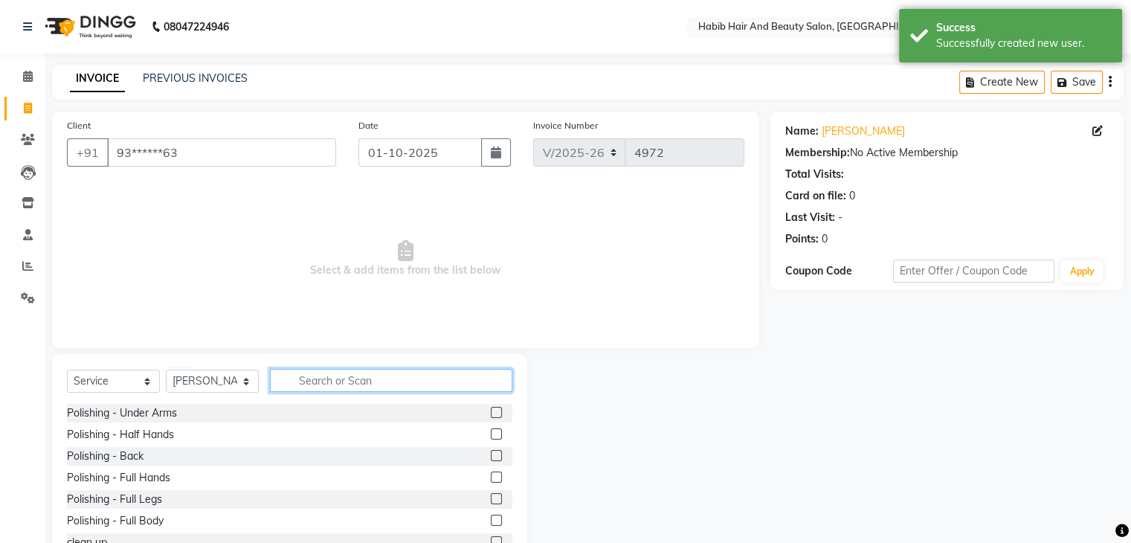
click at [326, 379] on input "text" at bounding box center [391, 380] width 242 height 23
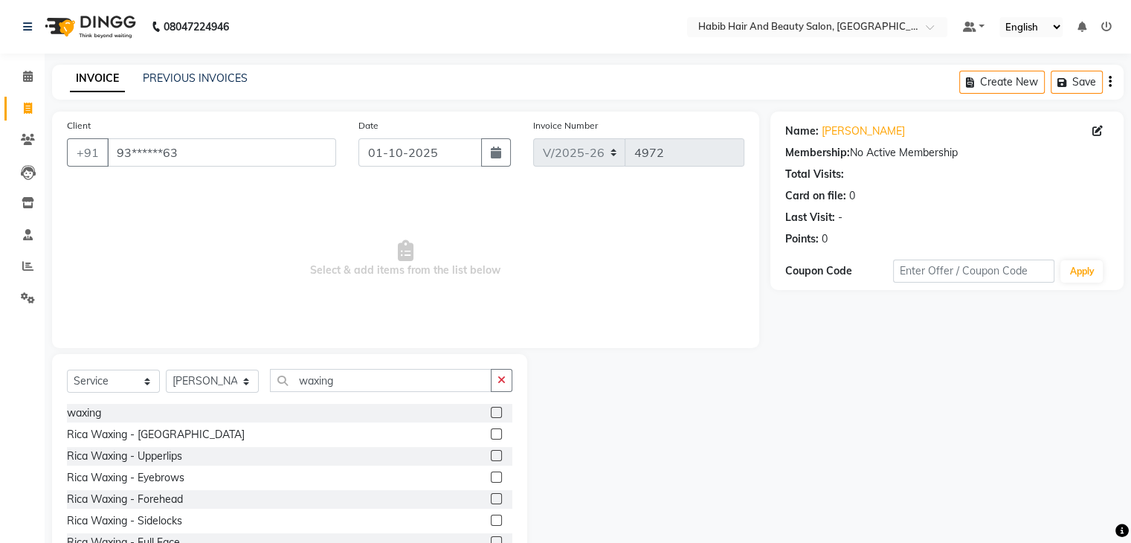
click at [491, 411] on label at bounding box center [496, 412] width 11 height 11
click at [491, 411] on input "checkbox" at bounding box center [496, 413] width 10 height 10
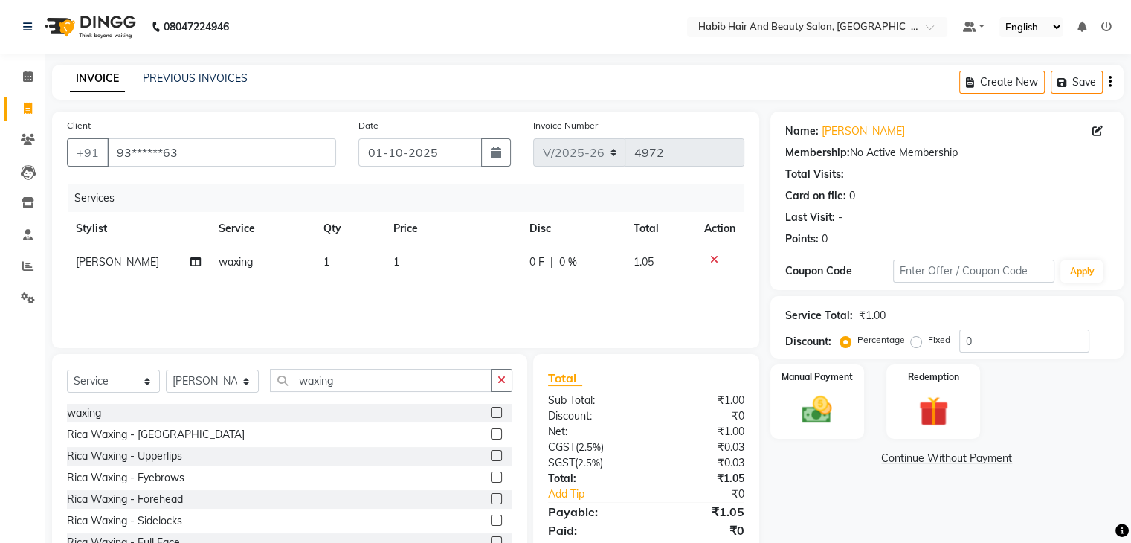
click at [432, 264] on td "1" at bounding box center [452, 261] width 136 height 33
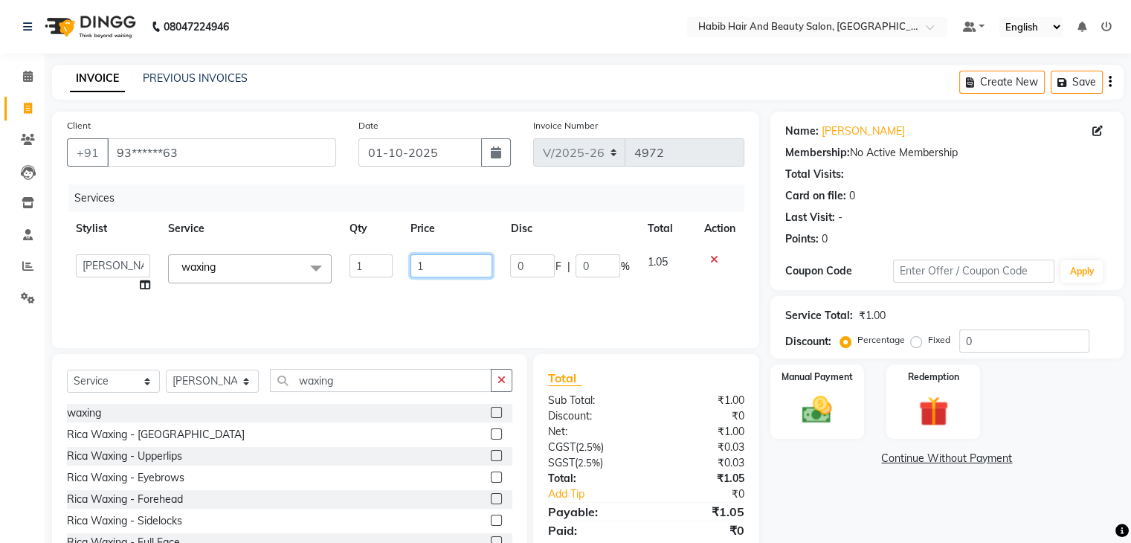
click at [432, 264] on input "1" at bounding box center [452, 265] width 82 height 23
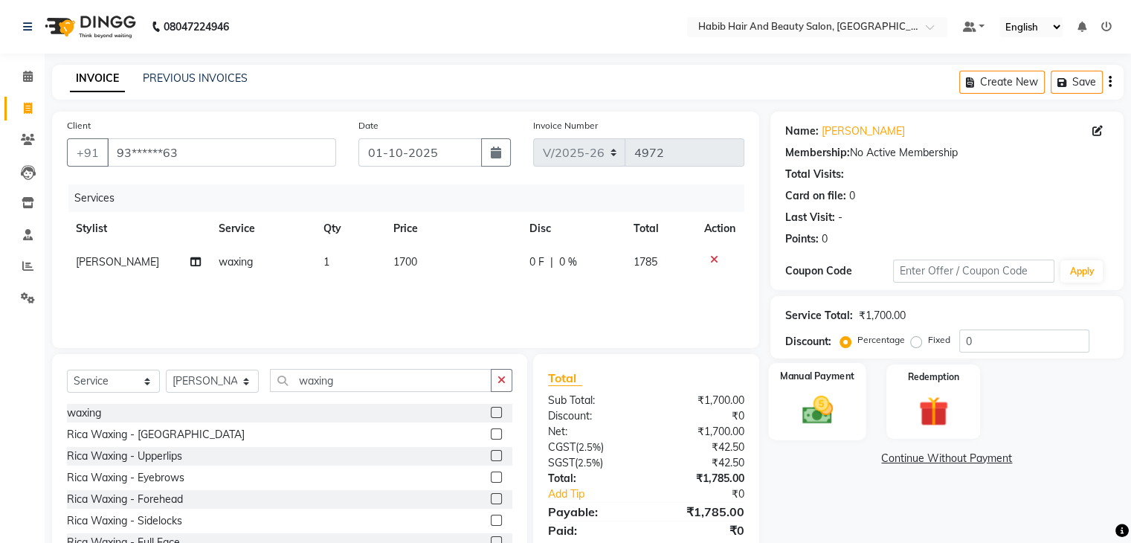
click at [805, 398] on img at bounding box center [817, 411] width 50 height 36
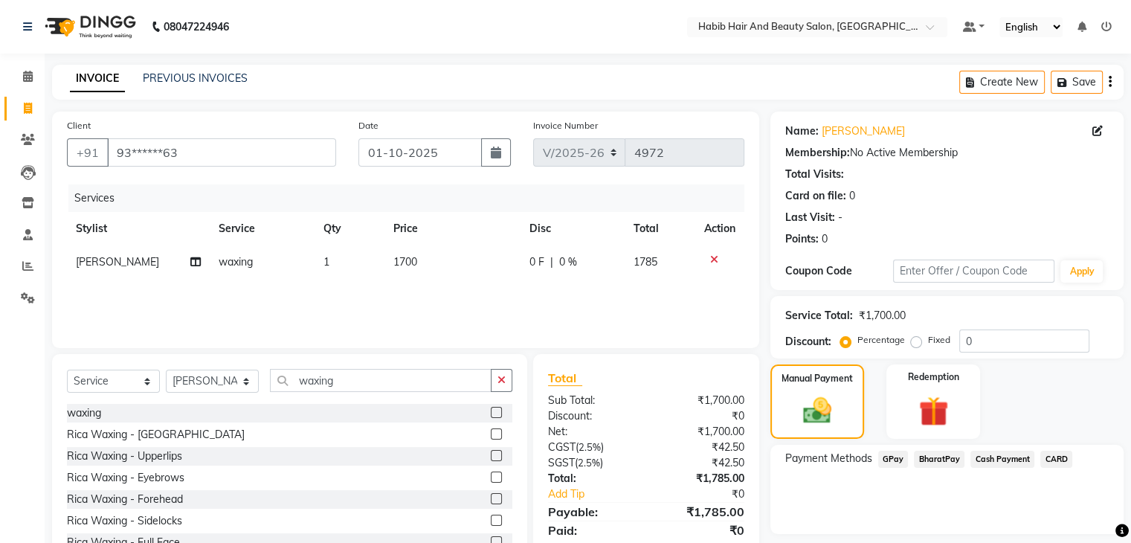
click at [948, 456] on span "BharatPay" at bounding box center [939, 459] width 51 height 17
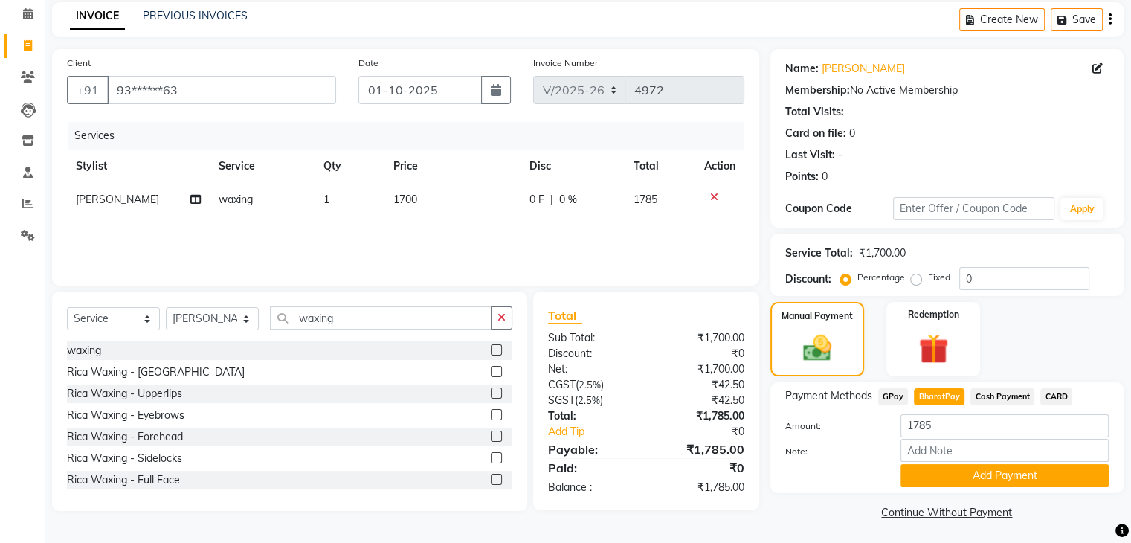
scroll to position [66, 0]
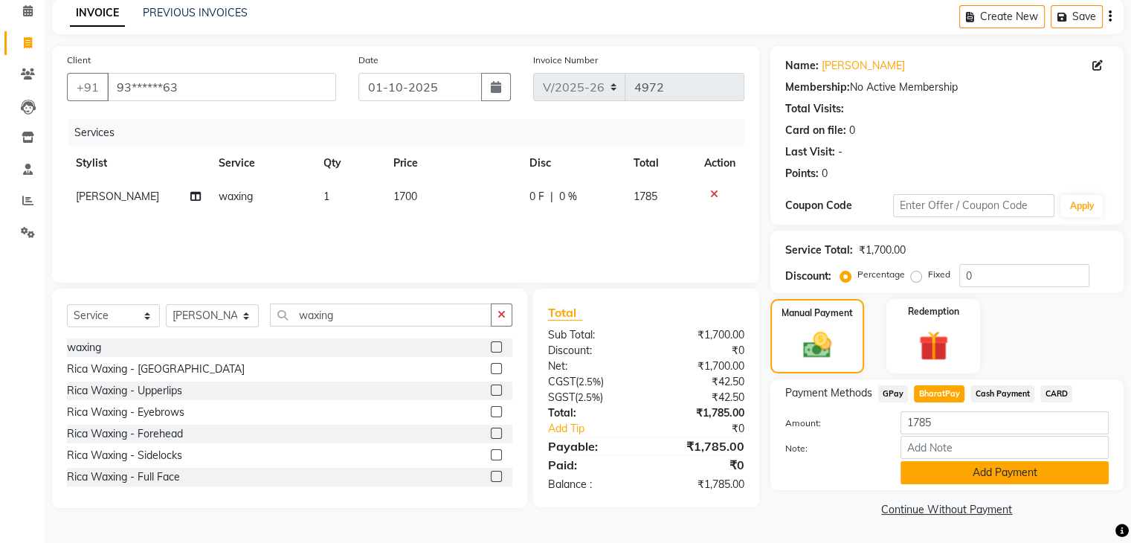
click at [1017, 471] on button "Add Payment" at bounding box center [1005, 472] width 208 height 23
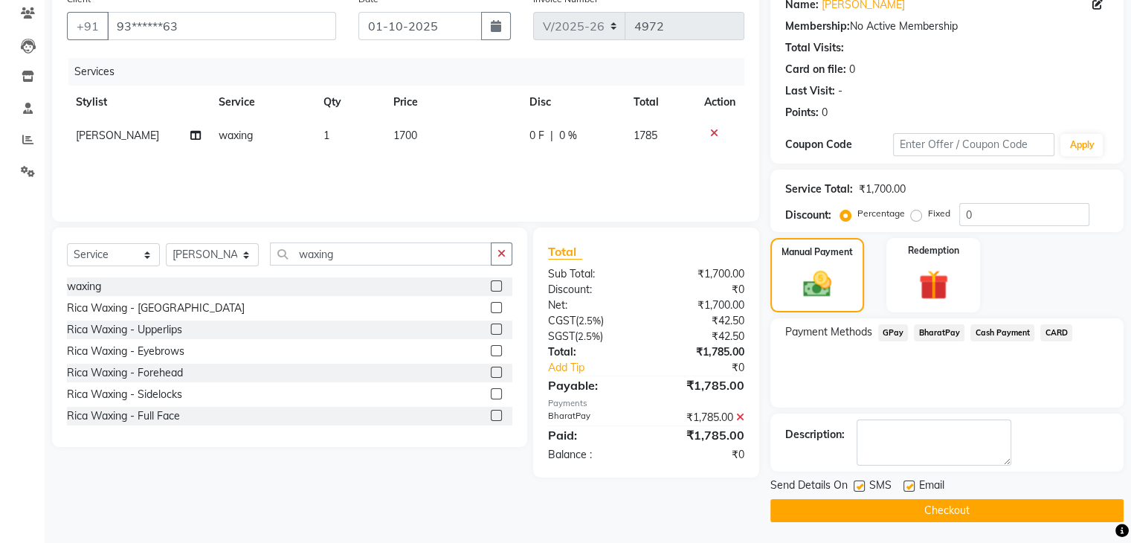
scroll to position [127, 0]
click at [972, 505] on button "Checkout" at bounding box center [946, 509] width 353 height 23
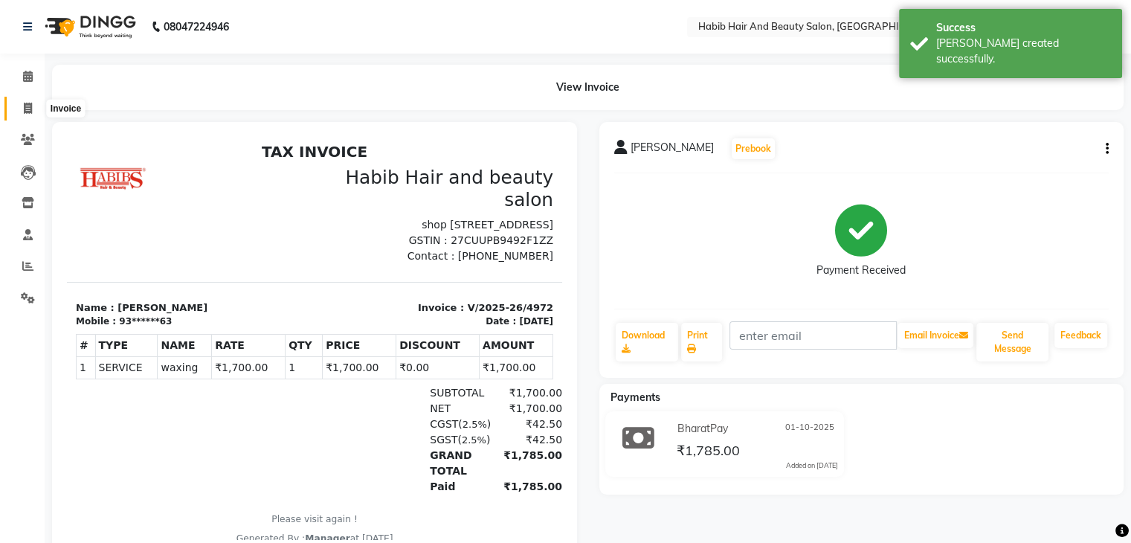
click at [25, 111] on icon at bounding box center [28, 108] width 8 height 11
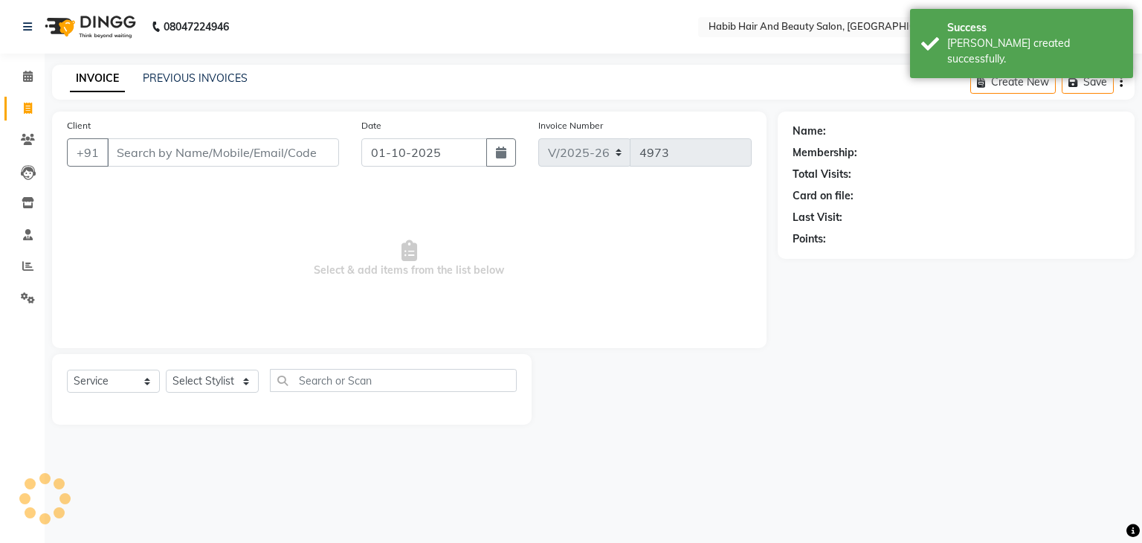
click at [149, 161] on input "Client" at bounding box center [223, 152] width 232 height 28
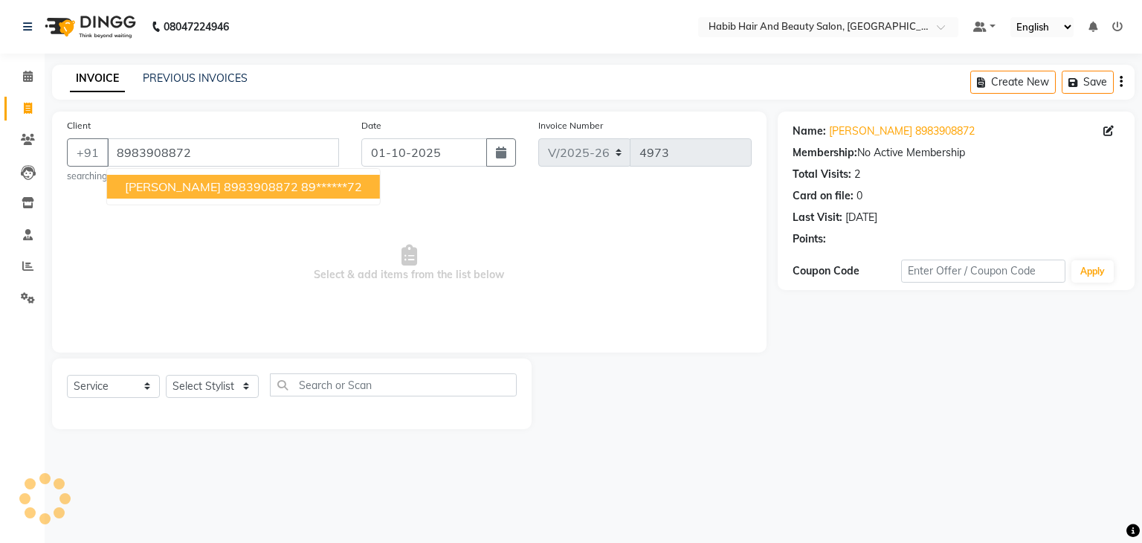
click at [178, 186] on span "[PERSON_NAME] 8983908872" at bounding box center [211, 186] width 173 height 15
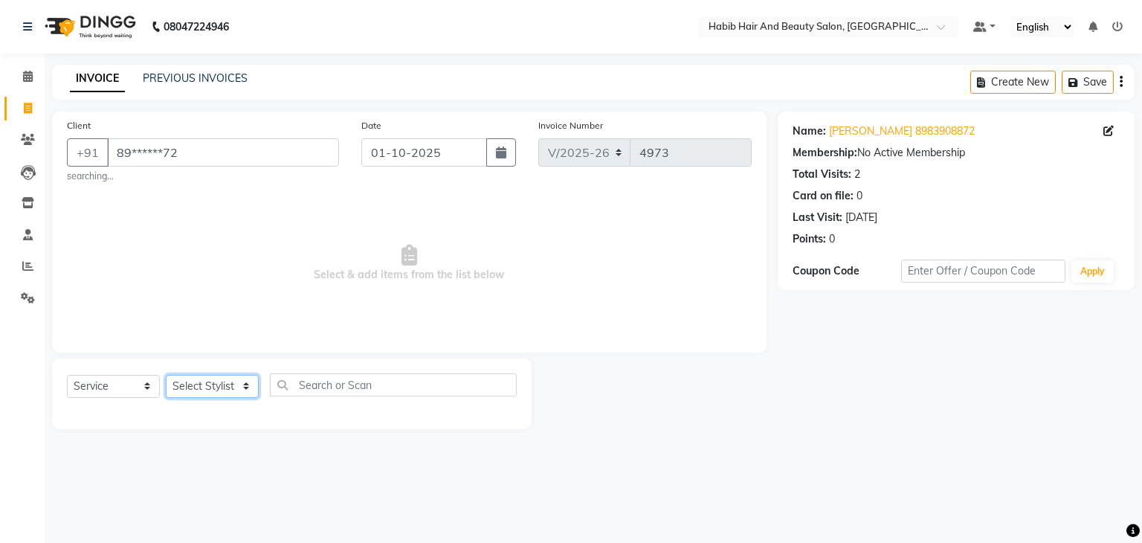
click at [236, 390] on select "Select Stylist [PERSON_NAME] Manager [PERSON_NAME] [PERSON_NAME] Suraj [PERSON_…" at bounding box center [212, 386] width 93 height 23
click at [166, 376] on select "Select Stylist [PERSON_NAME] Manager [PERSON_NAME] [PERSON_NAME] Suraj [PERSON_…" at bounding box center [212, 386] width 93 height 23
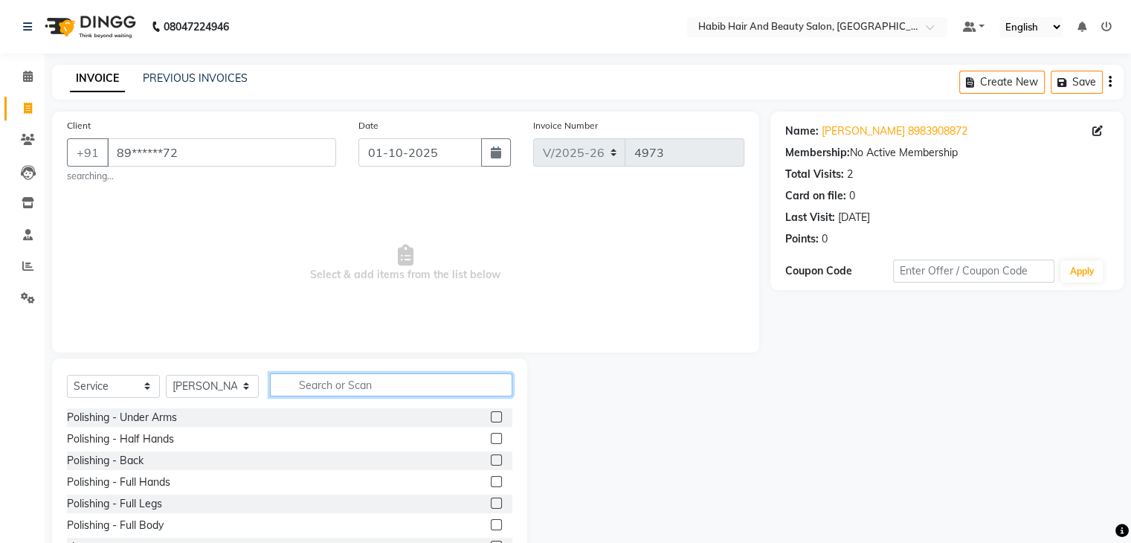
click at [306, 382] on input "text" at bounding box center [391, 384] width 242 height 23
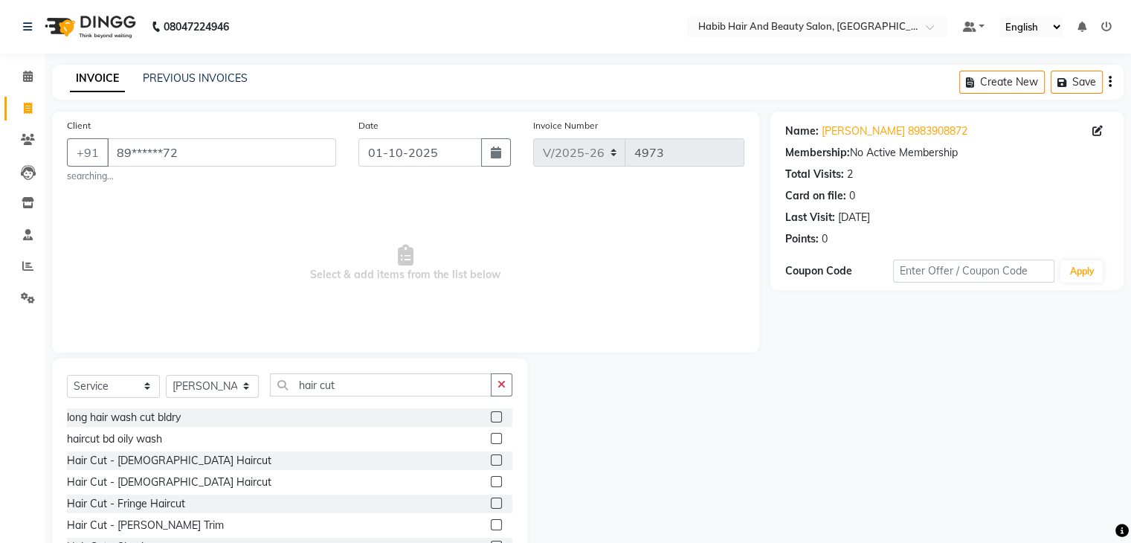
click at [491, 486] on label at bounding box center [496, 481] width 11 height 11
click at [491, 486] on input "checkbox" at bounding box center [496, 482] width 10 height 10
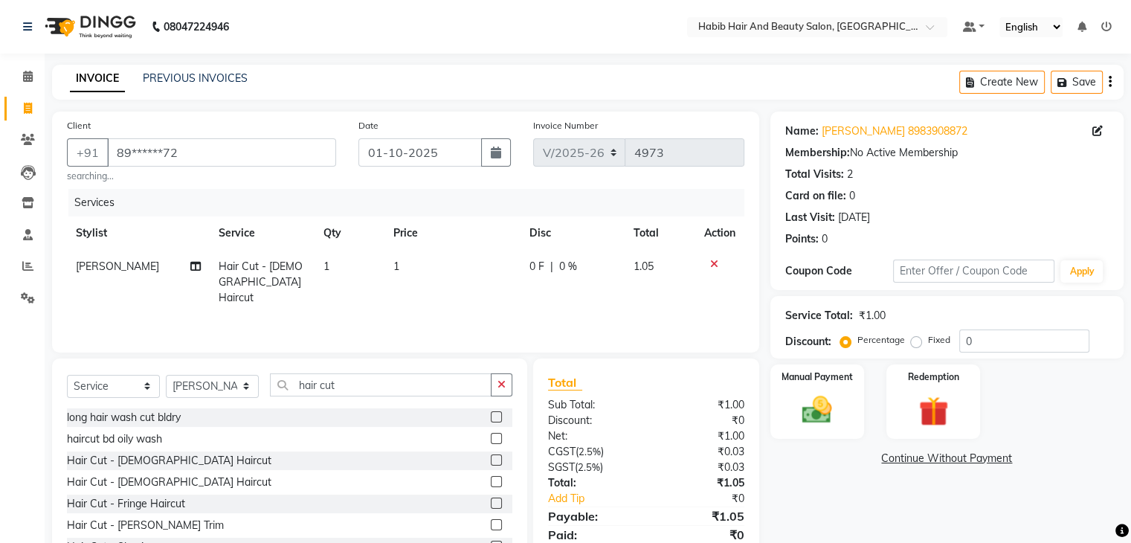
click at [438, 265] on td "1" at bounding box center [452, 282] width 136 height 65
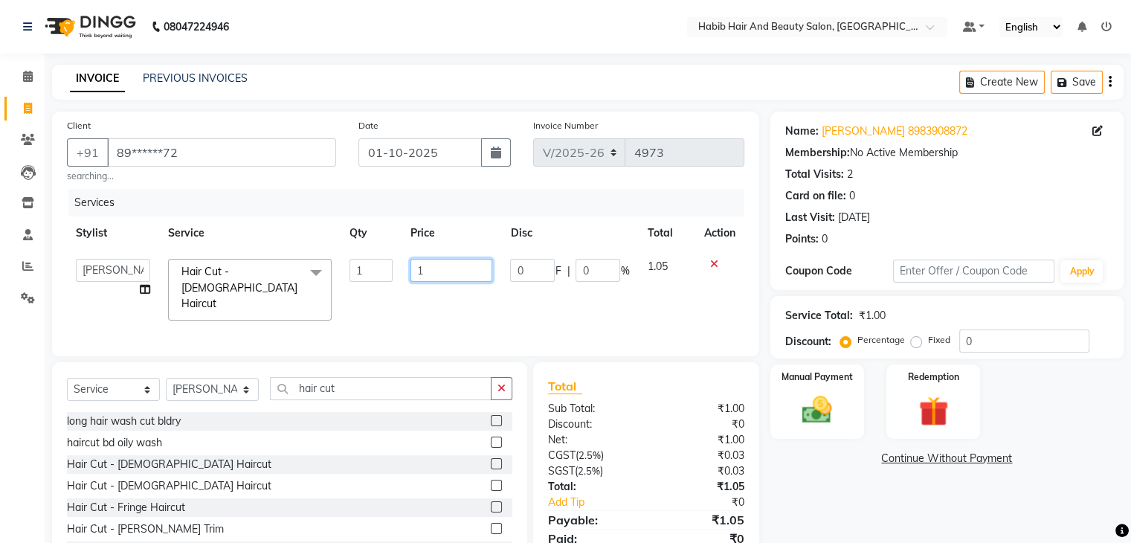
click at [438, 265] on input "1" at bounding box center [452, 270] width 82 height 23
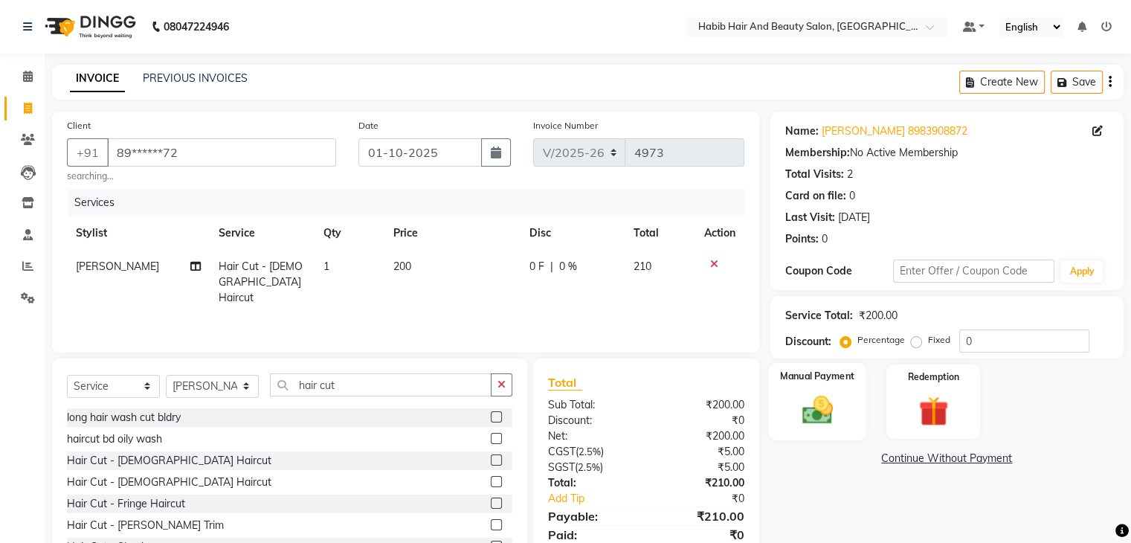
click at [834, 400] on img at bounding box center [817, 411] width 50 height 36
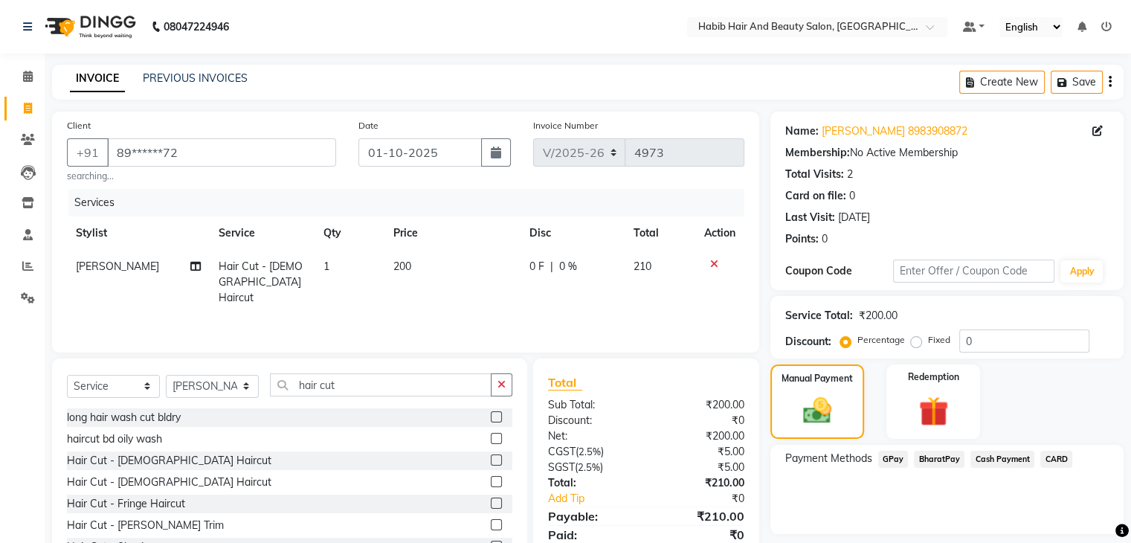
click at [953, 458] on span "BharatPay" at bounding box center [939, 459] width 51 height 17
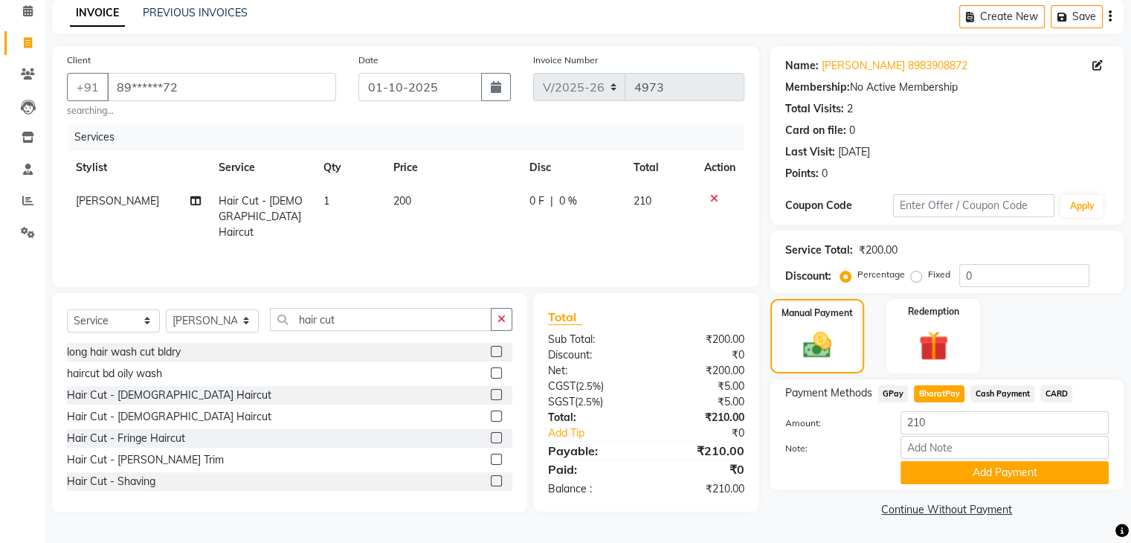
scroll to position [66, 0]
drag, startPoint x: 1017, startPoint y: 466, endPoint x: 1142, endPoint y: 519, distance: 135.0
click at [1131, 477] on html "08047224946 Select Location × Habib Hair And Beauty Salon, Sgs Mall Camp Defaul…" at bounding box center [565, 206] width 1131 height 543
click at [1059, 471] on button "Add Payment" at bounding box center [1005, 472] width 208 height 23
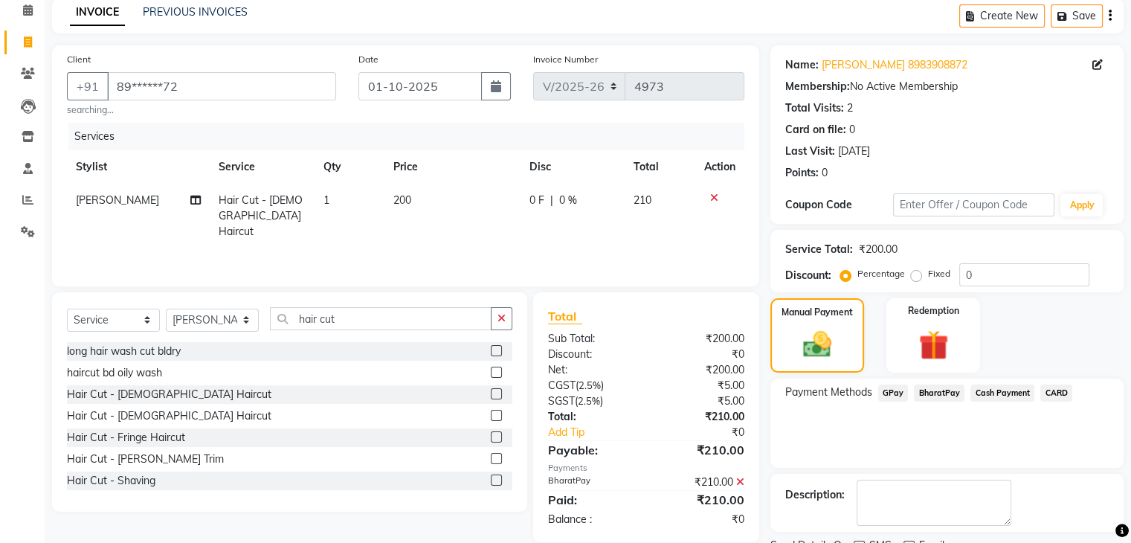
drag, startPoint x: 1059, startPoint y: 471, endPoint x: 1142, endPoint y: 510, distance: 91.5
click at [1131, 477] on html "08047224946 Select Location × Habib Hair And Beauty Salon, Sgs Mall Camp Defaul…" at bounding box center [565, 205] width 1131 height 543
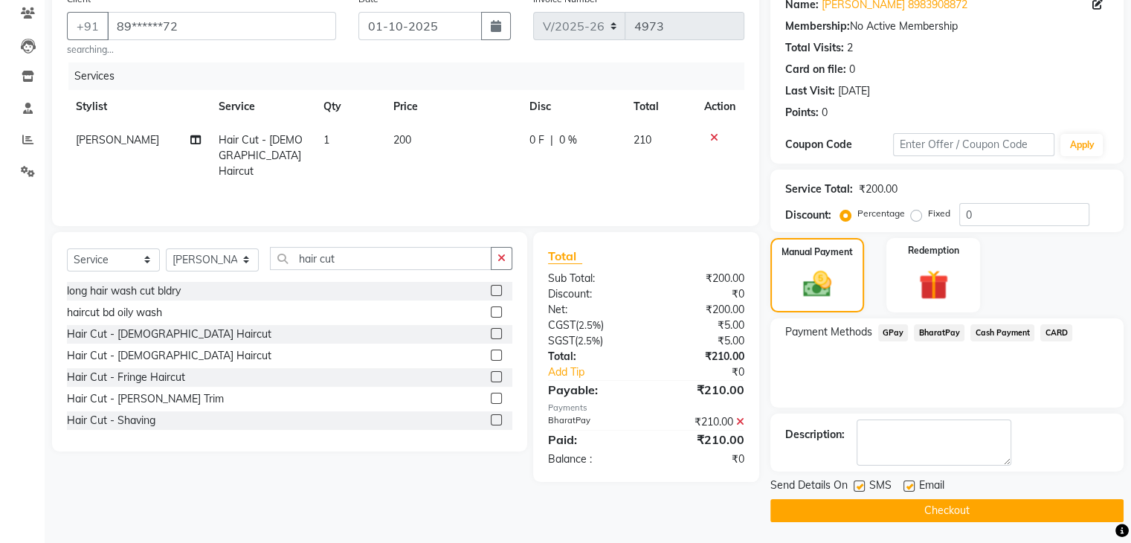
scroll to position [127, 0]
click at [1001, 509] on button "Checkout" at bounding box center [946, 509] width 353 height 23
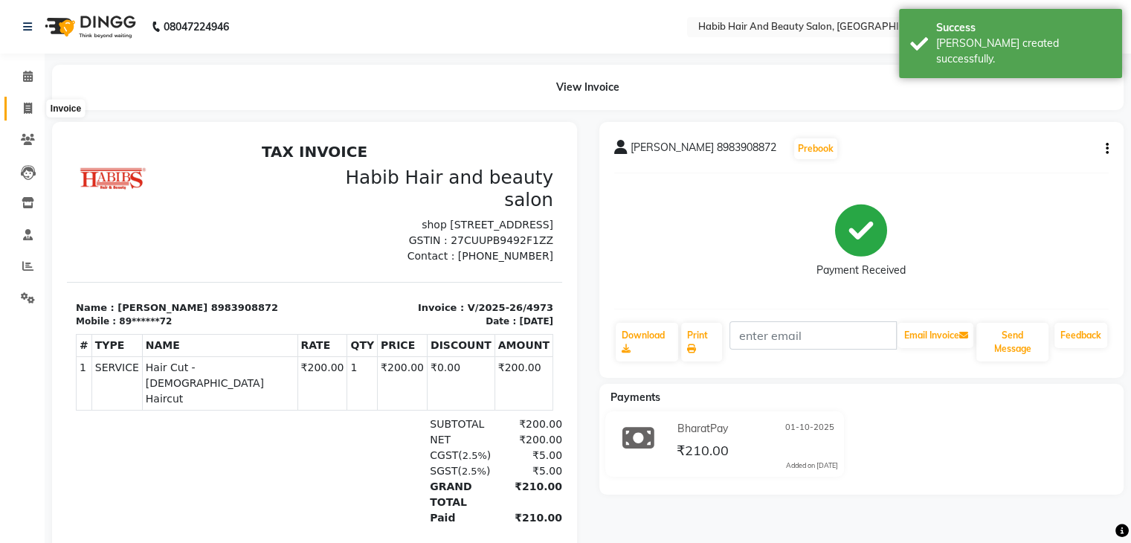
click at [19, 107] on span at bounding box center [28, 108] width 26 height 17
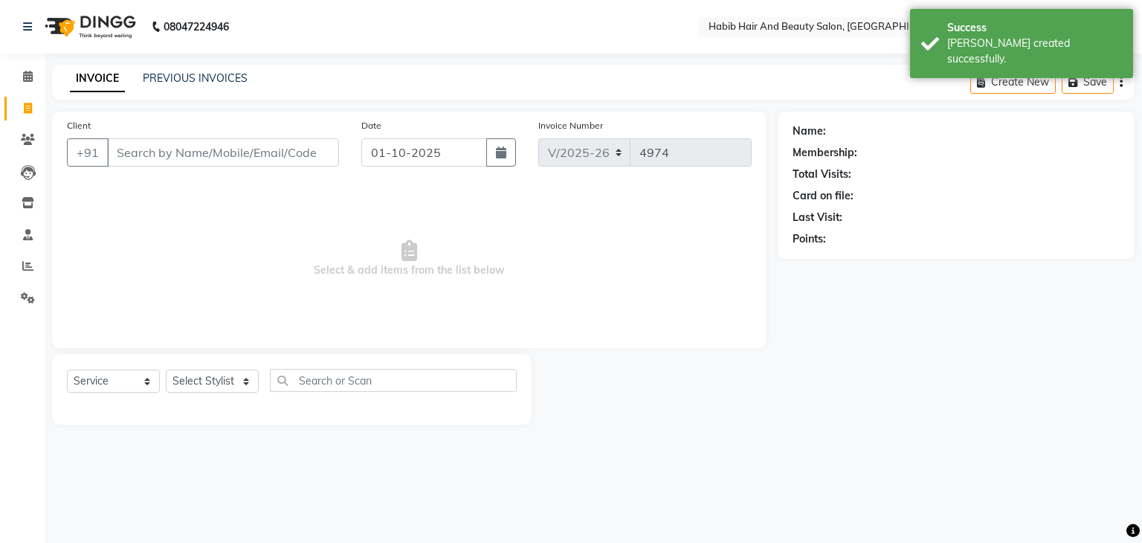
click at [188, 152] on input "Client" at bounding box center [223, 152] width 232 height 28
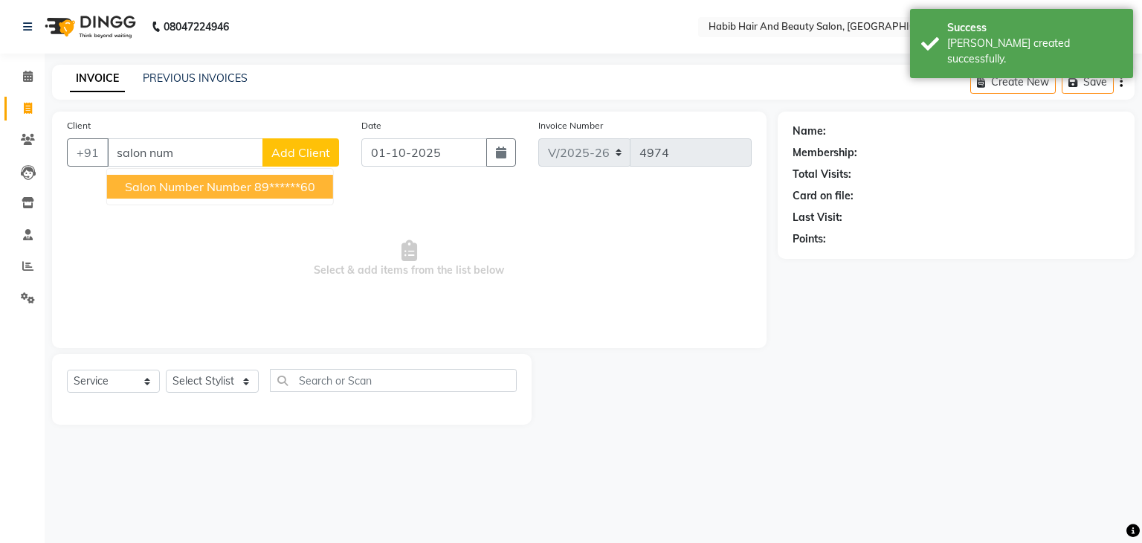
click at [226, 193] on span "salon number number" at bounding box center [188, 186] width 126 height 15
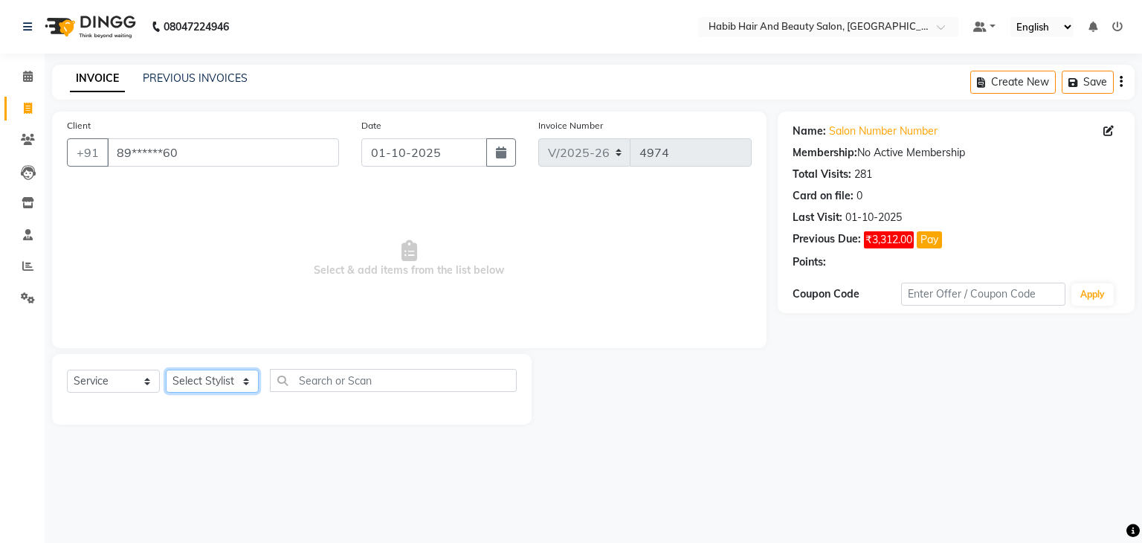
click at [241, 387] on select "Select Stylist [PERSON_NAME] Manager [PERSON_NAME] [PERSON_NAME] Suraj [PERSON_…" at bounding box center [212, 381] width 93 height 23
click at [166, 370] on select "Select Stylist [PERSON_NAME] Manager [PERSON_NAME] [PERSON_NAME] Suraj [PERSON_…" at bounding box center [212, 381] width 93 height 23
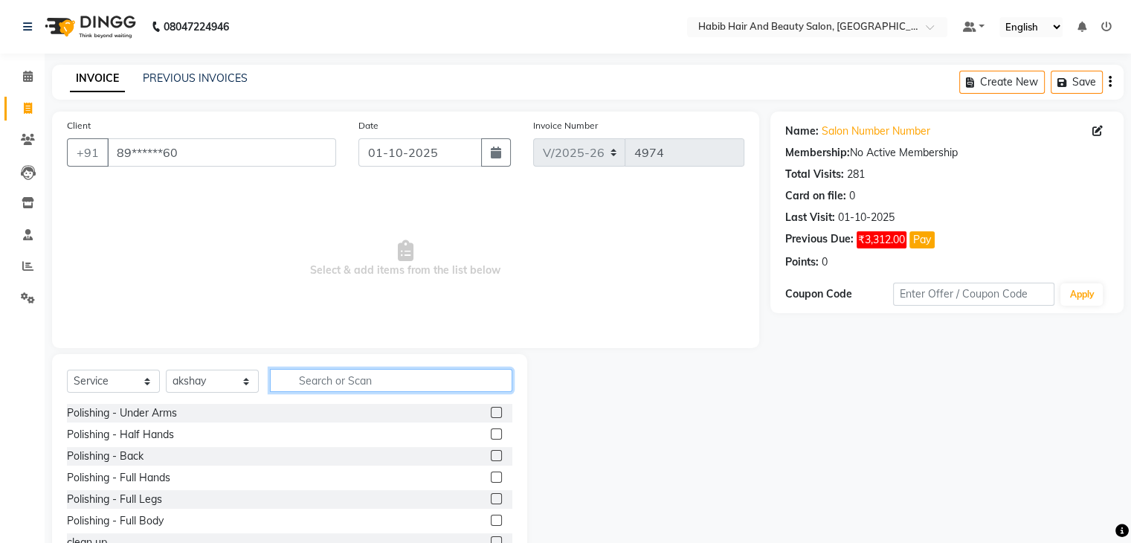
click at [354, 375] on input "text" at bounding box center [391, 380] width 242 height 23
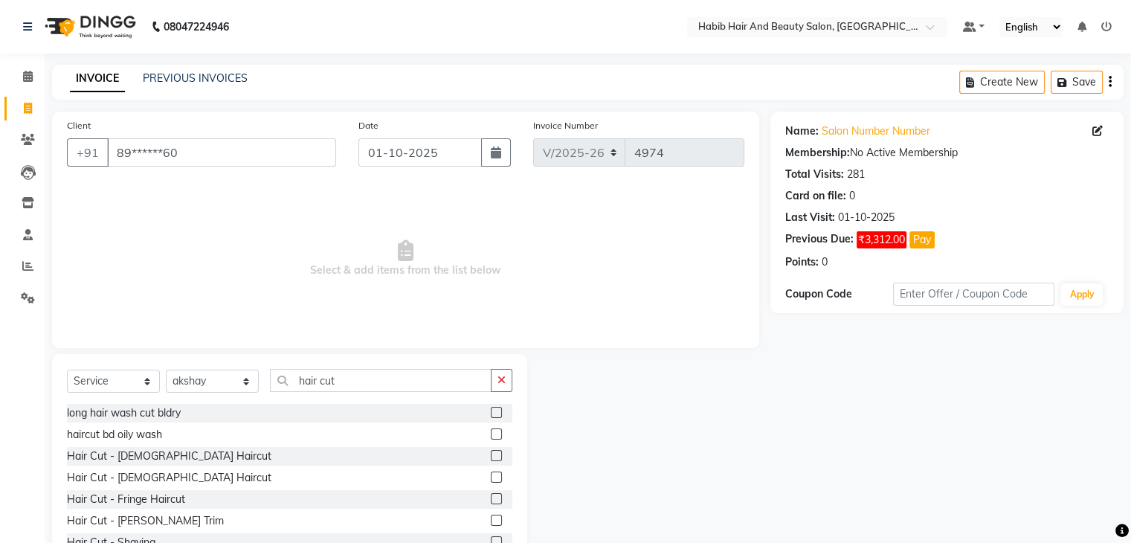
click at [491, 454] on label at bounding box center [496, 455] width 11 height 11
click at [491, 454] on input "checkbox" at bounding box center [496, 456] width 10 height 10
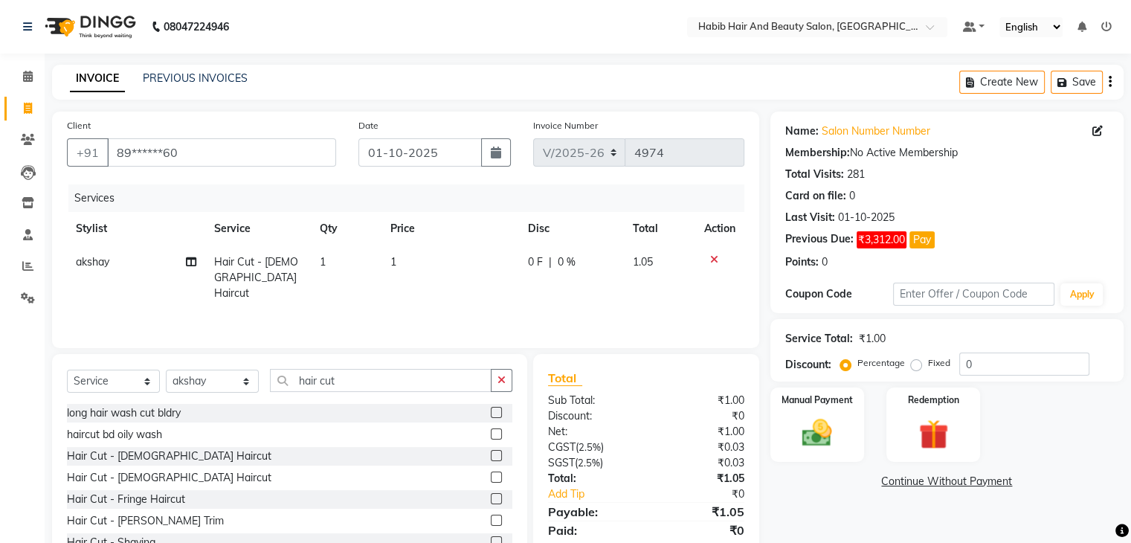
click at [431, 265] on td "1" at bounding box center [451, 277] width 138 height 65
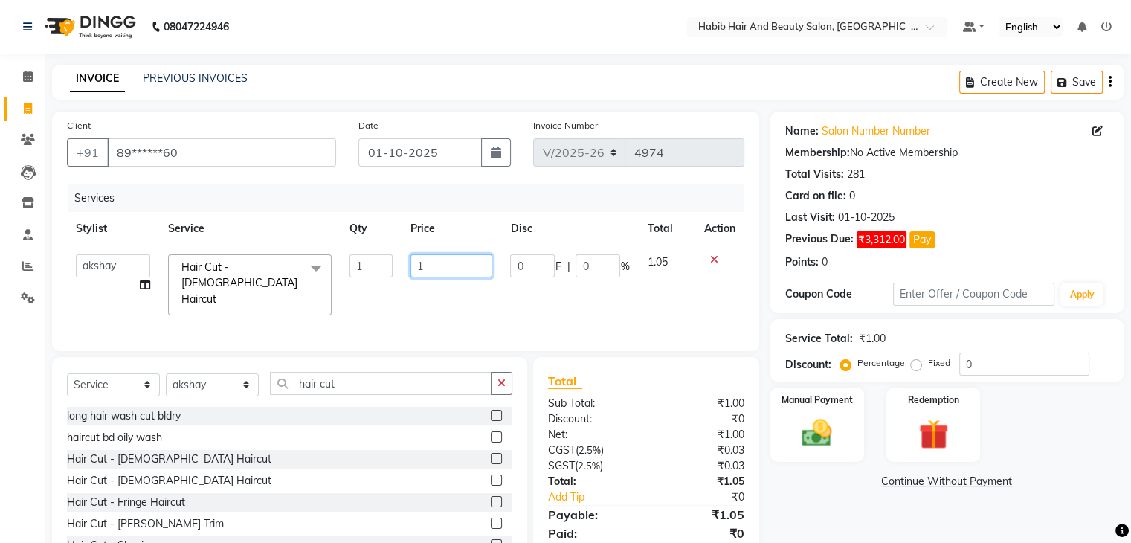
click at [431, 265] on input "1" at bounding box center [452, 265] width 82 height 23
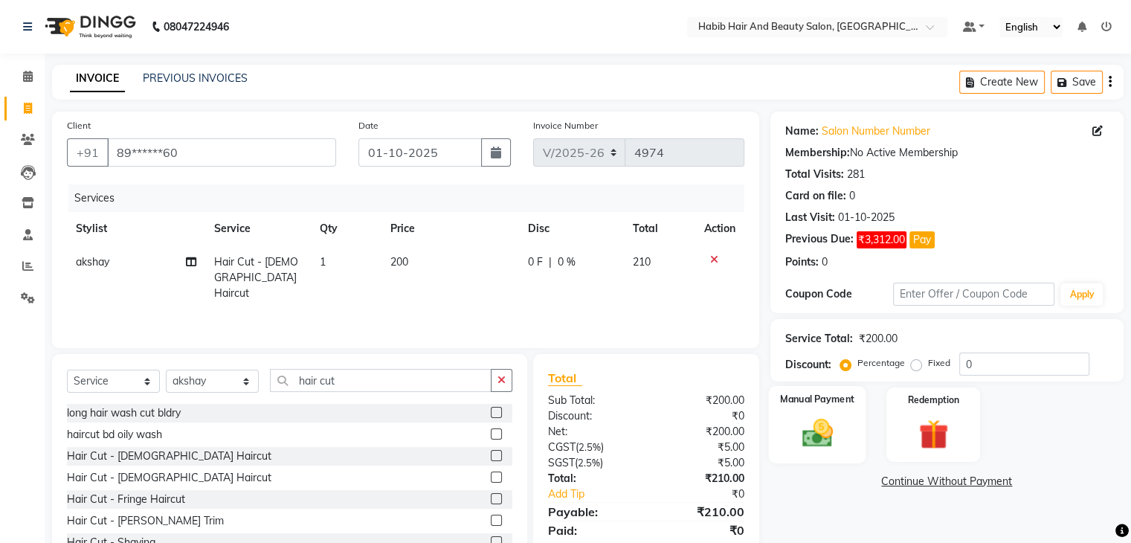
click at [815, 453] on div "Manual Payment" at bounding box center [816, 424] width 97 height 77
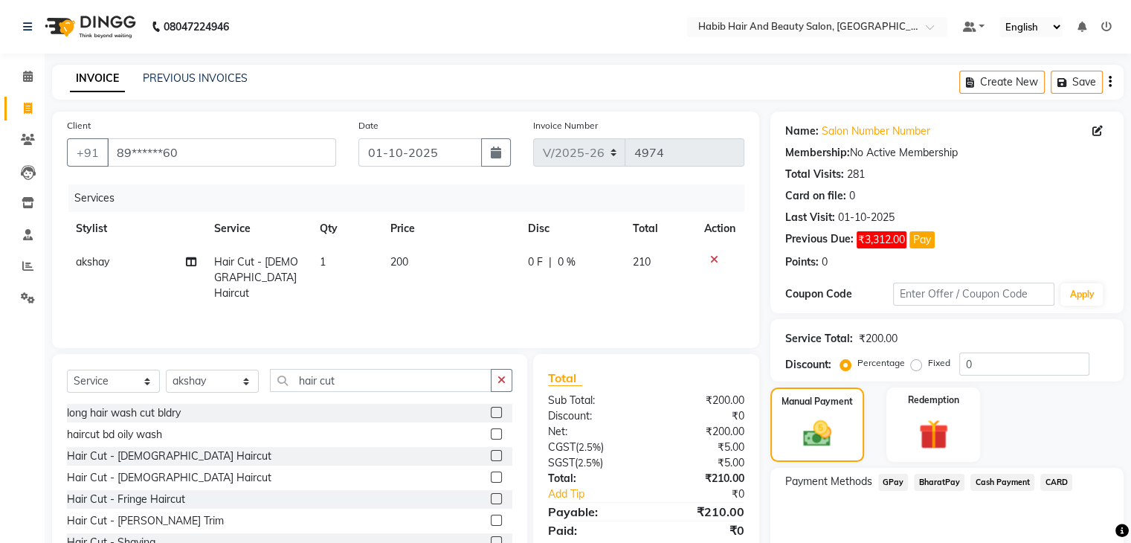
click at [1005, 472] on div "Payment Methods GPay BharatPay Cash Payment CARD" at bounding box center [946, 512] width 353 height 89
click at [1005, 478] on span "Cash Payment" at bounding box center [1003, 482] width 64 height 17
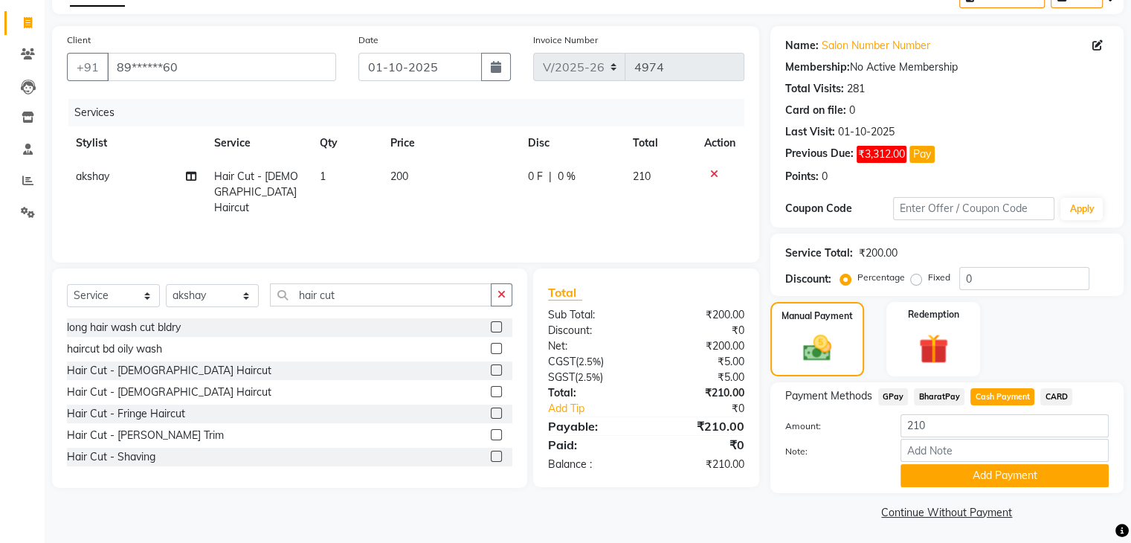
scroll to position [89, 0]
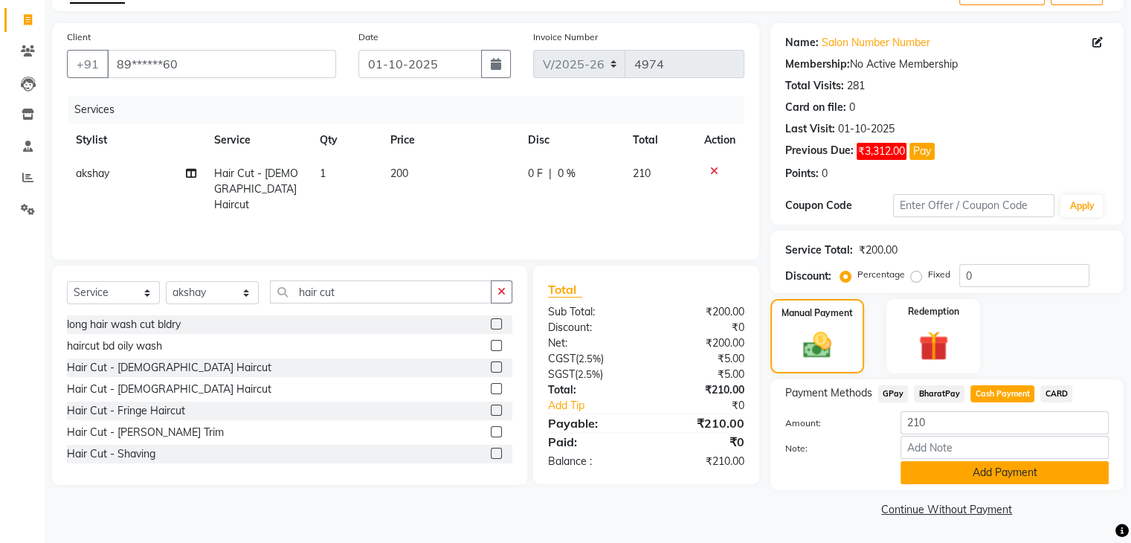
click at [994, 475] on button "Add Payment" at bounding box center [1005, 472] width 208 height 23
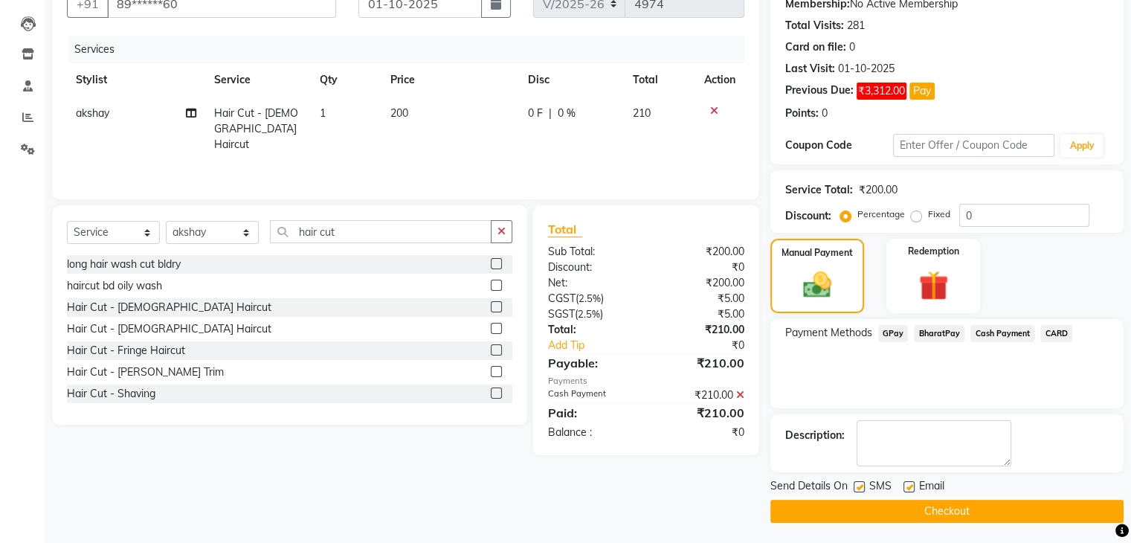
scroll to position [149, 0]
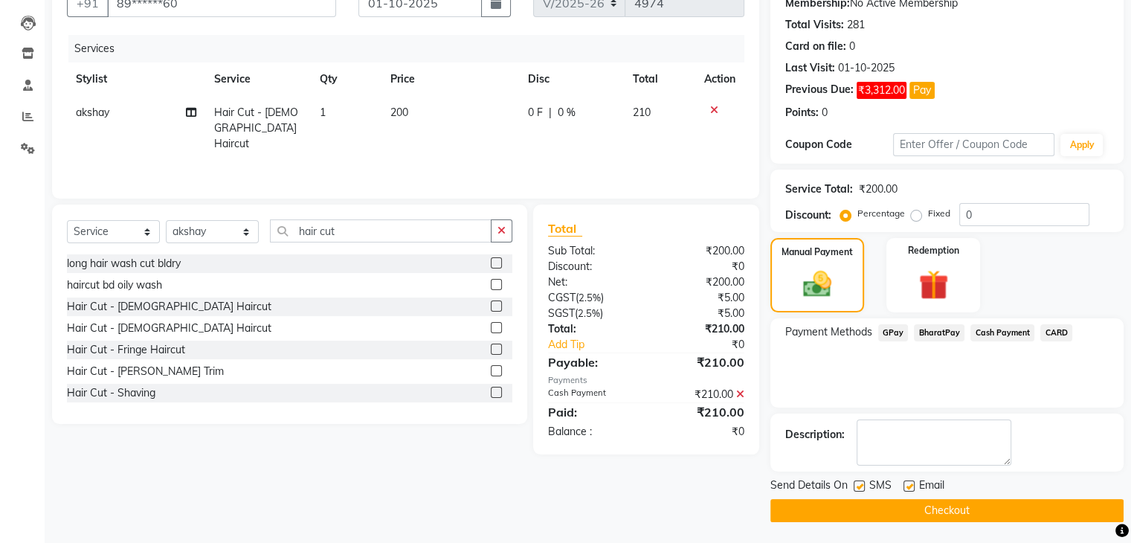
click at [983, 513] on button "Checkout" at bounding box center [946, 510] width 353 height 23
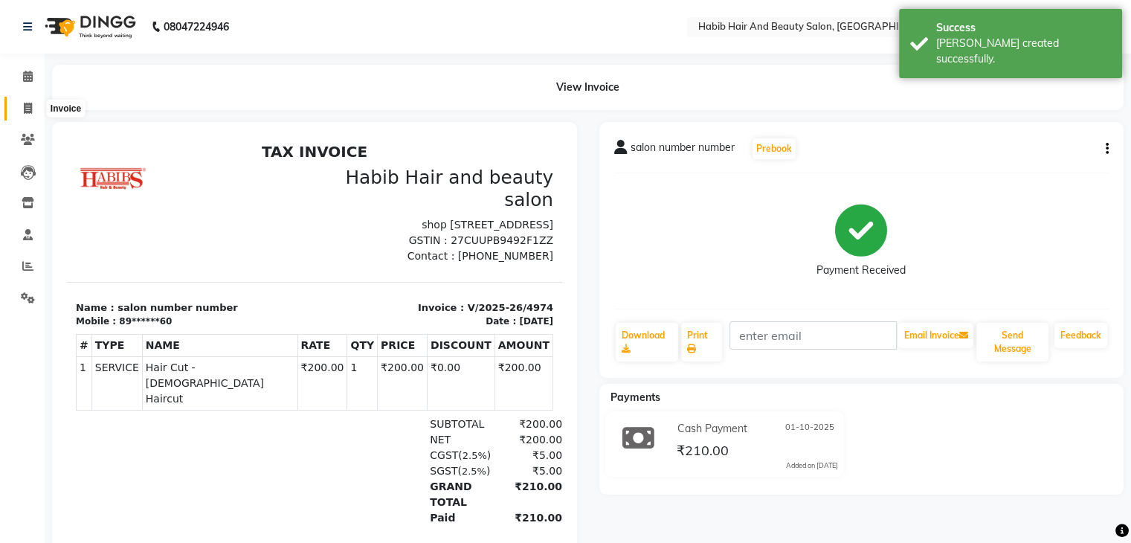
click at [30, 106] on icon at bounding box center [28, 108] width 8 height 11
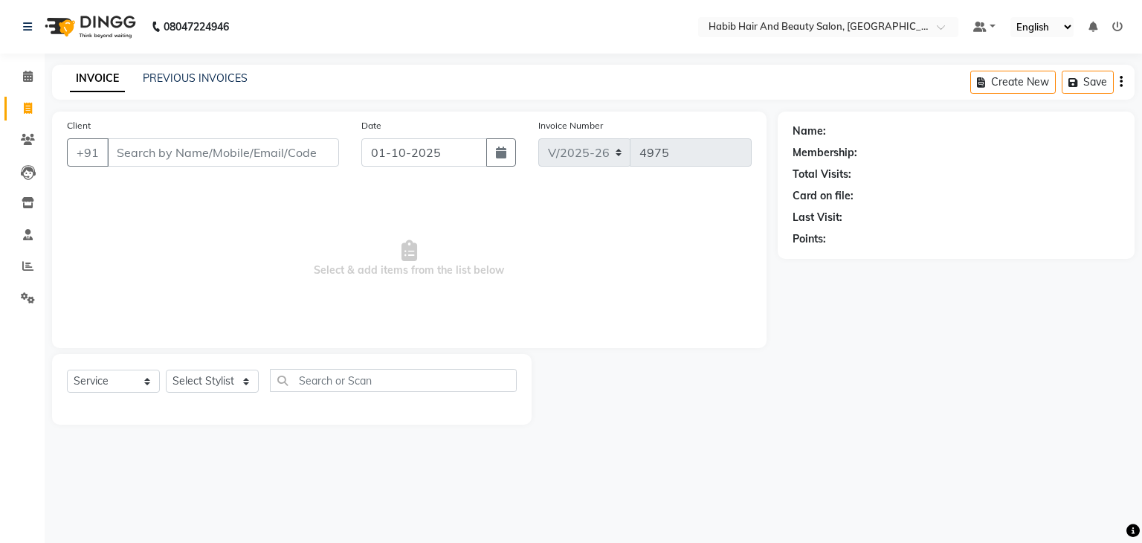
click at [160, 153] on input "Client" at bounding box center [223, 152] width 232 height 28
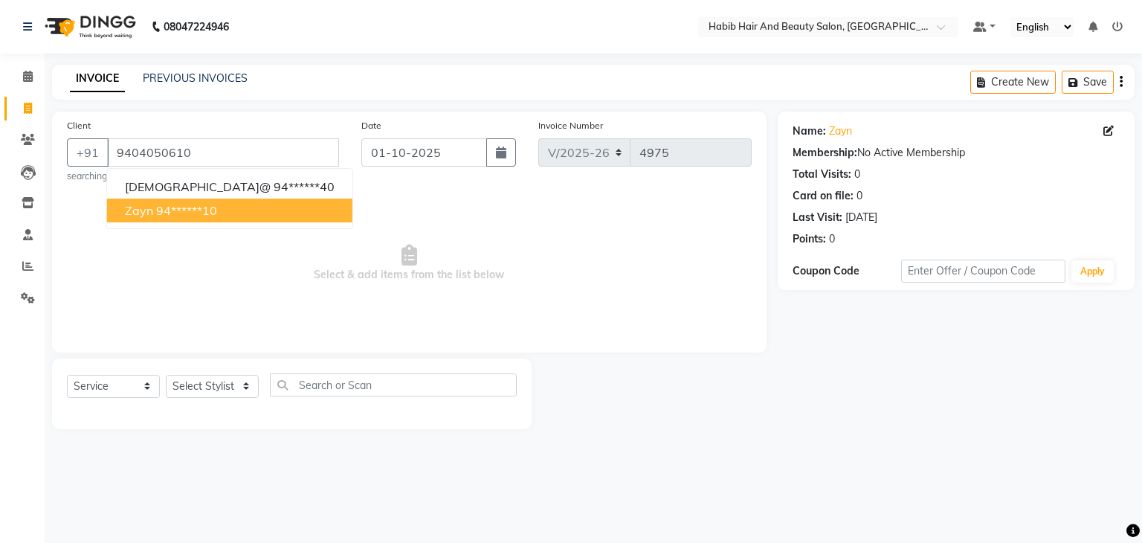
click at [207, 213] on ngb-highlight "94******10" at bounding box center [186, 210] width 61 height 15
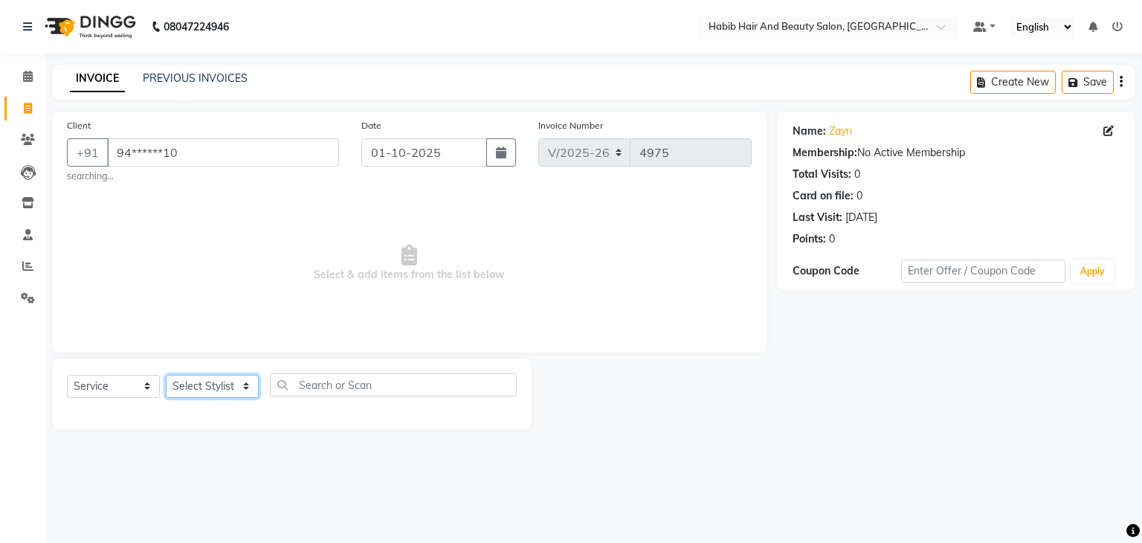
click at [244, 384] on select "Select Stylist [PERSON_NAME] Manager [PERSON_NAME] [PERSON_NAME] Suraj [PERSON_…" at bounding box center [212, 386] width 93 height 23
click at [166, 376] on select "Select Stylist [PERSON_NAME] Manager [PERSON_NAME] [PERSON_NAME] Suraj [PERSON_…" at bounding box center [212, 386] width 93 height 23
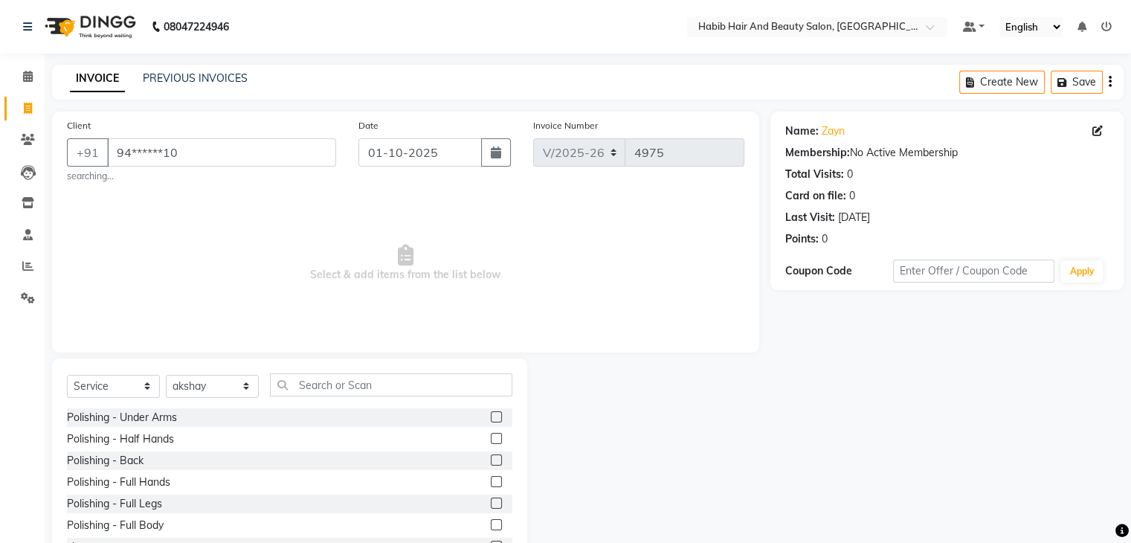
drag, startPoint x: 305, startPoint y: 398, endPoint x: 309, endPoint y: 373, distance: 25.7
click at [309, 373] on div "Select Service Product Membership Package Voucher Prepaid Gift Card Select Styl…" at bounding box center [289, 467] width 475 height 219
click at [311, 379] on input "text" at bounding box center [391, 384] width 242 height 23
click at [491, 461] on label at bounding box center [496, 459] width 11 height 11
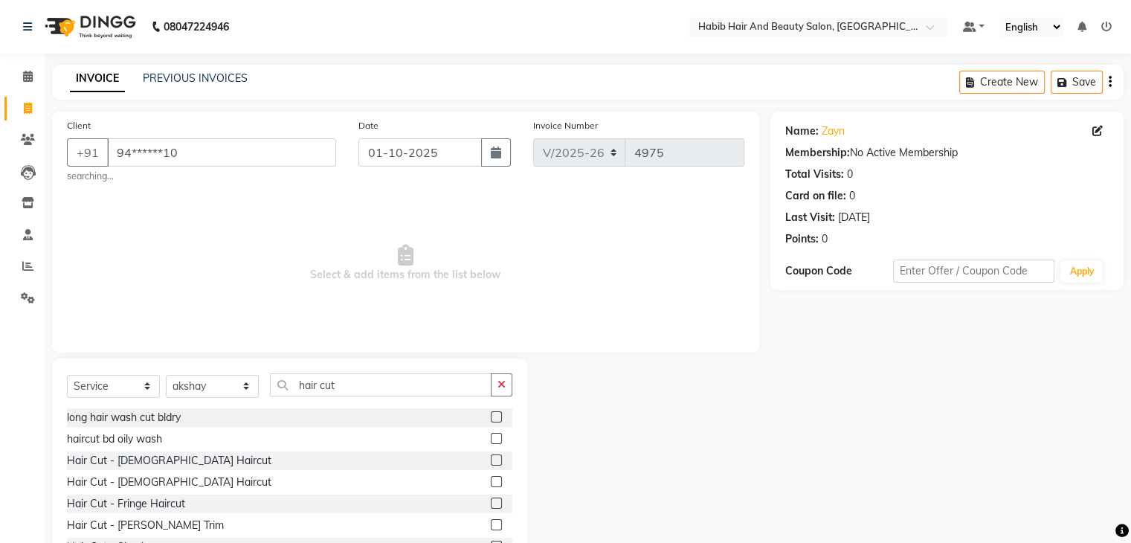
click at [491, 461] on input "checkbox" at bounding box center [496, 461] width 10 height 10
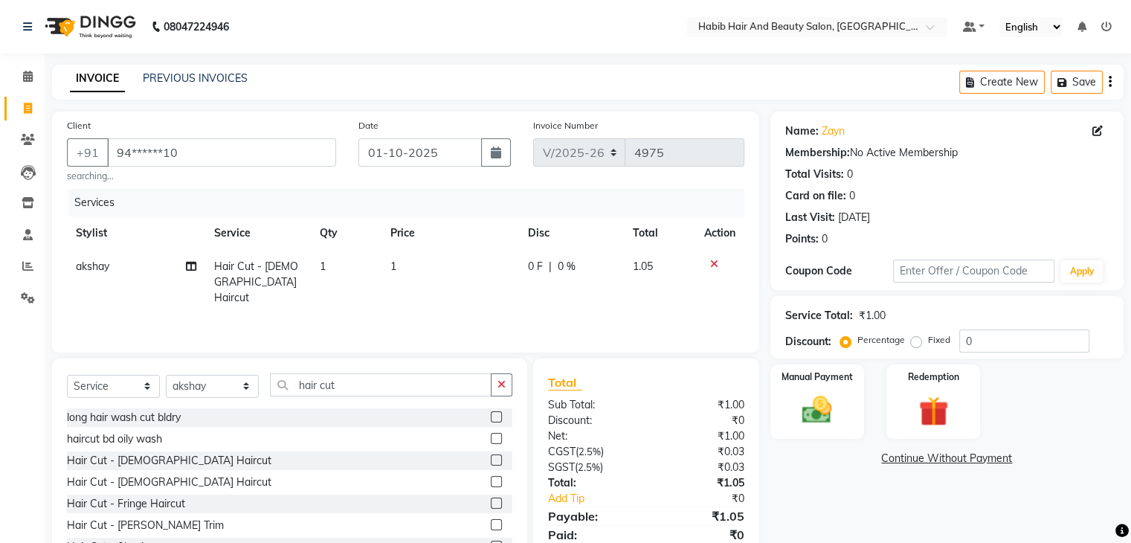
click at [426, 268] on td "1" at bounding box center [451, 282] width 138 height 65
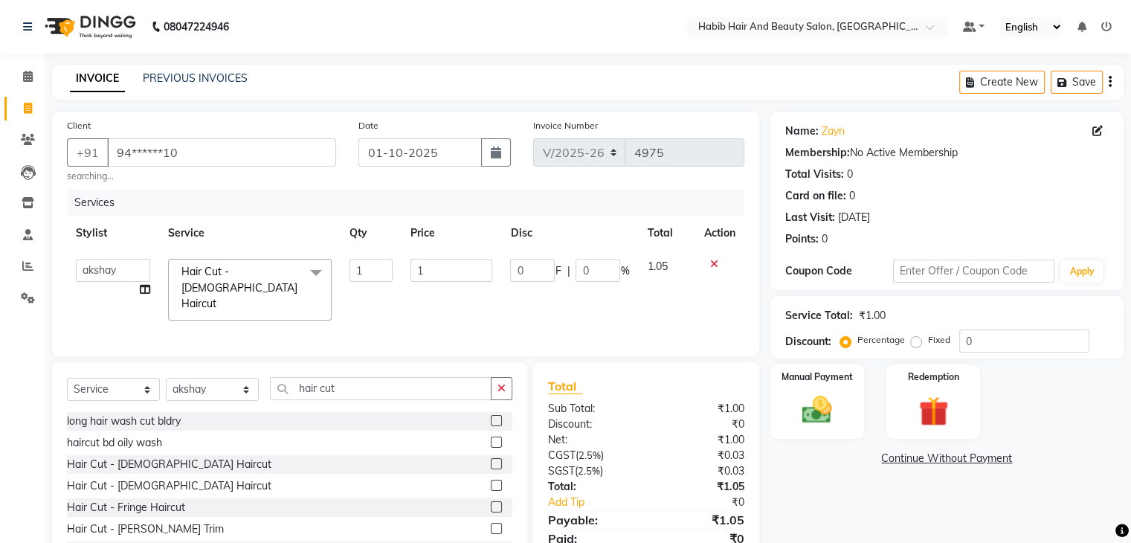
click at [426, 268] on input "1" at bounding box center [452, 270] width 82 height 23
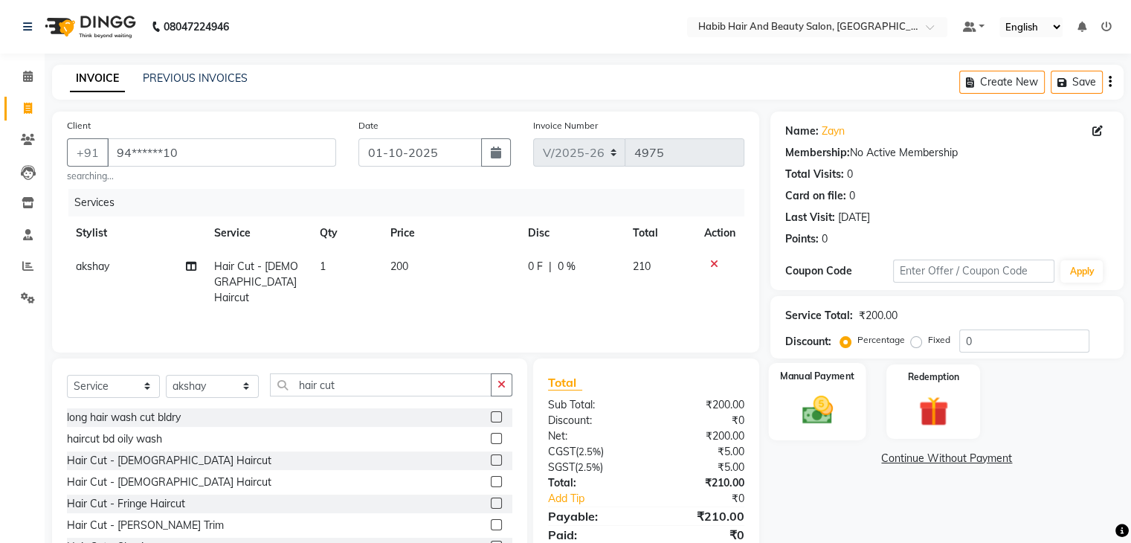
click at [792, 427] on img at bounding box center [817, 411] width 50 height 36
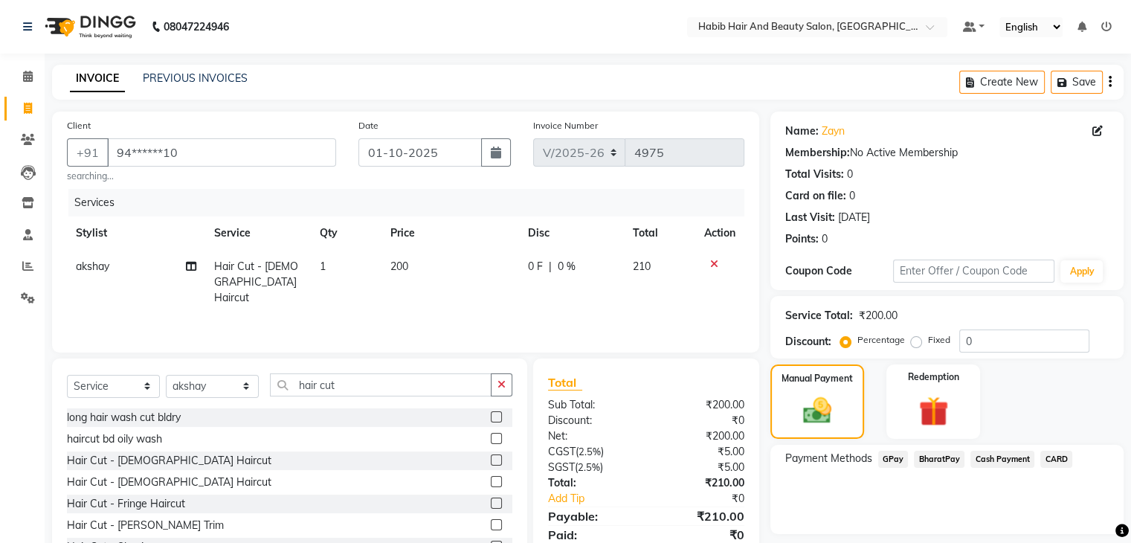
click at [946, 460] on span "BharatPay" at bounding box center [939, 459] width 51 height 17
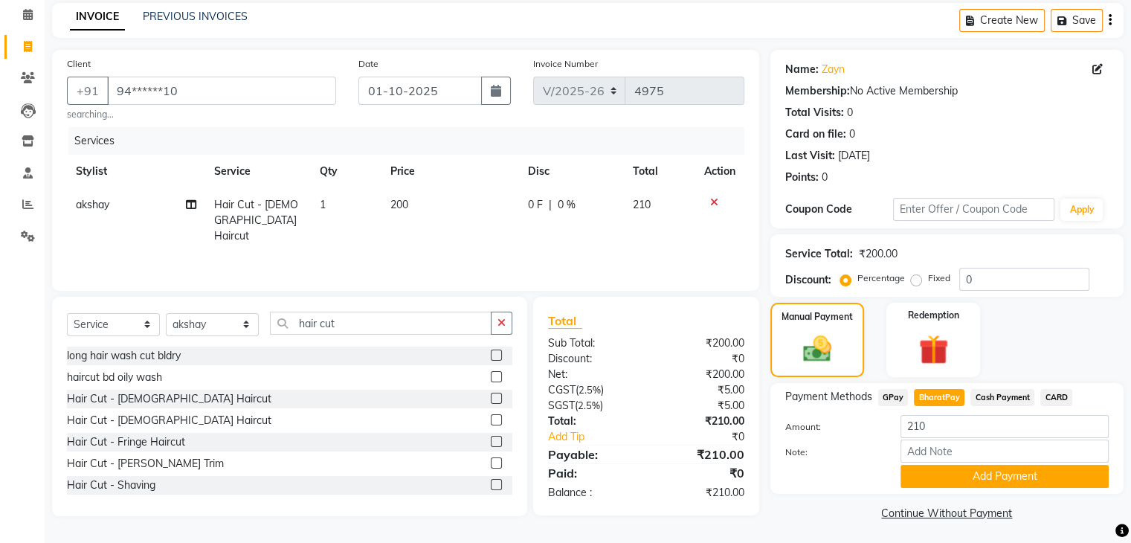
scroll to position [66, 0]
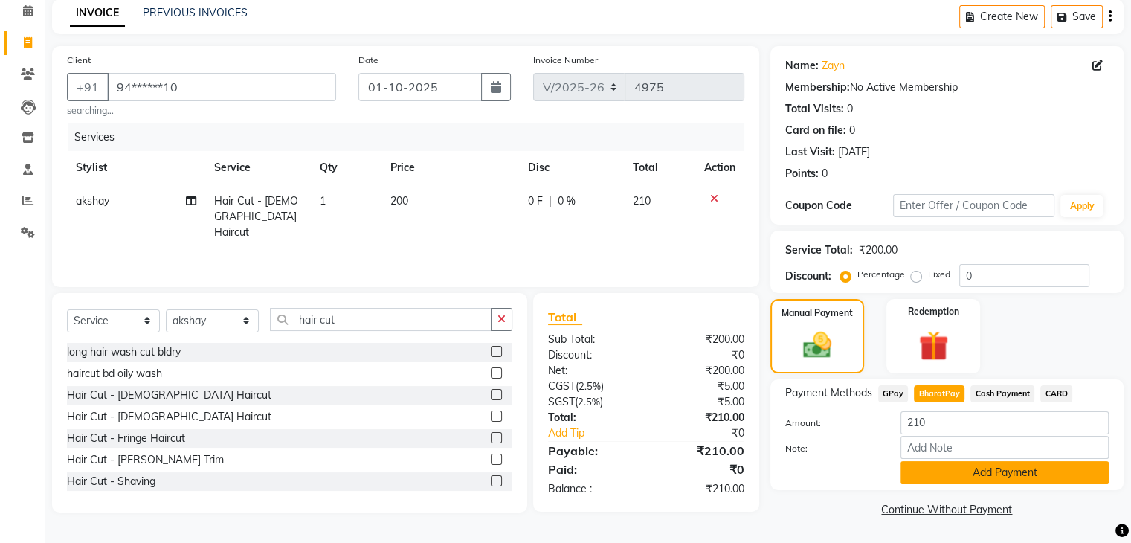
click at [997, 471] on button "Add Payment" at bounding box center [1005, 472] width 208 height 23
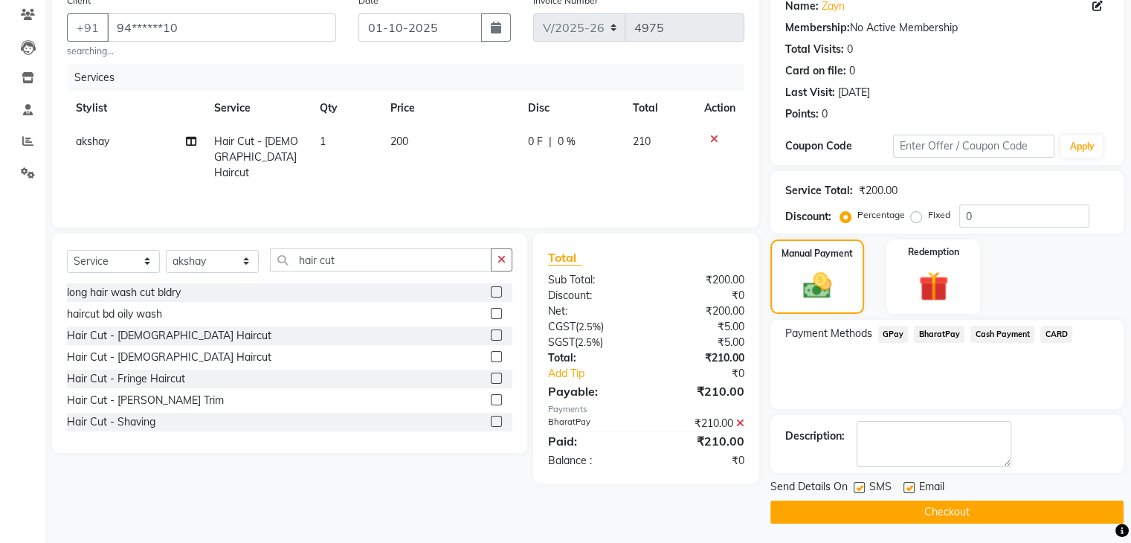
scroll to position [127, 0]
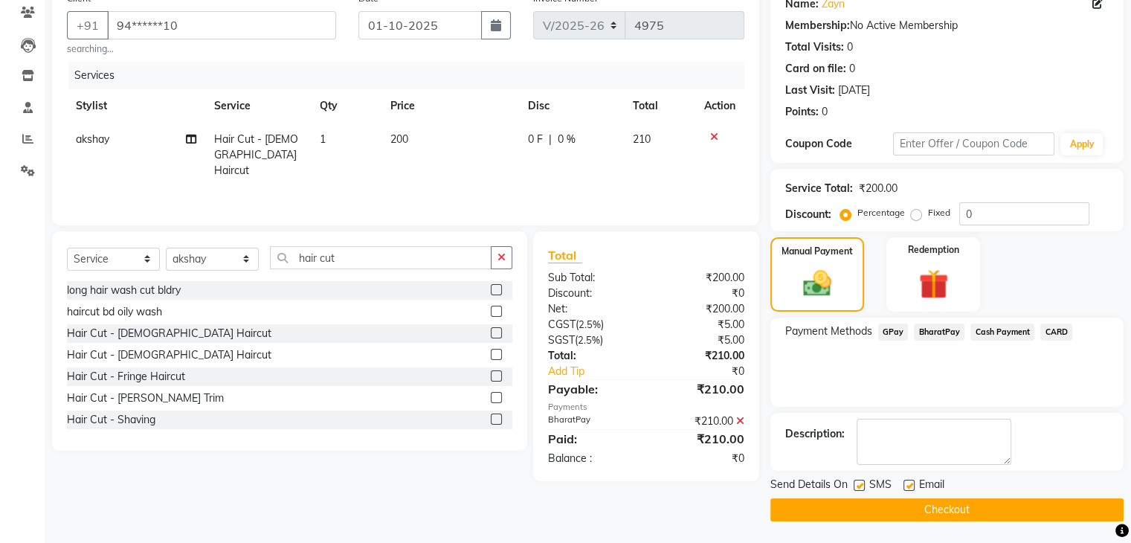
click at [969, 509] on button "Checkout" at bounding box center [946, 509] width 353 height 23
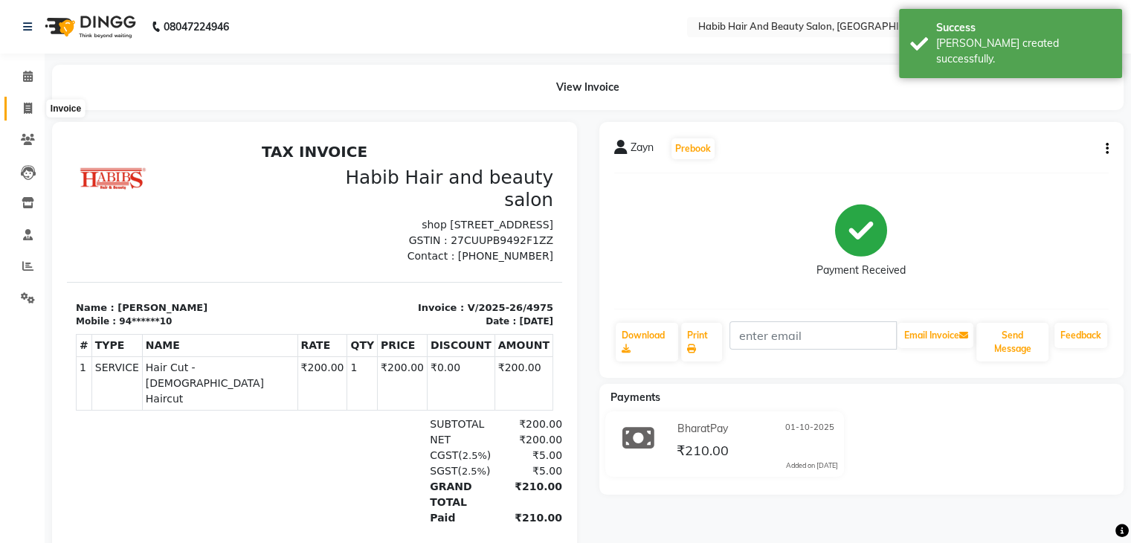
click at [28, 103] on icon at bounding box center [28, 108] width 8 height 11
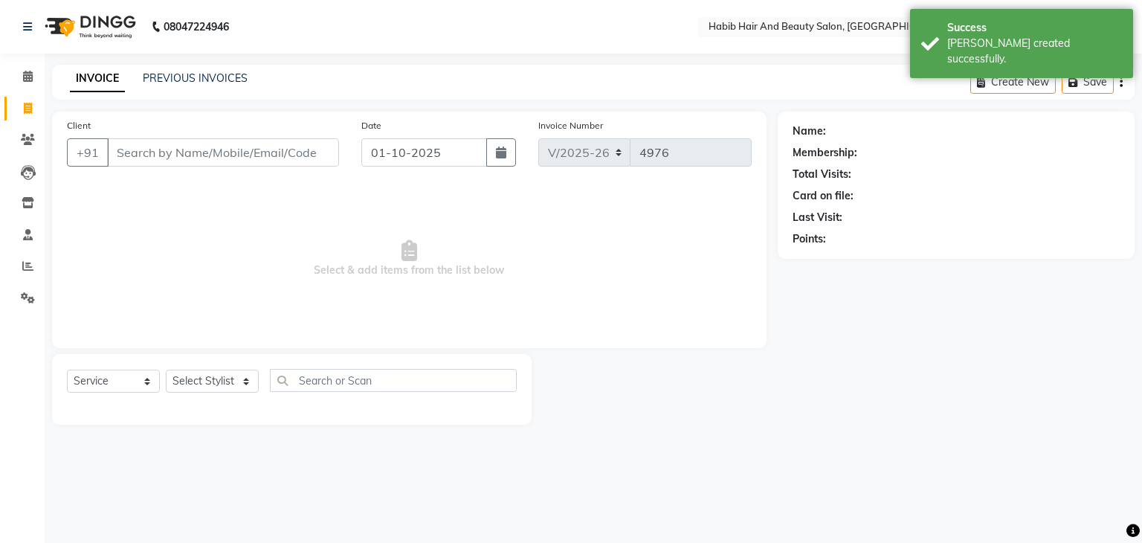
click at [140, 152] on input "Client" at bounding box center [223, 152] width 232 height 28
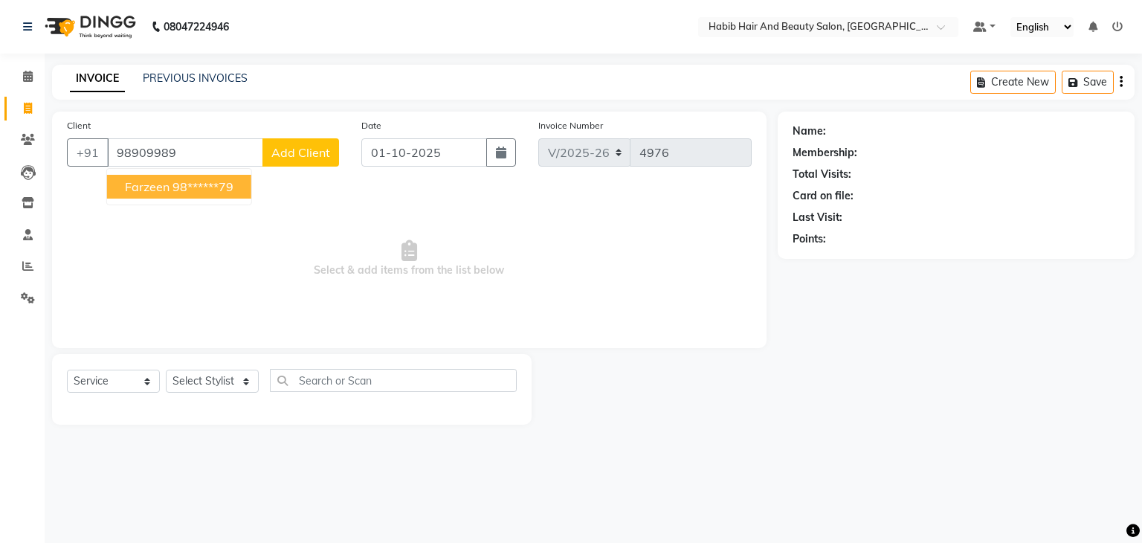
click at [164, 183] on span "Farzeen" at bounding box center [147, 186] width 45 height 15
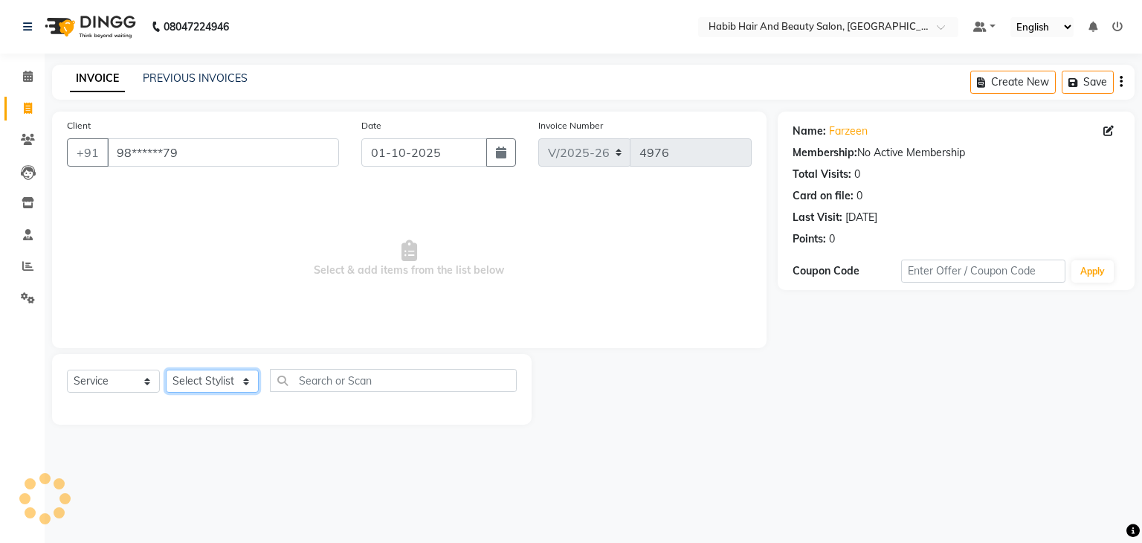
click at [251, 382] on select "Select Stylist [PERSON_NAME] Manager [PERSON_NAME] [PERSON_NAME] Suraj [PERSON_…" at bounding box center [212, 381] width 93 height 23
click at [166, 370] on select "Select Stylist [PERSON_NAME] Manager [PERSON_NAME] [PERSON_NAME] Suraj [PERSON_…" at bounding box center [212, 381] width 93 height 23
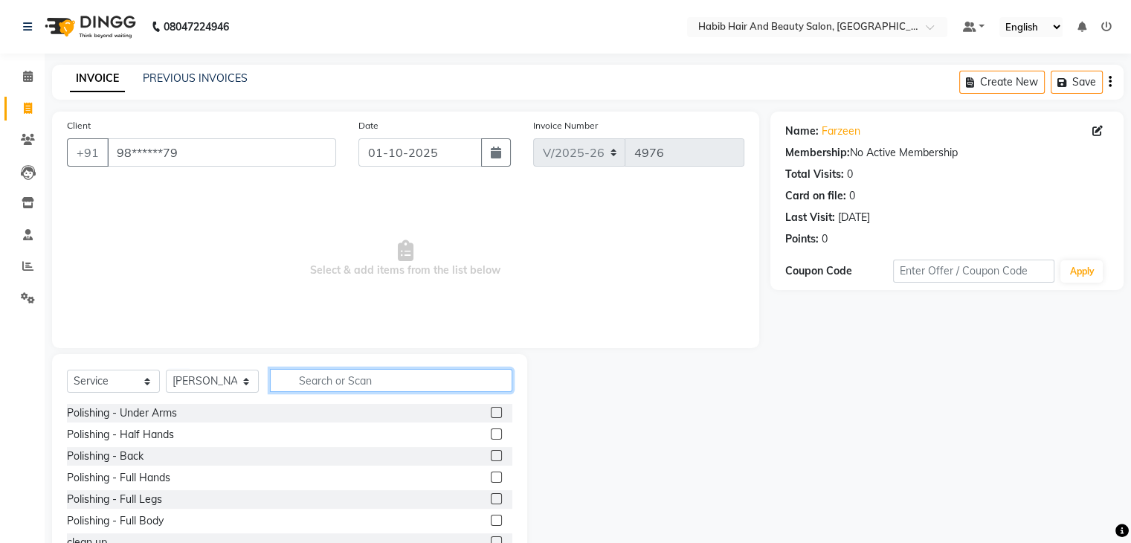
click at [342, 383] on input "text" at bounding box center [391, 380] width 242 height 23
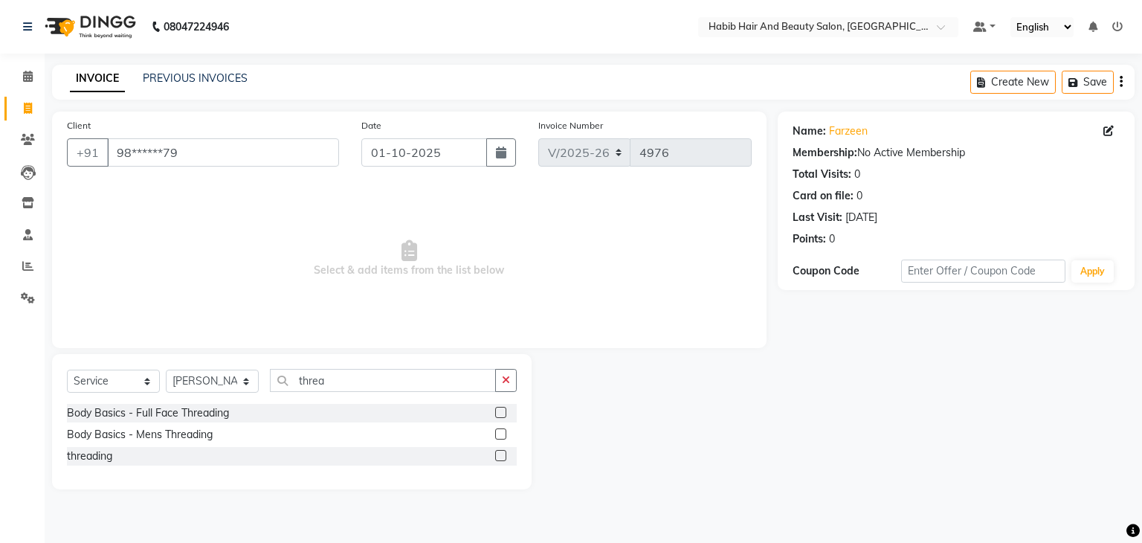
click at [503, 454] on label at bounding box center [500, 455] width 11 height 11
click at [503, 454] on input "checkbox" at bounding box center [500, 456] width 10 height 10
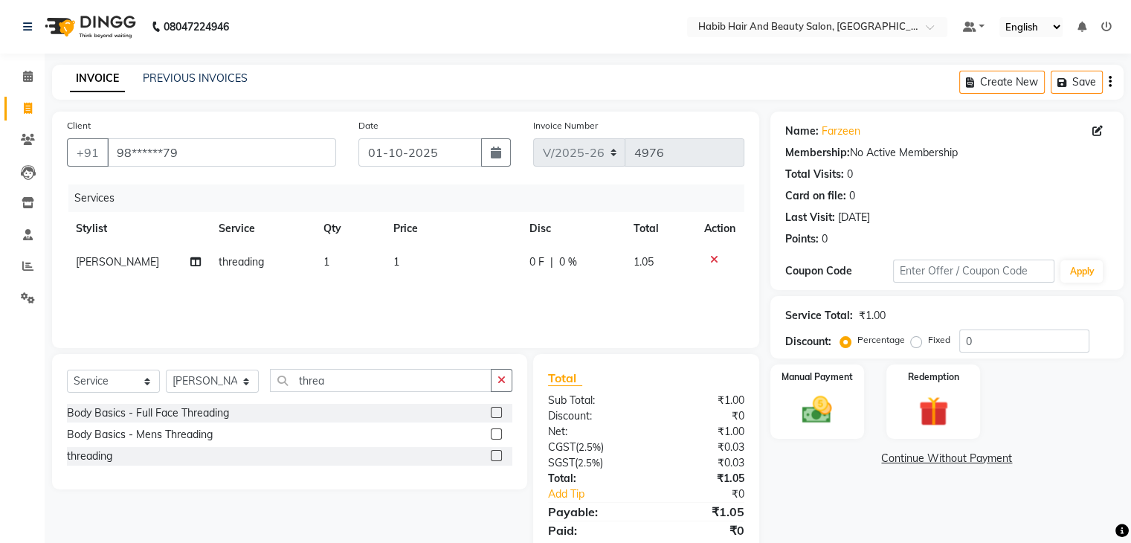
click at [434, 265] on td "1" at bounding box center [452, 261] width 136 height 33
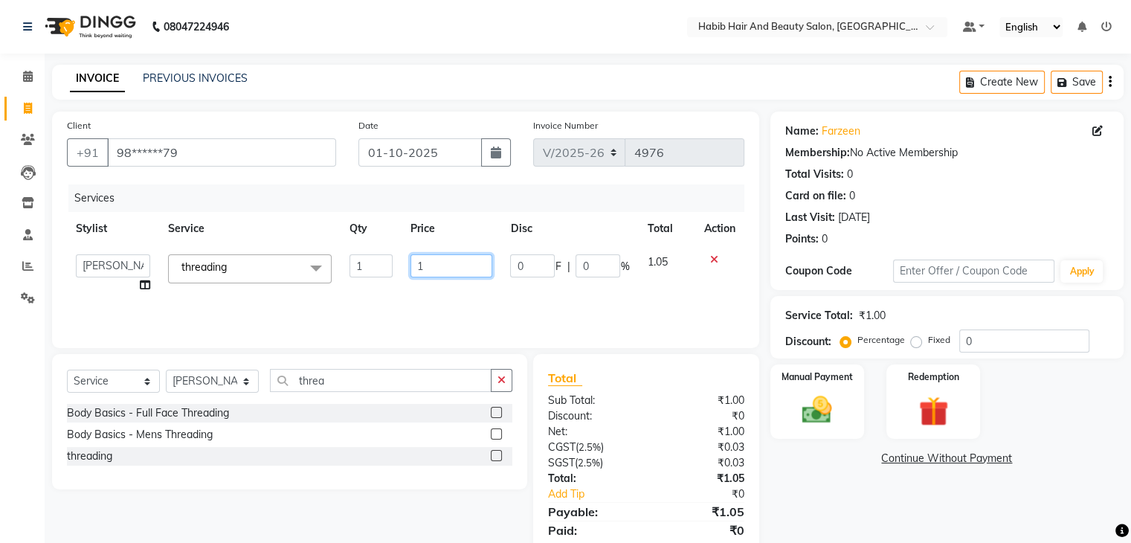
click at [434, 265] on input "1" at bounding box center [452, 265] width 82 height 23
click at [434, 265] on input "number" at bounding box center [452, 265] width 82 height 23
click at [822, 405] on img at bounding box center [817, 411] width 50 height 36
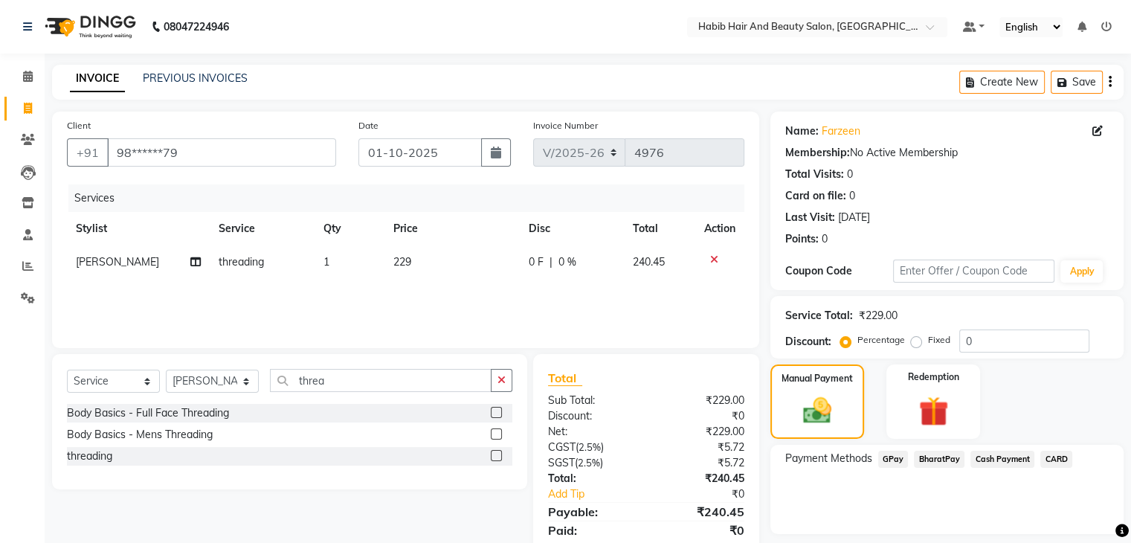
click at [944, 456] on span "BharatPay" at bounding box center [939, 459] width 51 height 17
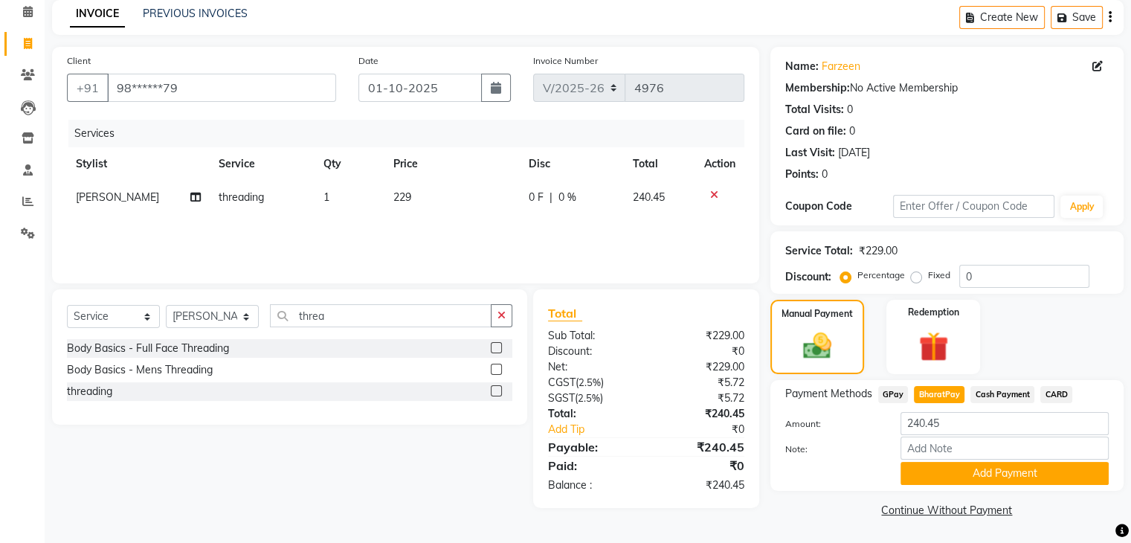
scroll to position [66, 0]
click at [988, 468] on button "Add Payment" at bounding box center [1005, 472] width 208 height 23
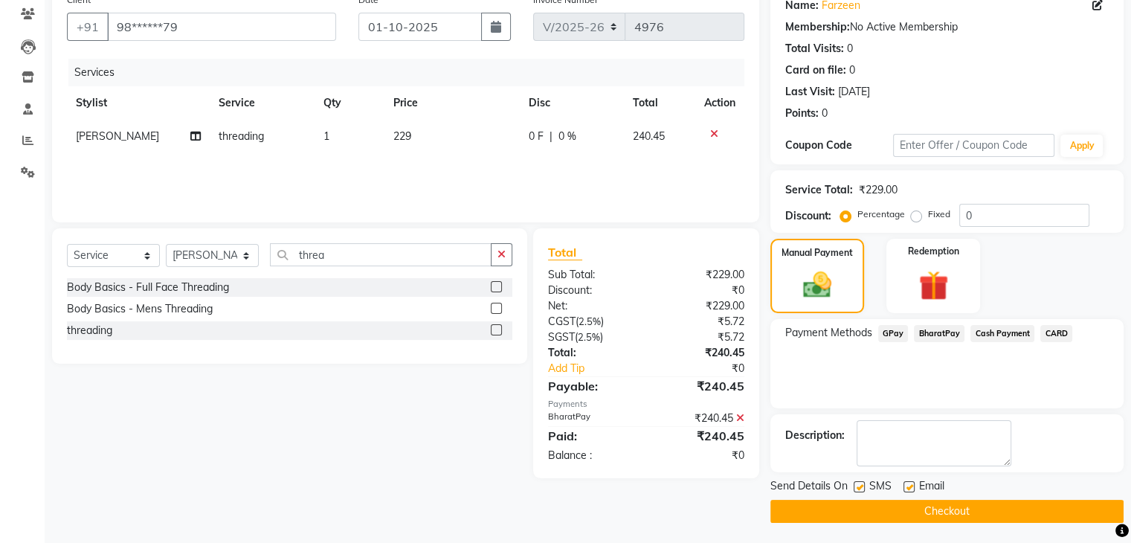
scroll to position [127, 0]
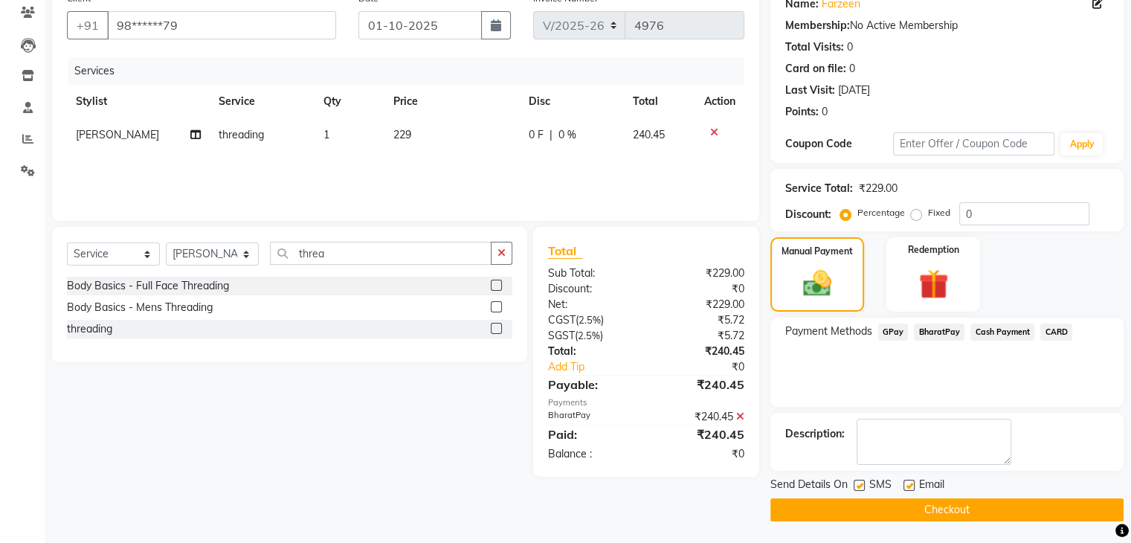
click at [944, 506] on button "Checkout" at bounding box center [946, 509] width 353 height 23
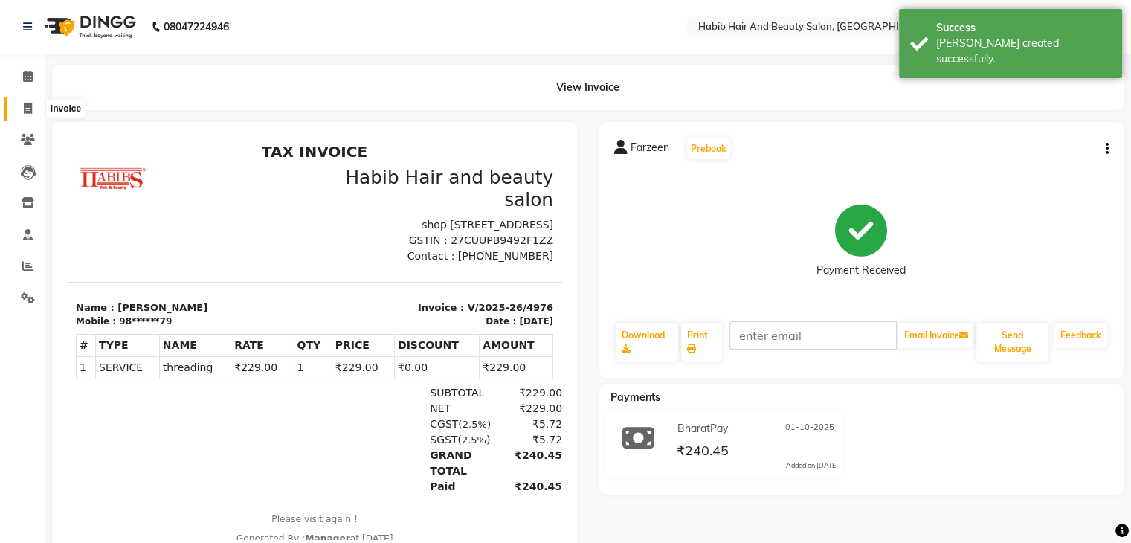
click at [21, 106] on span at bounding box center [28, 108] width 26 height 17
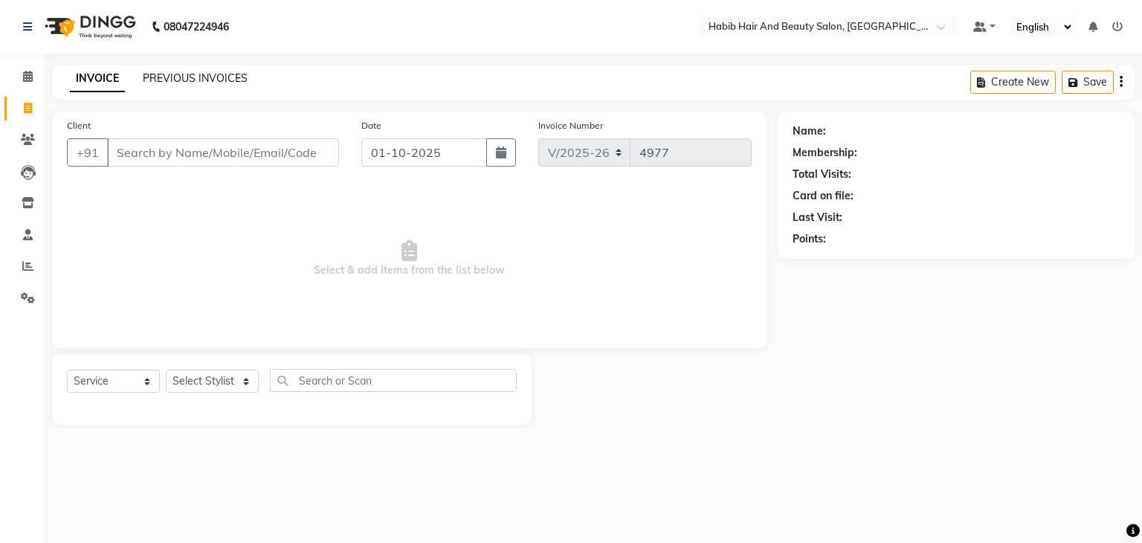
click at [195, 82] on link "PREVIOUS INVOICES" at bounding box center [195, 77] width 105 height 13
